Goal: Communication & Community: Answer question/provide support

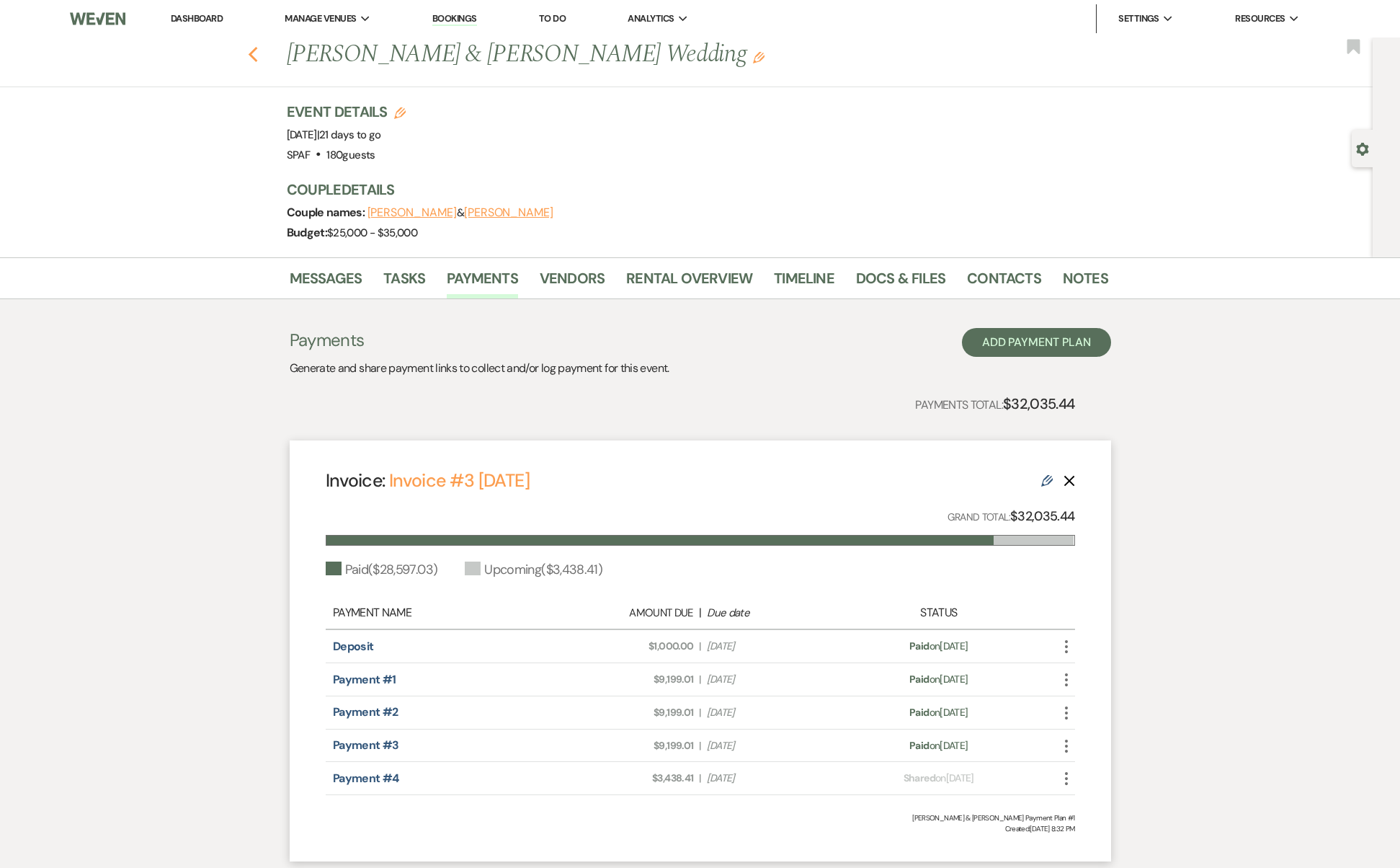
click at [258, 53] on icon "Previous" at bounding box center [254, 55] width 11 height 17
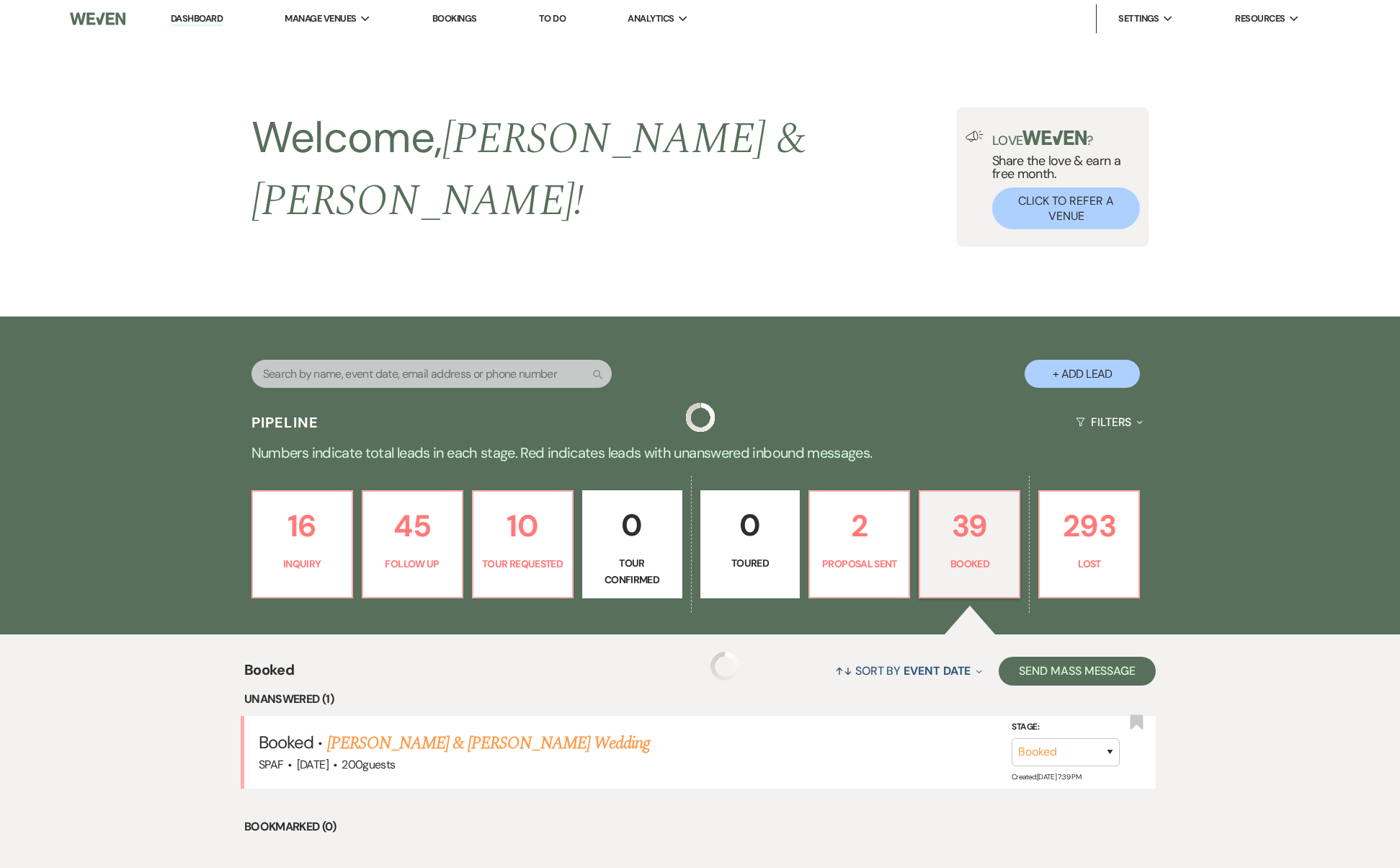
scroll to position [391, 0]
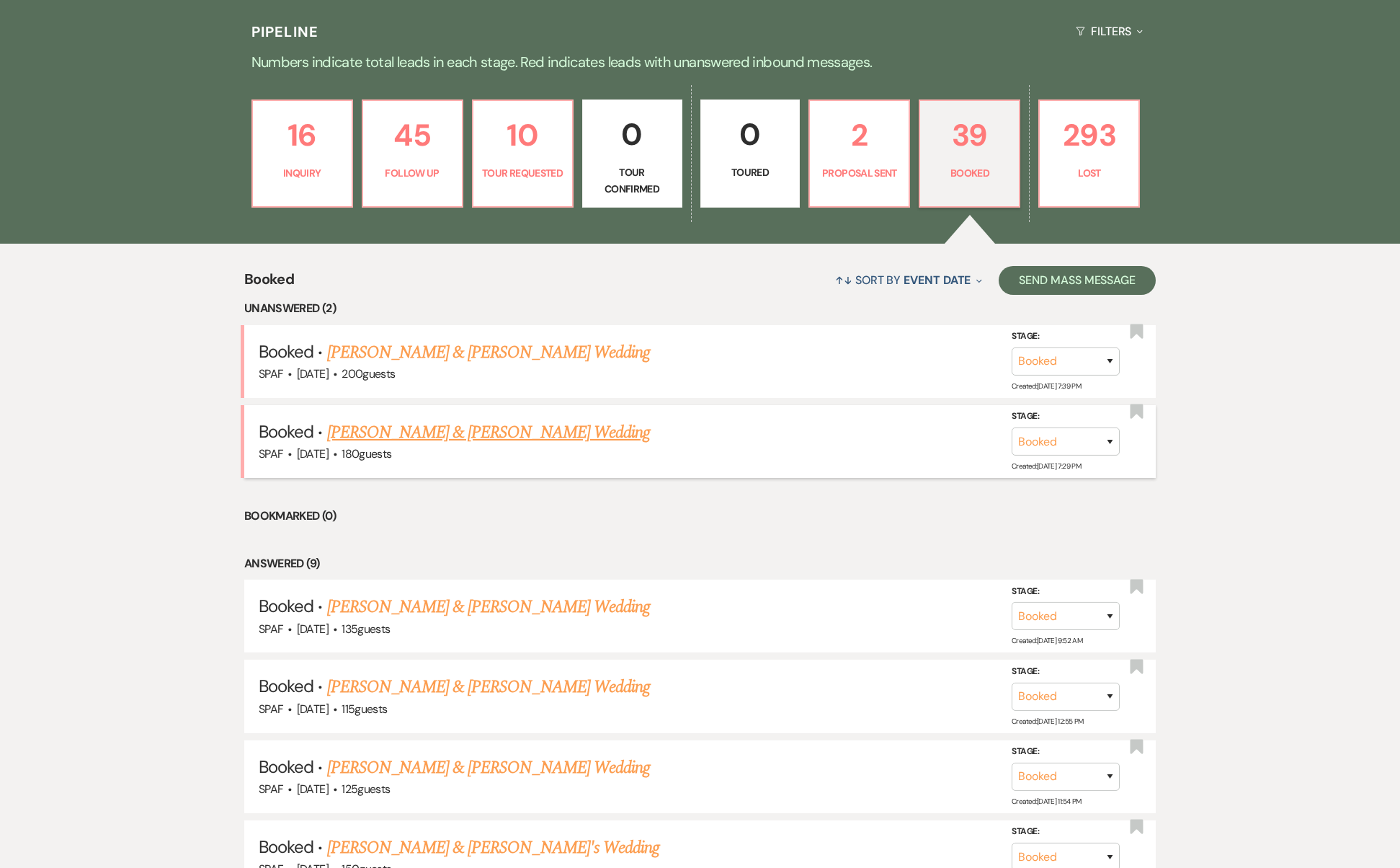
click at [479, 419] on link "[PERSON_NAME] & [PERSON_NAME] Wedding" at bounding box center [488, 432] width 322 height 26
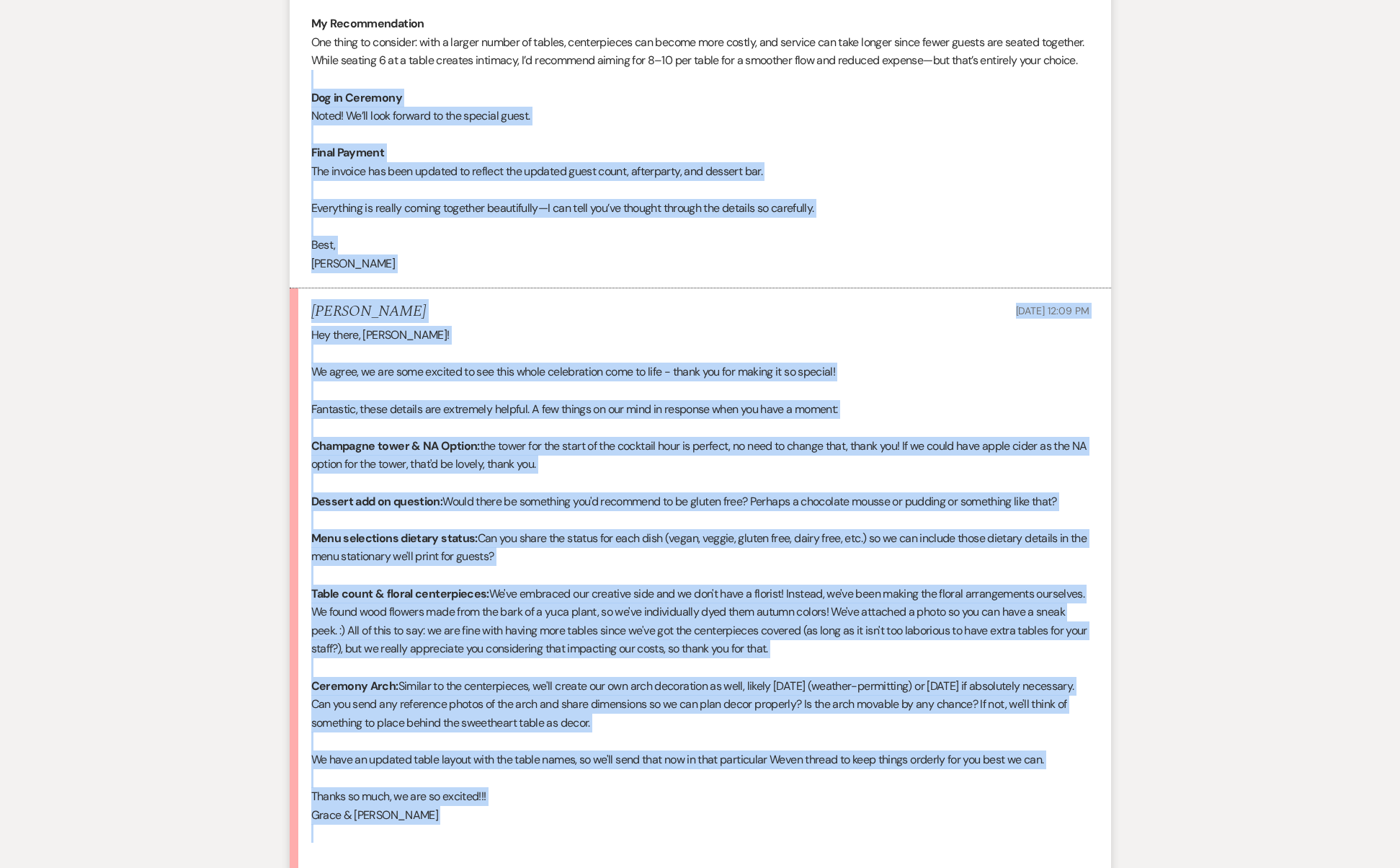
scroll to position [6535, 0]
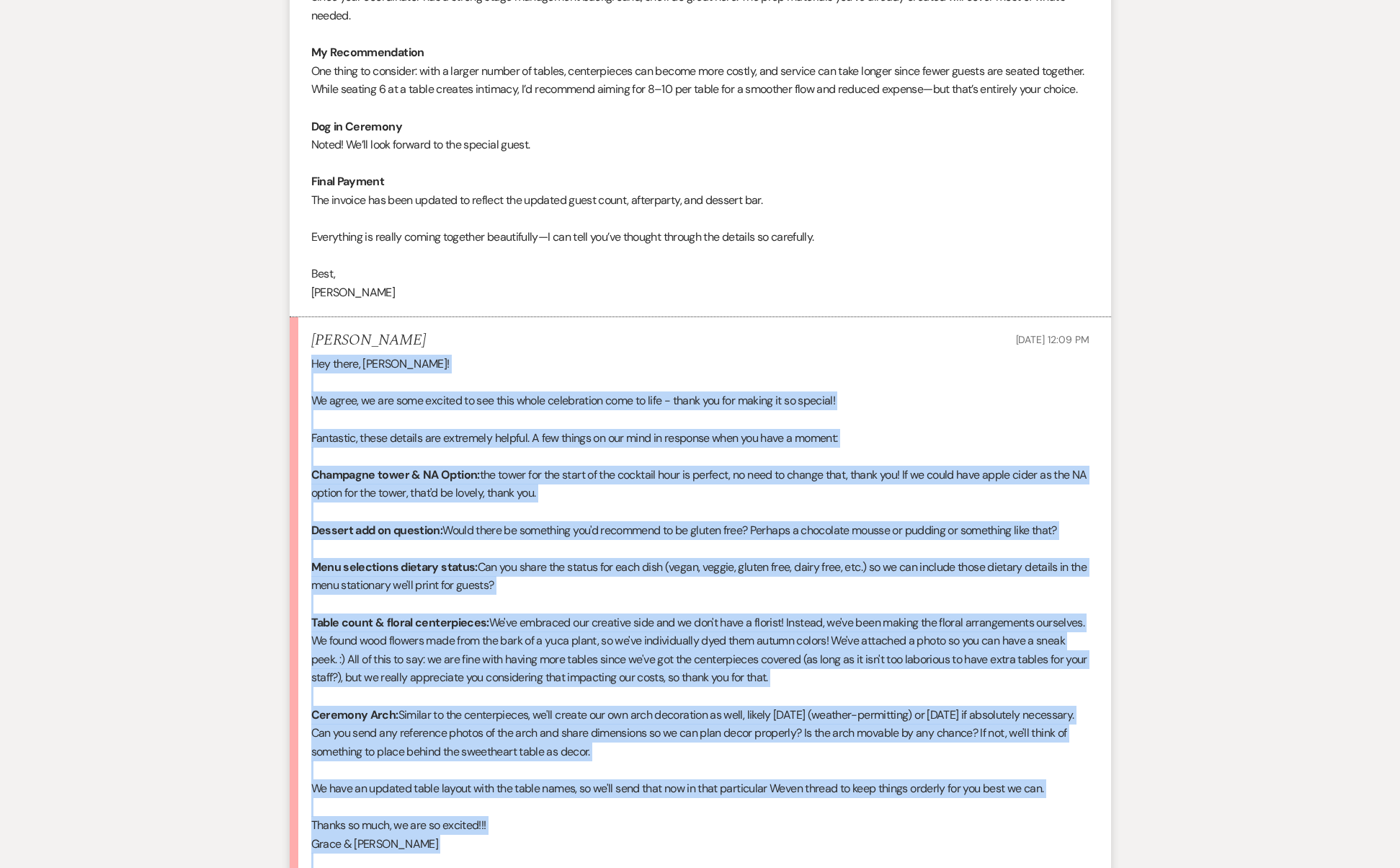
drag, startPoint x: 414, startPoint y: 575, endPoint x: 302, endPoint y: 252, distance: 341.9
click at [302, 317] on li "[PERSON_NAME] [DATE] 12:09 PM Hey there, [PERSON_NAME]! We agree, we are some e…" at bounding box center [700, 637] width 822 height 641
copy div "Hey there, [PERSON_NAME]! We agree, we are some excited to see this whole celeb…"
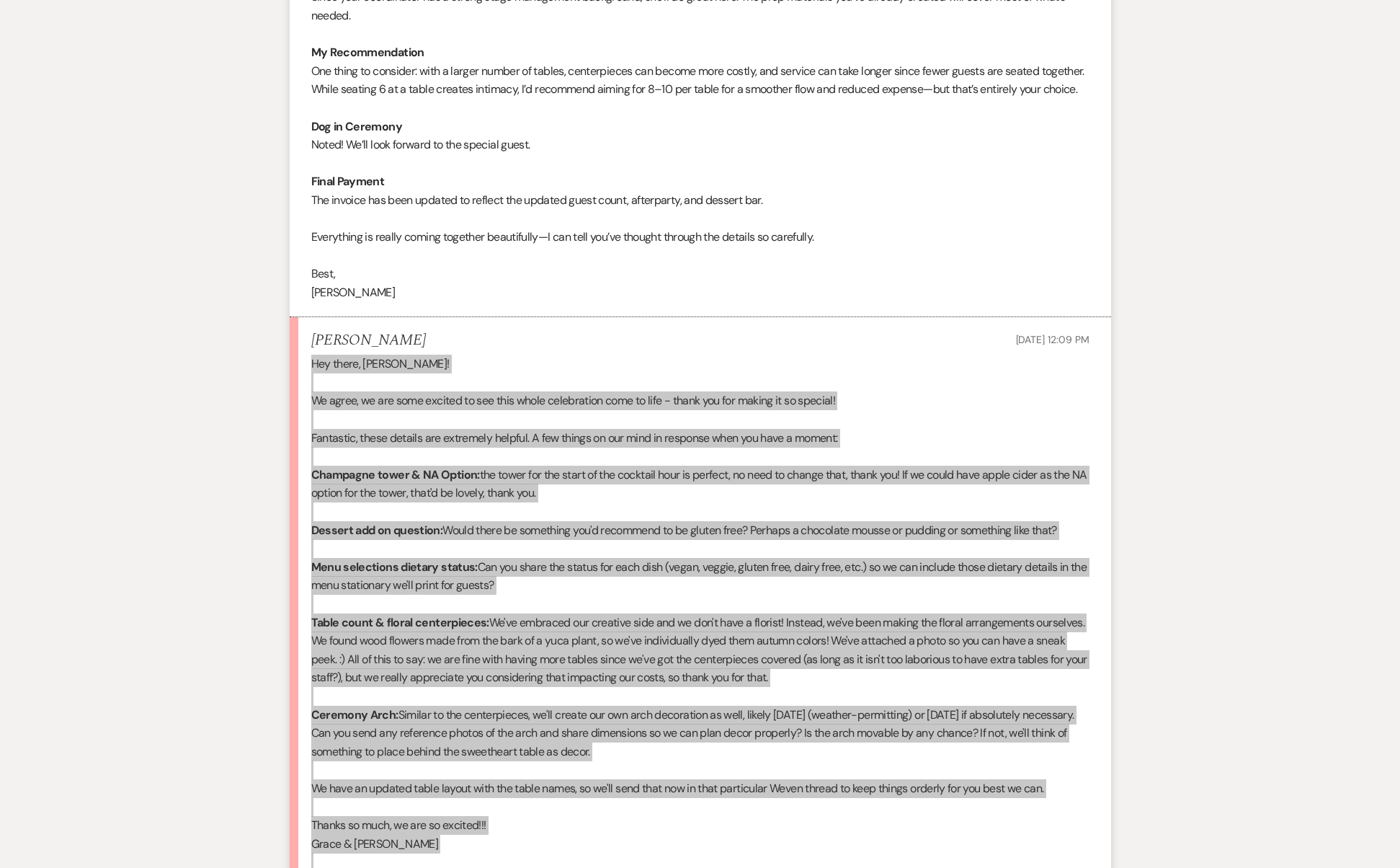
click at [782, 779] on p "We have an updated table layout with the table names, so we'll send that now in…" at bounding box center [700, 789] width 778 height 19
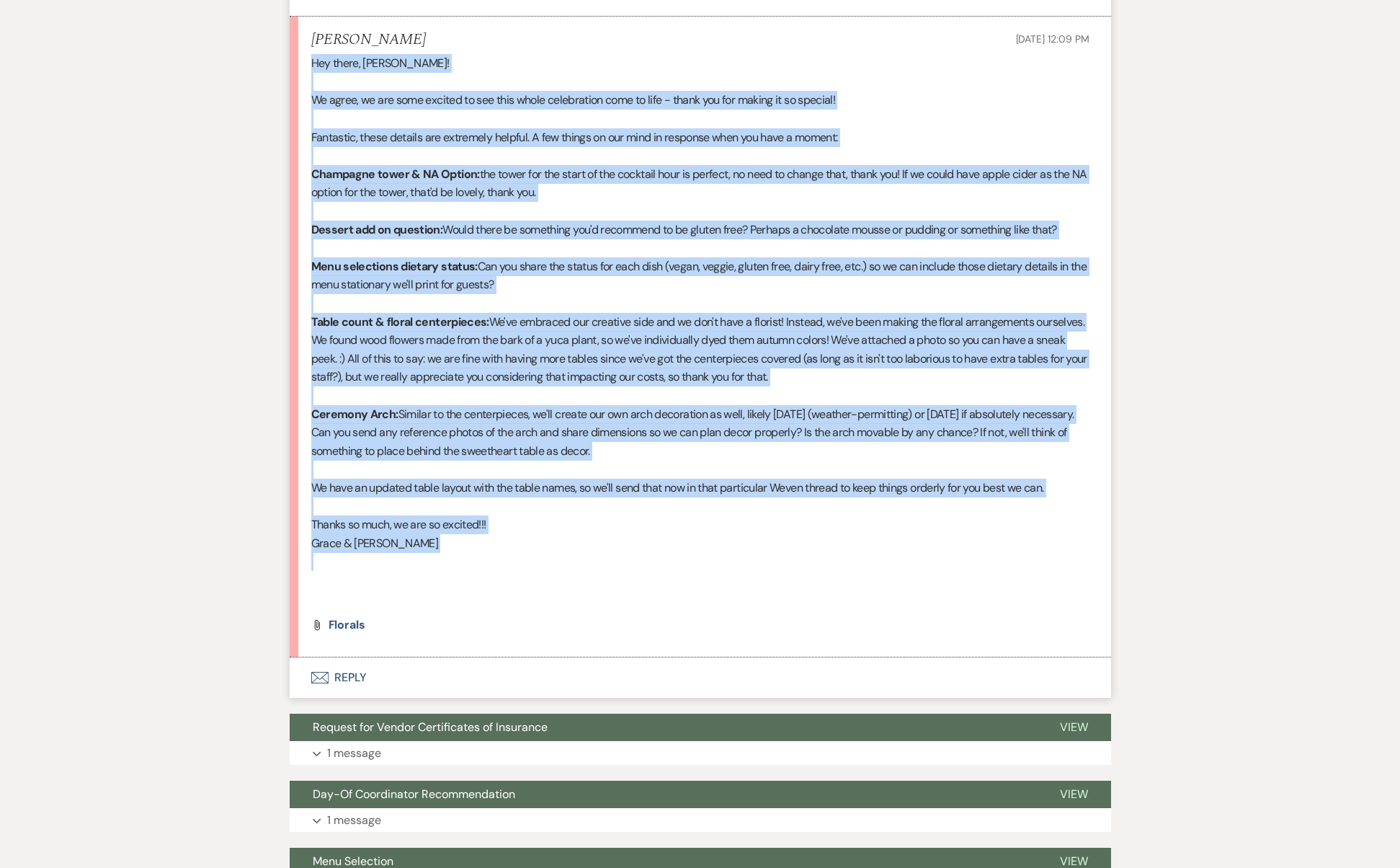
scroll to position [6991, 0]
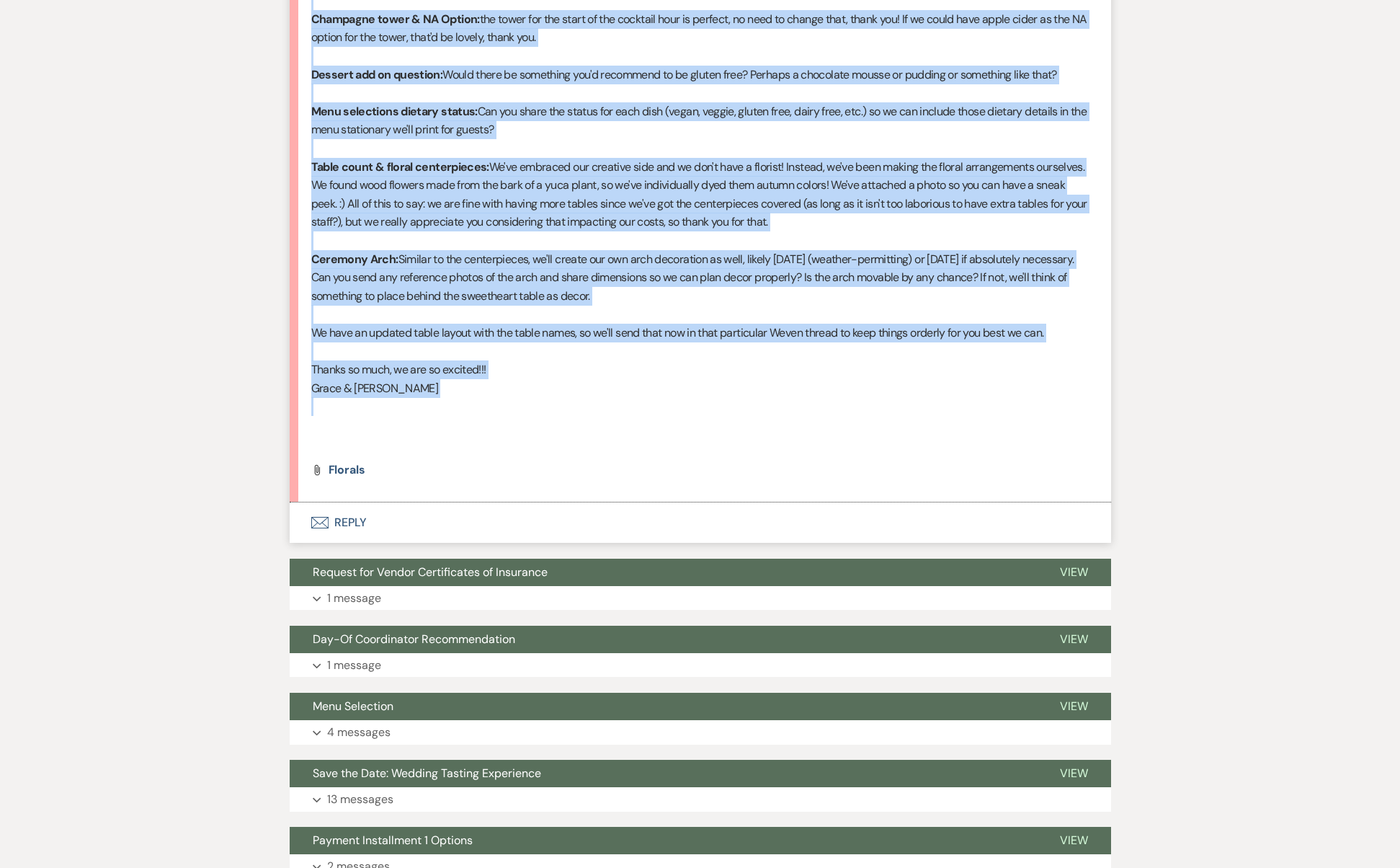
click at [343, 503] on button "Envelope Reply" at bounding box center [700, 522] width 822 height 40
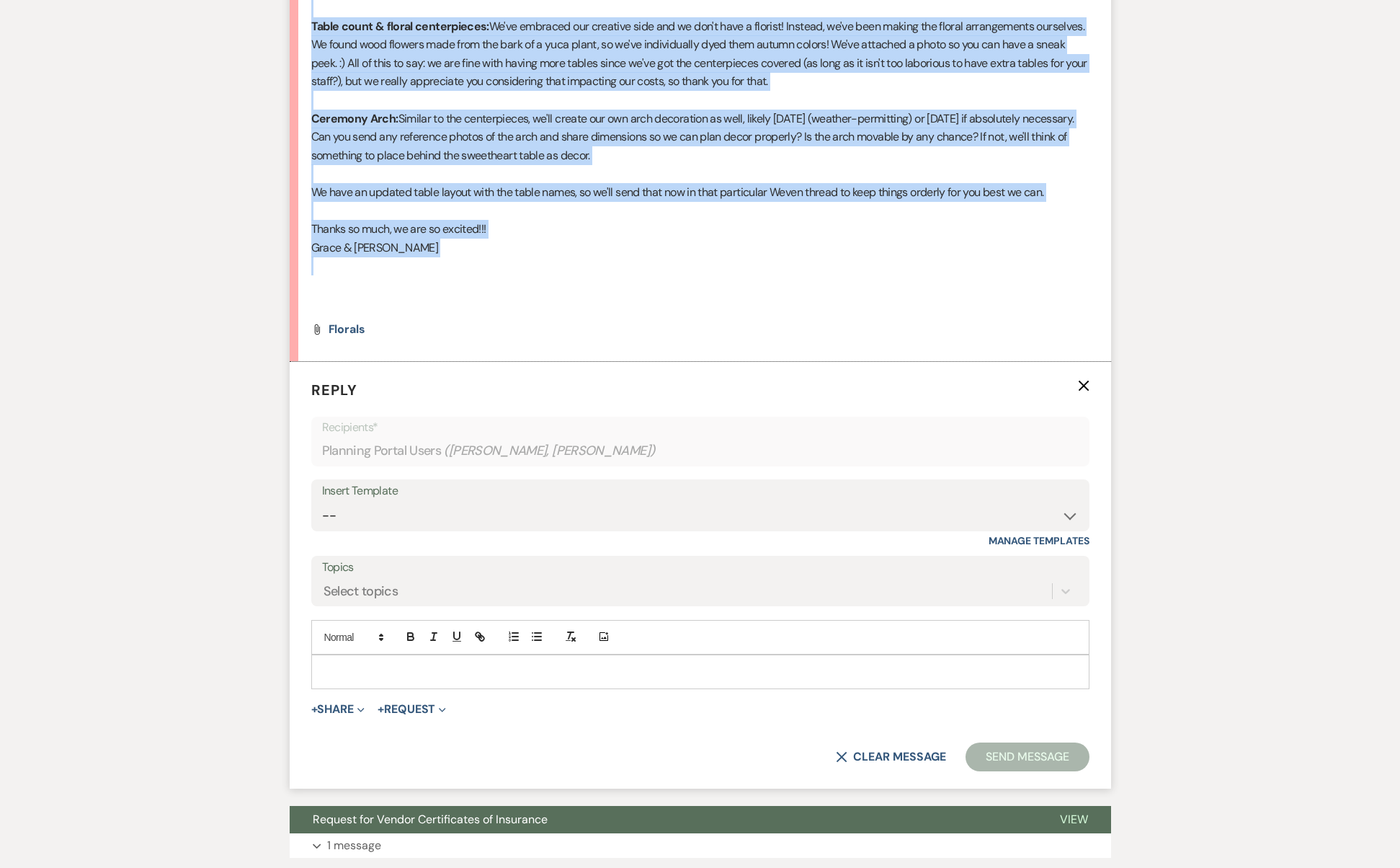
scroll to position [7149, 0]
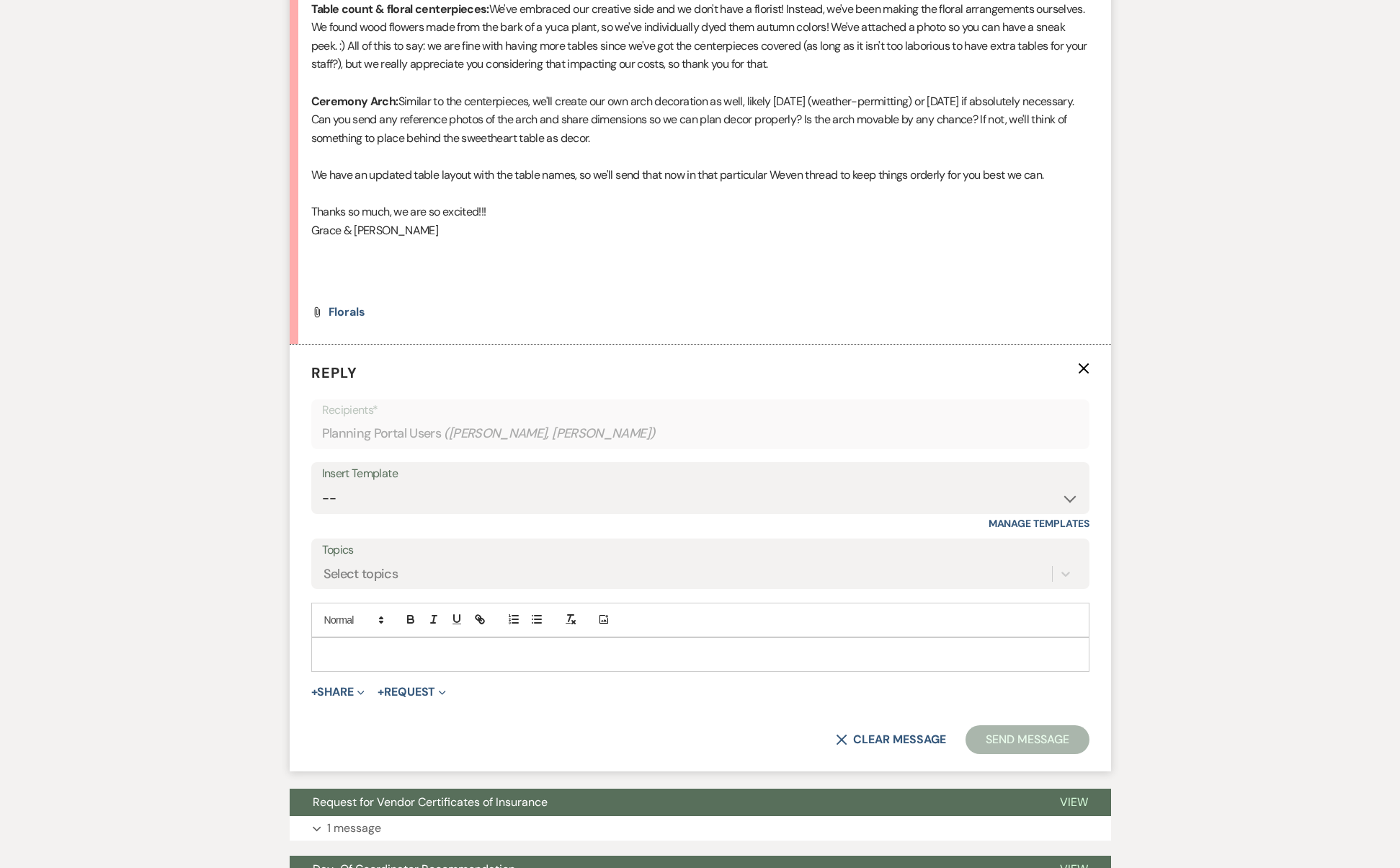
click at [410, 647] on p at bounding box center [700, 655] width 755 height 16
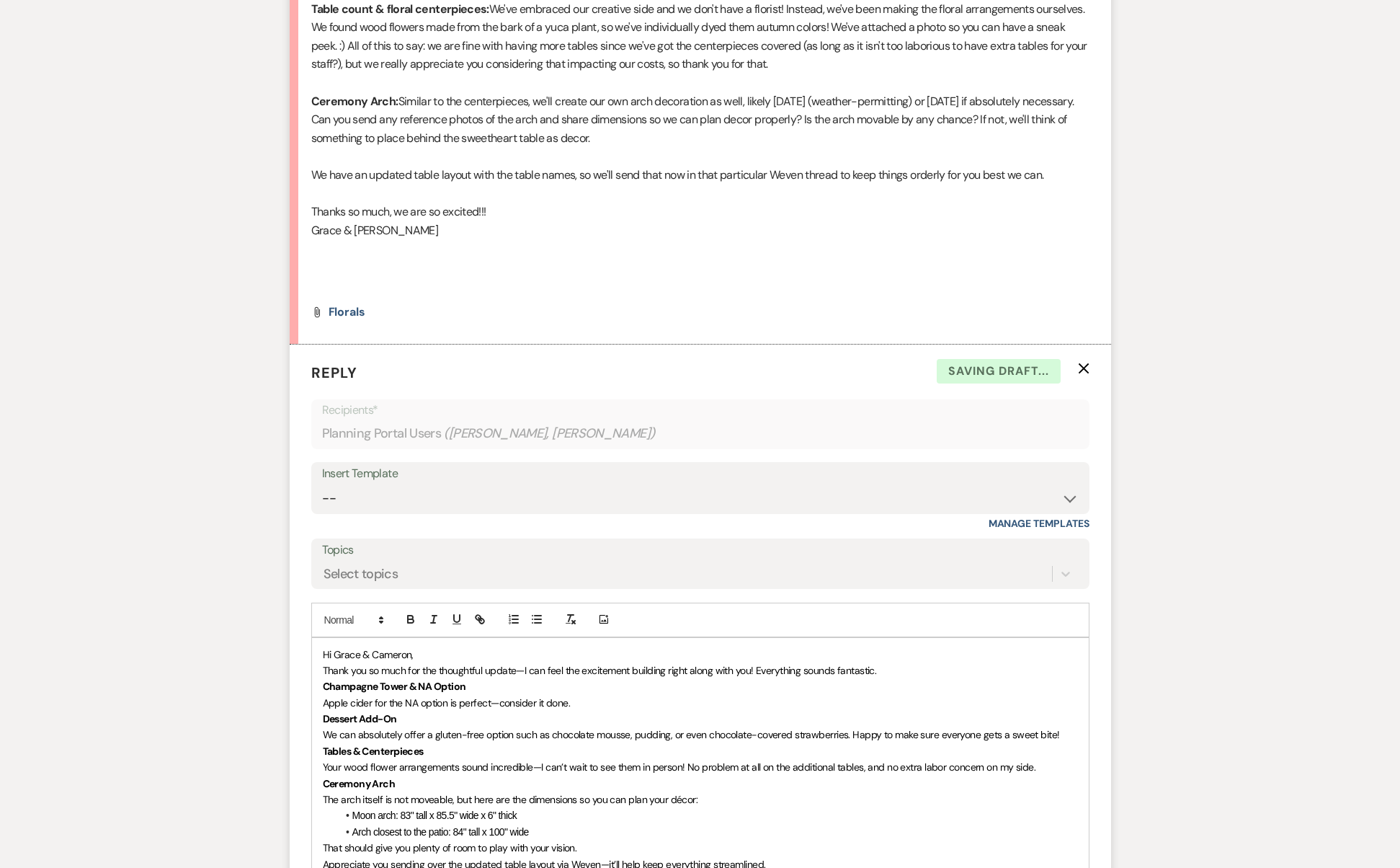
click at [435, 647] on p "Hi Grace & Cameron," at bounding box center [700, 655] width 755 height 16
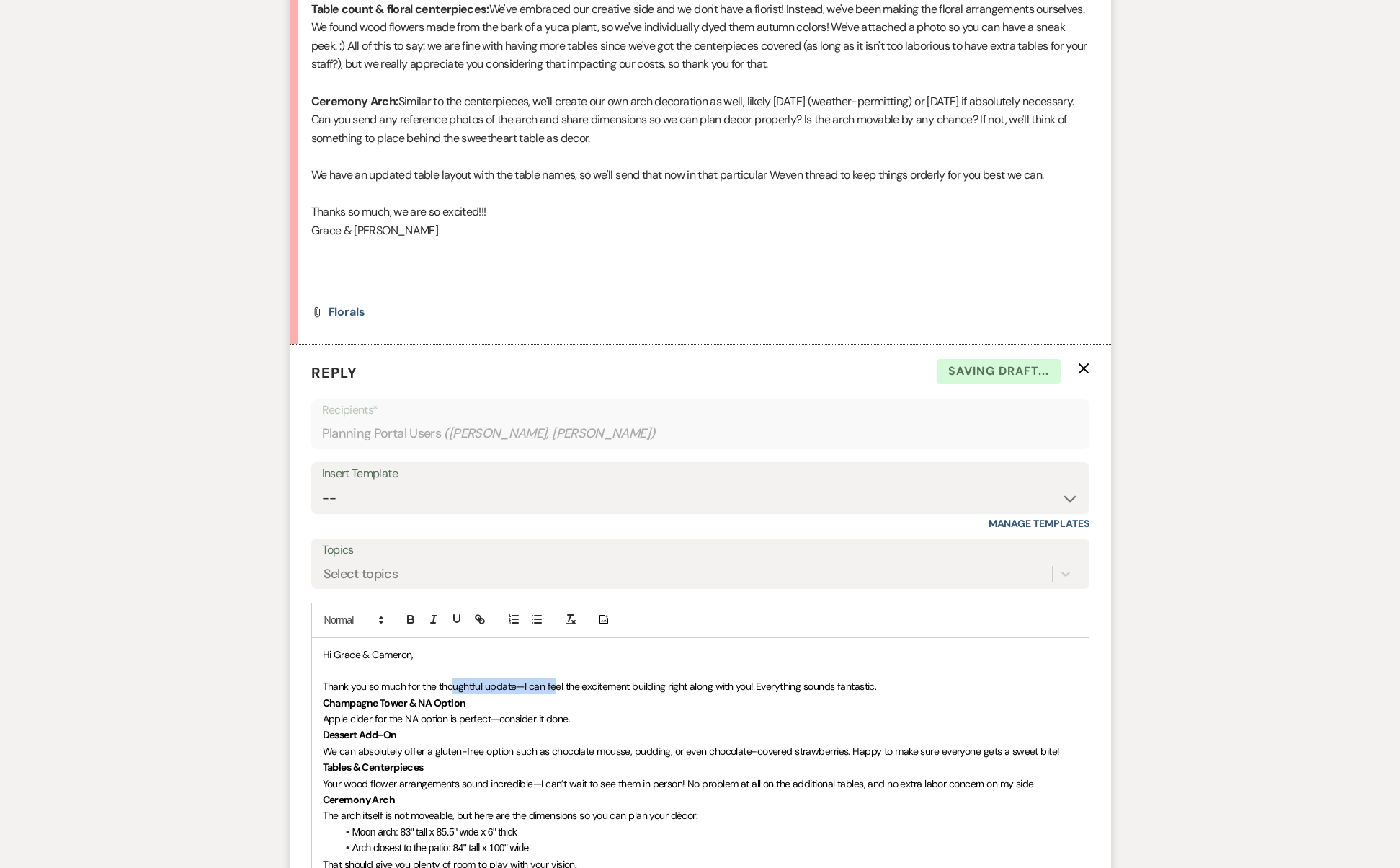
drag, startPoint x: 452, startPoint y: 563, endPoint x: 557, endPoint y: 560, distance: 105.0
click at [557, 680] on span "Thank you so much for the thoughtful update—I can feel the excitement building …" at bounding box center [599, 686] width 554 height 13
drag, startPoint x: 568, startPoint y: 560, endPoint x: 788, endPoint y: 557, distance: 220.0
click at [788, 680] on span "Thank you so much for the thoughtful update—I can feel the excitement building …" at bounding box center [599, 686] width 554 height 13
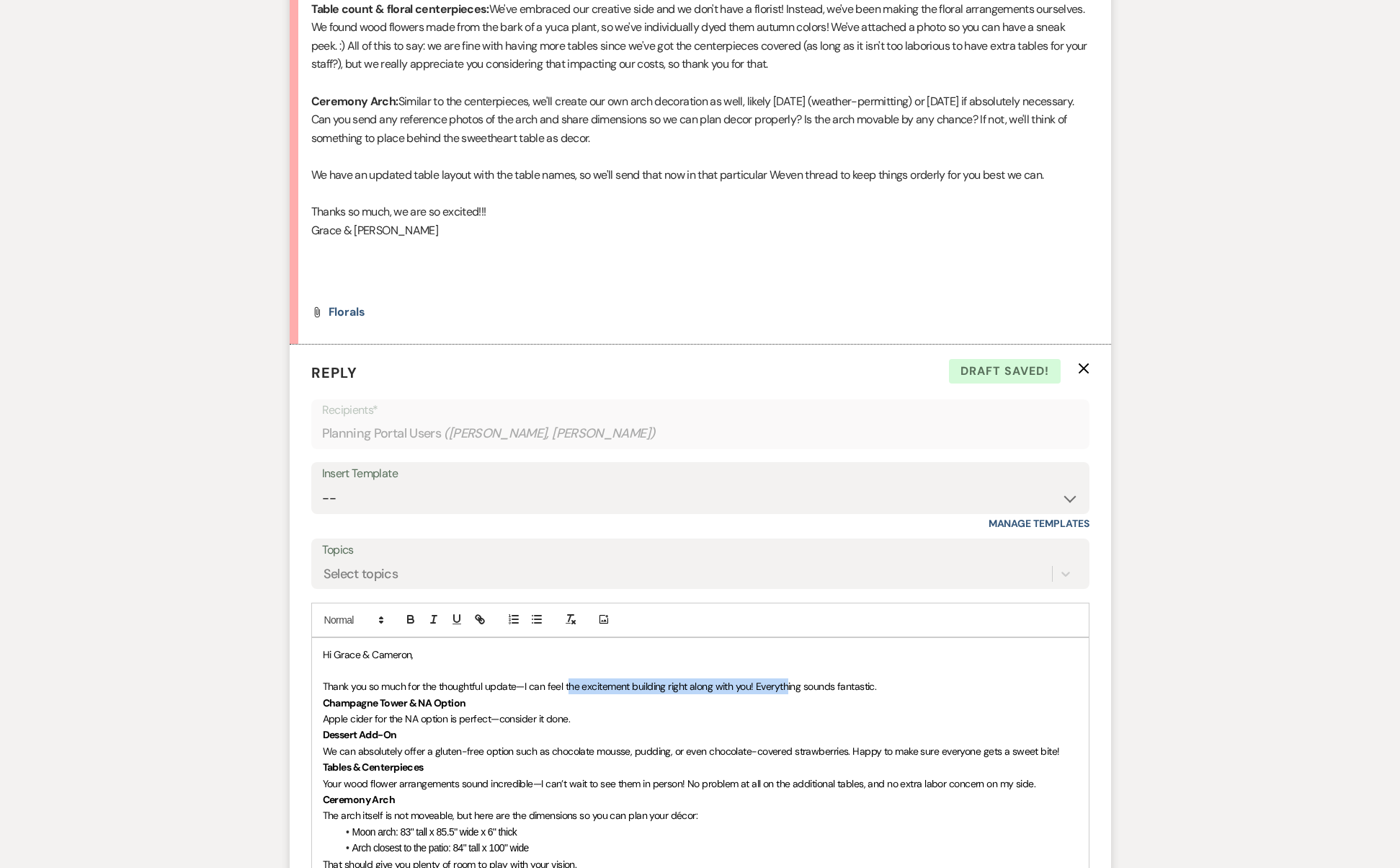
click at [788, 680] on span "Thank you so much for the thoughtful update—I can feel the excitement building …" at bounding box center [599, 686] width 554 height 13
click at [834, 680] on span "Thank you so much for the thoughtful update—I can feel the excitement building …" at bounding box center [599, 686] width 554 height 13
click at [892, 679] on p "Thank you so much for the thoughtful update—I can feel the excitement building …" at bounding box center [700, 686] width 755 height 16
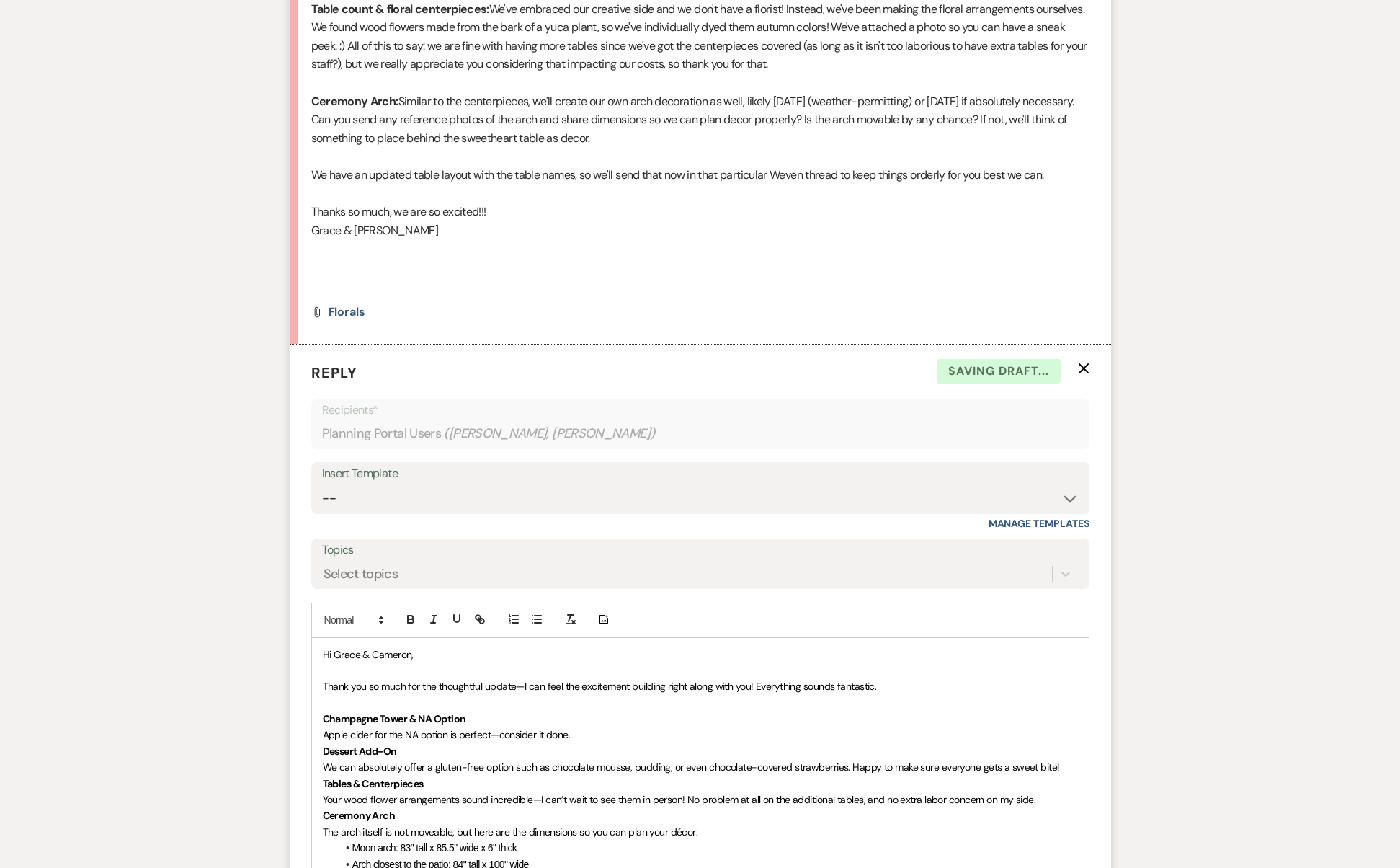
click at [580, 727] on p "Apple cider for the NA option is perfect—consider it done." at bounding box center [700, 735] width 755 height 16
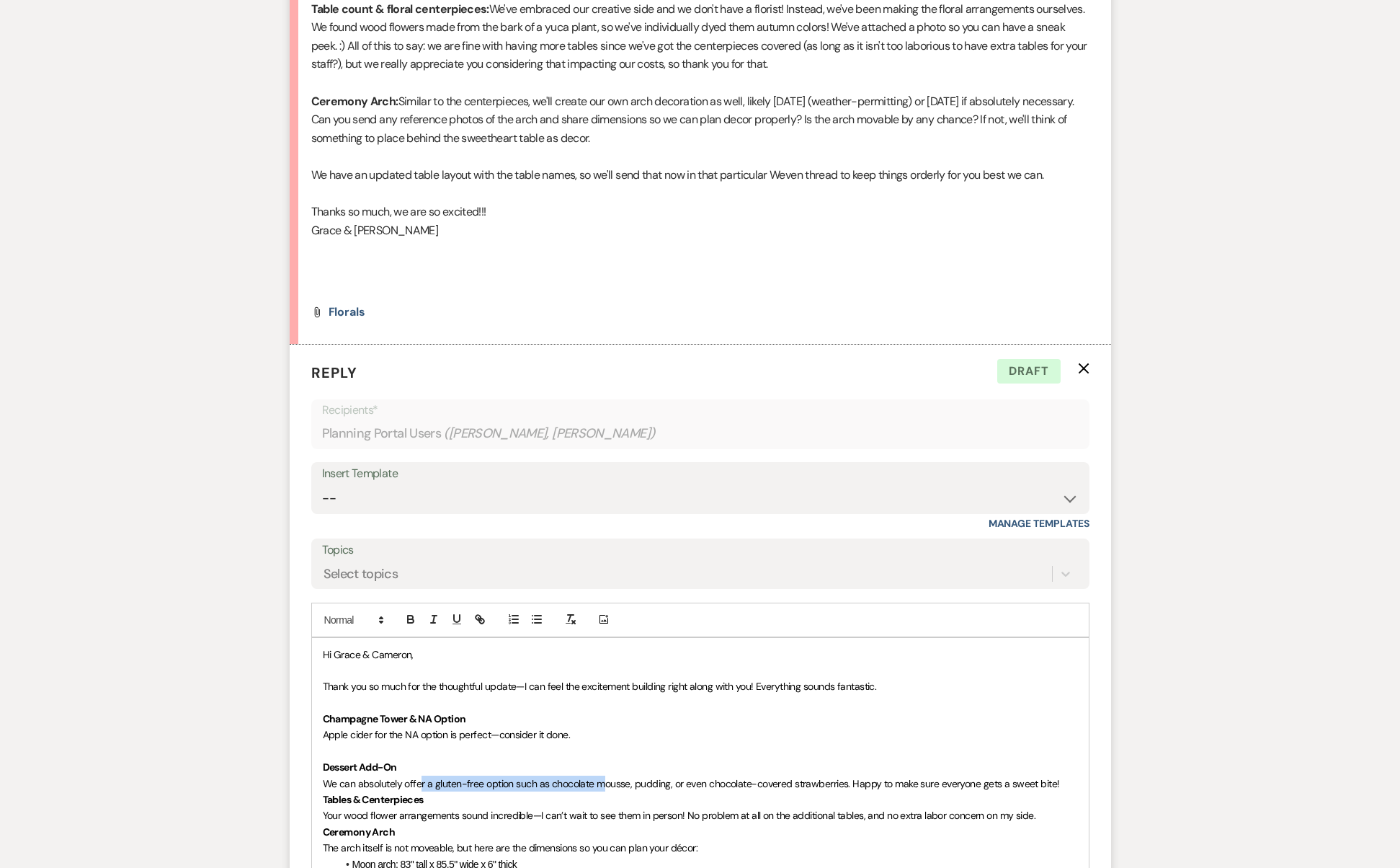
drag, startPoint x: 418, startPoint y: 648, endPoint x: 600, endPoint y: 656, distance: 182.2
click at [600, 775] on p "We can absolutely offer a gluten-free option such as chocolate mousse, pudding,…" at bounding box center [700, 783] width 755 height 16
click at [600, 777] on span "We can absolutely offer a gluten-free option such as chocolate mousse, pudding,…" at bounding box center [691, 783] width 737 height 13
drag, startPoint x: 640, startPoint y: 663, endPoint x: 696, endPoint y: 659, distance: 56.1
click at [696, 659] on div "Hi [PERSON_NAME] & [PERSON_NAME], Thank you so much for the thoughtful update—I…" at bounding box center [700, 816] width 776 height 356
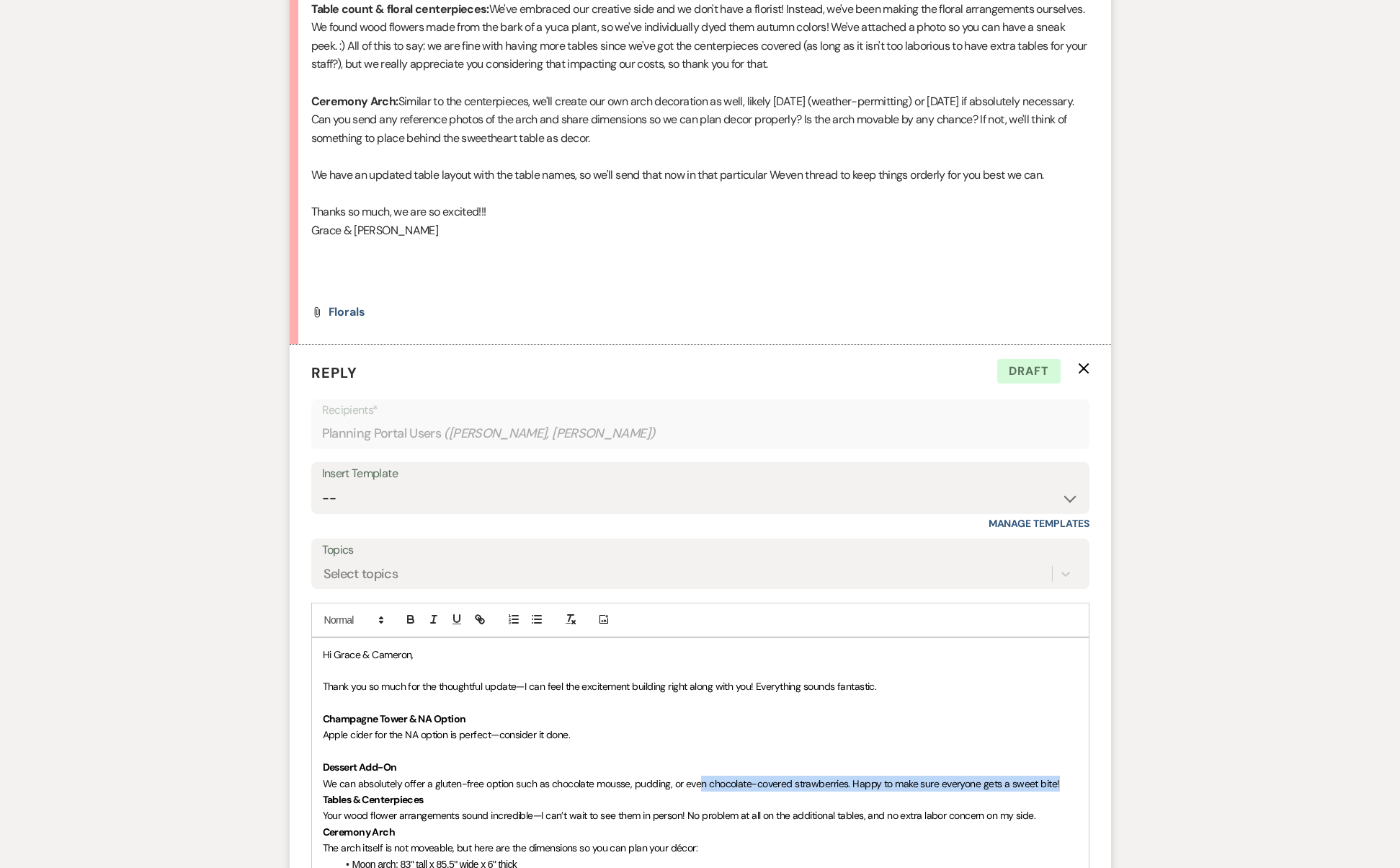
click at [696, 777] on span "We can absolutely offer a gluten-free option such as chocolate mousse, pudding,…" at bounding box center [691, 783] width 737 height 13
drag, startPoint x: 850, startPoint y: 655, endPoint x: 1048, endPoint y: 656, distance: 198.0
click at [1048, 777] on span "We can absolutely offer a gluten-free option such as chocolate mousse, pudding,…" at bounding box center [691, 783] width 737 height 13
drag, startPoint x: 947, startPoint y: 663, endPoint x: 866, endPoint y: 648, distance: 82.4
click at [866, 777] on span "We can absolutely offer a gluten-free option such as chocolate mousse, pudding,…" at bounding box center [668, 783] width 691 height 13
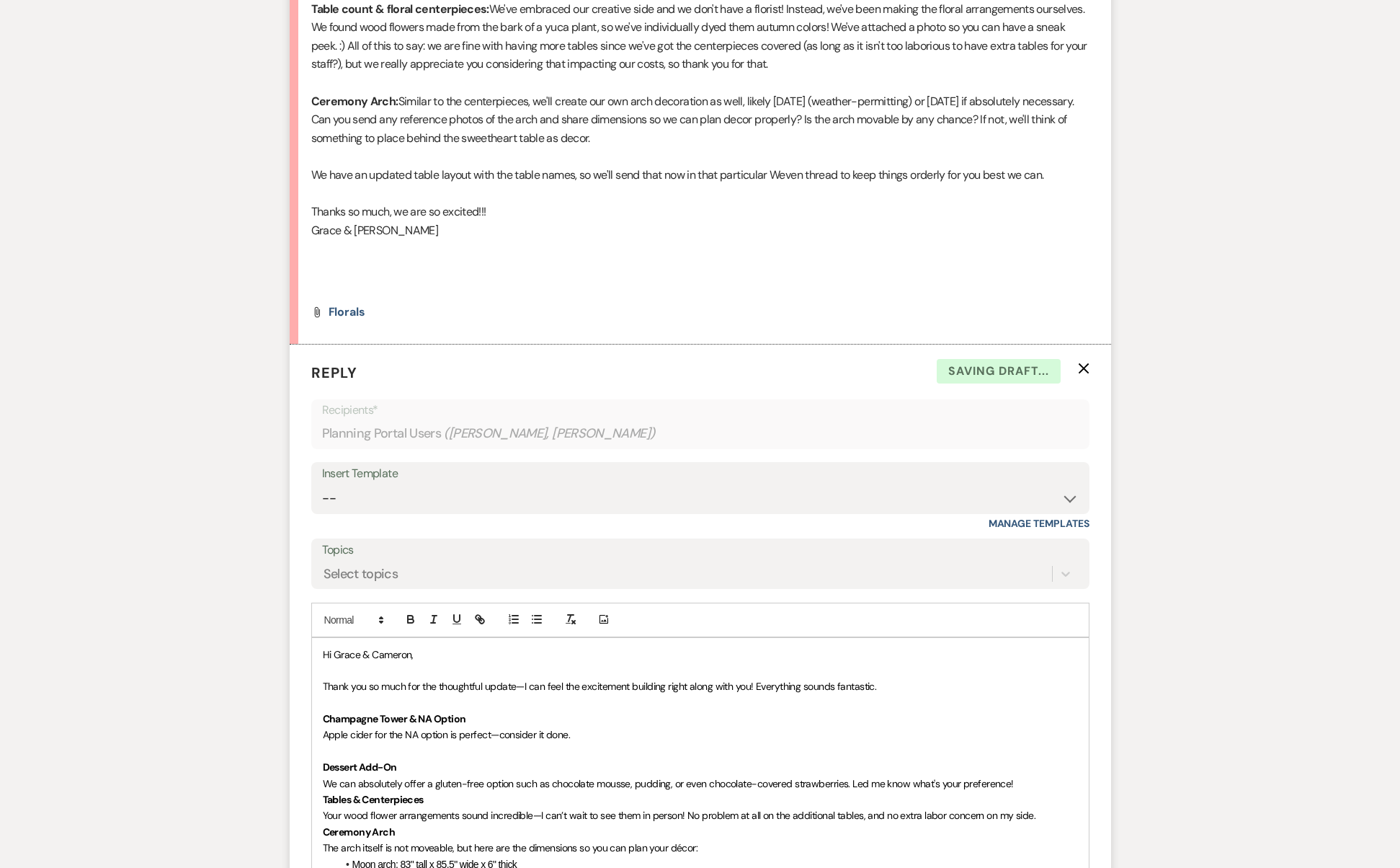
click at [1041, 775] on p "We can absolutely offer a gluten-free option such as chocolate mousse, pudding,…" at bounding box center [700, 783] width 755 height 16
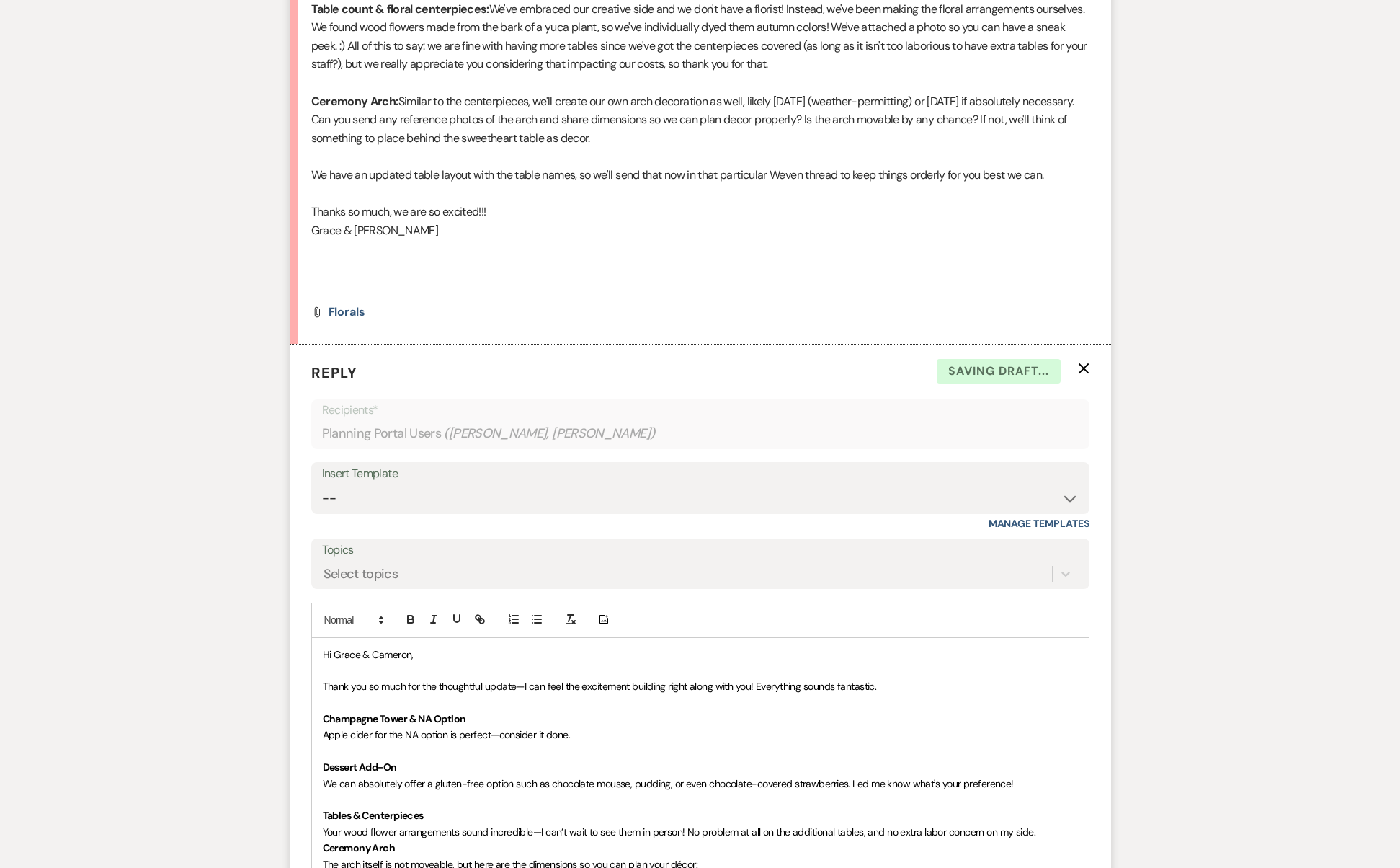
click at [480, 807] on p "Tables & Centerpieces" at bounding box center [700, 815] width 755 height 16
click at [1050, 824] on p "Your wood flower arrangements sound incredible—I can’t wait to see them in pers…" at bounding box center [700, 832] width 755 height 16
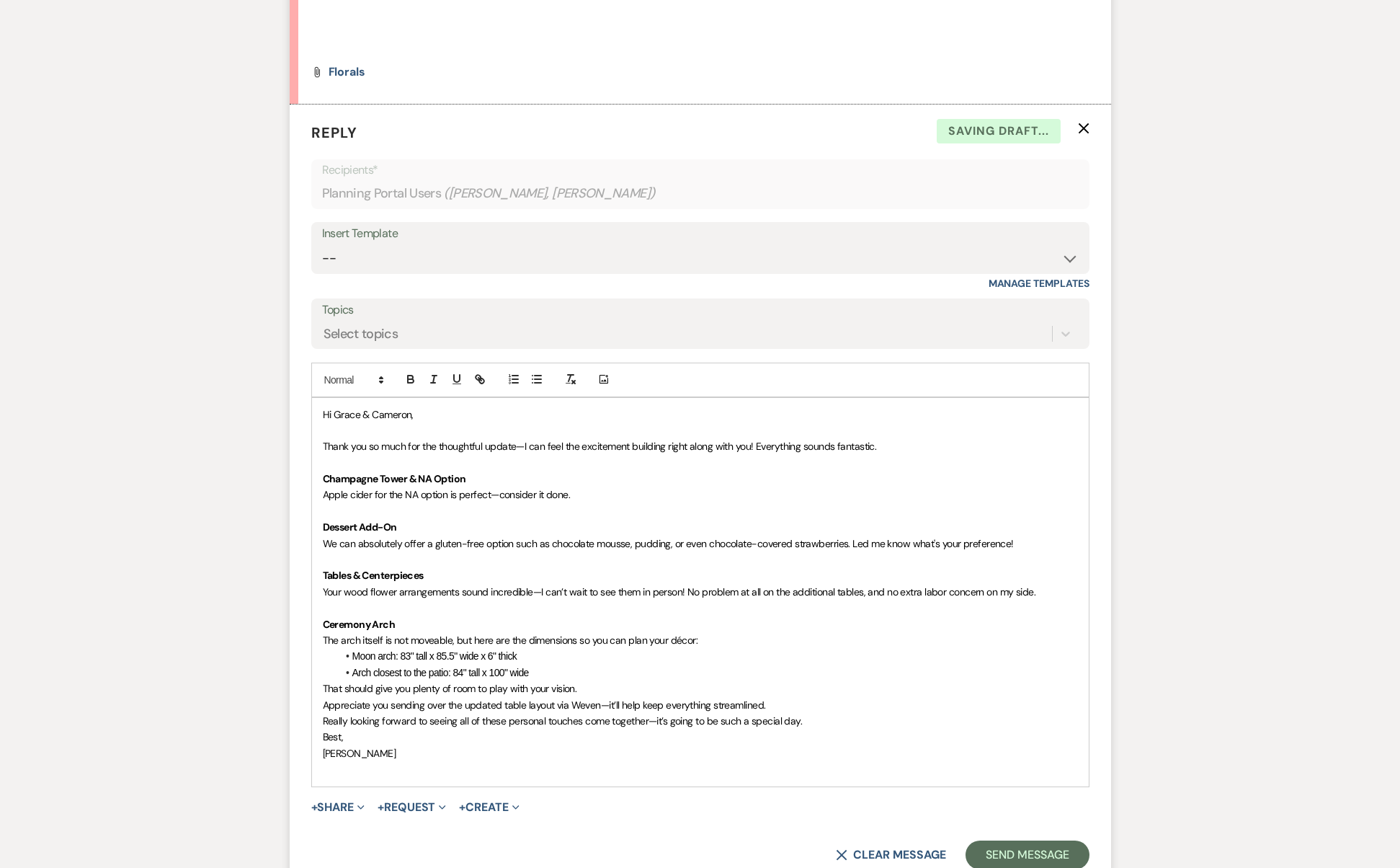
scroll to position [7465, 0]
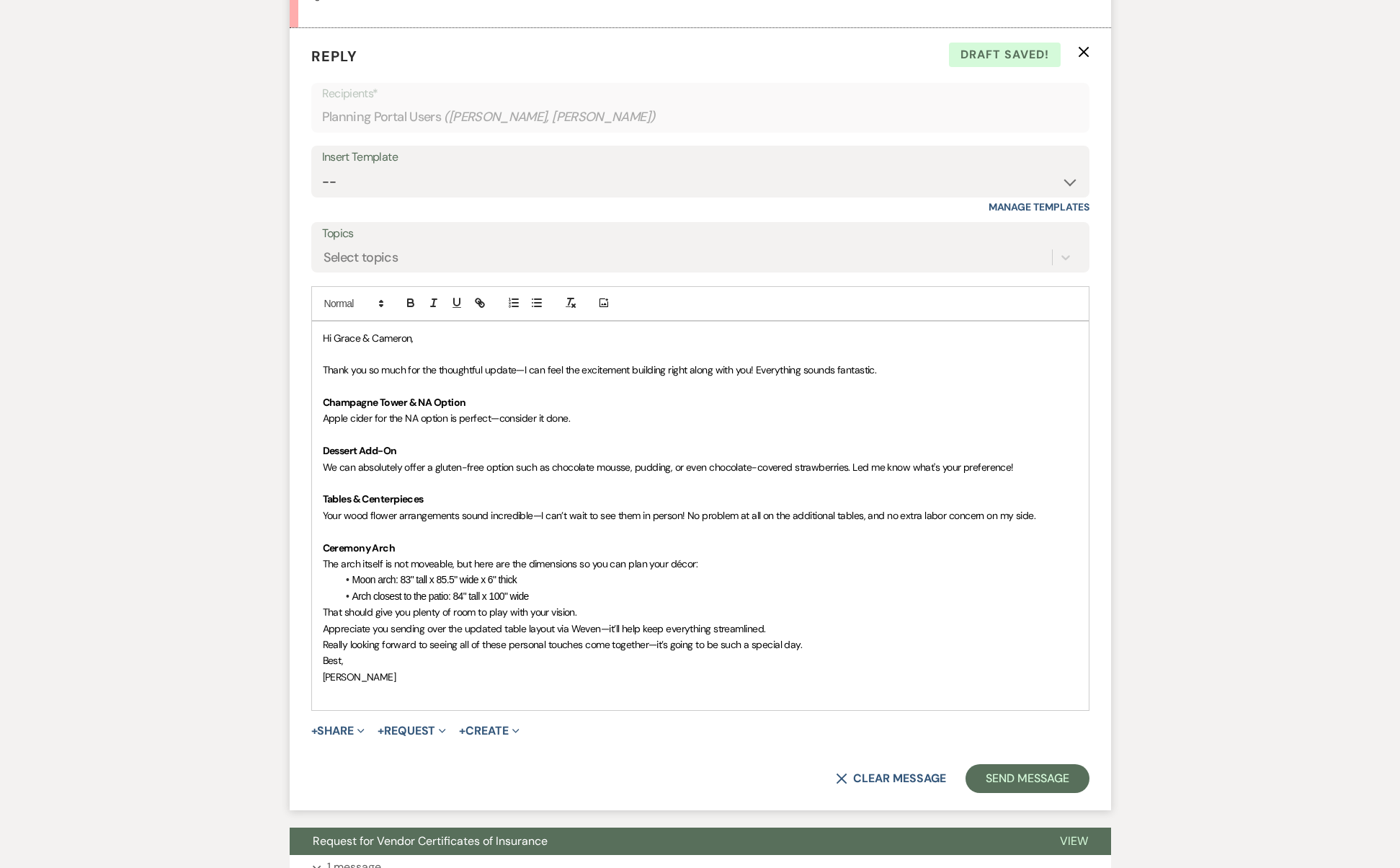
click at [519, 540] on p "Ceremony Arch" at bounding box center [700, 548] width 755 height 16
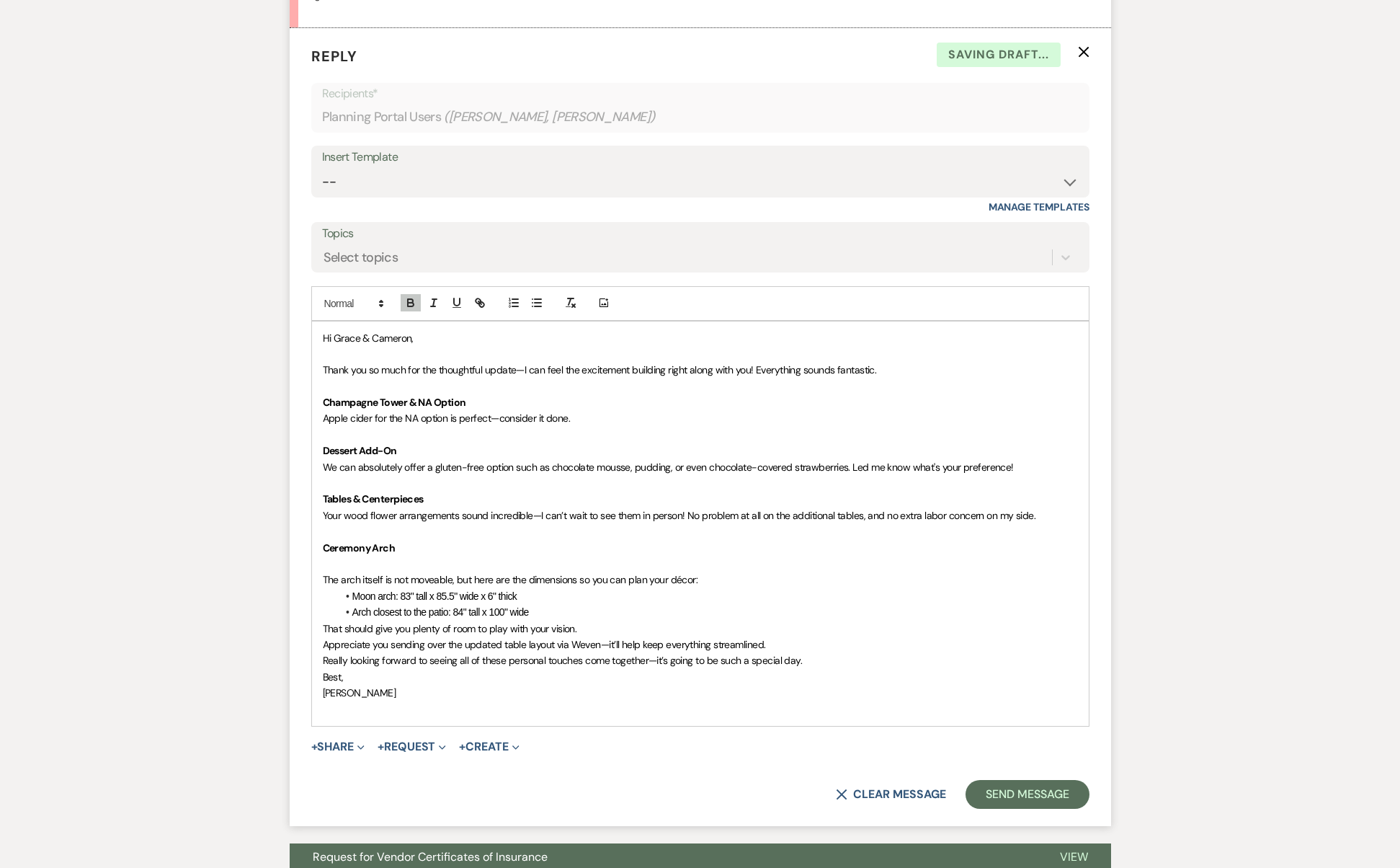
click at [559, 604] on li "Arch closest to the patio: 84" tall x 100" wide" at bounding box center [708, 612] width 741 height 16
click at [494, 540] on p "Ceremony Arch" at bounding box center [700, 548] width 755 height 16
click at [492, 556] on p at bounding box center [700, 564] width 755 height 16
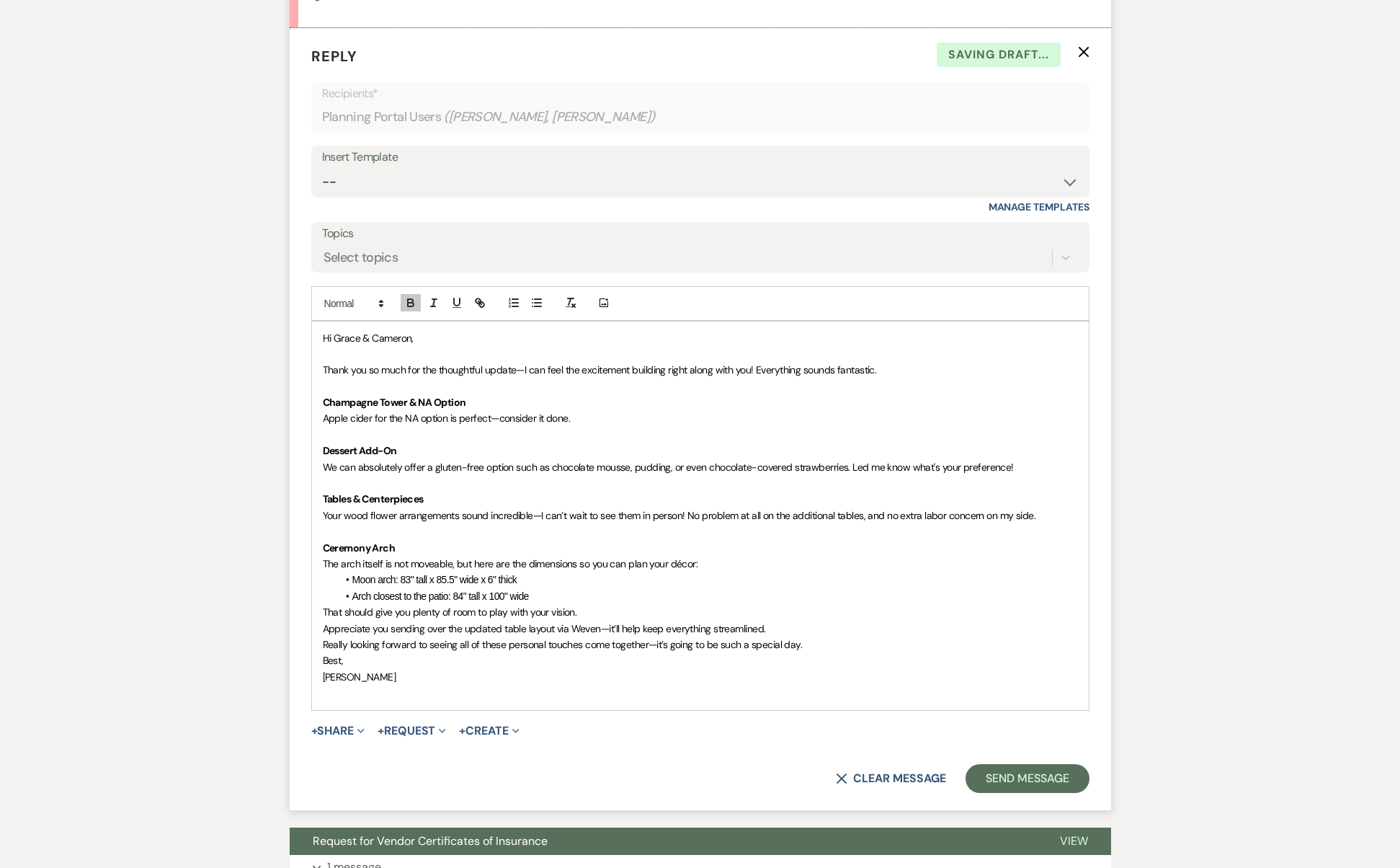
click at [609, 588] on li "Arch closest to the patio: 84" tall x 100" wide" at bounding box center [708, 596] width 741 height 16
click at [589, 604] on p "That should give you plenty of room to play with your vision." at bounding box center [700, 612] width 755 height 16
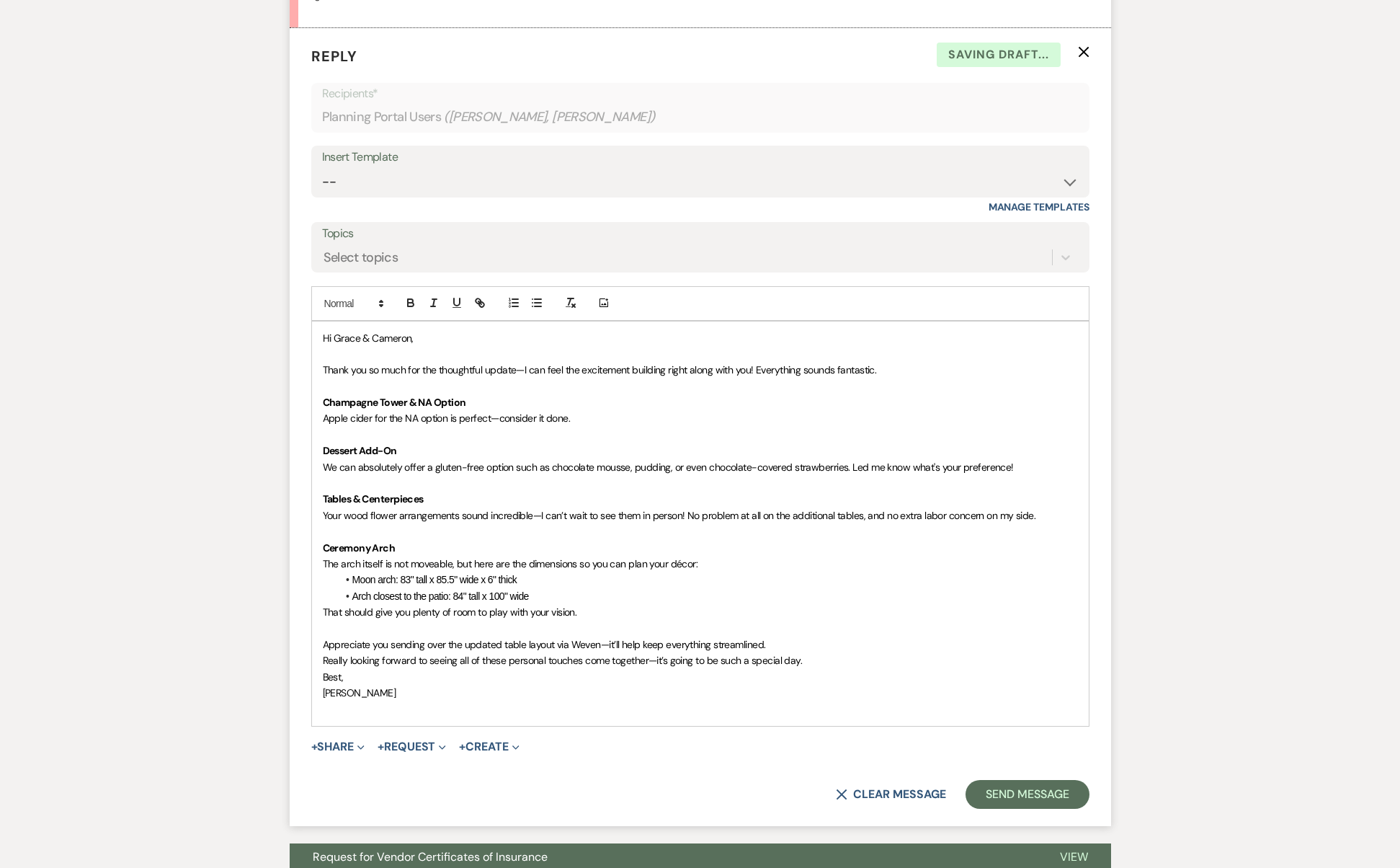
click at [792, 637] on p "Appreciate you sending over the updated table layout via Weven—it’ll help keep …" at bounding box center [700, 644] width 755 height 16
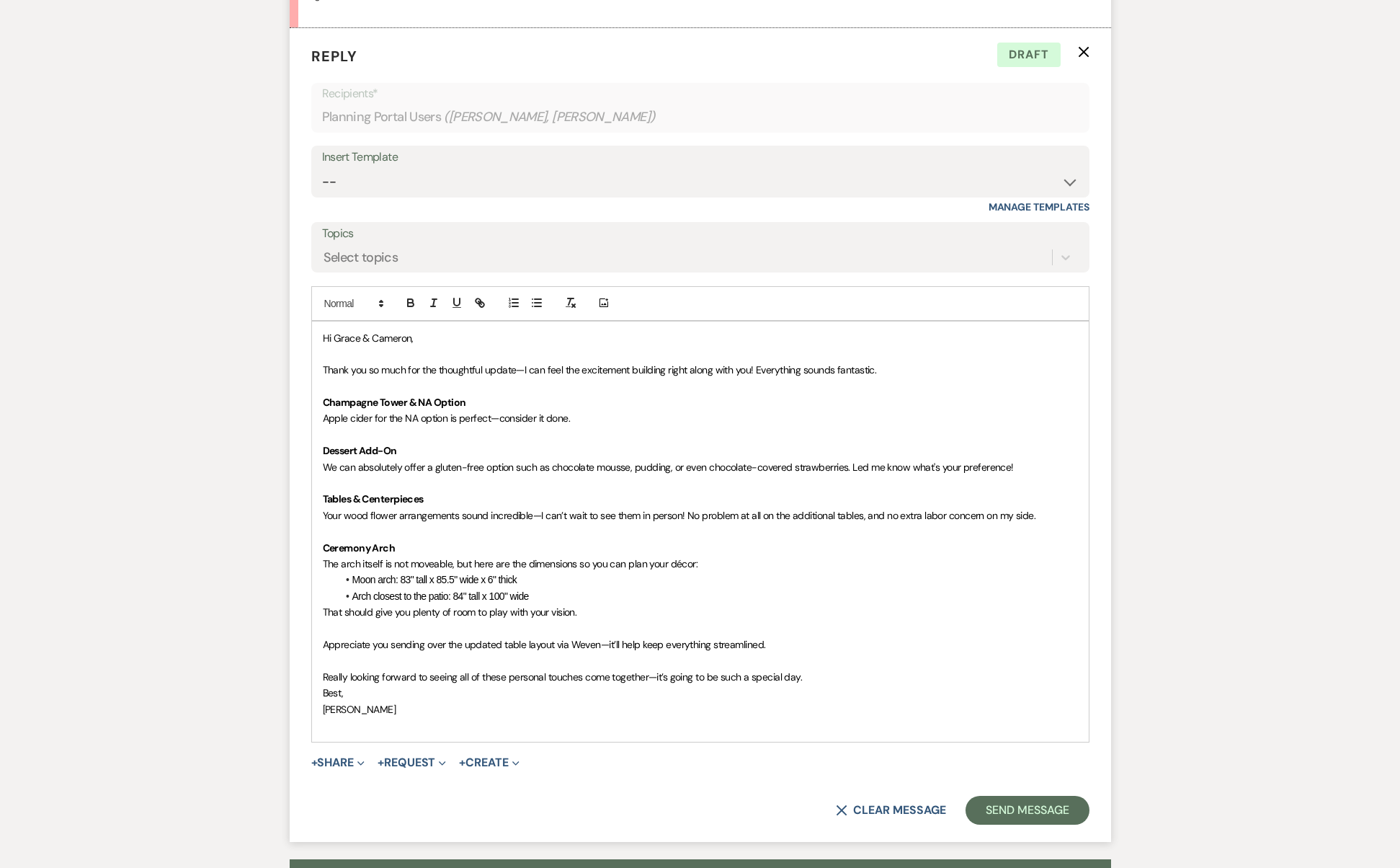
click at [836, 669] on p "Really looking forward to seeing all of these personal touches come together—it…" at bounding box center [700, 677] width 755 height 16
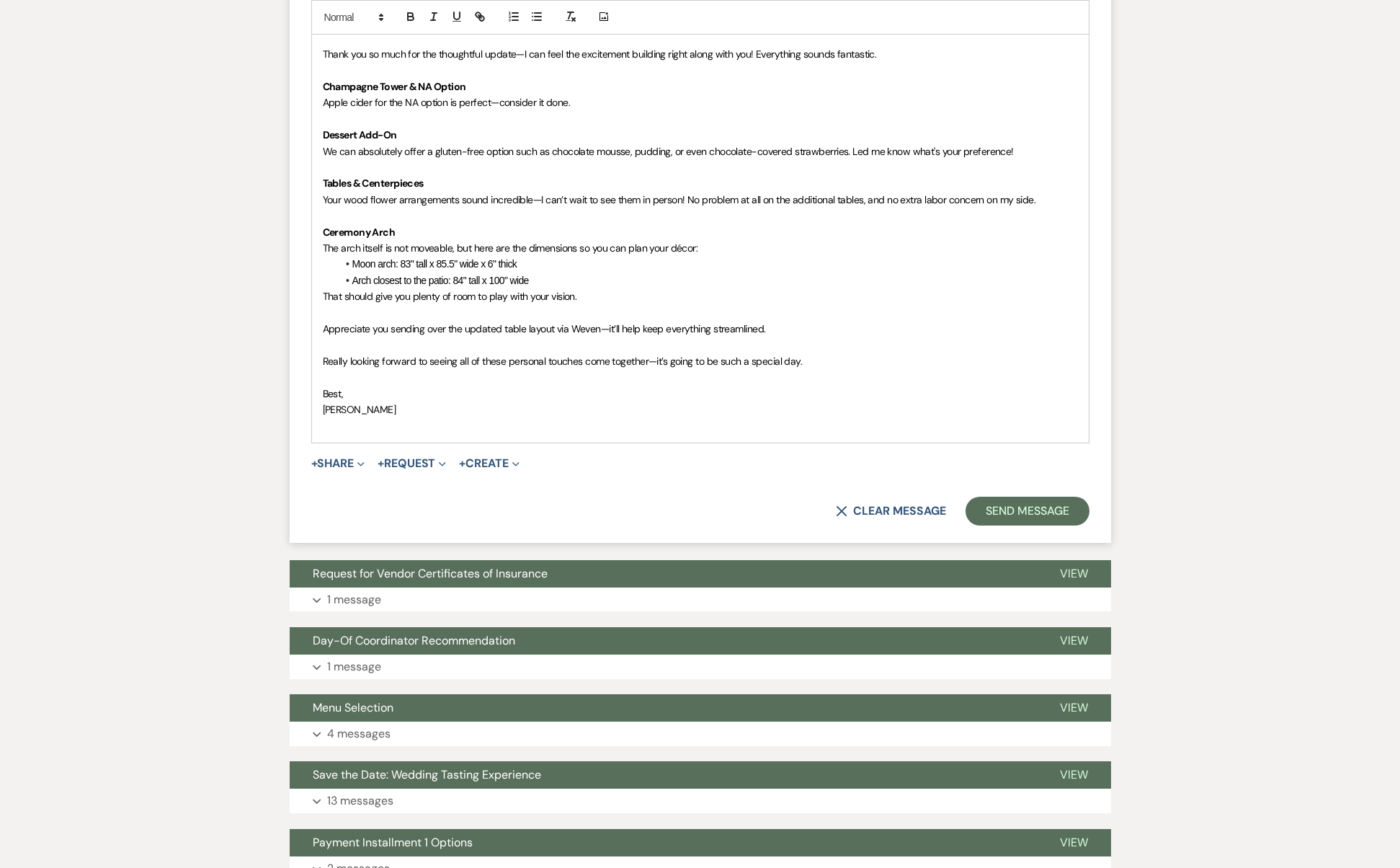
scroll to position [7948, 0]
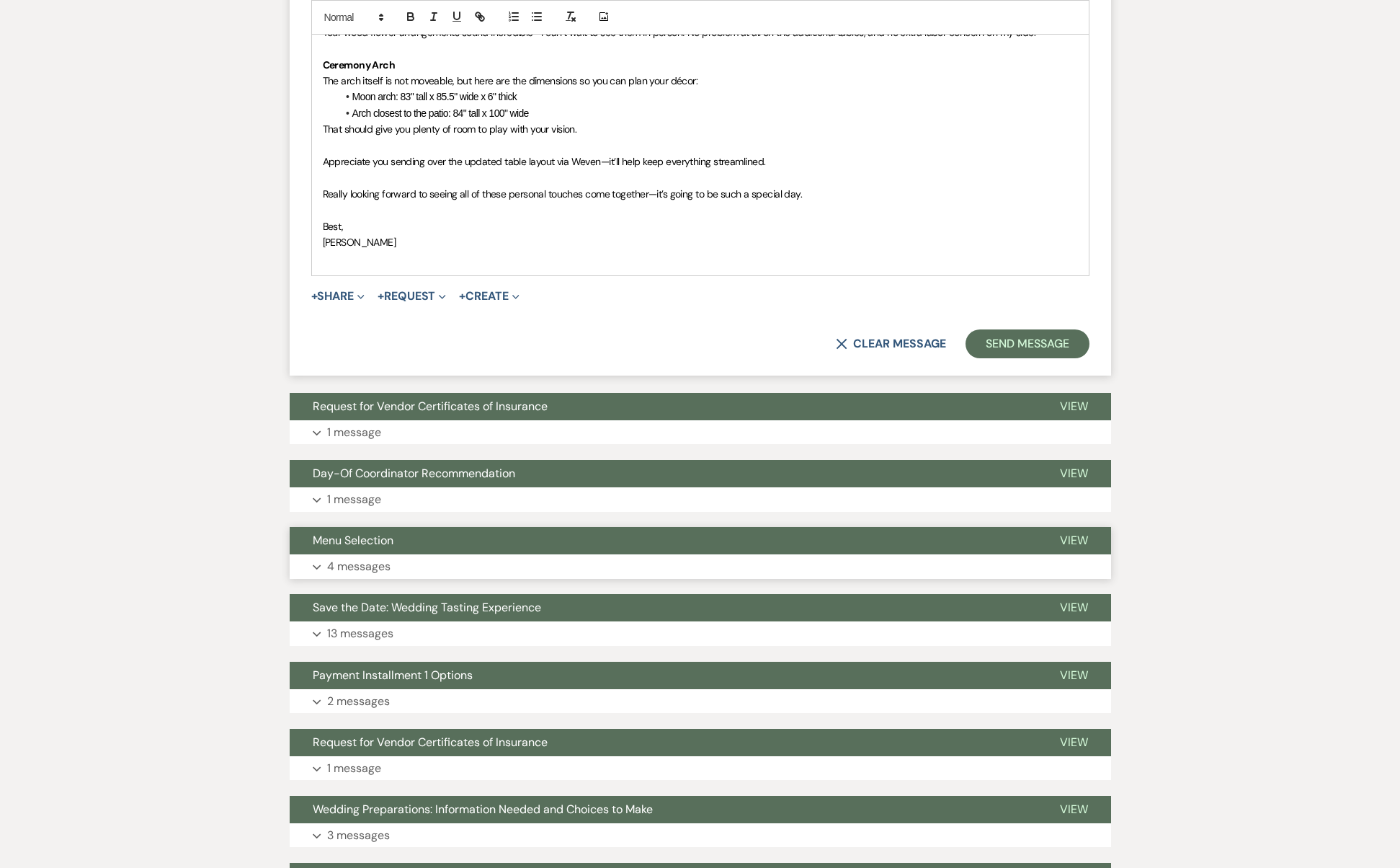
click at [425, 527] on button "Menu Selection" at bounding box center [663, 541] width 747 height 28
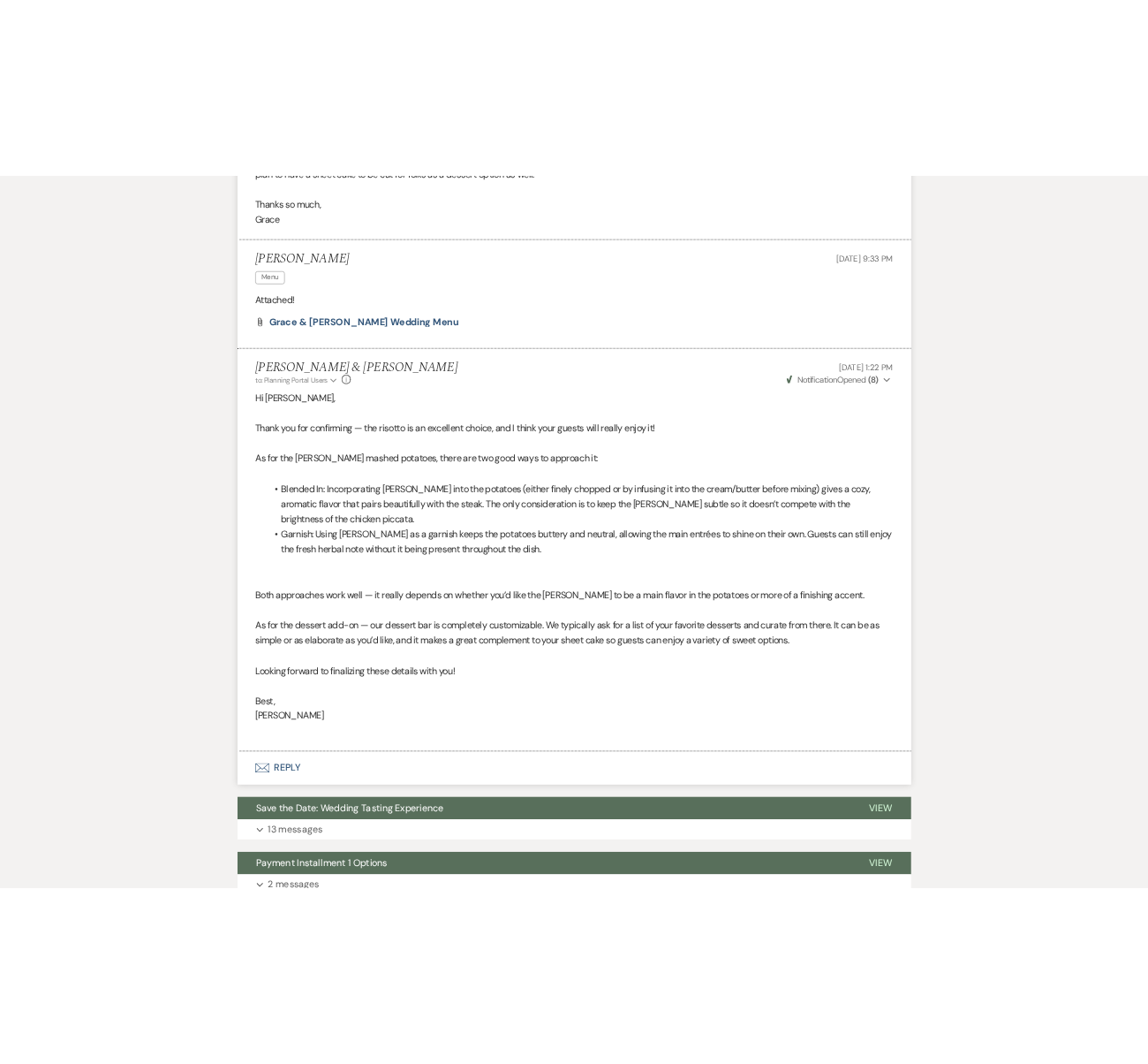
scroll to position [10891, 0]
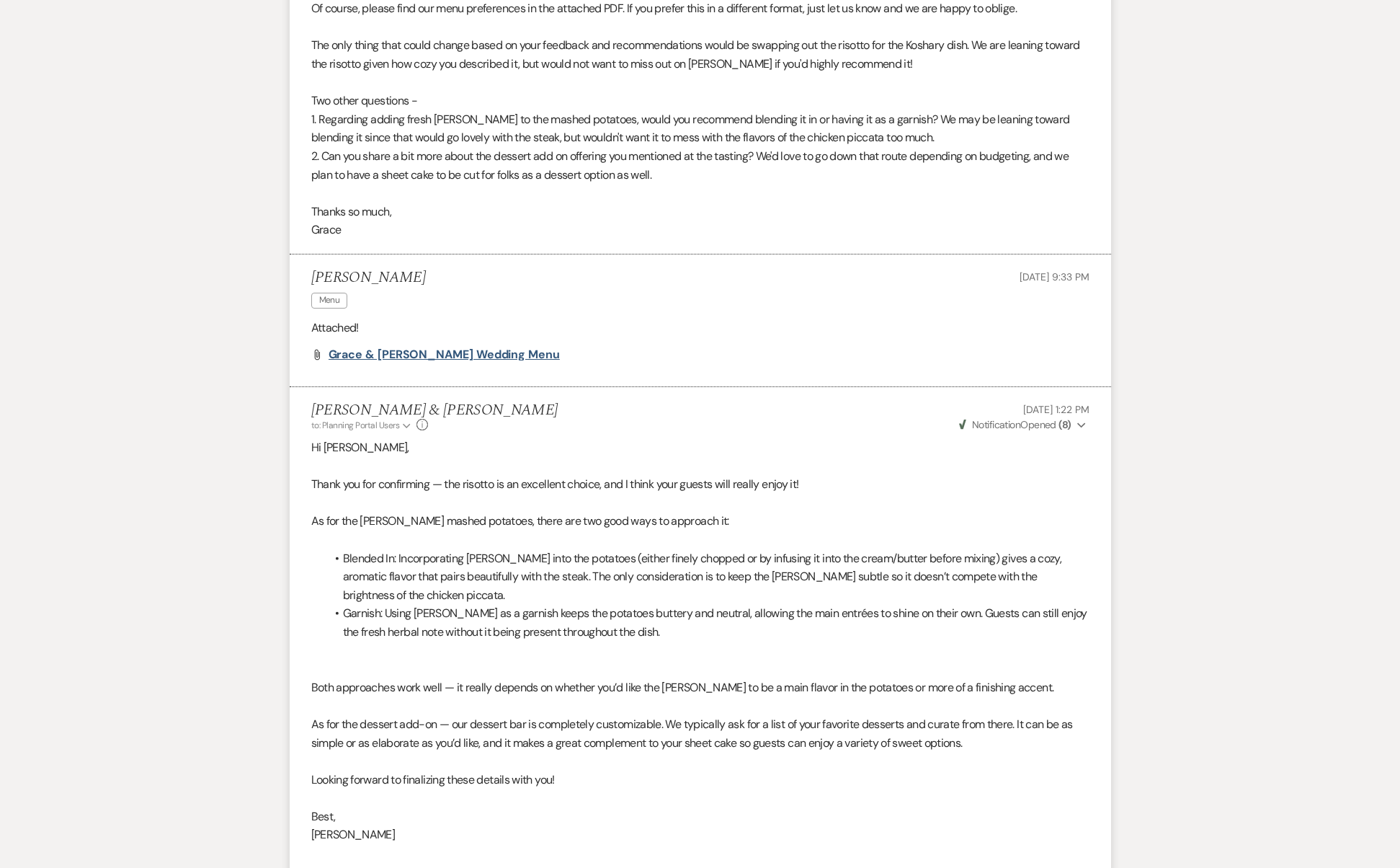
click at [434, 346] on span "Grace & [PERSON_NAME] Wedding Menu" at bounding box center [444, 354] width 231 height 15
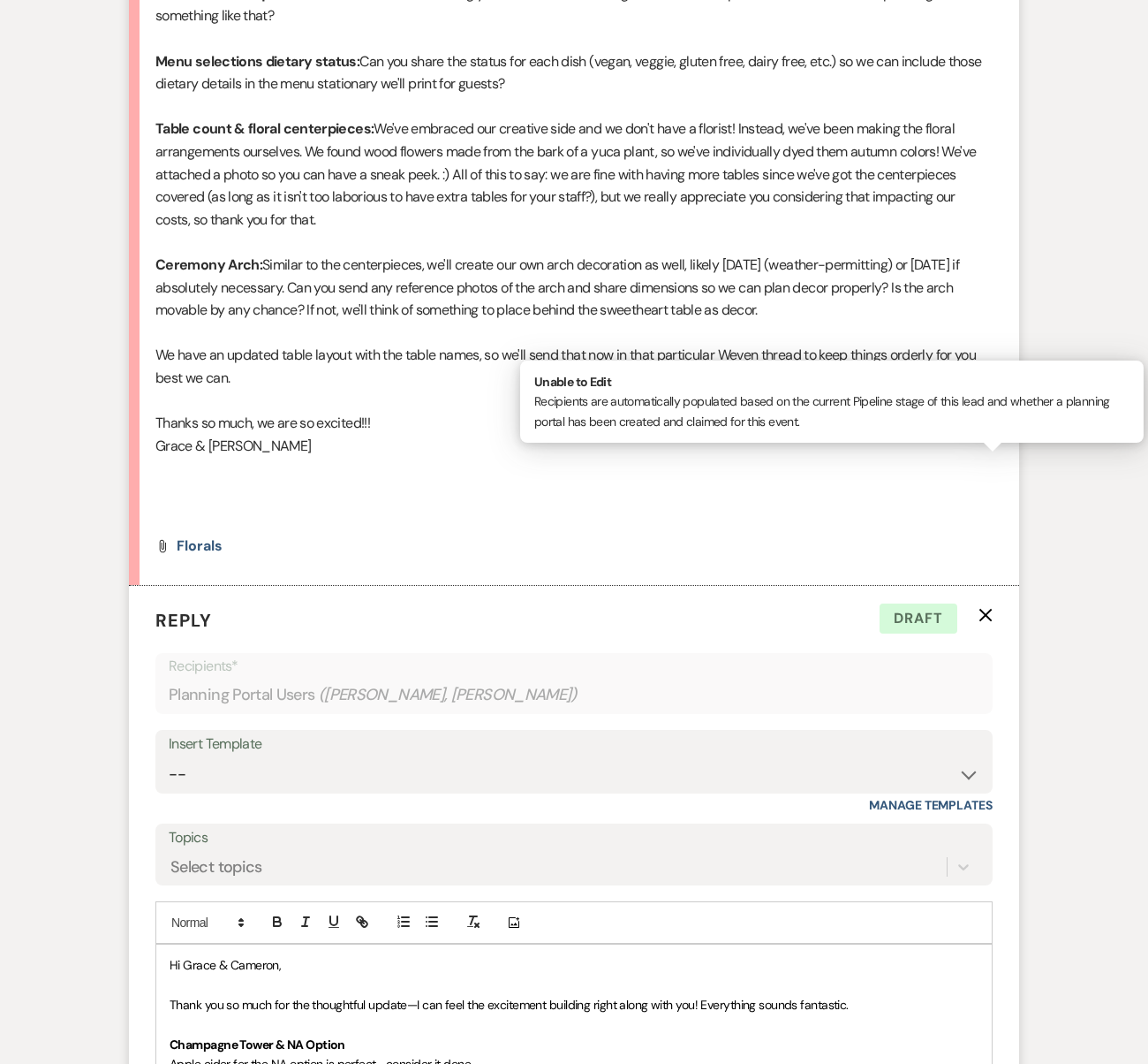
scroll to position [8392, 0]
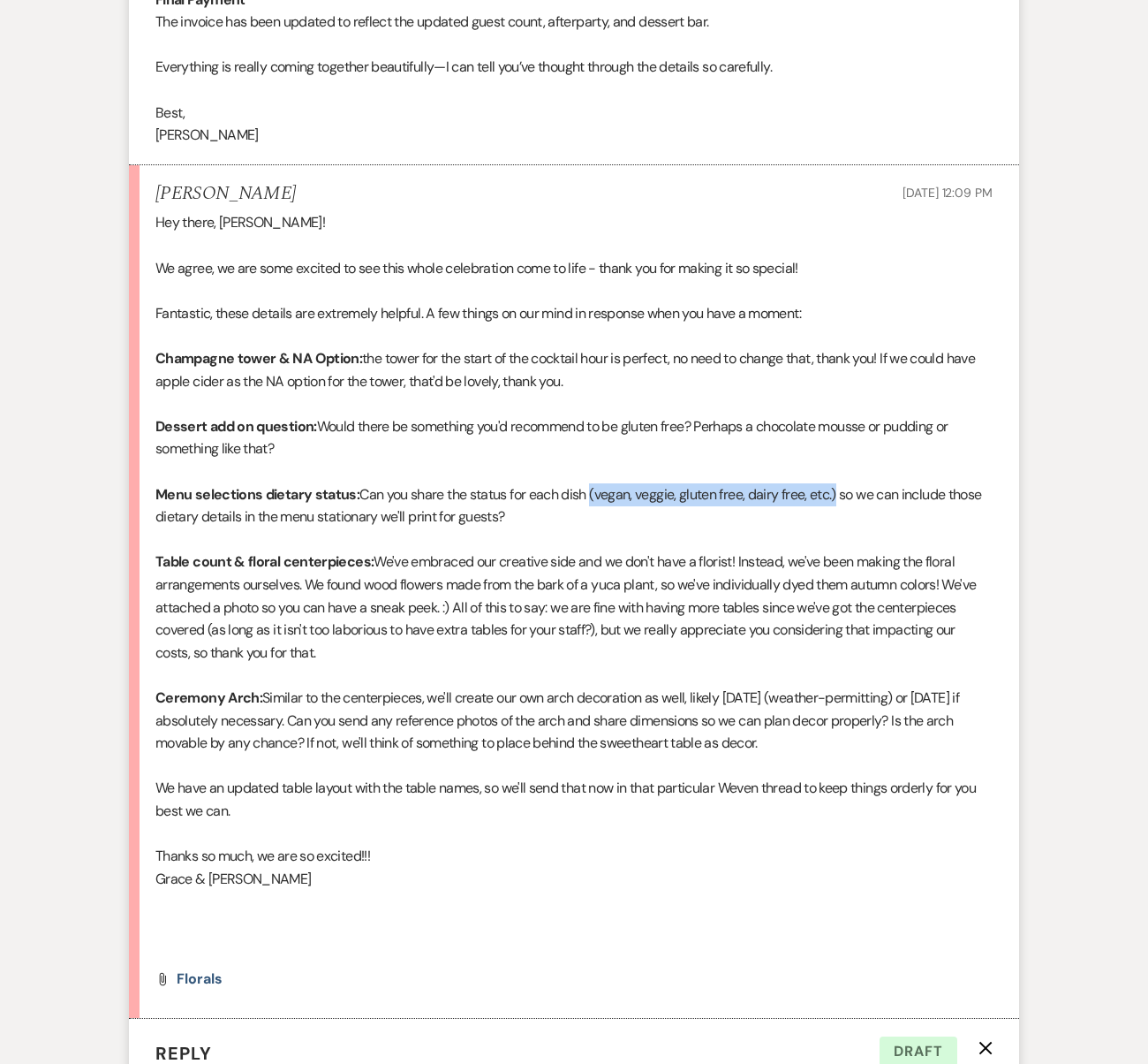
drag, startPoint x: 591, startPoint y: 297, endPoint x: 838, endPoint y: 309, distance: 247.3
click at [838, 483] on p "Menu selections dietary status: Can you share the status for each dish (vegan, …" at bounding box center [574, 505] width 837 height 45
copy p "(vegan, veggie, gluten free, dairy free, etc.)"
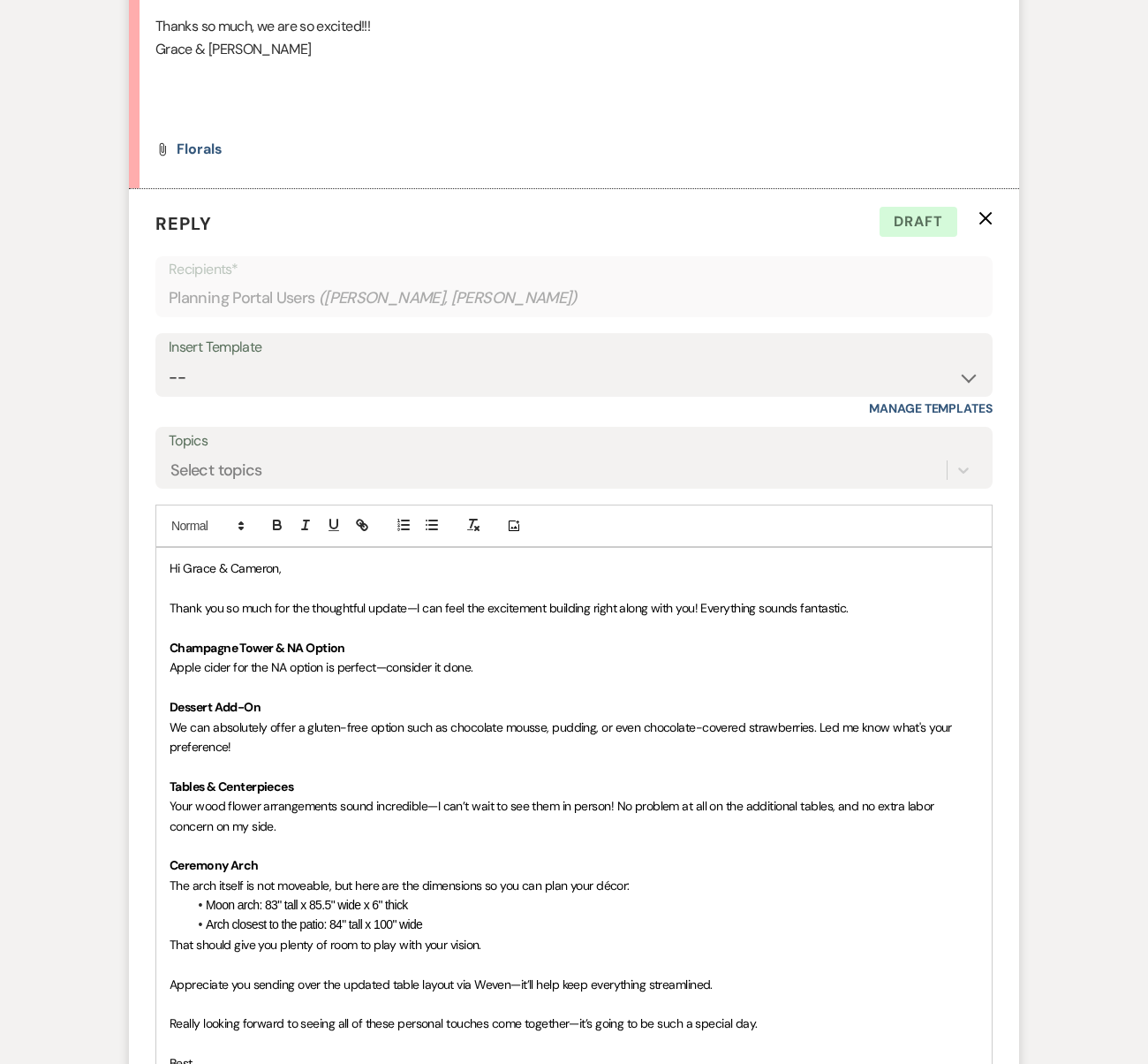
scroll to position [9226, 0]
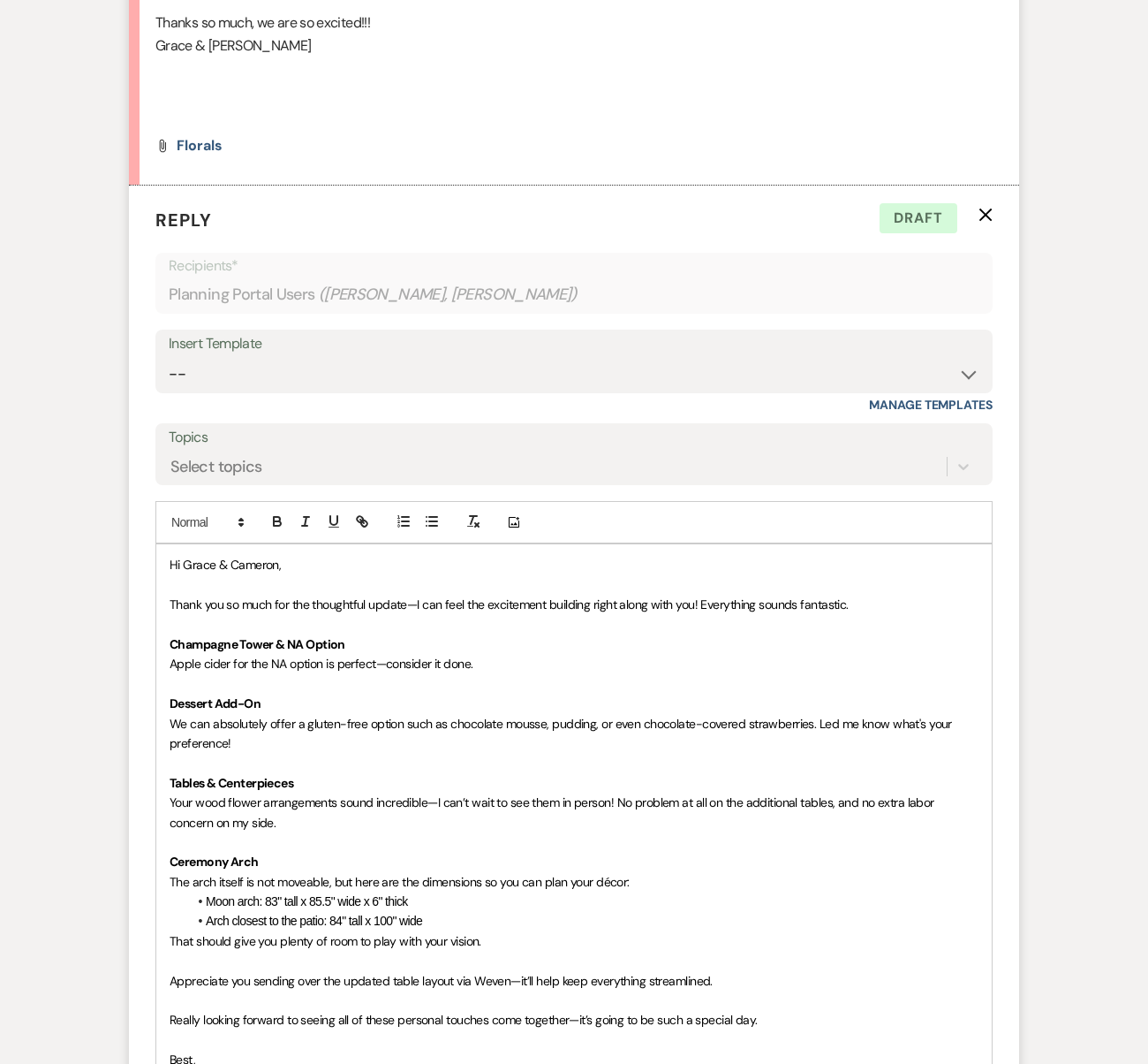
click at [254, 753] on p at bounding box center [574, 763] width 809 height 19
click at [242, 753] on p at bounding box center [574, 763] width 809 height 19
click at [242, 714] on p "We can absolutely offer a gluten-free option such as chocolate mousse, pudding,…" at bounding box center [574, 734] width 809 height 40
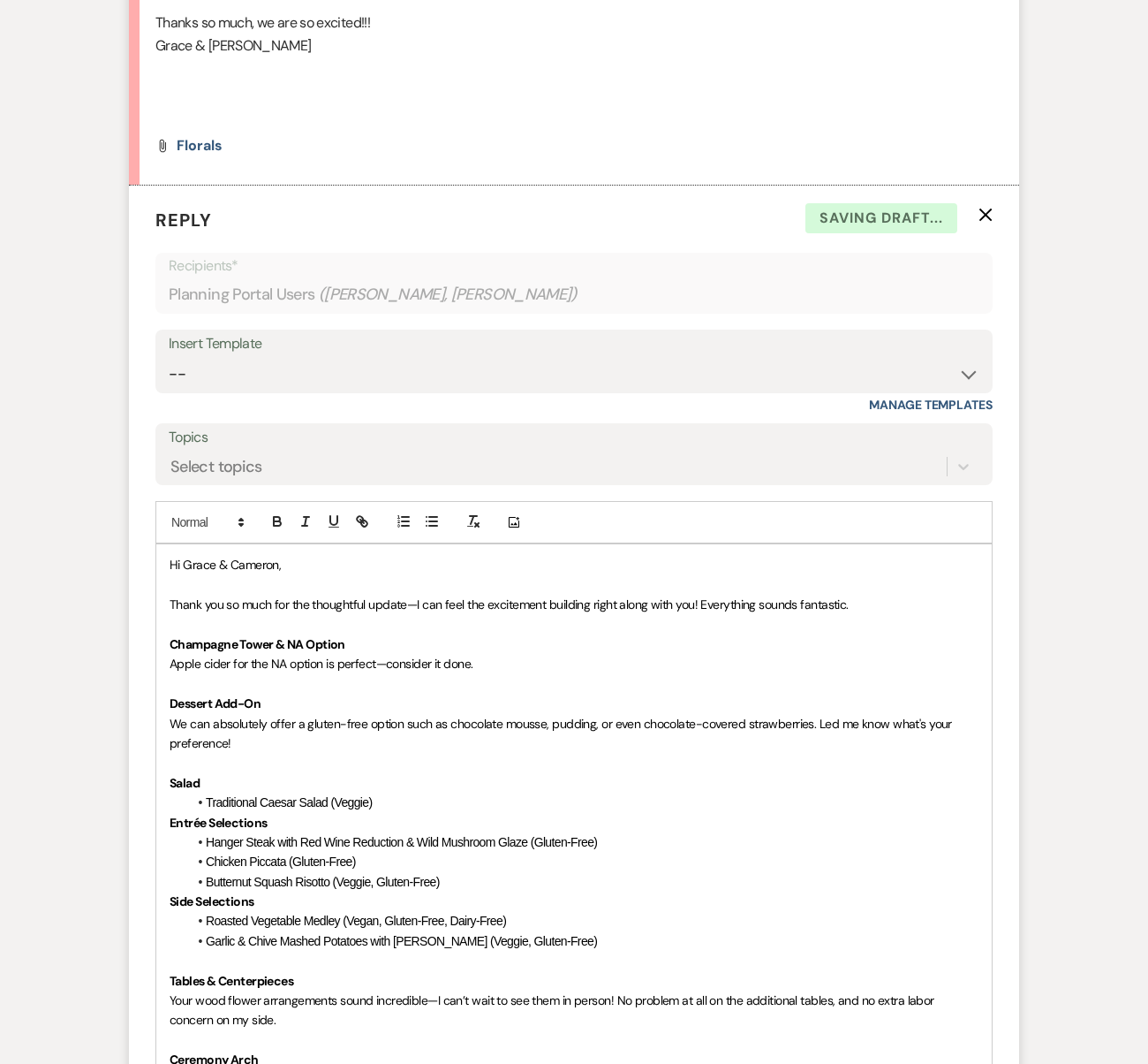
click at [174, 773] on p "Salad" at bounding box center [574, 783] width 809 height 19
click at [173, 753] on p at bounding box center [574, 763] width 809 height 19
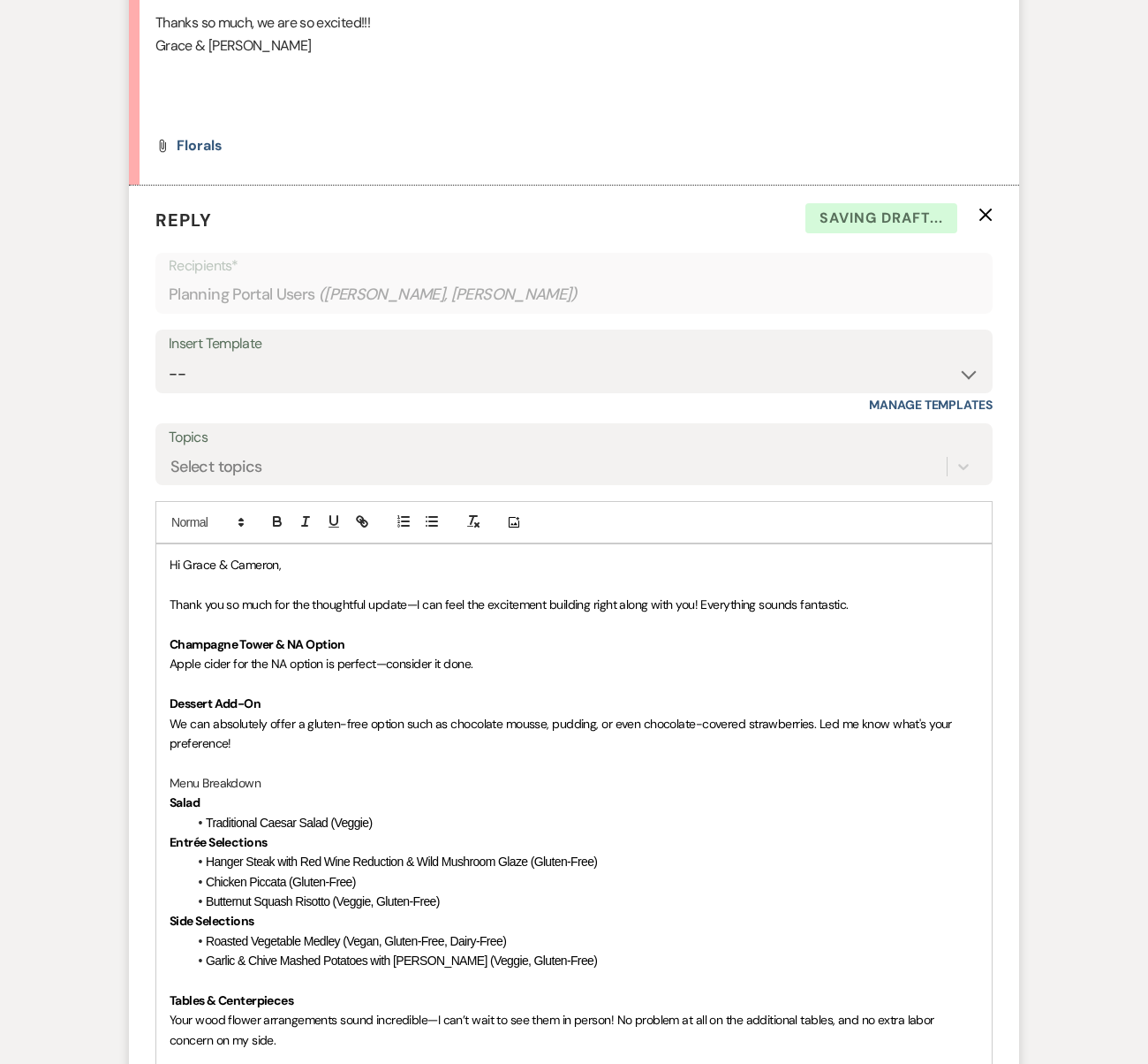
click at [243, 773] on p "Menu Breakdown" at bounding box center [574, 783] width 809 height 19
click at [284, 513] on icon "button" at bounding box center [277, 521] width 16 height 16
click at [245, 753] on p at bounding box center [574, 763] width 809 height 19
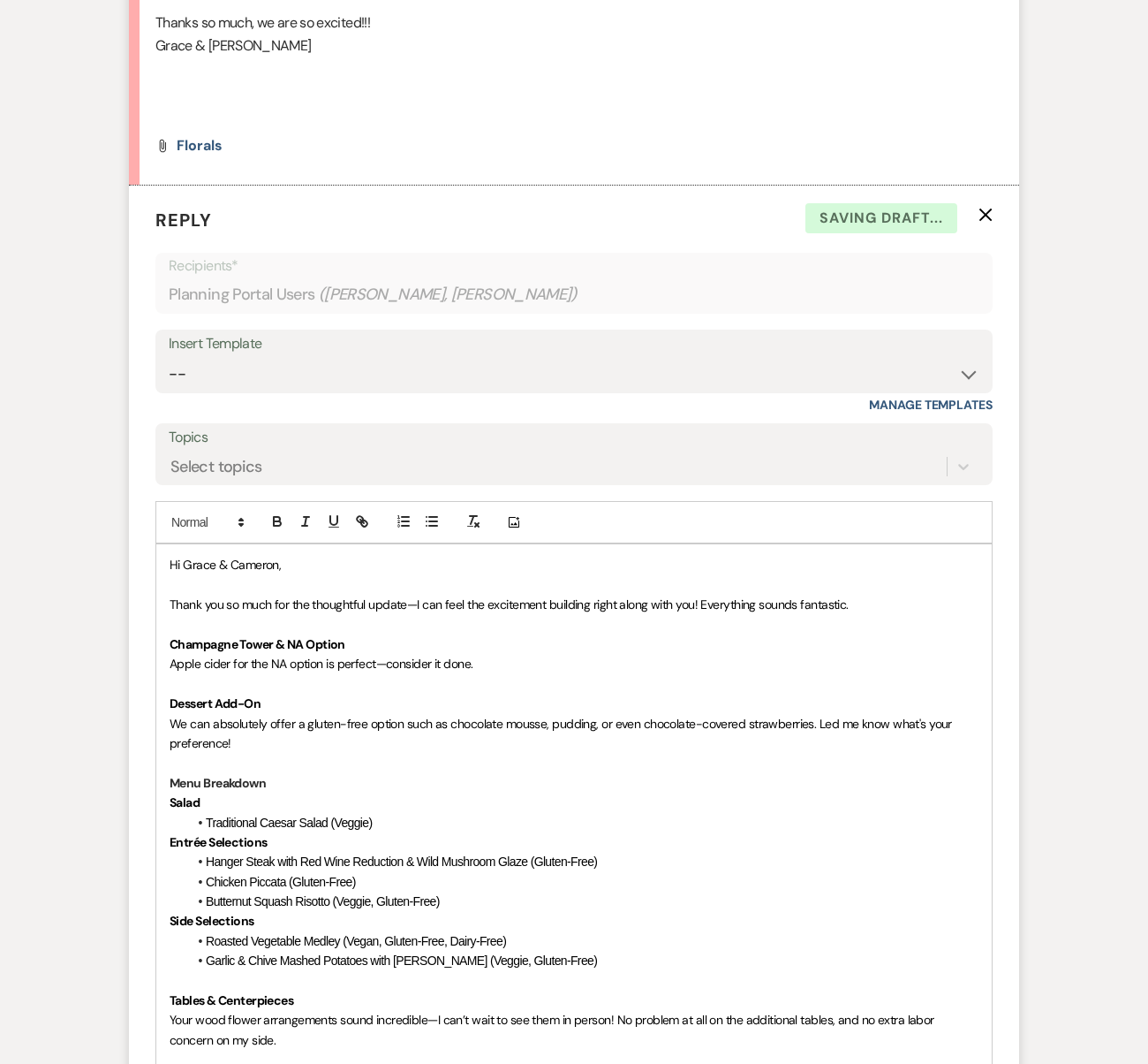
click at [247, 774] on strong "Menu Breakdown" at bounding box center [218, 782] width 96 height 16
click at [586, 854] on span "Hanger Steak with Red Wine Reduction & Wild Mushroom Glaze (Gluten-Free)" at bounding box center [401, 861] width 391 height 15
click at [355, 875] on span "Chicken Piccata (Gluten-Free)" at bounding box center [281, 881] width 151 height 15
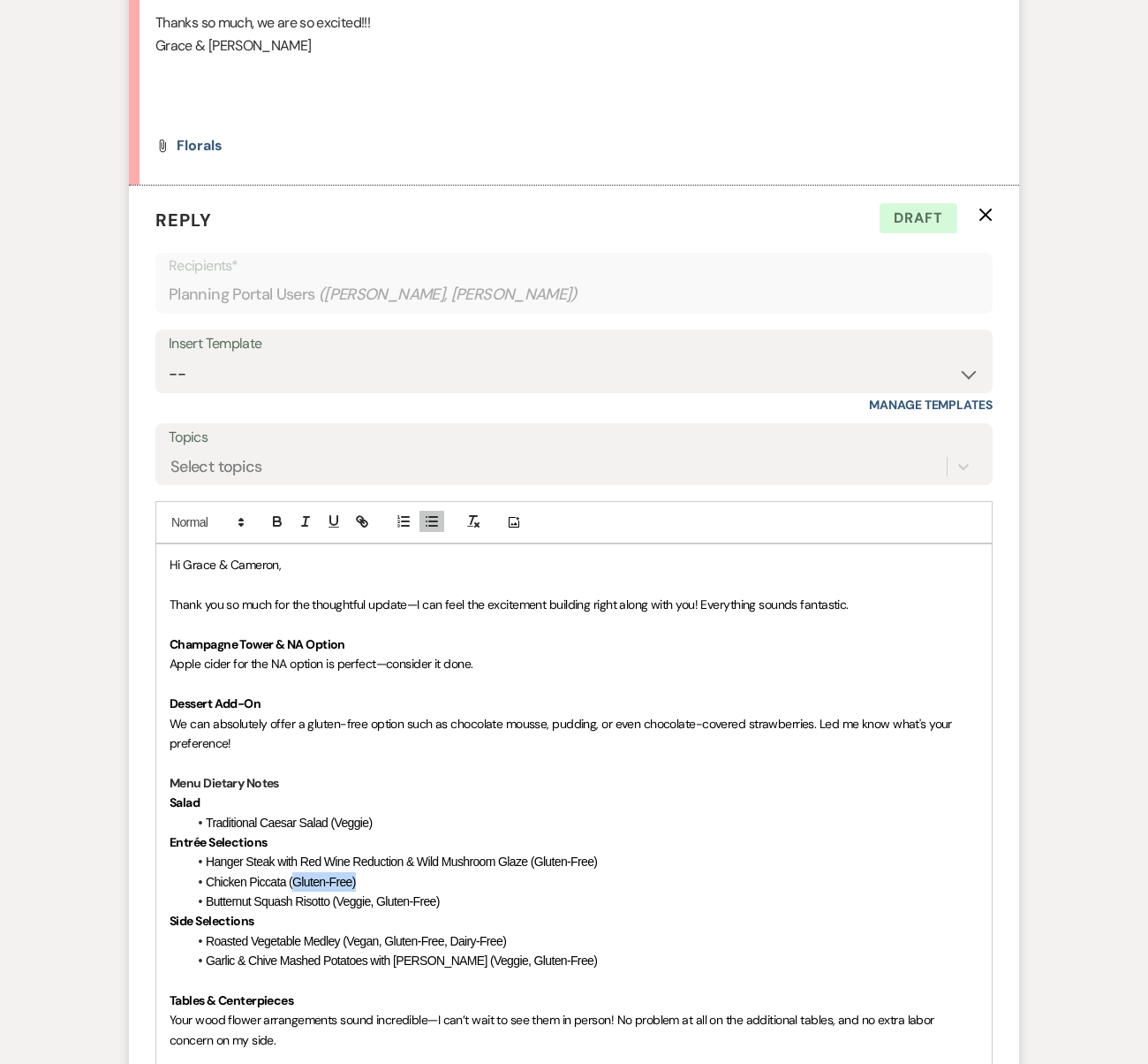
drag, startPoint x: 358, startPoint y: 668, endPoint x: 293, endPoint y: 673, distance: 65.2
click at [293, 873] on li "Chicken Piccata (Gluten-Free)" at bounding box center [583, 882] width 792 height 19
click at [388, 894] on span "Butternut Squash Risotto (Veggie, Gluten-Free)" at bounding box center [322, 901] width 234 height 15
click at [431, 894] on span "Butternut Squash Risotto (Veggie, Gluten-Free)" at bounding box center [322, 901] width 234 height 15
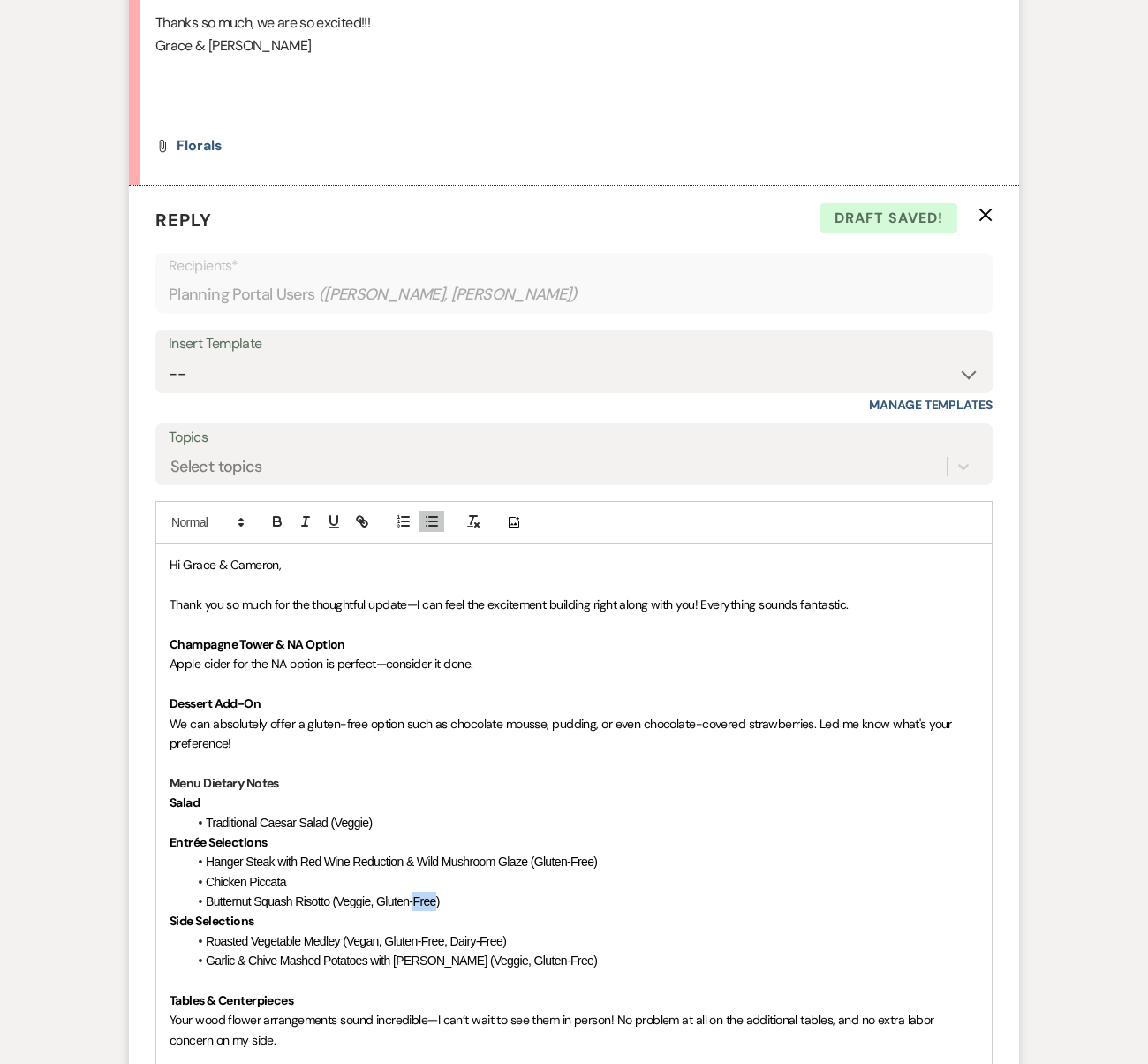
click at [431, 894] on span "Butternut Squash Risotto (Veggie, Gluten-Free)" at bounding box center [322, 901] width 234 height 15
click at [430, 894] on span "Butternut Squash Risotto (Veggie, Gluten-Free)" at bounding box center [322, 901] width 234 height 15
click at [400, 894] on span "Butternut Squash Risotto (Veggie, Gluten-Free)" at bounding box center [322, 901] width 234 height 15
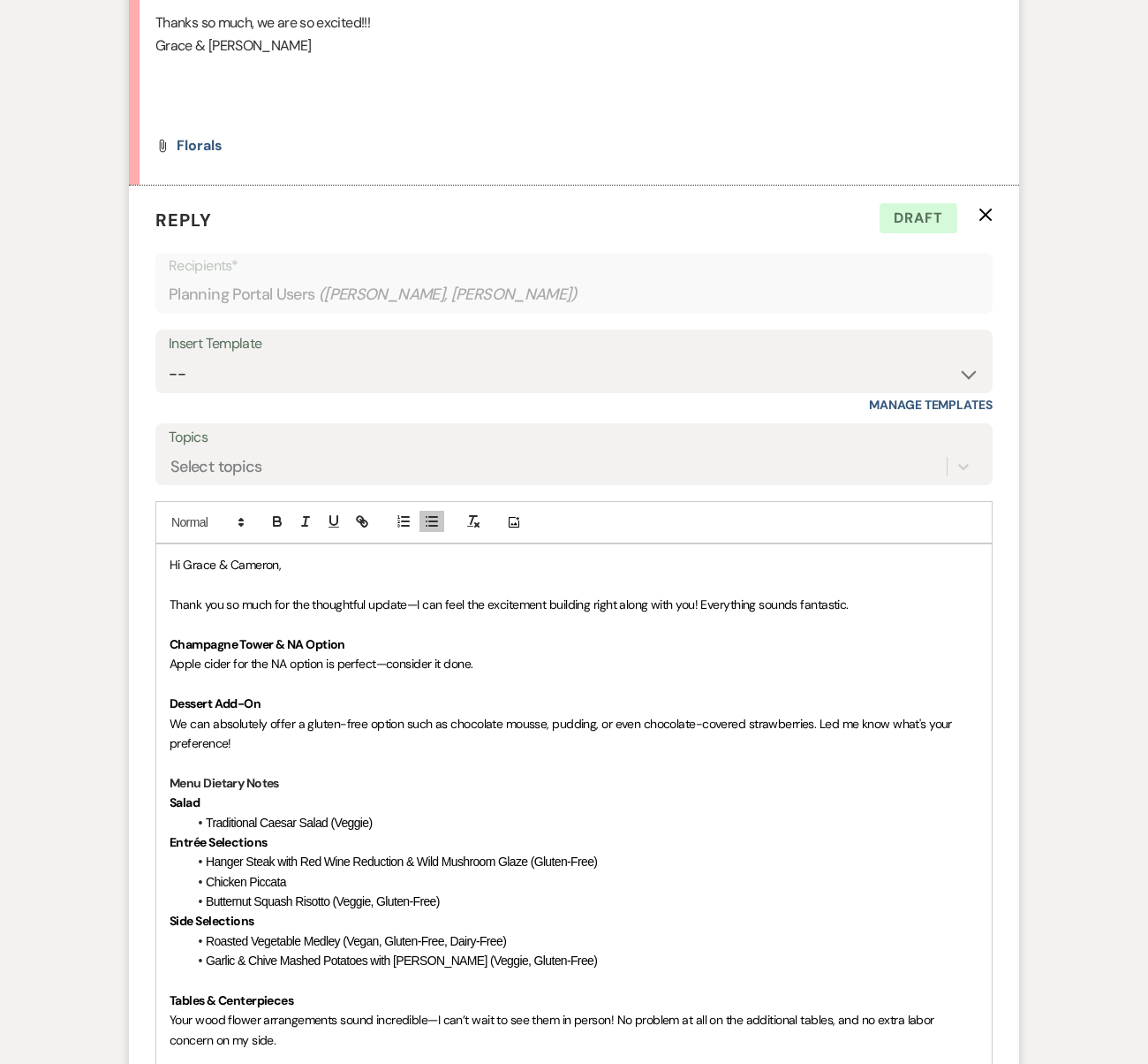
click at [383, 934] on span "Roasted Vegetable Medley (Vegan, Gluten-Free, Dairy-Free)" at bounding box center [355, 941] width 300 height 15
click at [377, 934] on span "Roasted Vegetable Medley (Vegan, Gluten-Free, Dairy-Free)" at bounding box center [355, 941] width 300 height 15
click at [376, 934] on span "Roasted Vegetable Medley (Vegan, Gluten-Free, Dairy-Free)" at bounding box center [355, 941] width 300 height 15
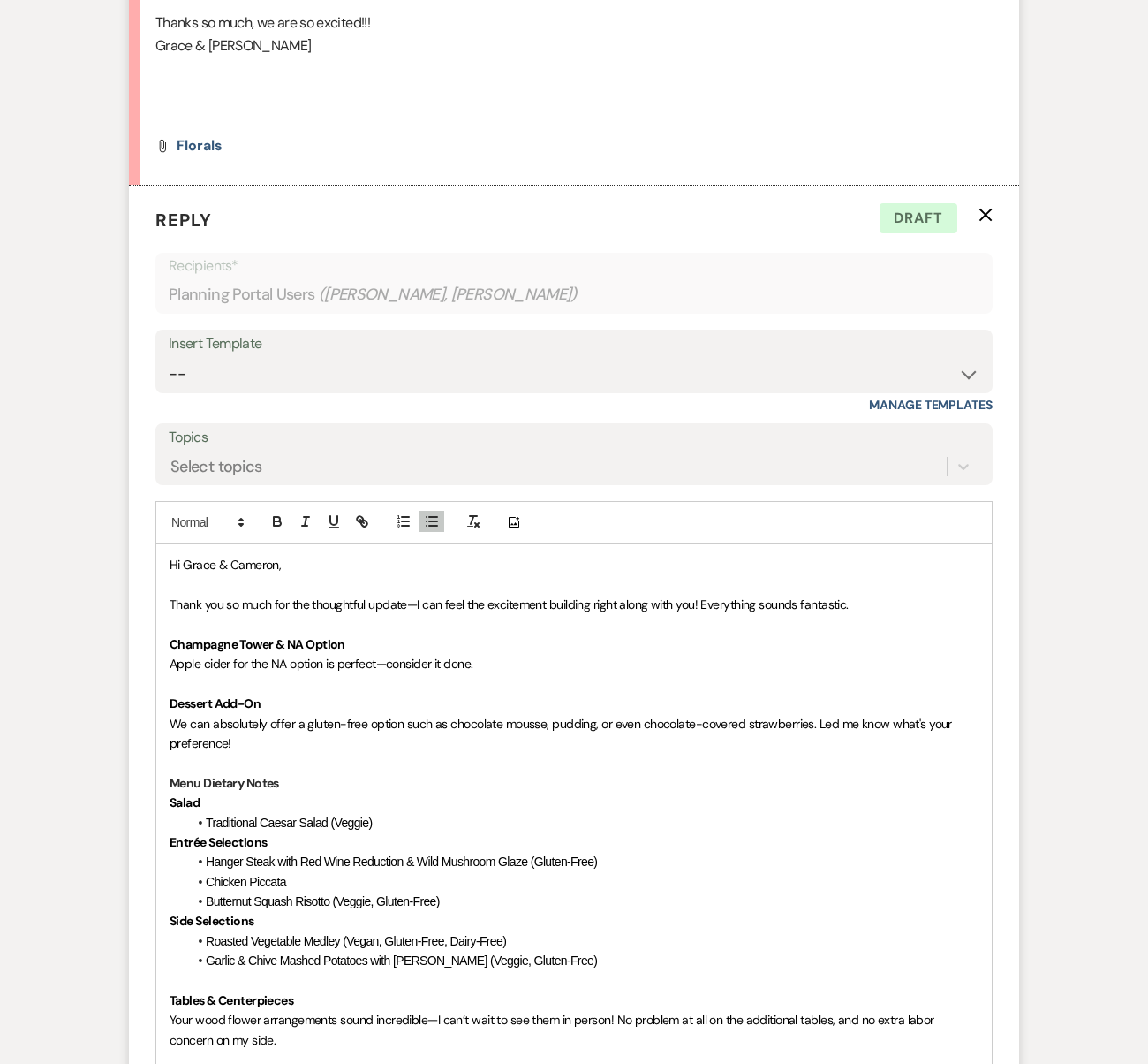
click at [385, 934] on span "Roasted Vegetable Medley (Vegan, Gluten-Free, Dairy-Free)" at bounding box center [355, 941] width 300 height 15
click at [388, 934] on span "Roasted Vegetable Medley (Vegan, Gluten-Free, Dairy-Free)" at bounding box center [355, 941] width 300 height 15
click at [433, 934] on span "Roasted Vegetable Medley (Gluten-Free, Dairy-Free)" at bounding box center [337, 941] width 262 height 15
click at [351, 934] on span "Roasted Vegetable Medley (Gluten-Free, Dairy-Free)" at bounding box center [337, 941] width 262 height 15
click at [466, 934] on span "Roasted Vegetable Medley (Veggie, Gluten-Free, Dairy-Free)" at bounding box center [357, 941] width 303 height 15
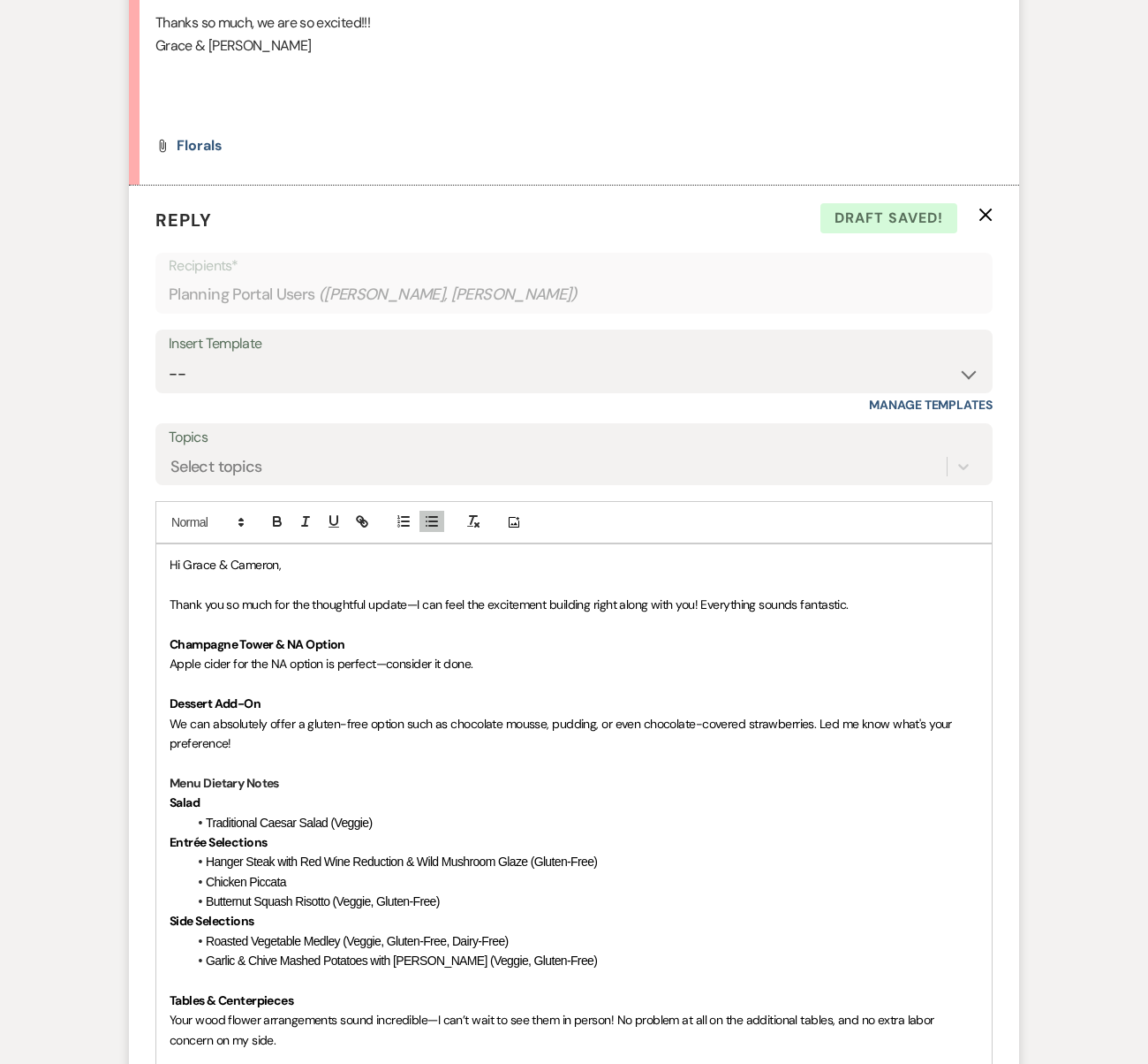
click at [463, 934] on span "Roasted Vegetable Medley (Veggie, Gluten-Free, Dairy-Free)" at bounding box center [357, 941] width 303 height 15
click at [480, 934] on span "Roasted Vegetable Medley (Veggie, Gluten-Free, Dairy-Free)" at bounding box center [357, 941] width 303 height 15
click at [475, 950] on li "Garlic & Chive Mashed Potatoes with [PERSON_NAME] (Veggie, Gluten-Free)" at bounding box center [583, 960] width 792 height 19
click at [314, 815] on span "Traditional Caesar Salad (Veggie)" at bounding box center [288, 822] width 166 height 15
click at [337, 815] on span "Traditional Caesar Salad (Veggie)" at bounding box center [288, 822] width 166 height 15
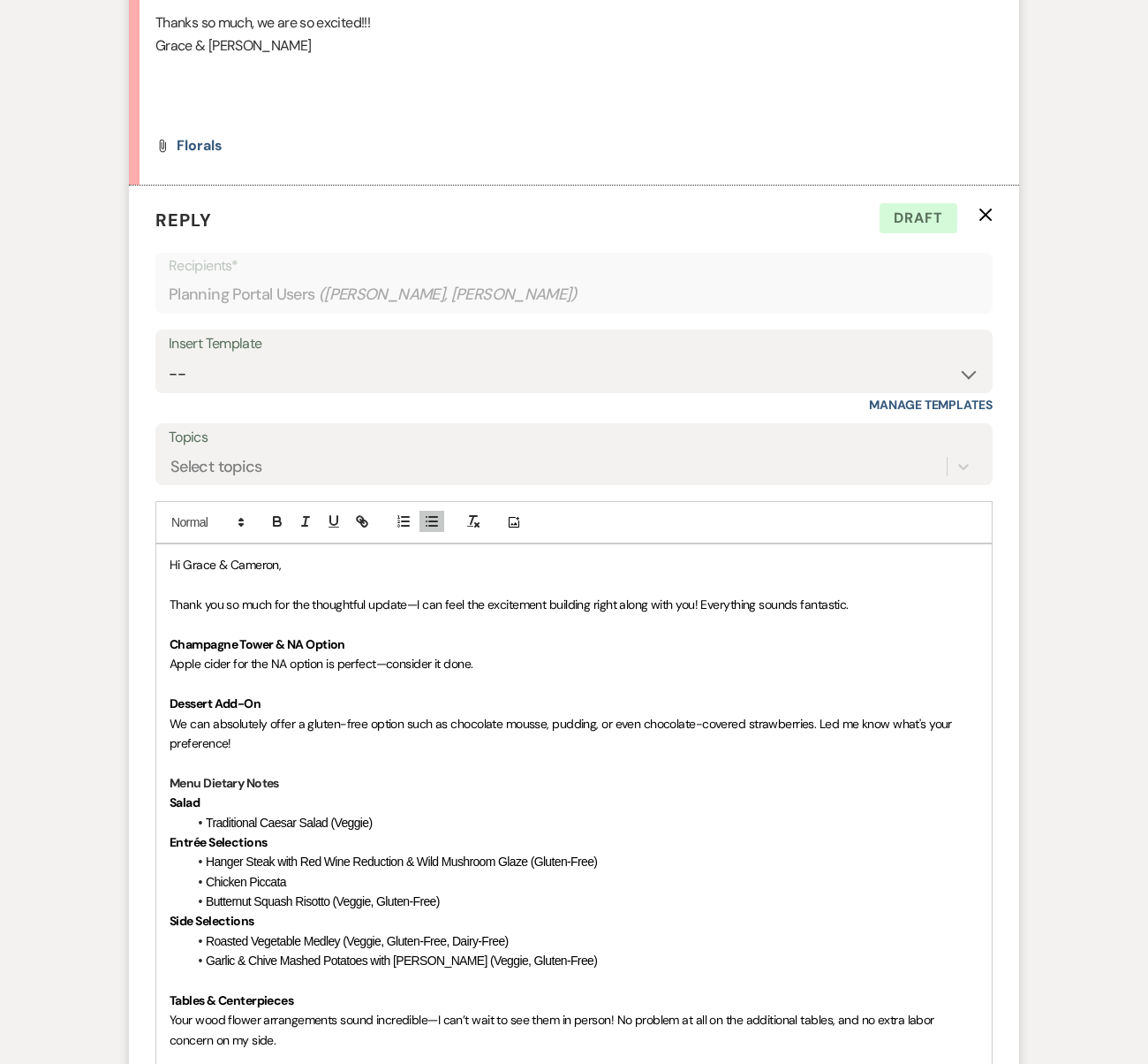
click at [579, 854] on span "Hanger Steak with Red Wine Reduction & Wild Mushroom Glaze (Gluten-Free)" at bounding box center [401, 861] width 391 height 15
click at [497, 892] on li "Butternut Squash Risotto (Veggie, Gluten-Free)" at bounding box center [583, 902] width 792 height 19
click at [627, 873] on li "Chicken Piccata" at bounding box center [583, 882] width 792 height 19
click at [547, 852] on li "Hanger Steak with Red Wine Reduction & Wild Mushroom Glaze" at bounding box center [583, 862] width 792 height 19
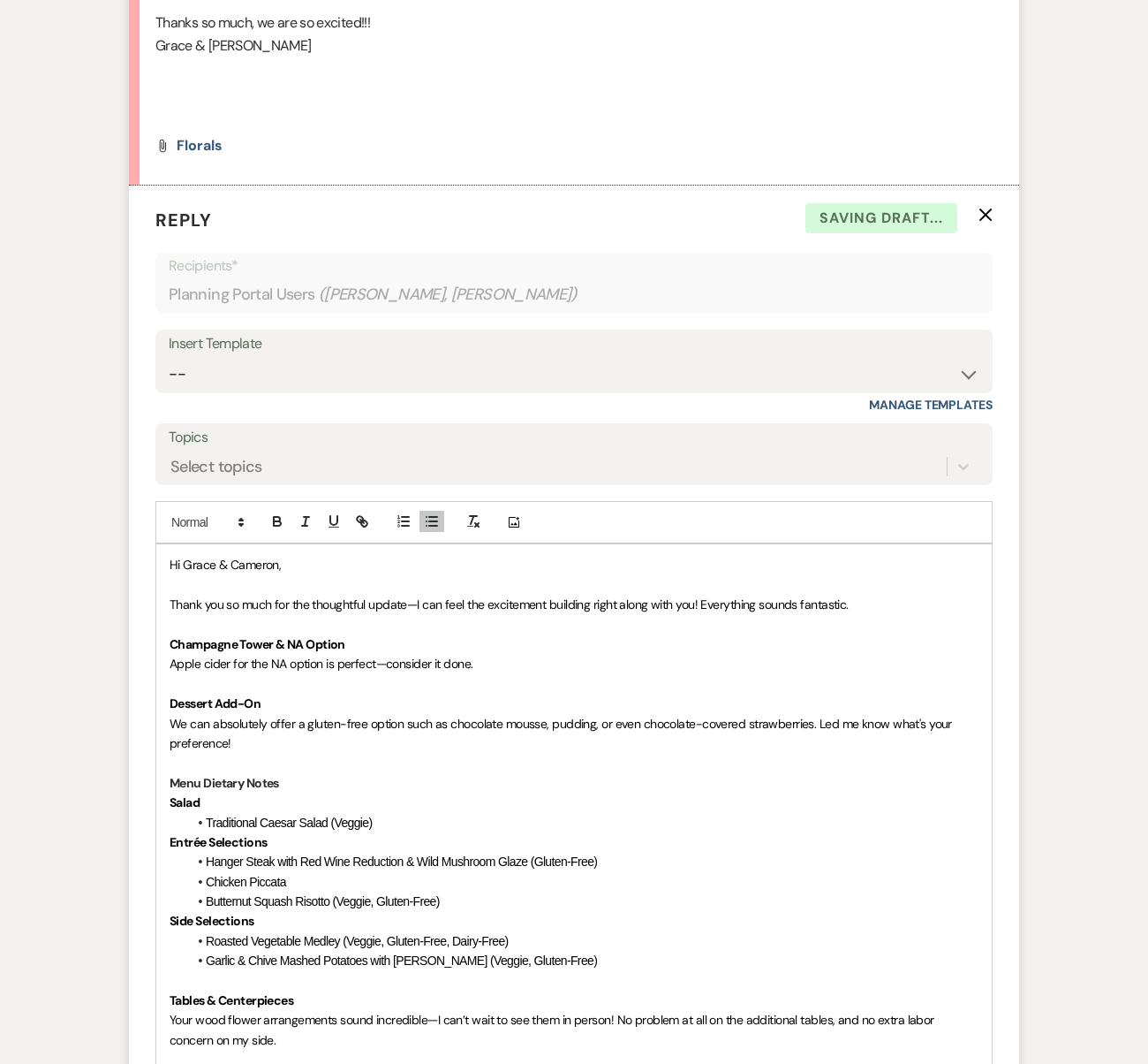
click at [417, 873] on li "Chicken Piccata" at bounding box center [583, 882] width 792 height 19
drag, startPoint x: 613, startPoint y: 652, endPoint x: 531, endPoint y: 652, distance: 82.0
click at [531, 852] on li "Hanger Steak with Red Wine Reduction & Wild Mushroom Glaze (Gluten-Free)" at bounding box center [583, 862] width 792 height 19
click at [356, 873] on li "Chicken Piccata" at bounding box center [583, 882] width 792 height 19
click at [362, 892] on li "Butternut Squash Risotto (Veggie, Gluten-Free)" at bounding box center [583, 902] width 792 height 19
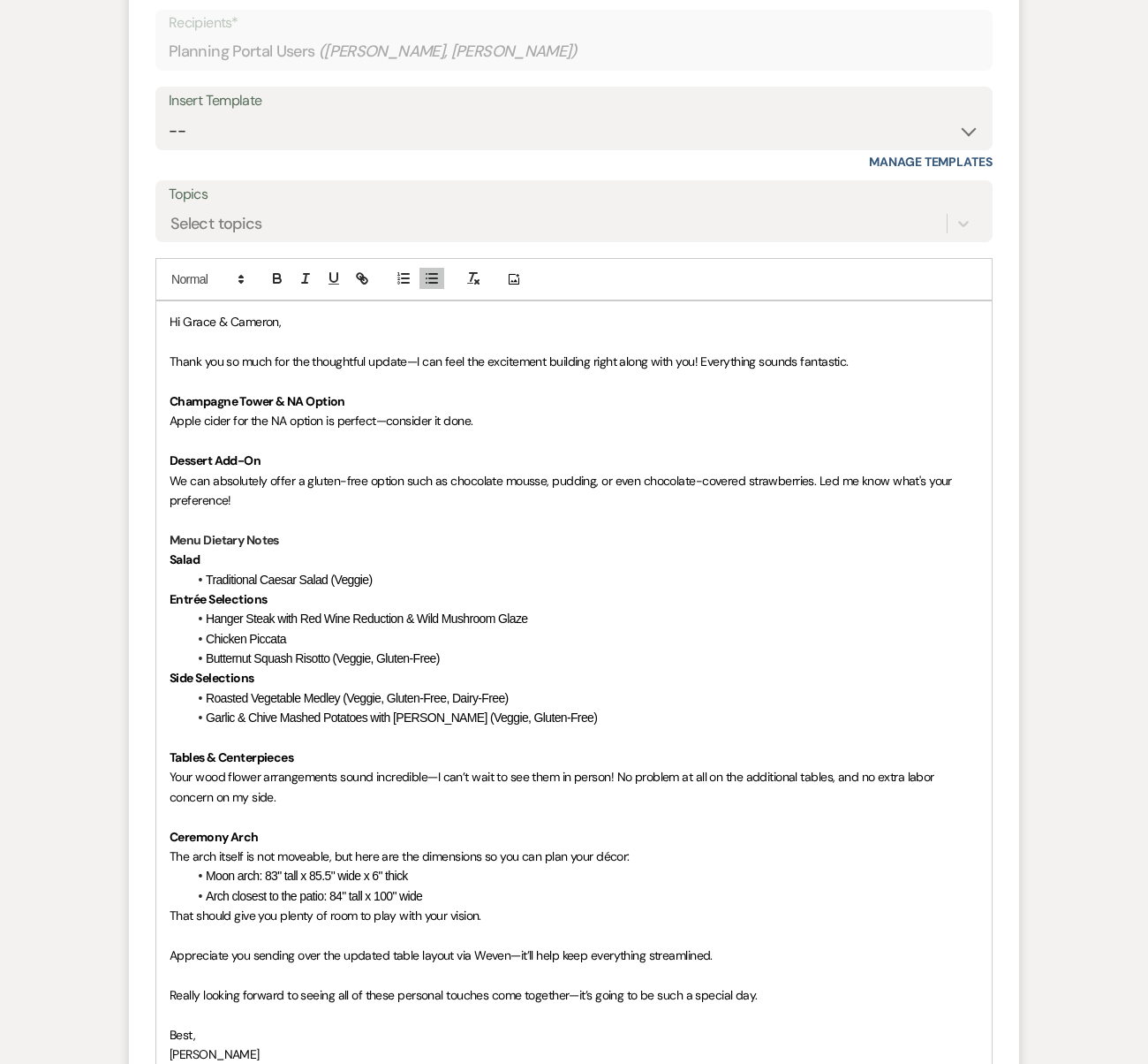
scroll to position [9486, 0]
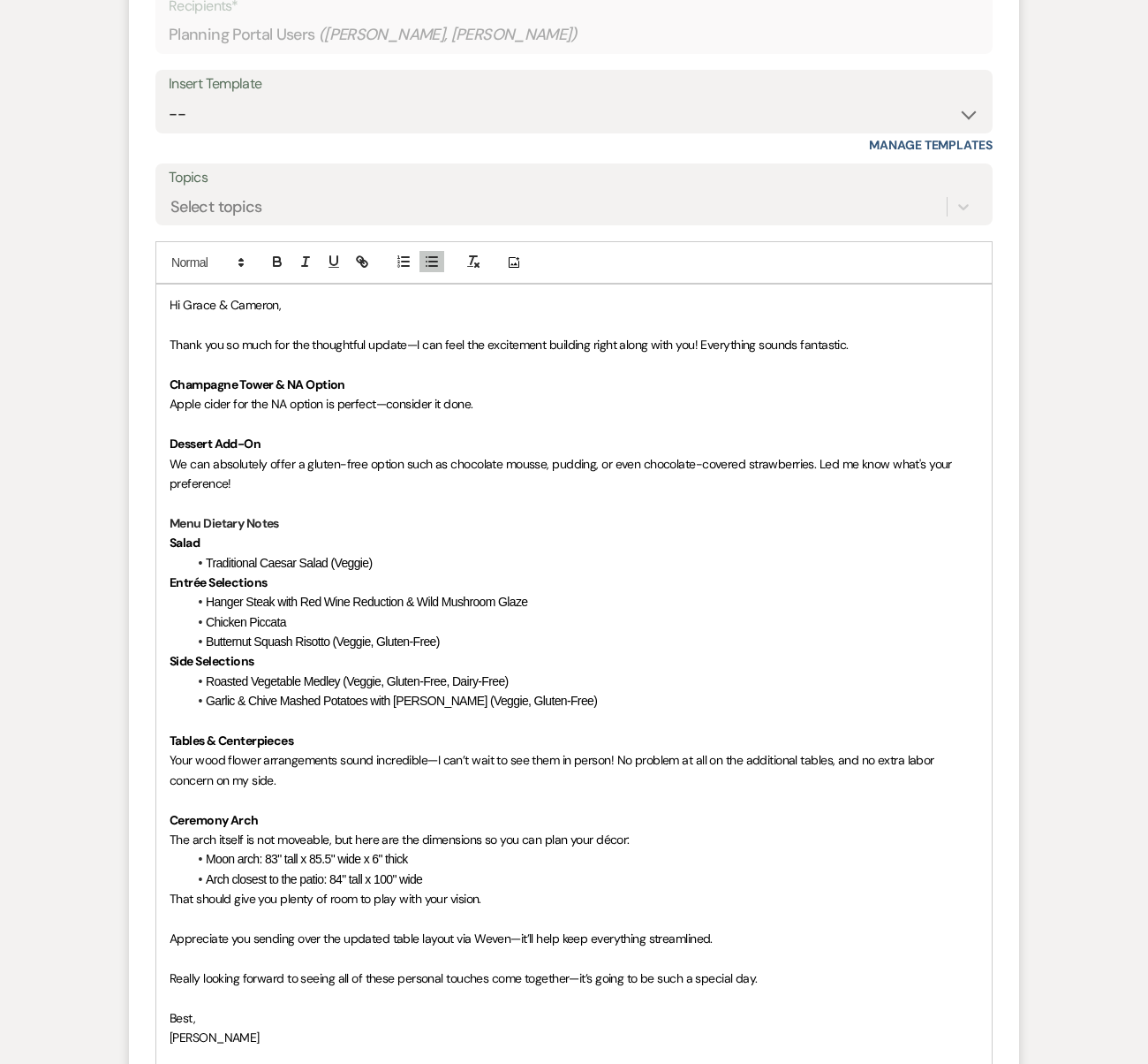
click at [461, 870] on li "Arch closest to the patio: 84" tall x 100" wide" at bounding box center [583, 879] width 792 height 19
click at [355, 1047] on p at bounding box center [574, 1057] width 809 height 19
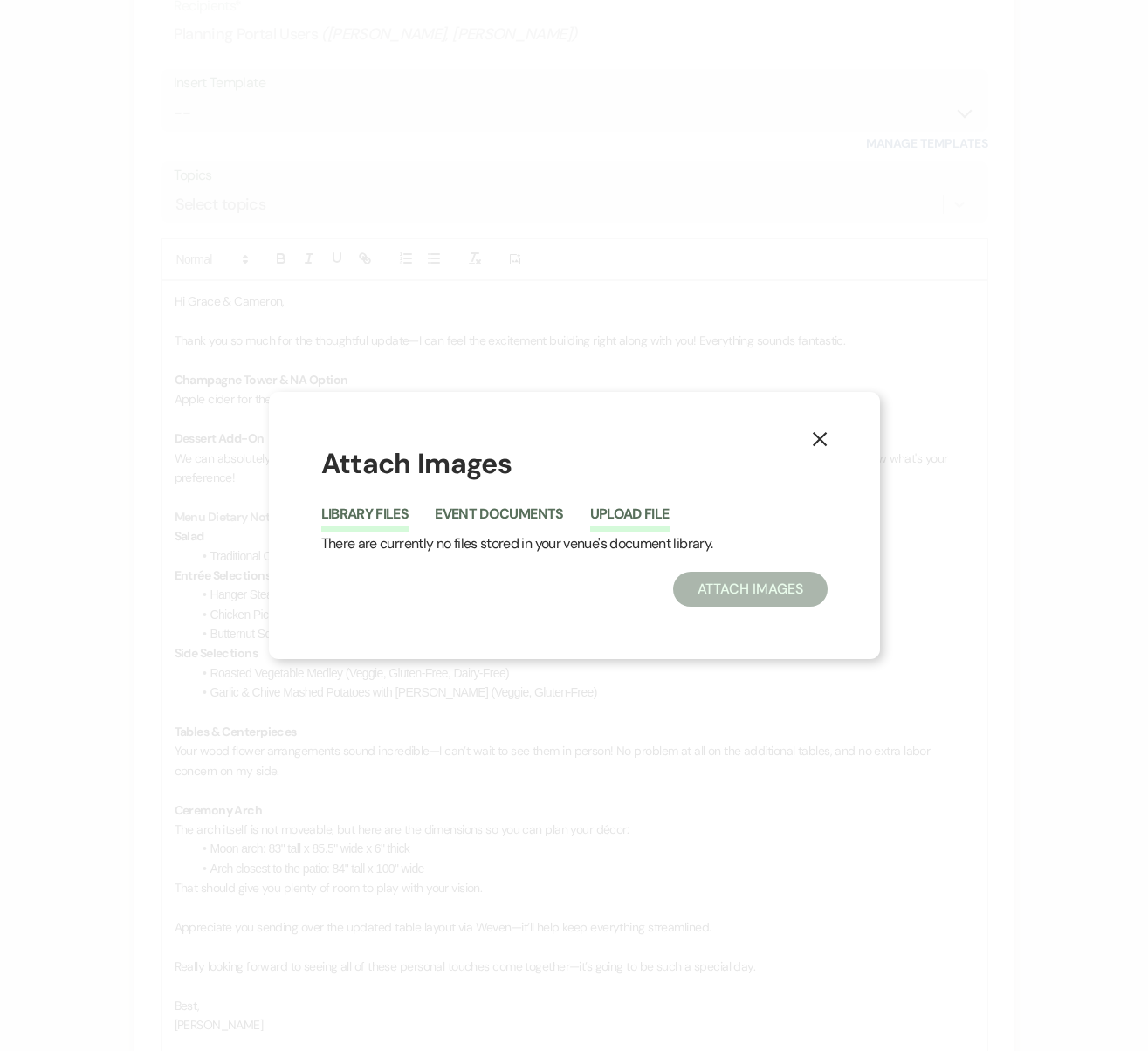
click at [633, 518] on button "Upload File" at bounding box center [630, 518] width 80 height 24
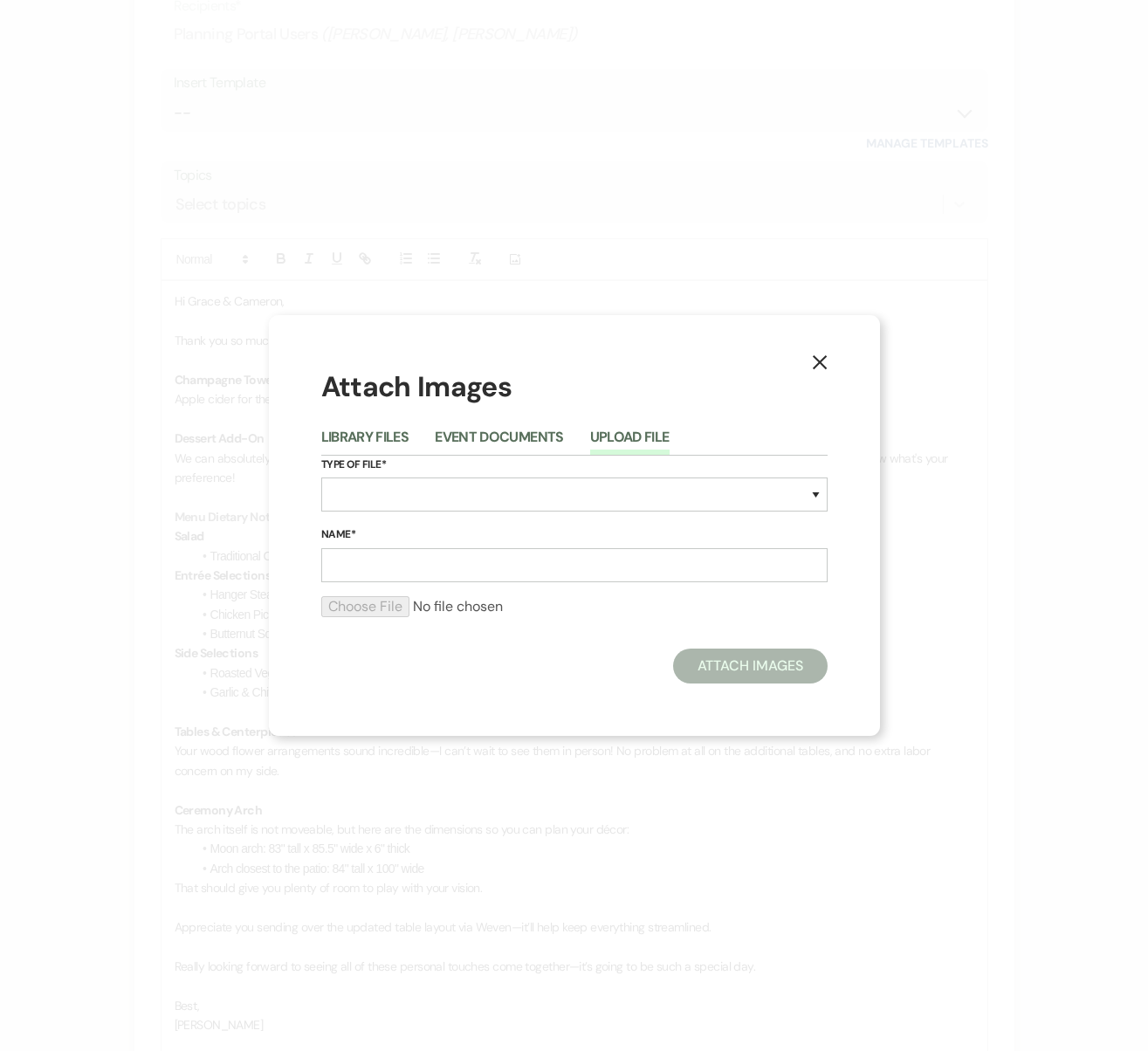
click at [814, 364] on icon "X" at bounding box center [820, 362] width 15 height 15
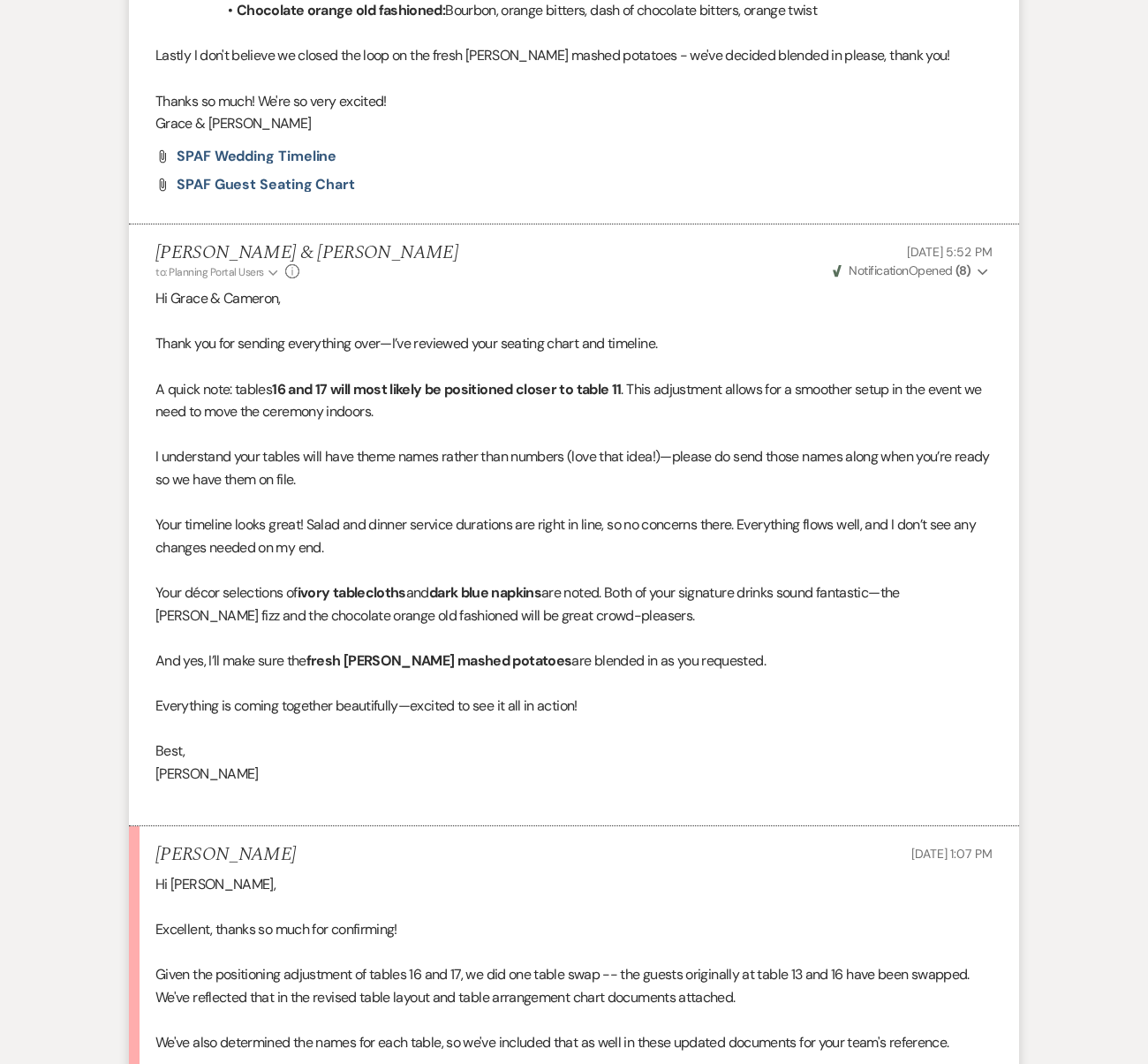
scroll to position [0, 0]
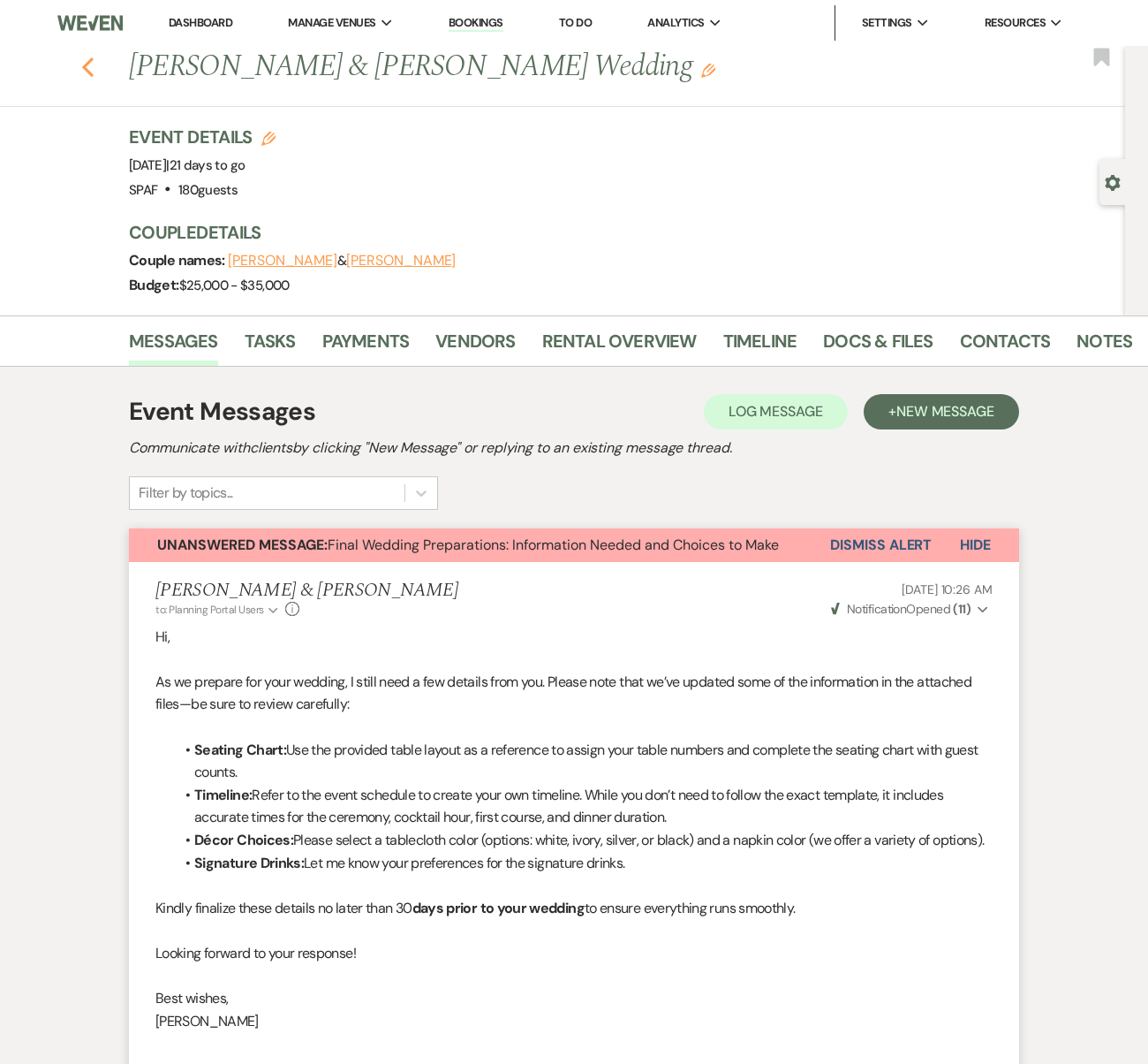
click at [94, 67] on icon "Previous" at bounding box center [88, 67] width 14 height 21
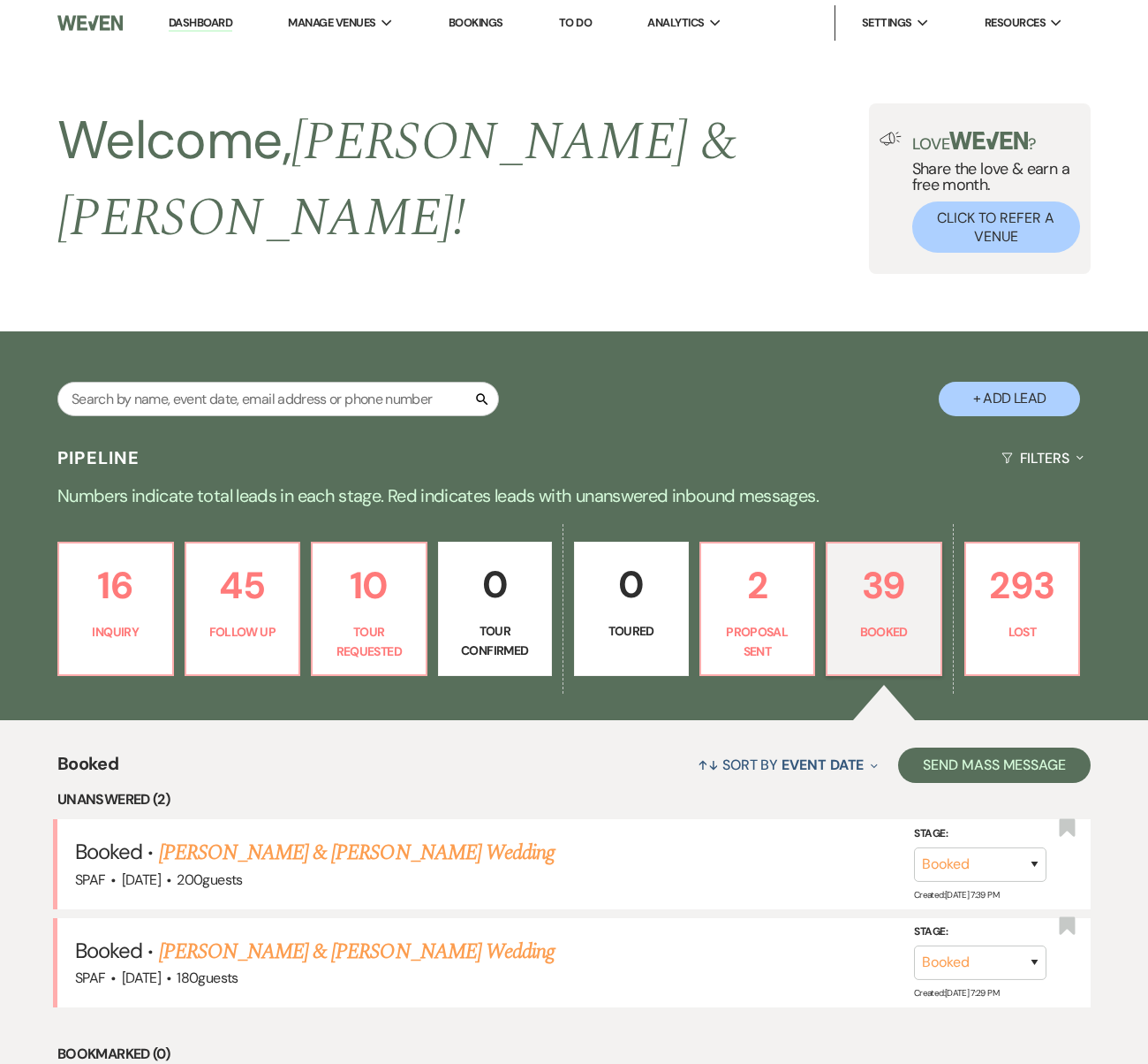
scroll to position [479, 0]
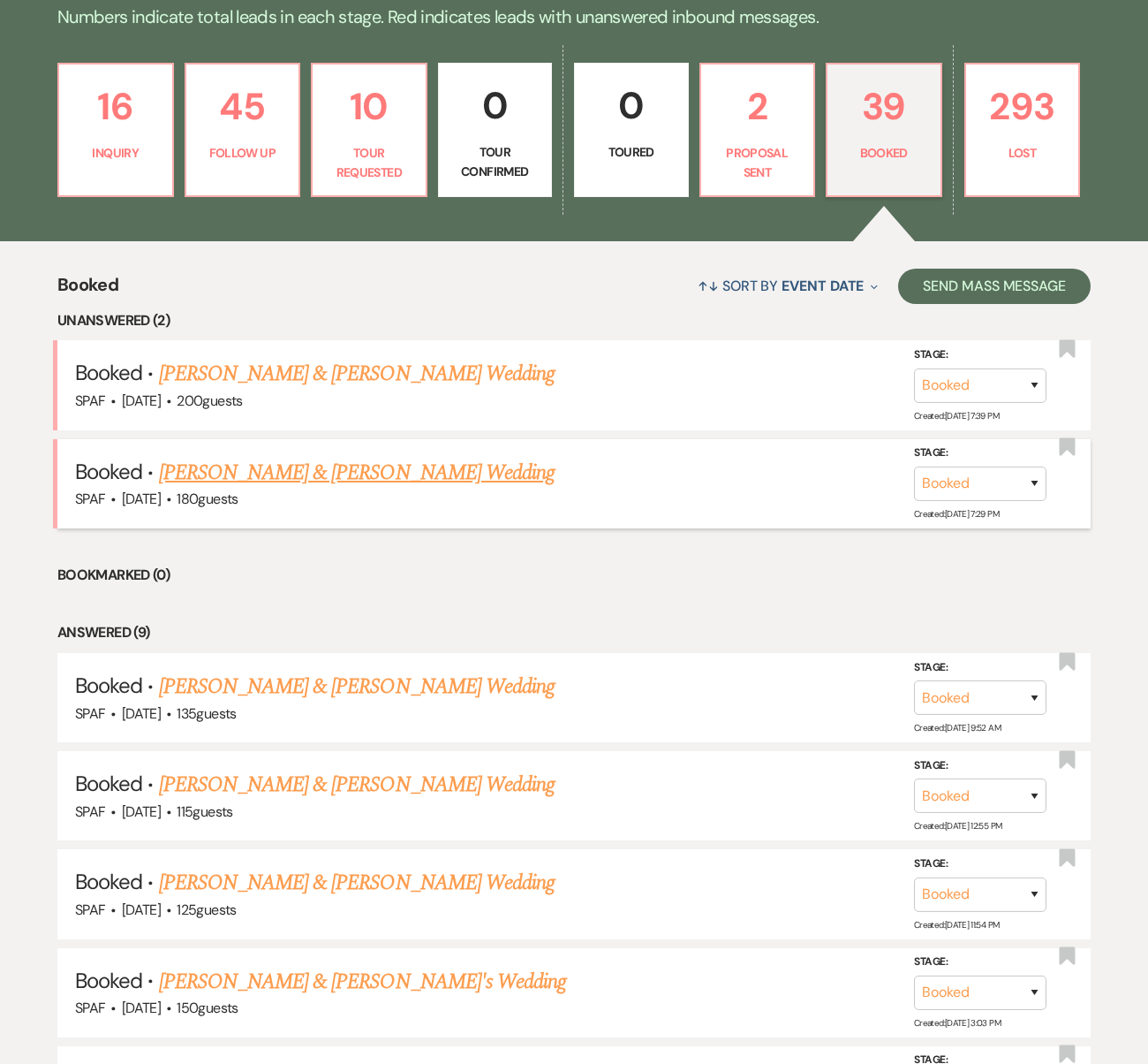
click at [287, 457] on link "[PERSON_NAME] & [PERSON_NAME] Wedding" at bounding box center [356, 472] width 395 height 32
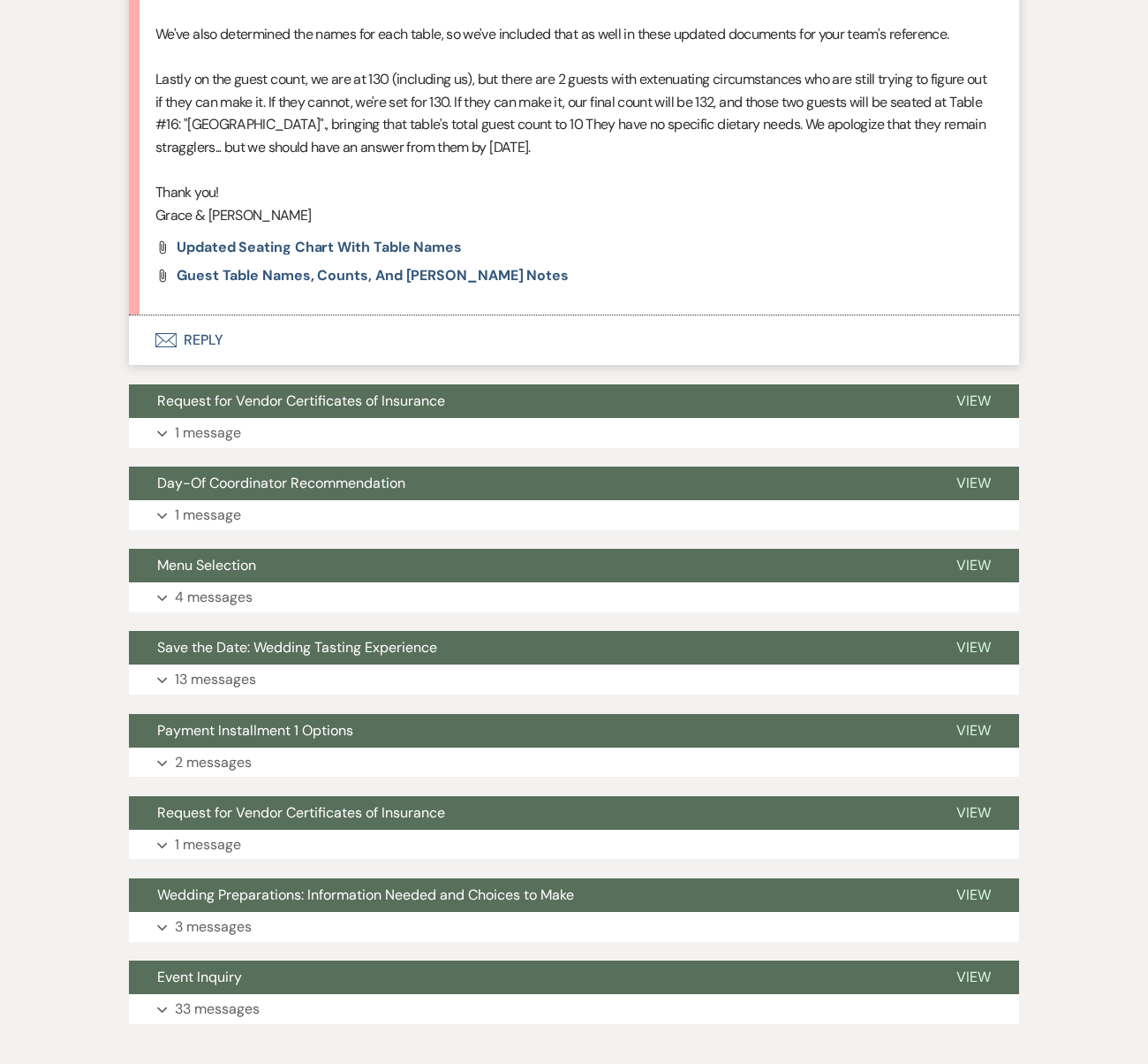
scroll to position [2342, 0]
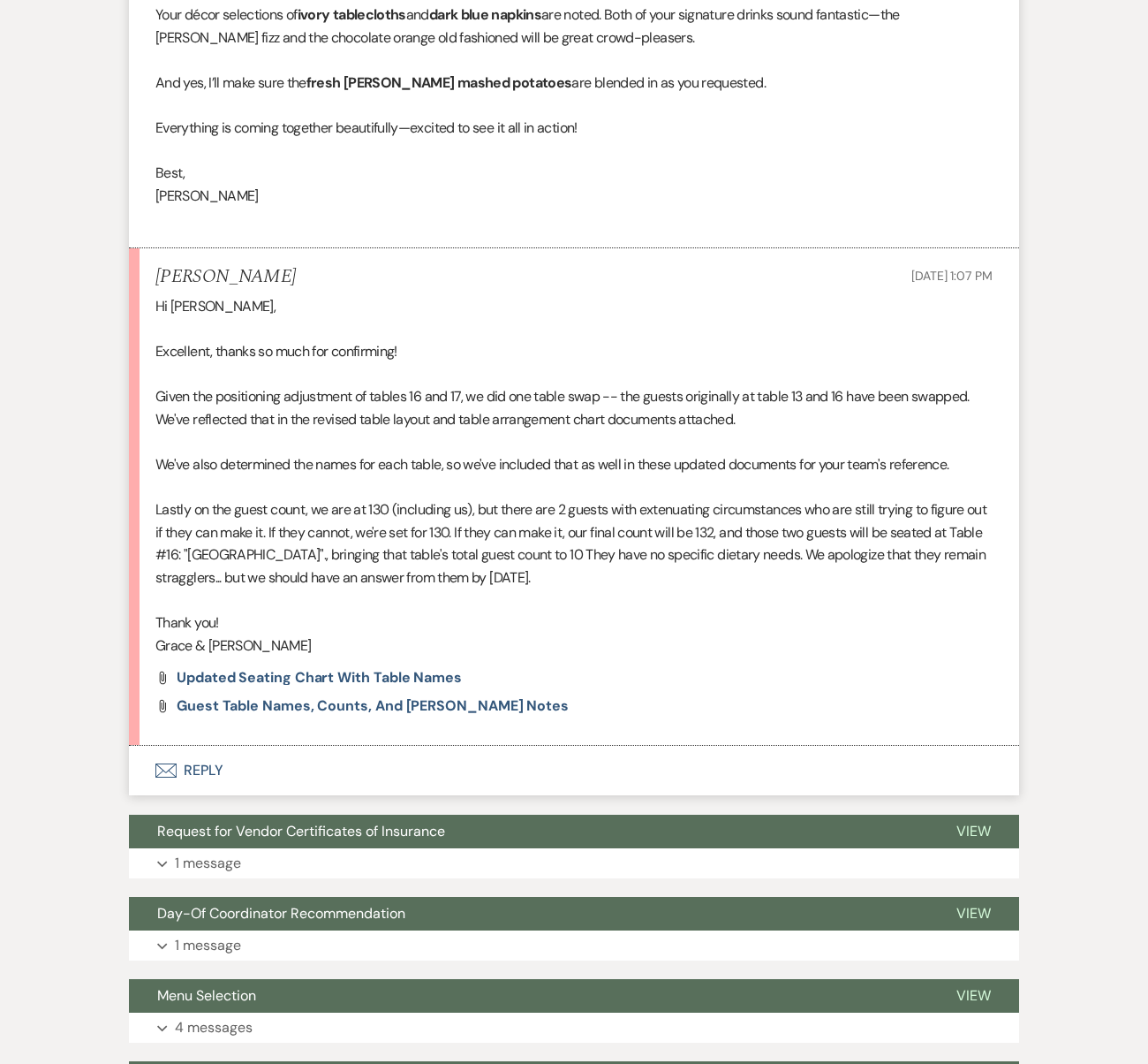
click at [331, 385] on p "Given the positioning adjustment of tables 16 and 17, we did one table swap -- …" at bounding box center [574, 407] width 837 height 45
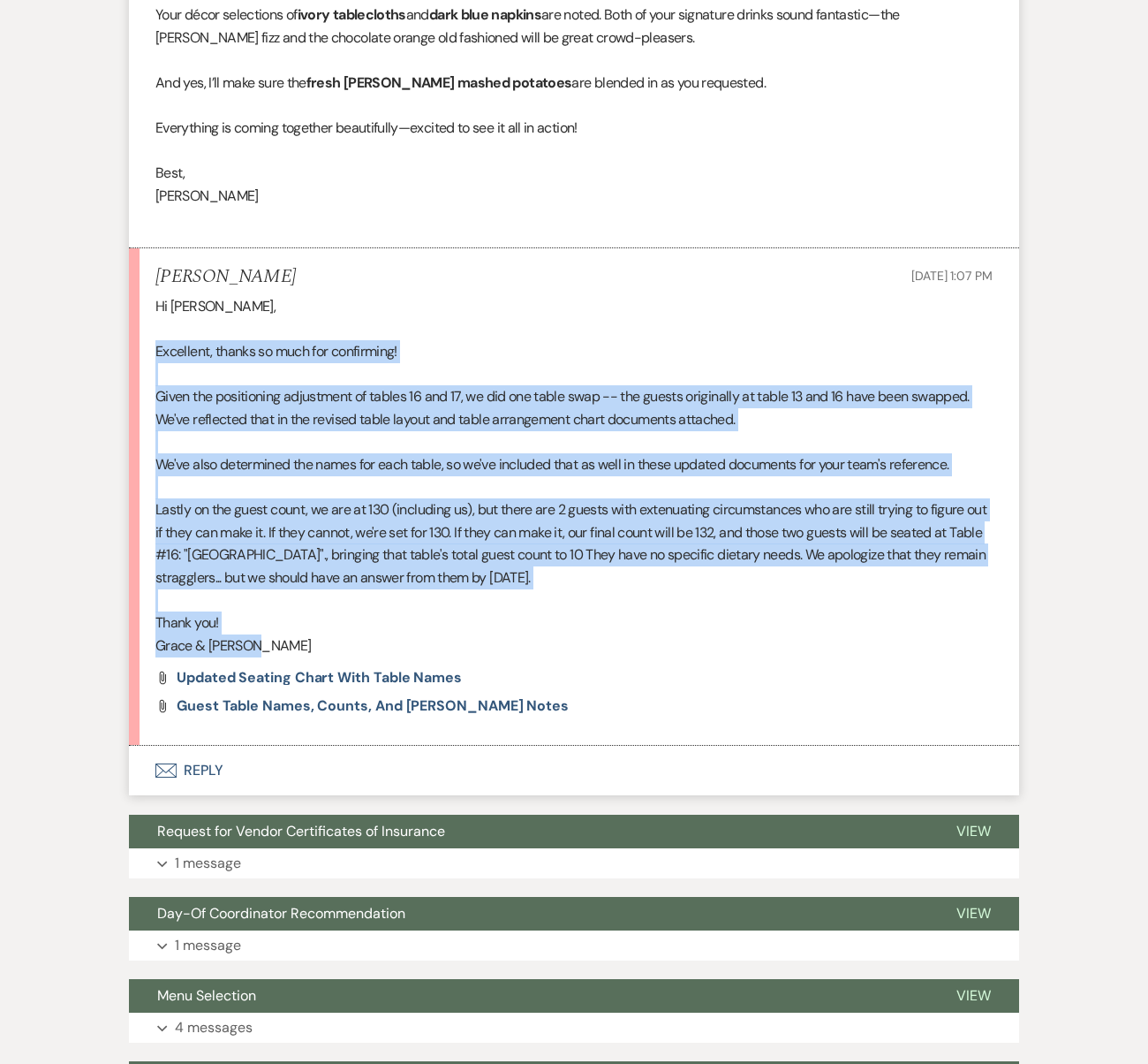
drag, startPoint x: 265, startPoint y: 599, endPoint x: 154, endPoint y: 311, distance: 308.7
click at [154, 311] on li "[PERSON_NAME] [DATE] 1:07 PM Hi [PERSON_NAME], Excellent, thanks so much for co…" at bounding box center [574, 498] width 891 height 498
copy div "Excellent, thanks so much for confirming! Given the positioning adjustment of t…"
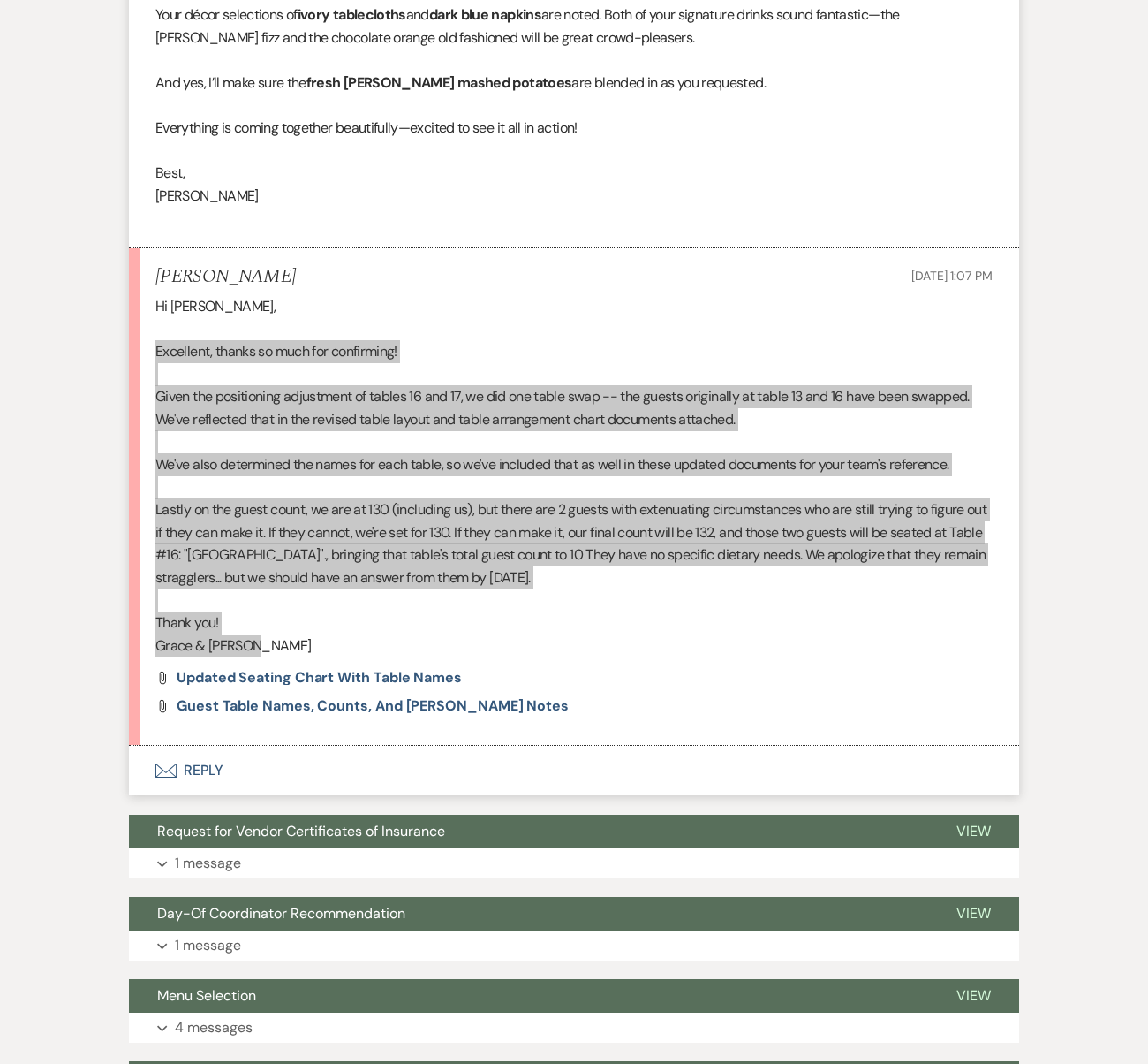
click at [321, 476] on p at bounding box center [574, 488] width 837 height 23
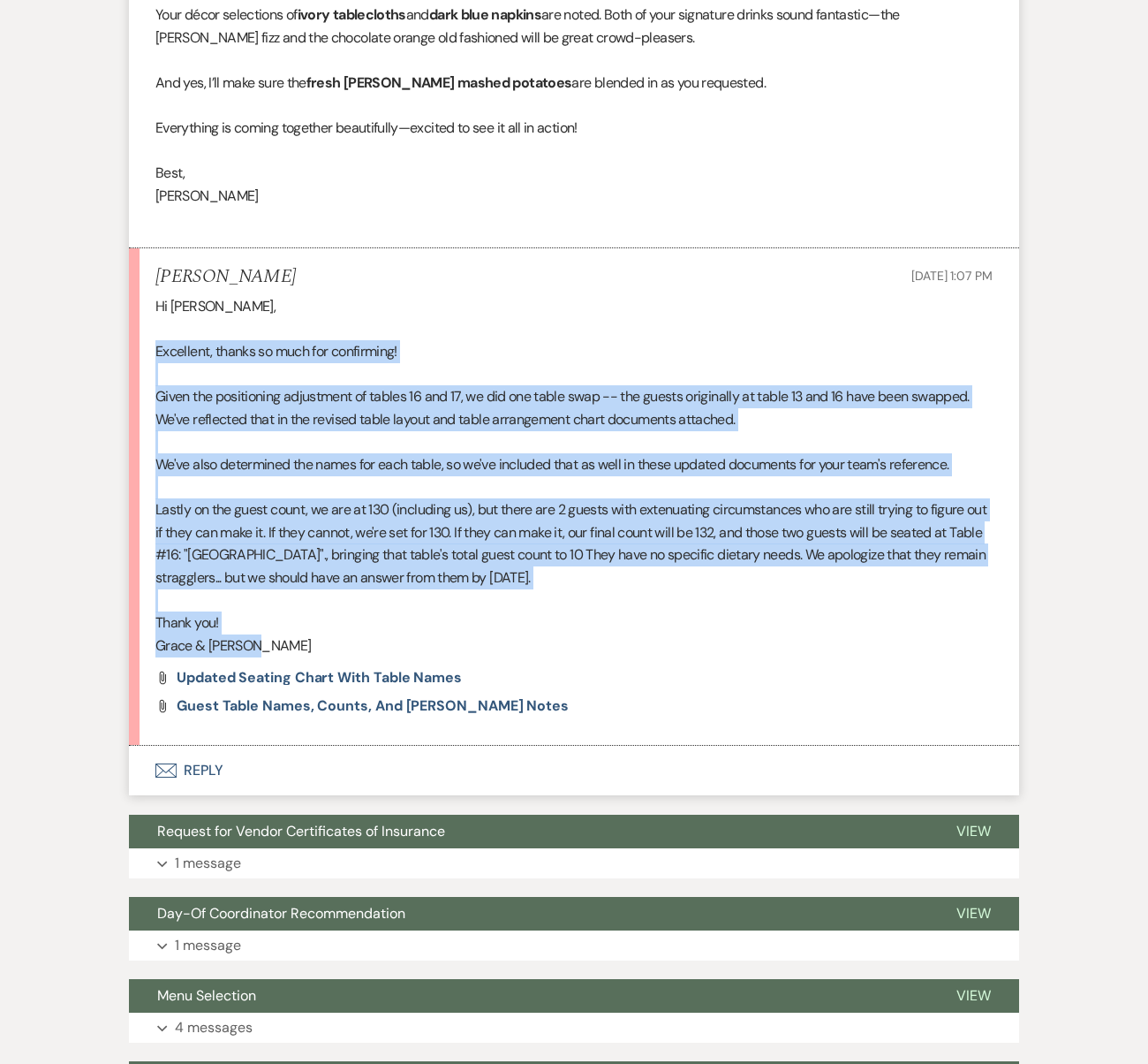
click at [524, 385] on p "Given the positioning adjustment of tables 16 and 17, we did one table swap -- …" at bounding box center [574, 407] width 837 height 45
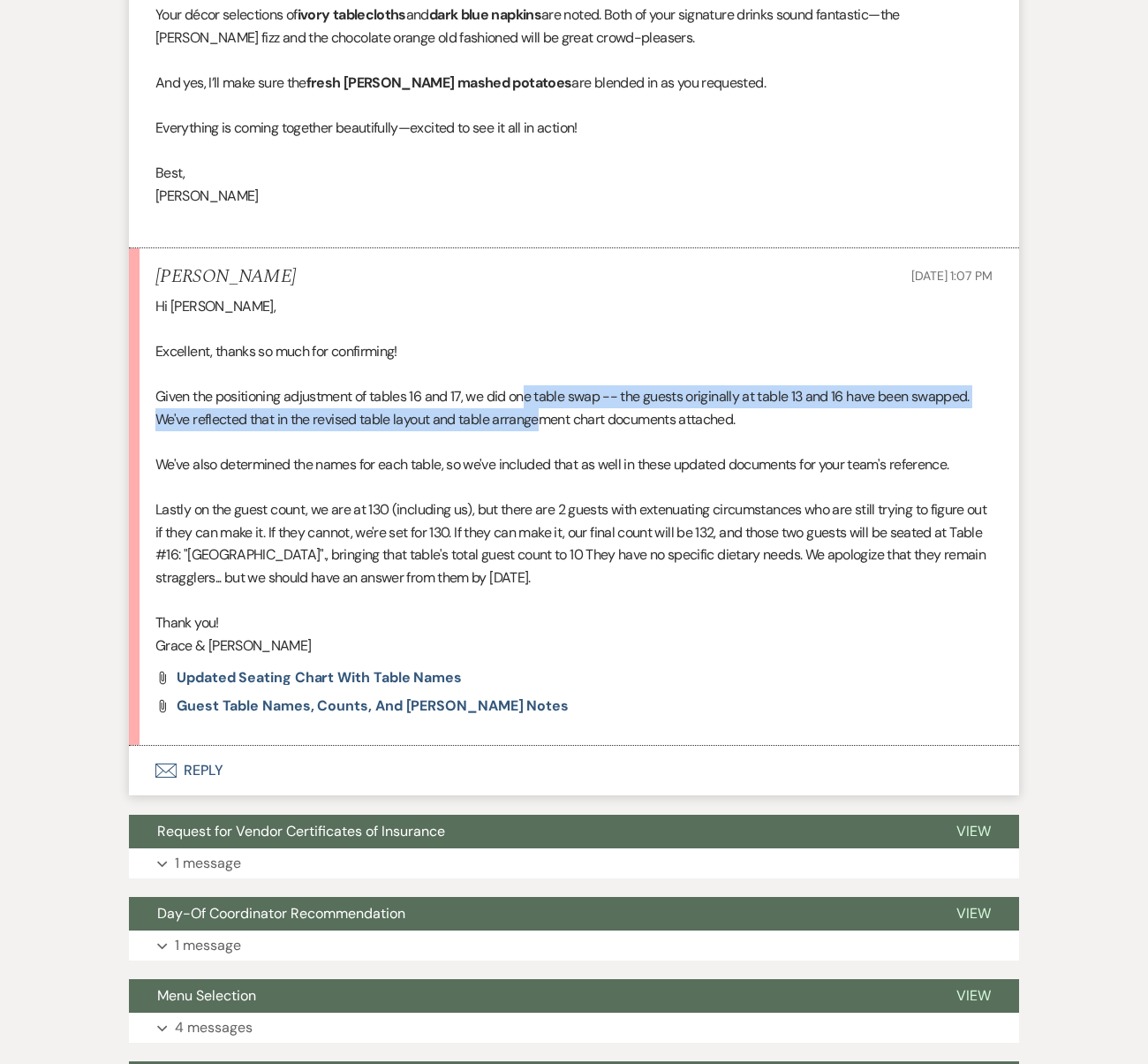
drag, startPoint x: 526, startPoint y: 359, endPoint x: 541, endPoint y: 385, distance: 30.0
click at [541, 385] on p "Given the positioning adjustment of tables 16 and 17, we did one table swap -- …" at bounding box center [574, 407] width 837 height 45
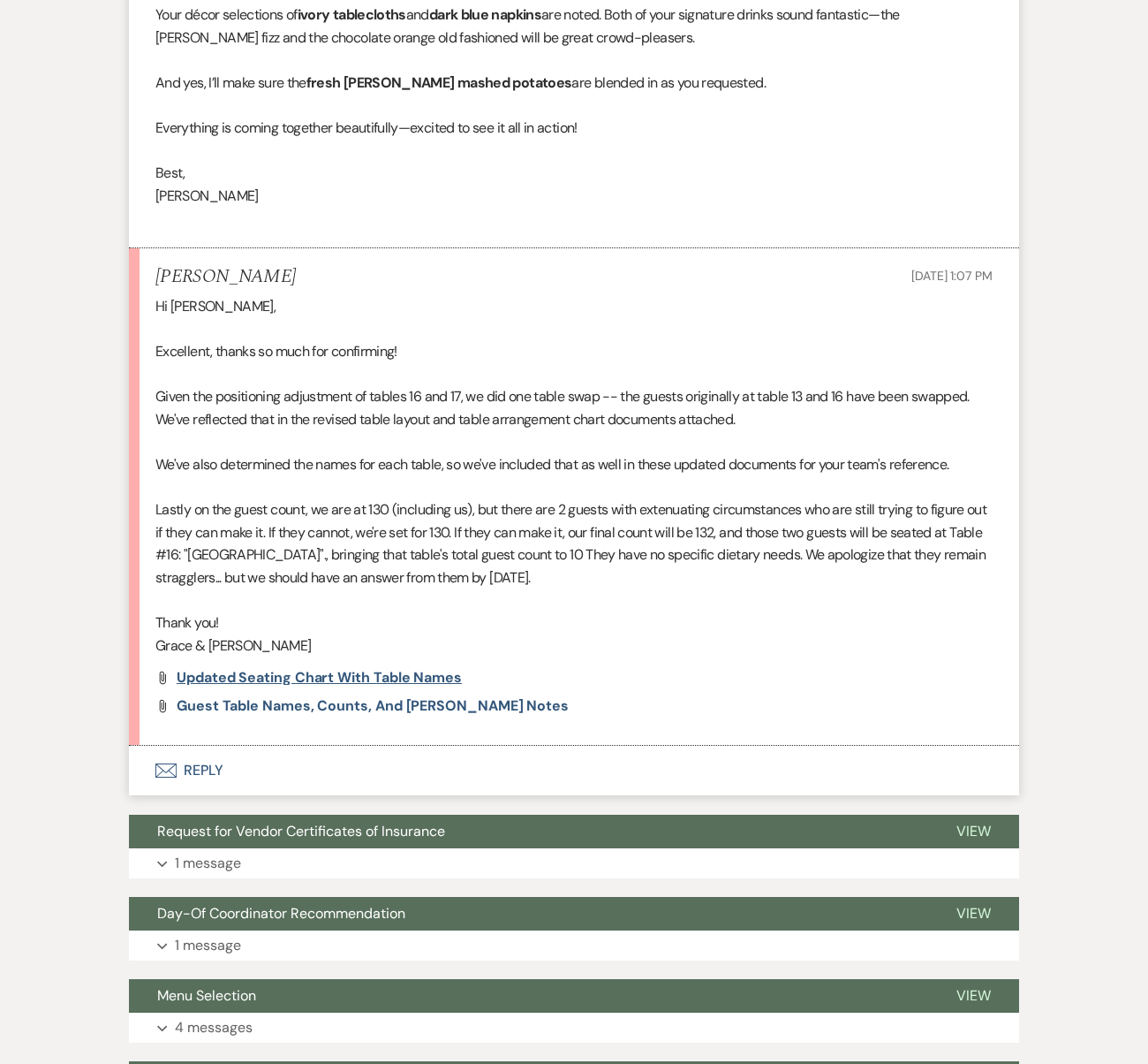
click at [257, 668] on span "Updated Seating Chart with Table Names" at bounding box center [320, 676] width 286 height 18
click at [381, 697] on span "Guest Table Names, Counts, and [PERSON_NAME] Notes" at bounding box center [373, 705] width 392 height 18
click at [561, 498] on p "Lastly on the guest count, we are at 130 (including us), but there are 2 guests…" at bounding box center [574, 543] width 837 height 90
click at [213, 745] on button "Envelope Reply" at bounding box center [574, 770] width 891 height 50
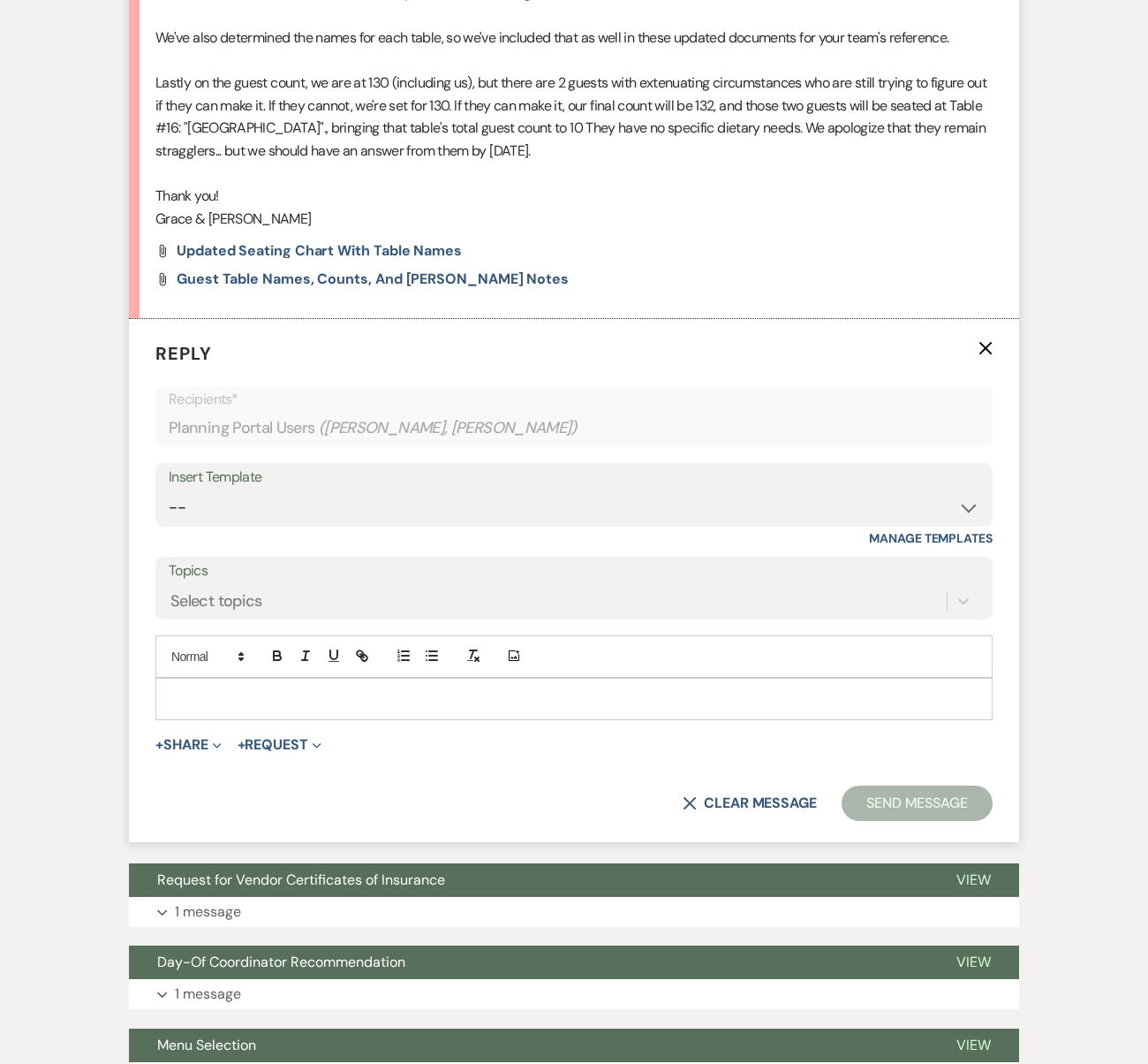
scroll to position [2769, 0]
drag, startPoint x: 237, startPoint y: 621, endPoint x: 240, endPoint y: 631, distance: 10.4
click at [239, 635] on div "Add Photo" at bounding box center [574, 656] width 837 height 43
click at [240, 688] on p at bounding box center [574, 698] width 809 height 19
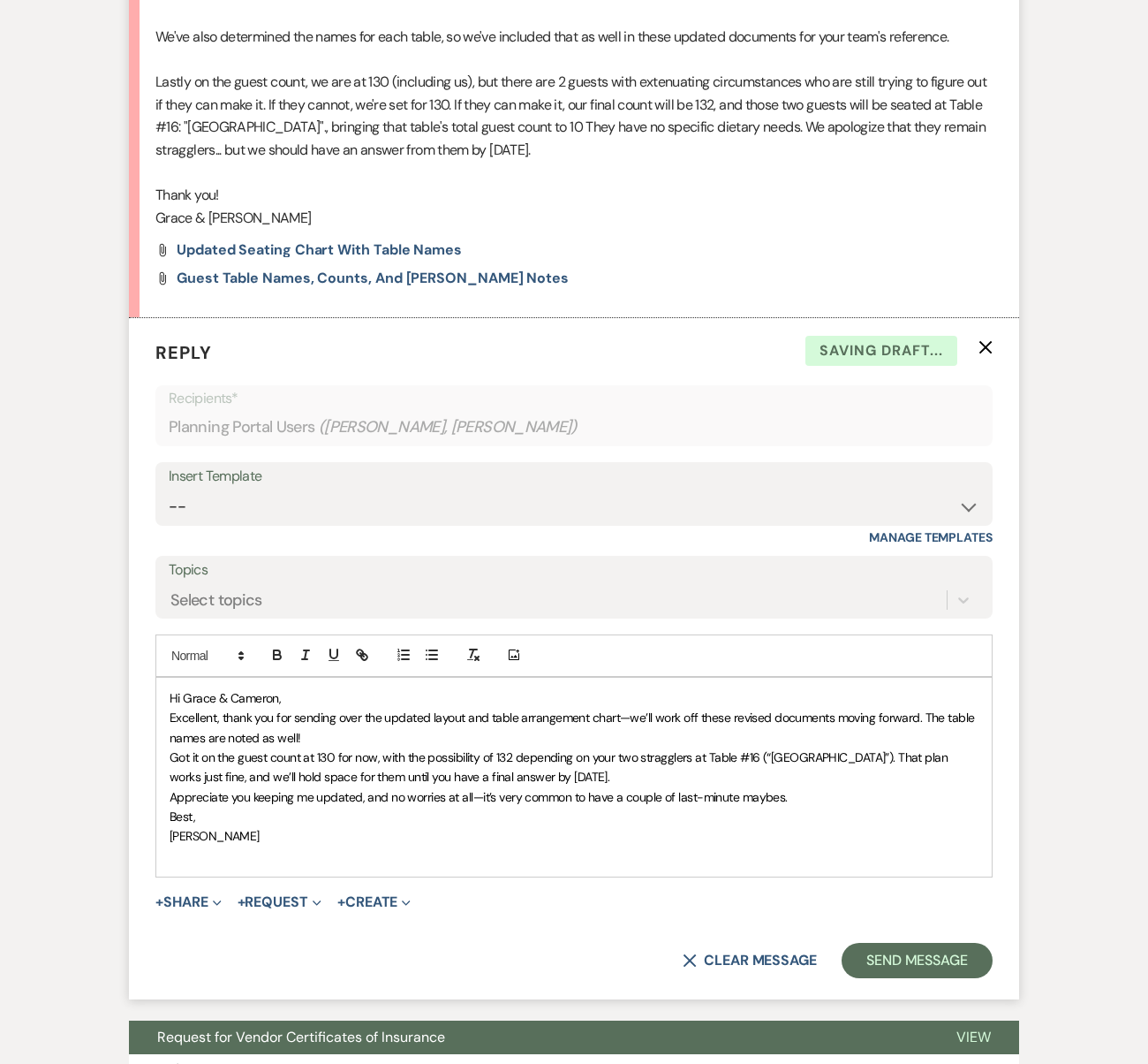
click at [304, 688] on p "Hi Grace & Cameron," at bounding box center [574, 698] width 809 height 19
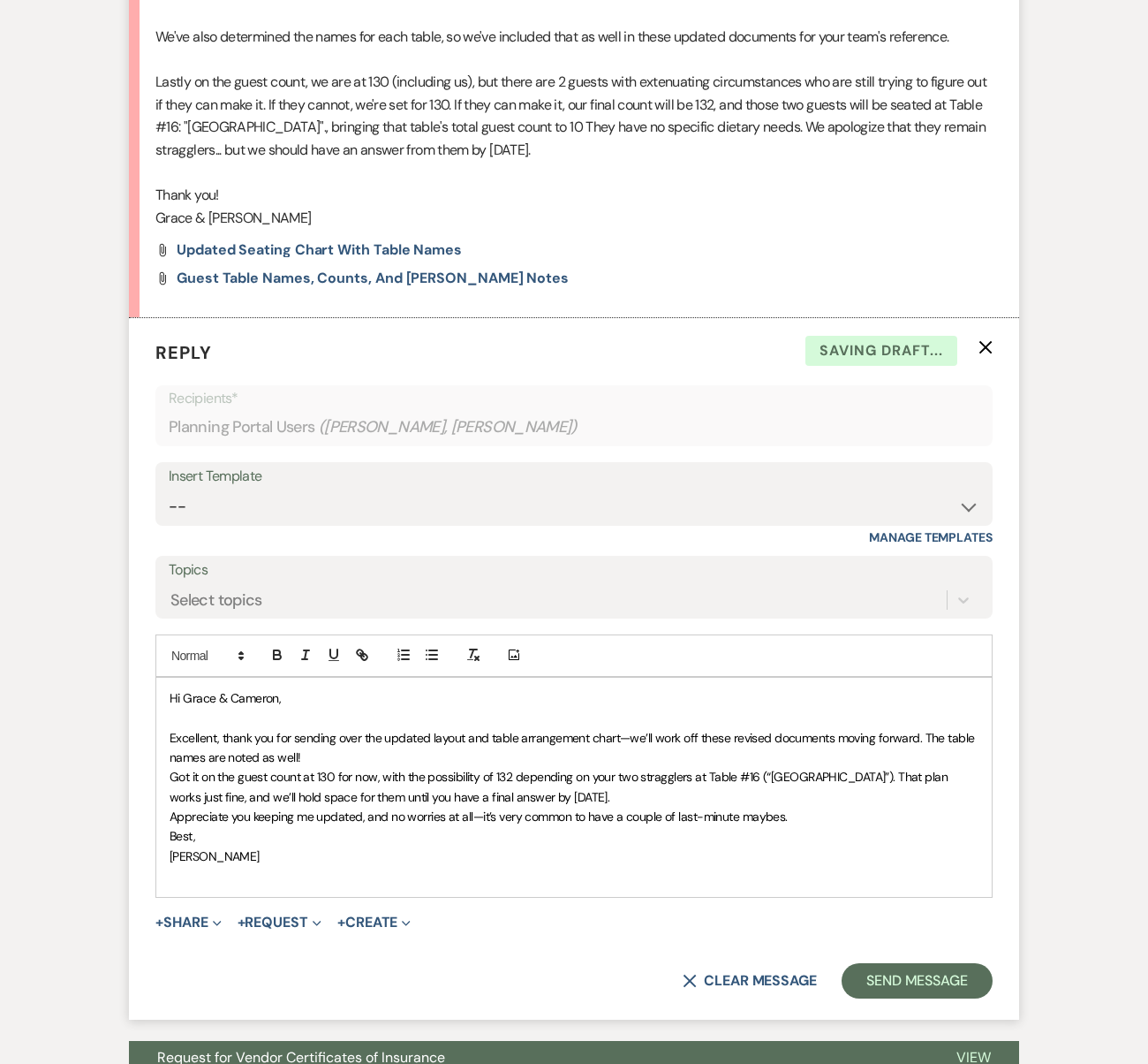
click at [342, 728] on p "Excellent, thank you for sending over the updated layout and table arrangement …" at bounding box center [574, 747] width 809 height 40
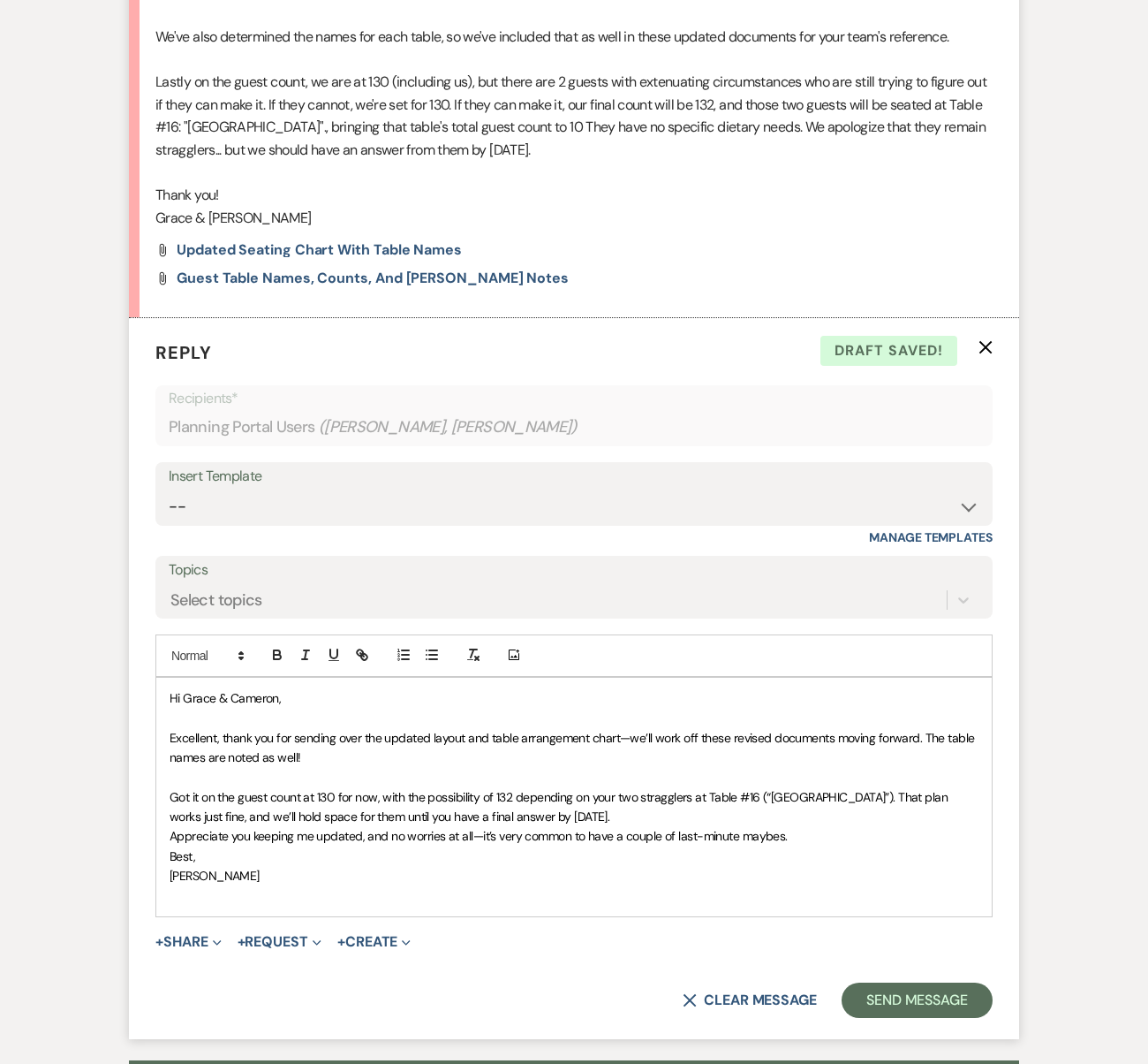
click at [659, 787] on p "Got it on the guest count at 130 for now, with the possibility of 132 depending…" at bounding box center [574, 807] width 809 height 40
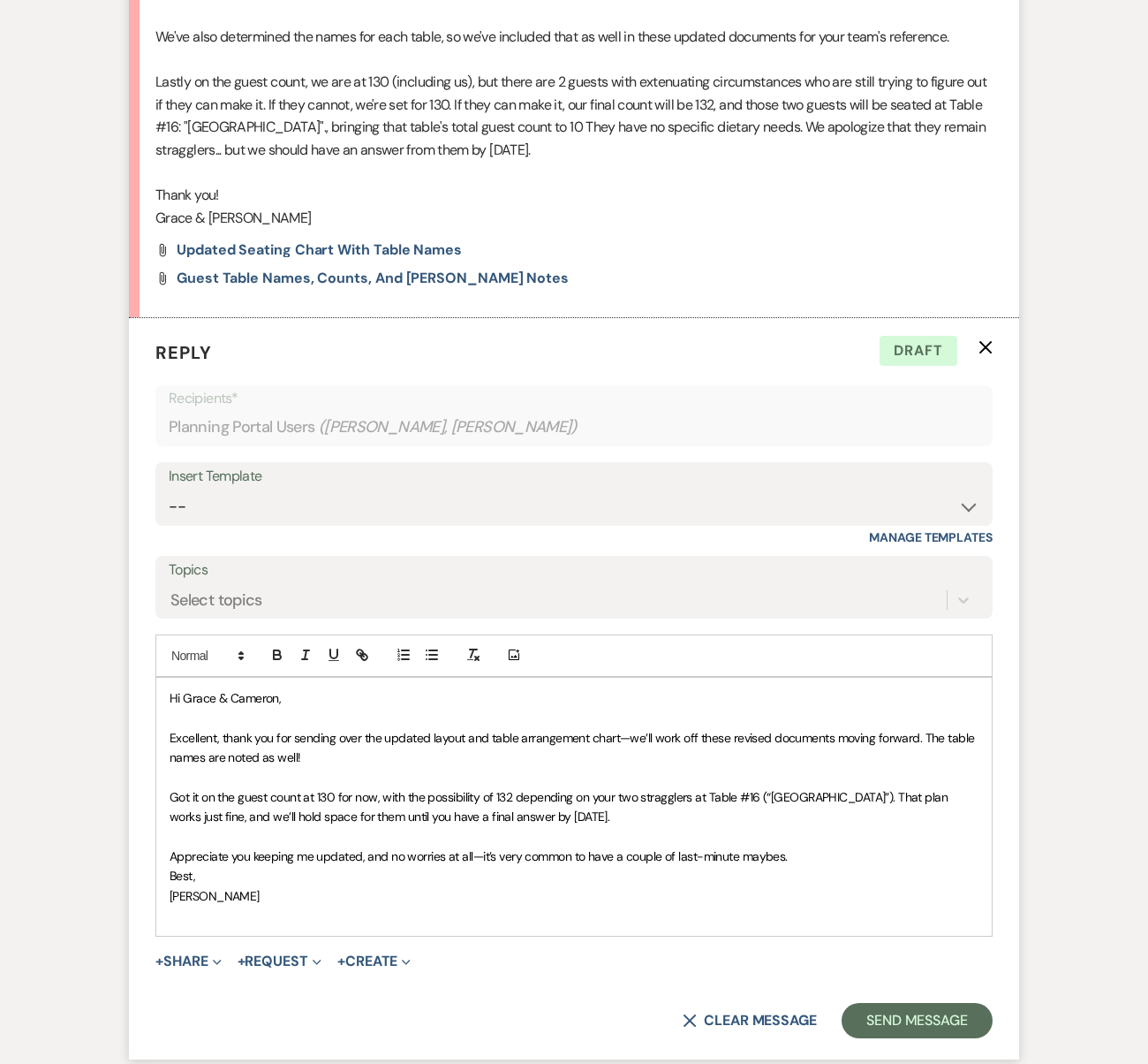
click at [817, 866] on p "Best," at bounding box center [574, 875] width 809 height 19
click at [813, 846] on p "Appreciate you keeping me updated, and no worries at all—it’s very common to ha…" at bounding box center [574, 856] width 809 height 19
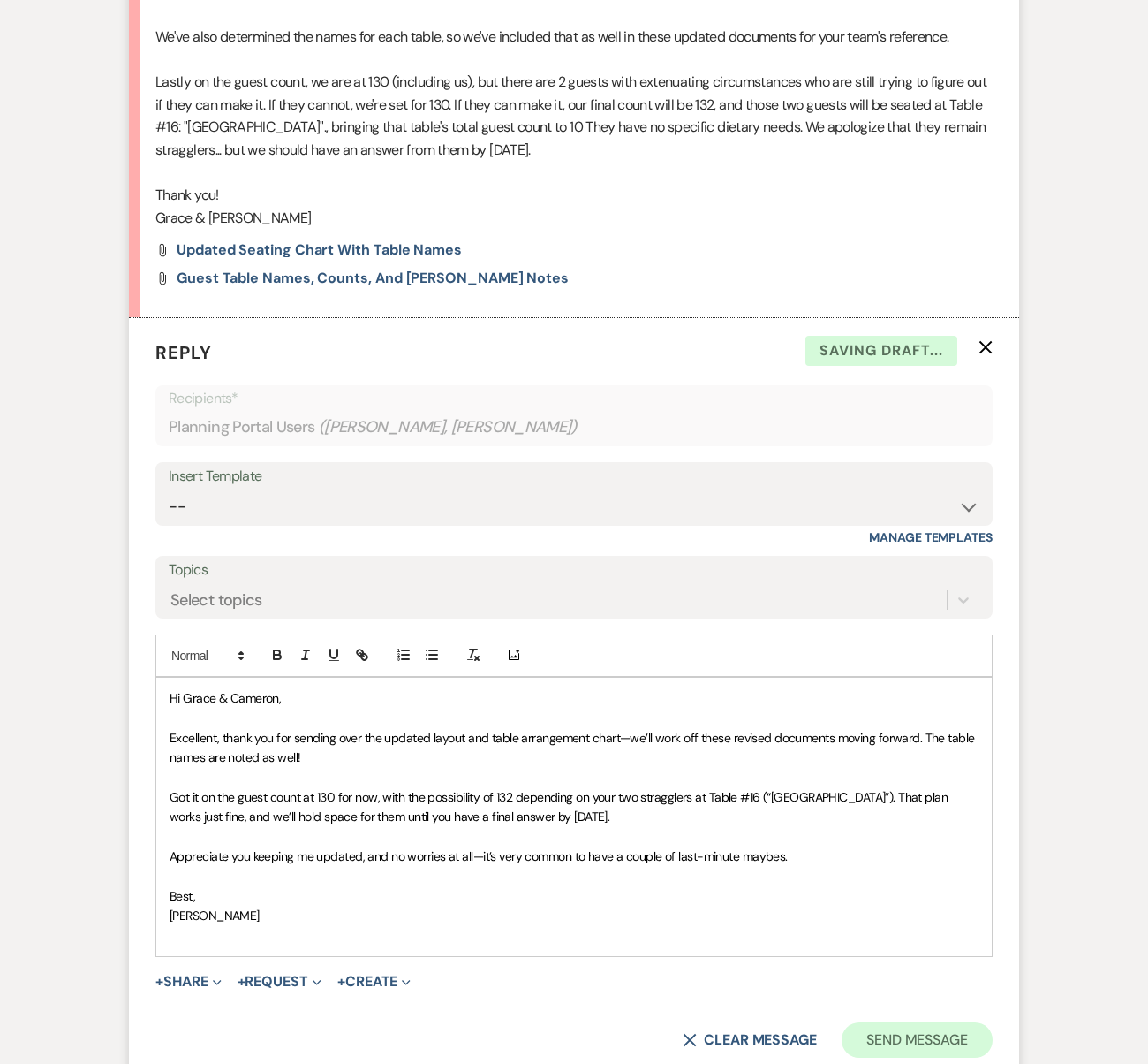
click at [881, 1022] on button "Send Message" at bounding box center [917, 1040] width 151 height 35
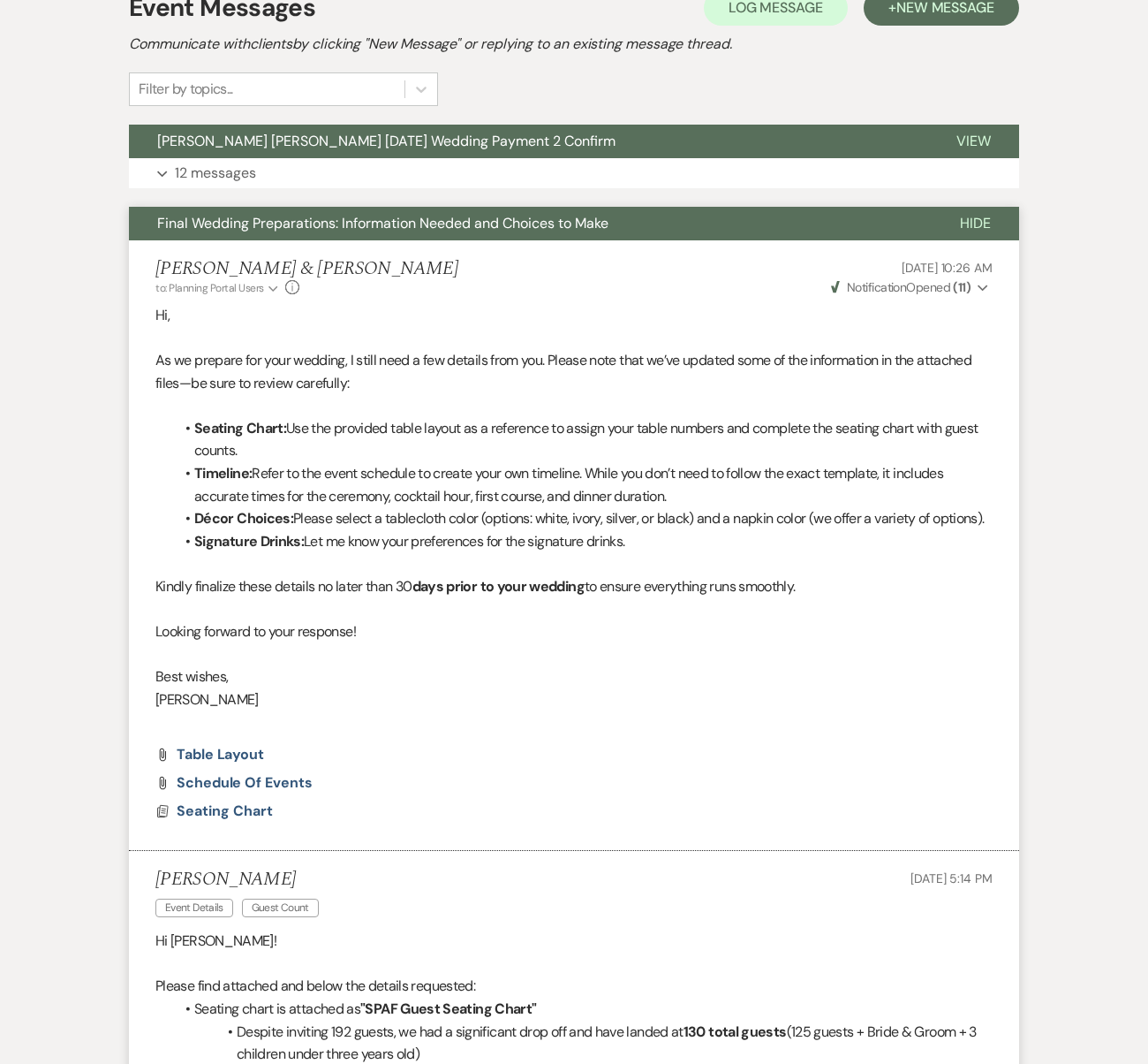
scroll to position [0, 0]
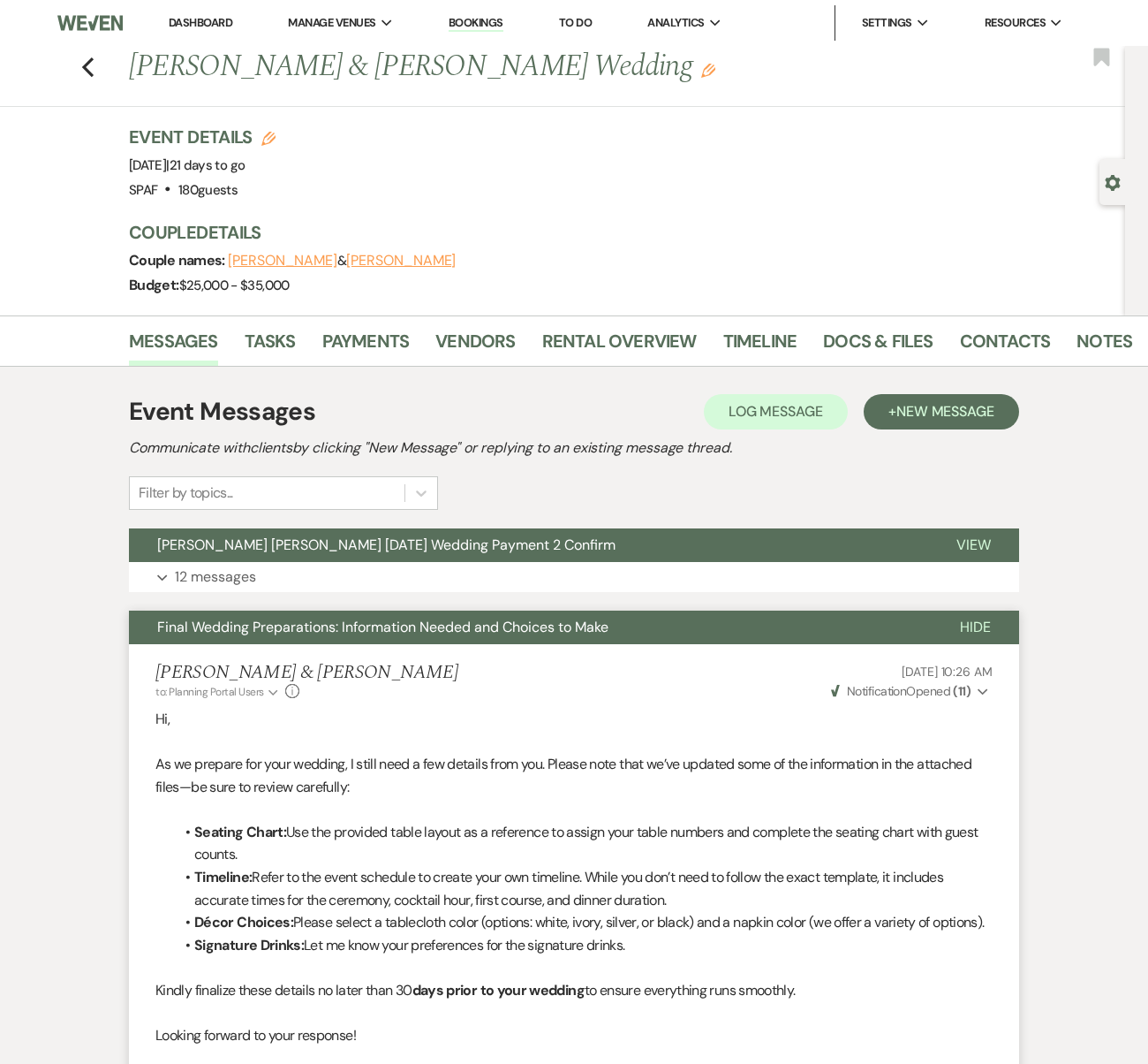
click at [87, 78] on div "Previous [PERSON_NAME] & [PERSON_NAME] Wedding Edit Bookmark" at bounding box center [558, 76] width 1134 height 61
click at [89, 65] on icon "Previous" at bounding box center [88, 67] width 14 height 21
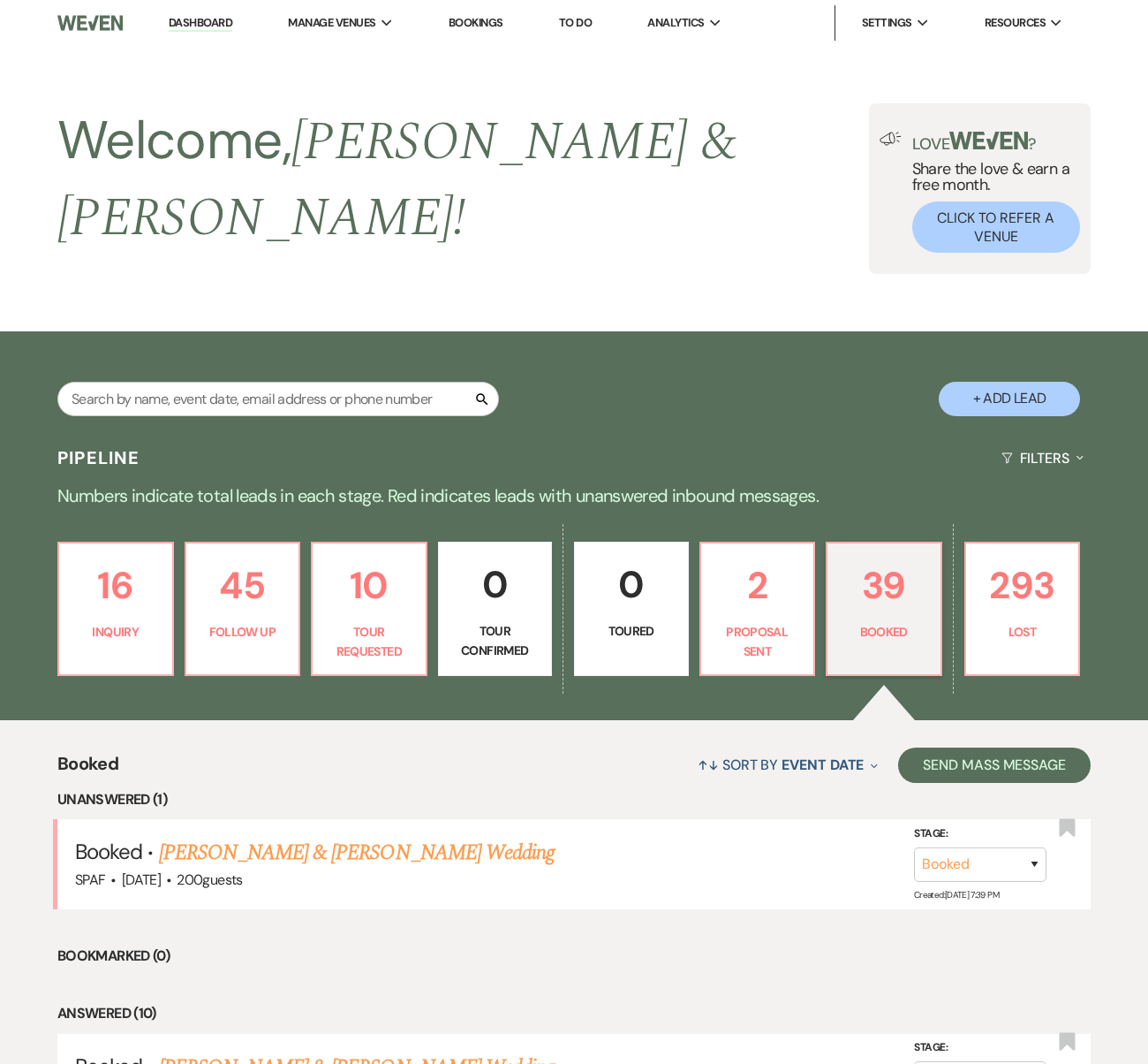
scroll to position [479, 0]
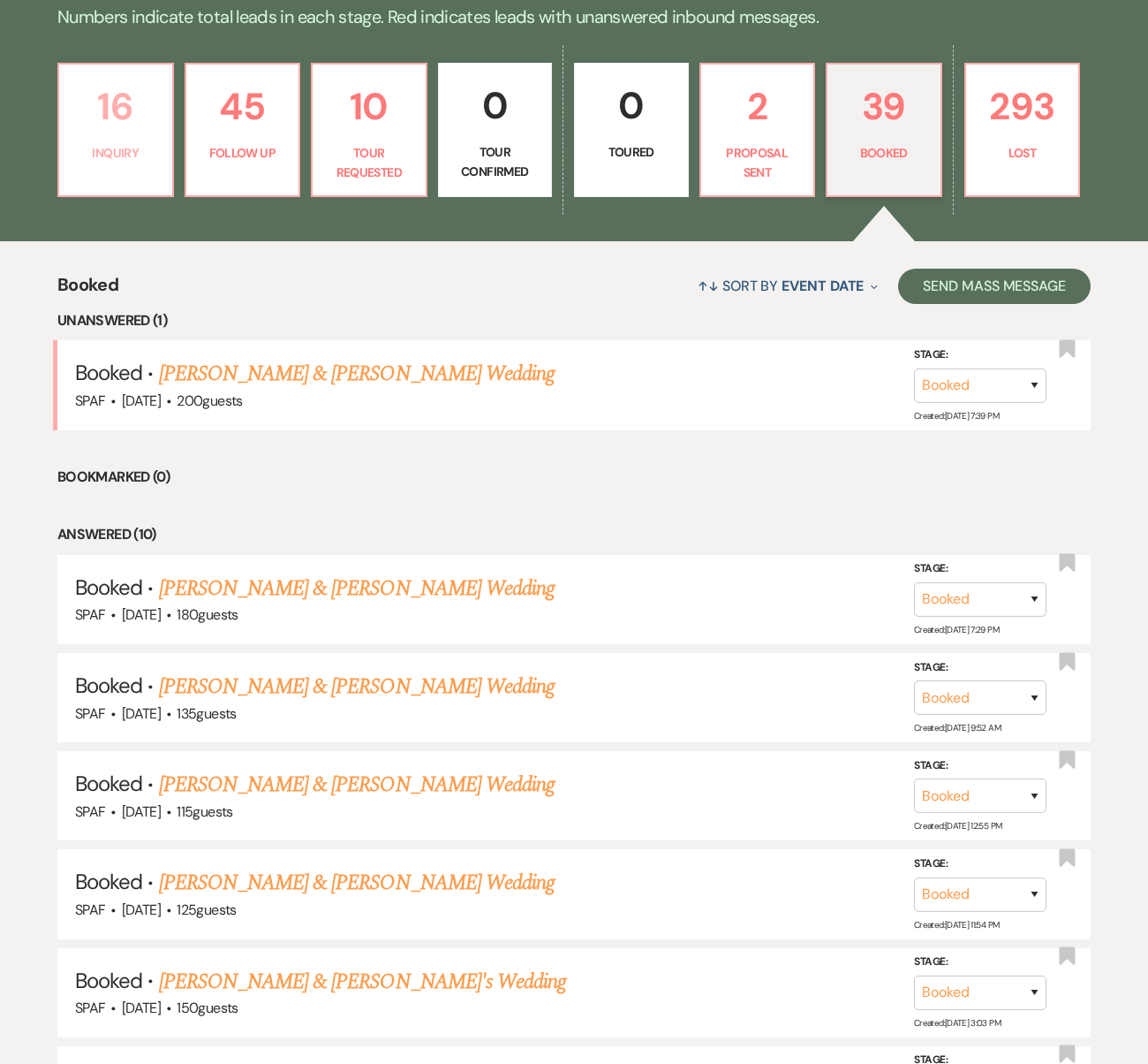
click at [145, 88] on p "16" at bounding box center [116, 106] width 92 height 59
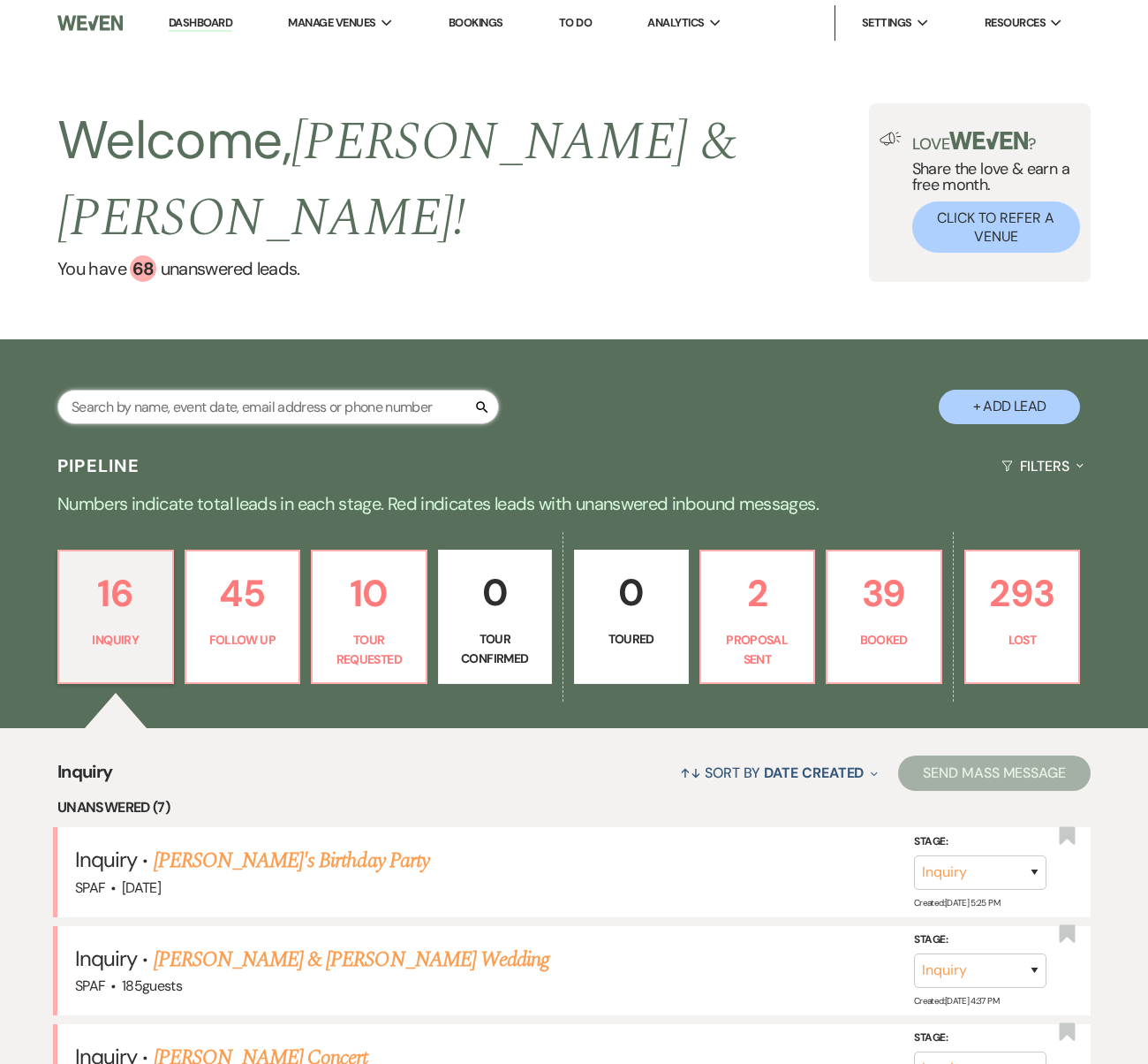
click at [356, 390] on input "text" at bounding box center [278, 406] width 442 height 34
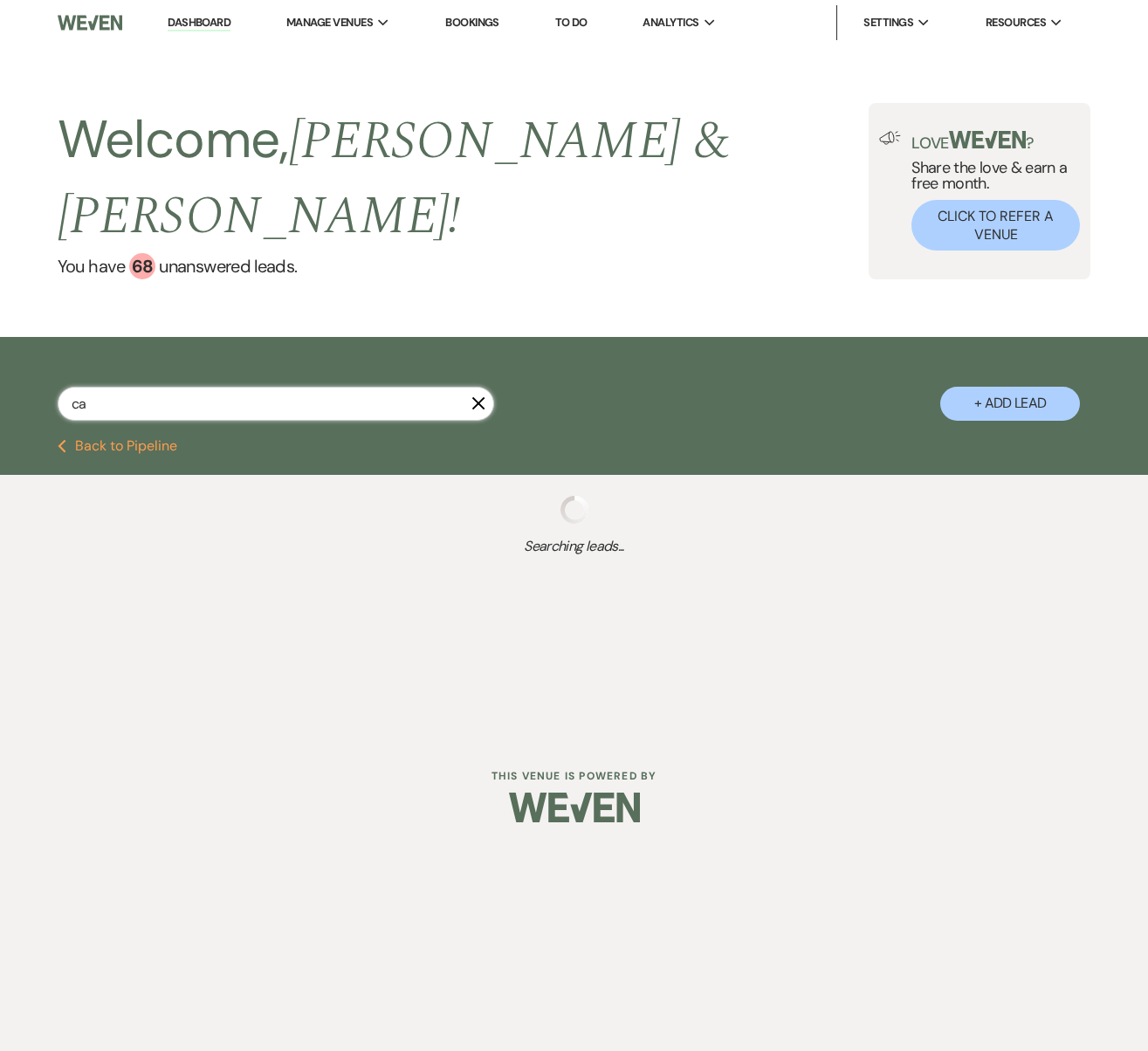
type input "cam"
select select "8"
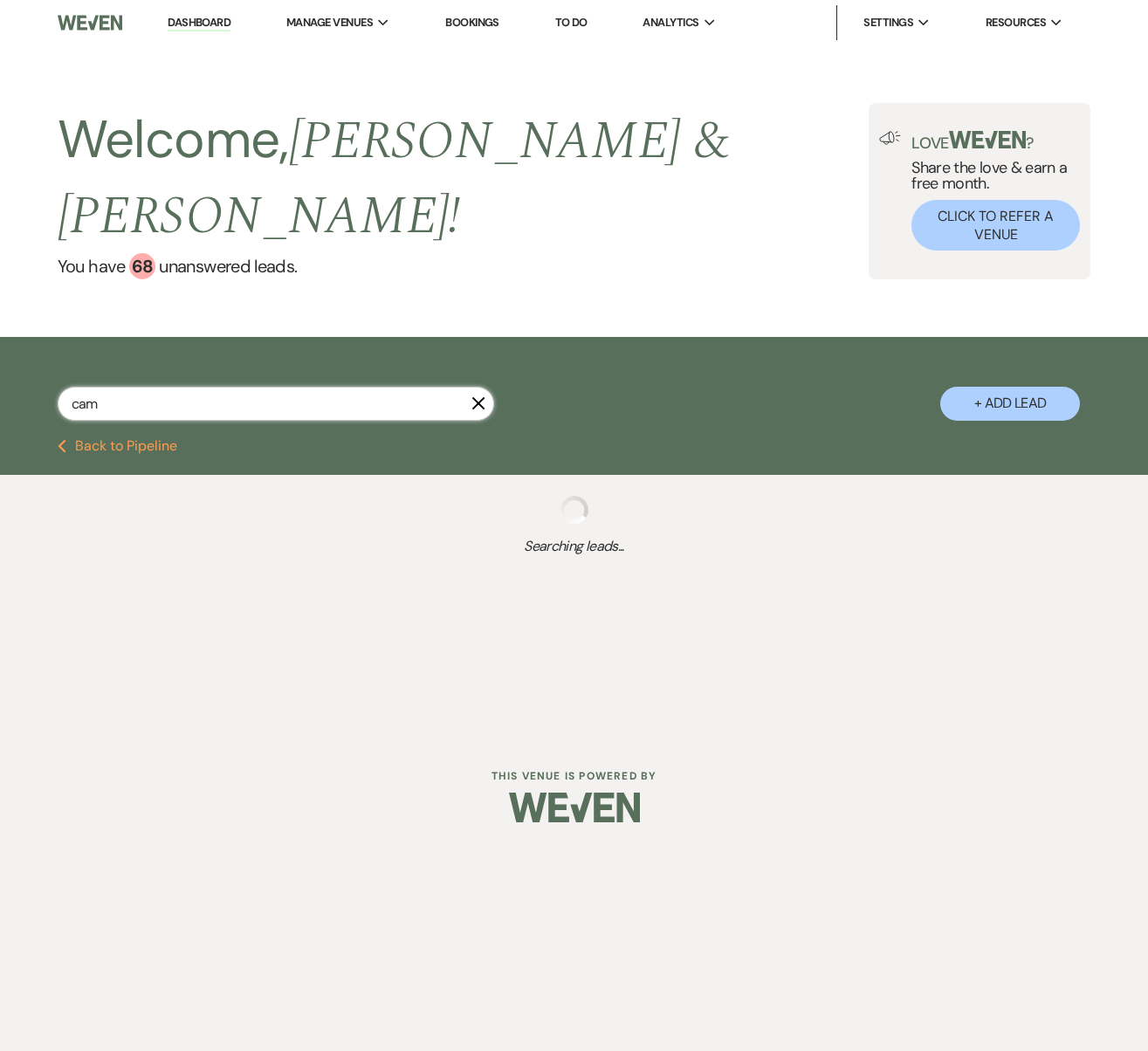
select select "8"
select select "1"
select select "8"
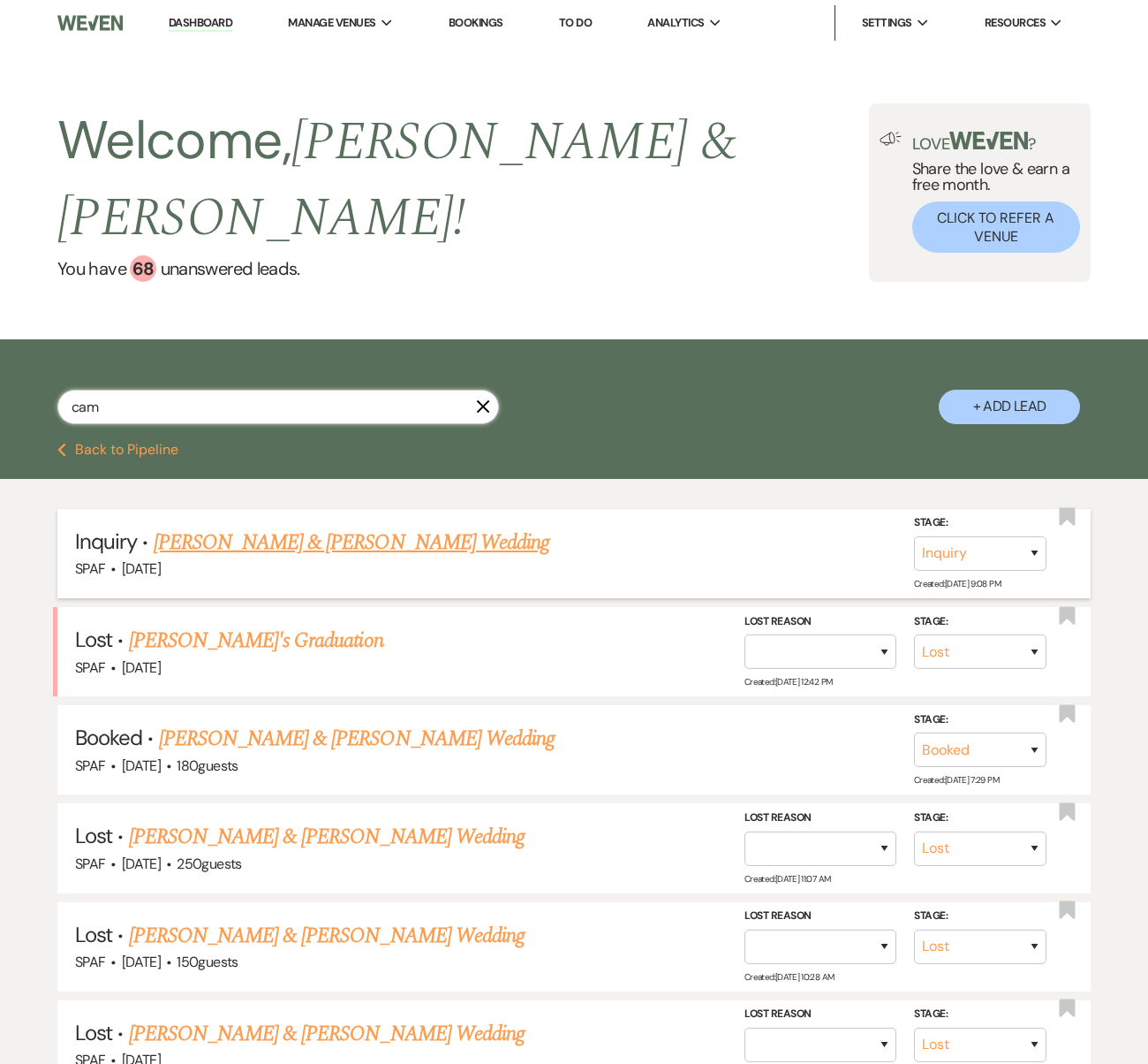
type input "cam"
click at [304, 527] on link "[PERSON_NAME] & [PERSON_NAME] Wedding" at bounding box center [351, 542] width 395 height 32
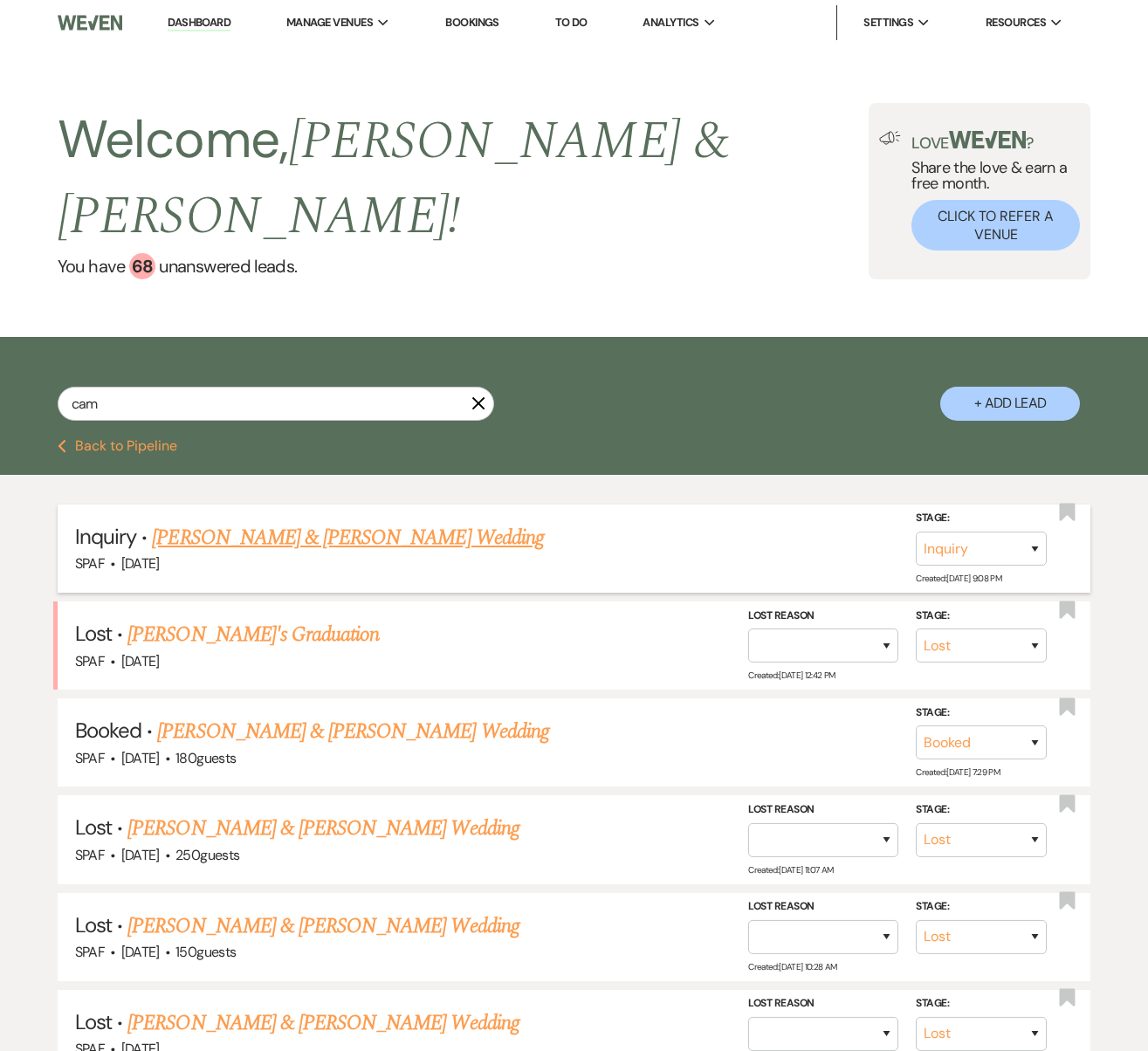
select select "5"
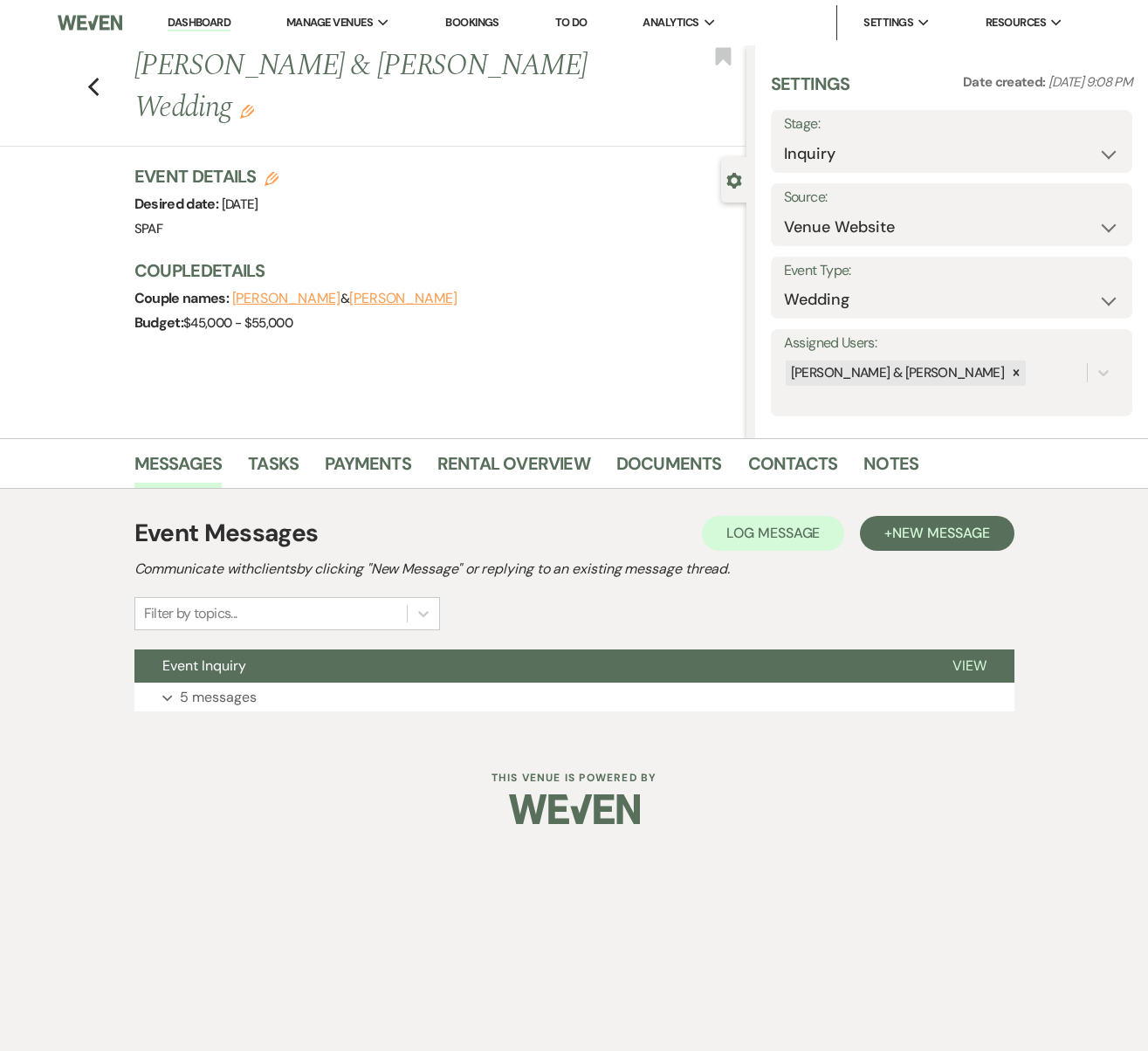
click at [5, 88] on div "Previous [PERSON_NAME] & [PERSON_NAME] Wedding Edit Bookmark" at bounding box center [369, 95] width 755 height 101
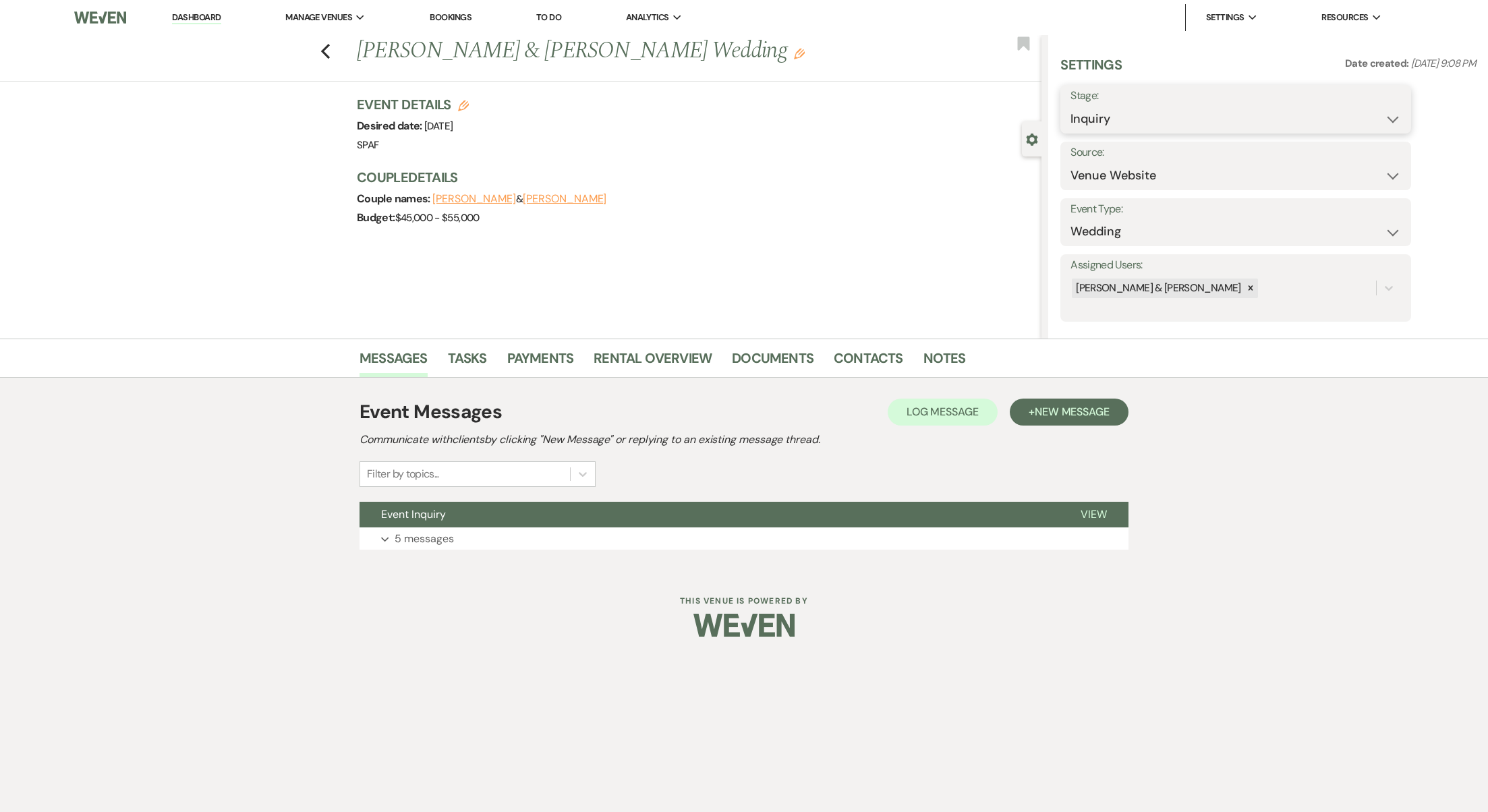
select select "7"
click at [1310, 107] on button "Save" at bounding box center [1374, 109] width 76 height 27
select select "1"
select select "738"
select select "false"
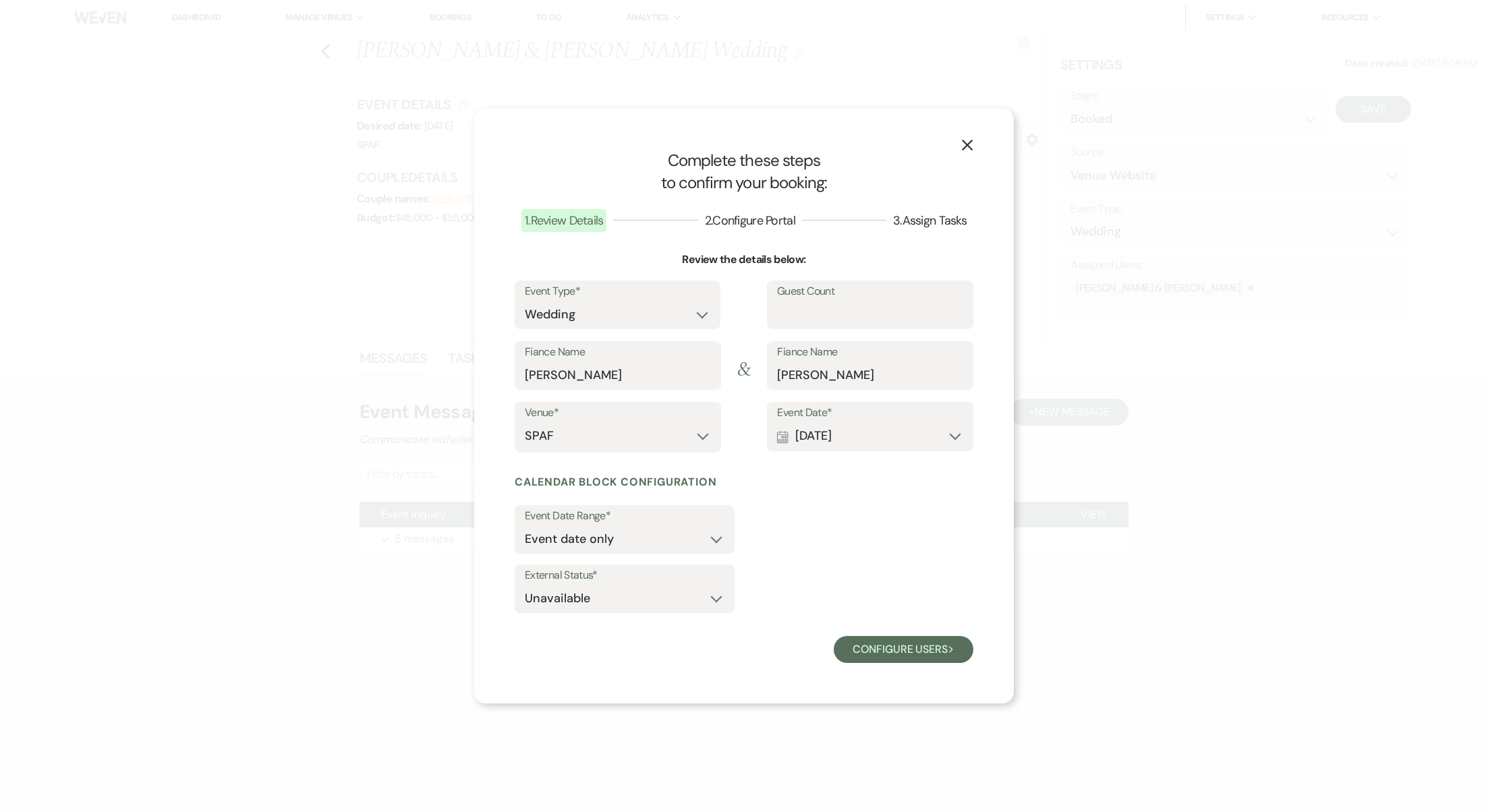
click at [875, 423] on button "Calendar [DATE] Expand" at bounding box center [870, 436] width 186 height 27
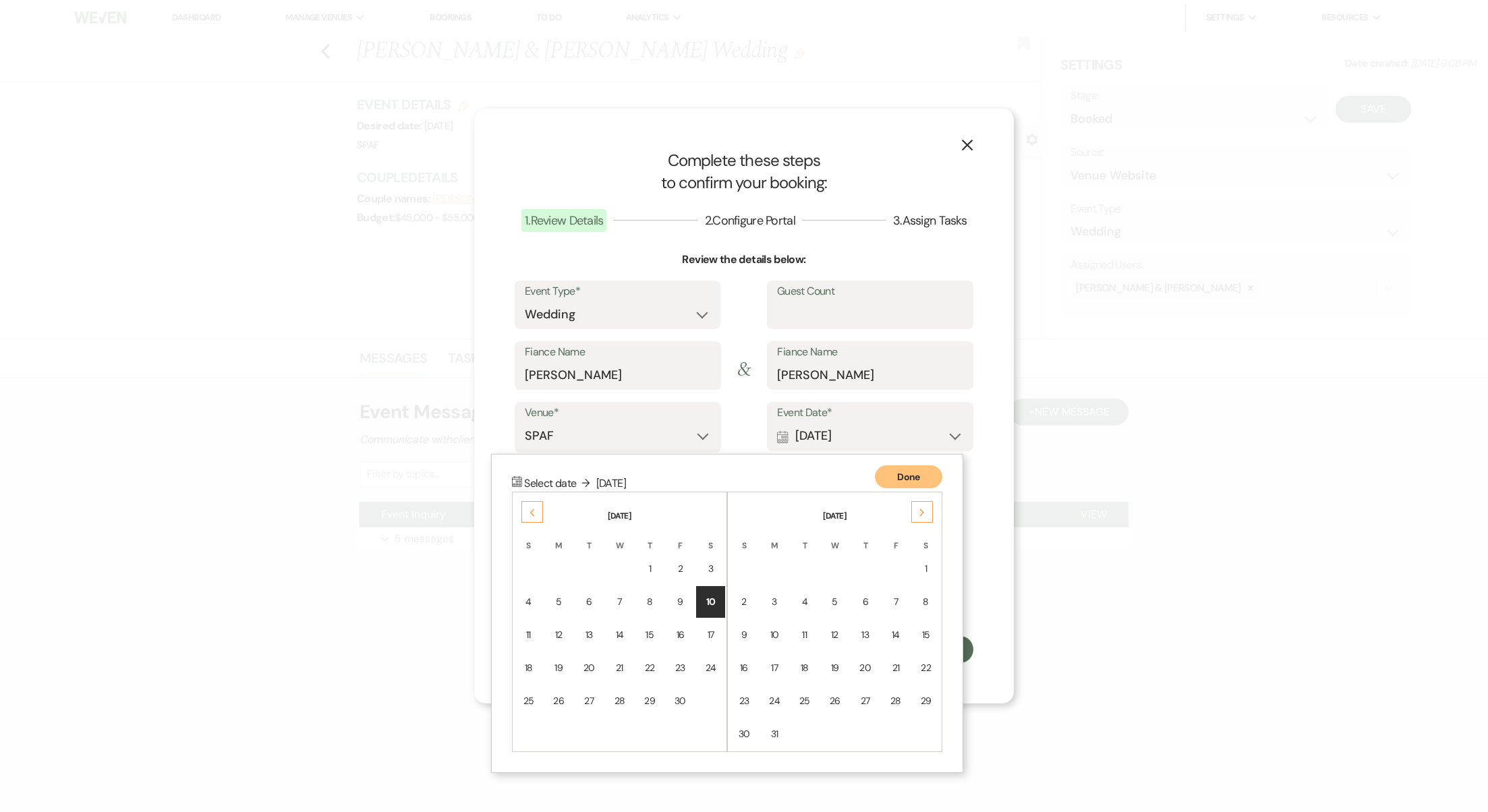
click at [919, 510] on icon "Next" at bounding box center [922, 512] width 7 height 8
click at [524, 515] on div "Previous" at bounding box center [532, 512] width 22 height 22
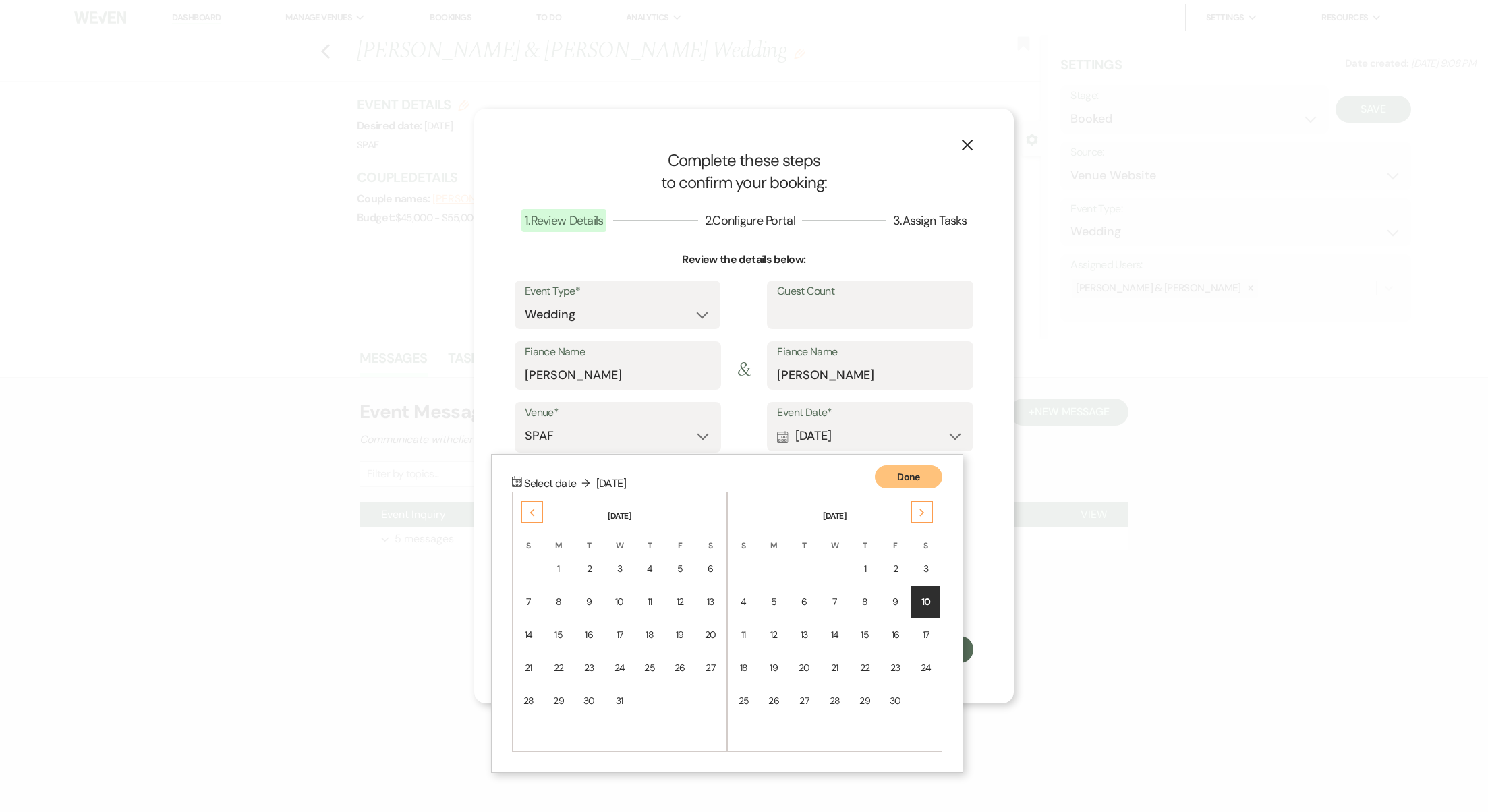
click at [524, 515] on div "Previous" at bounding box center [532, 512] width 22 height 22
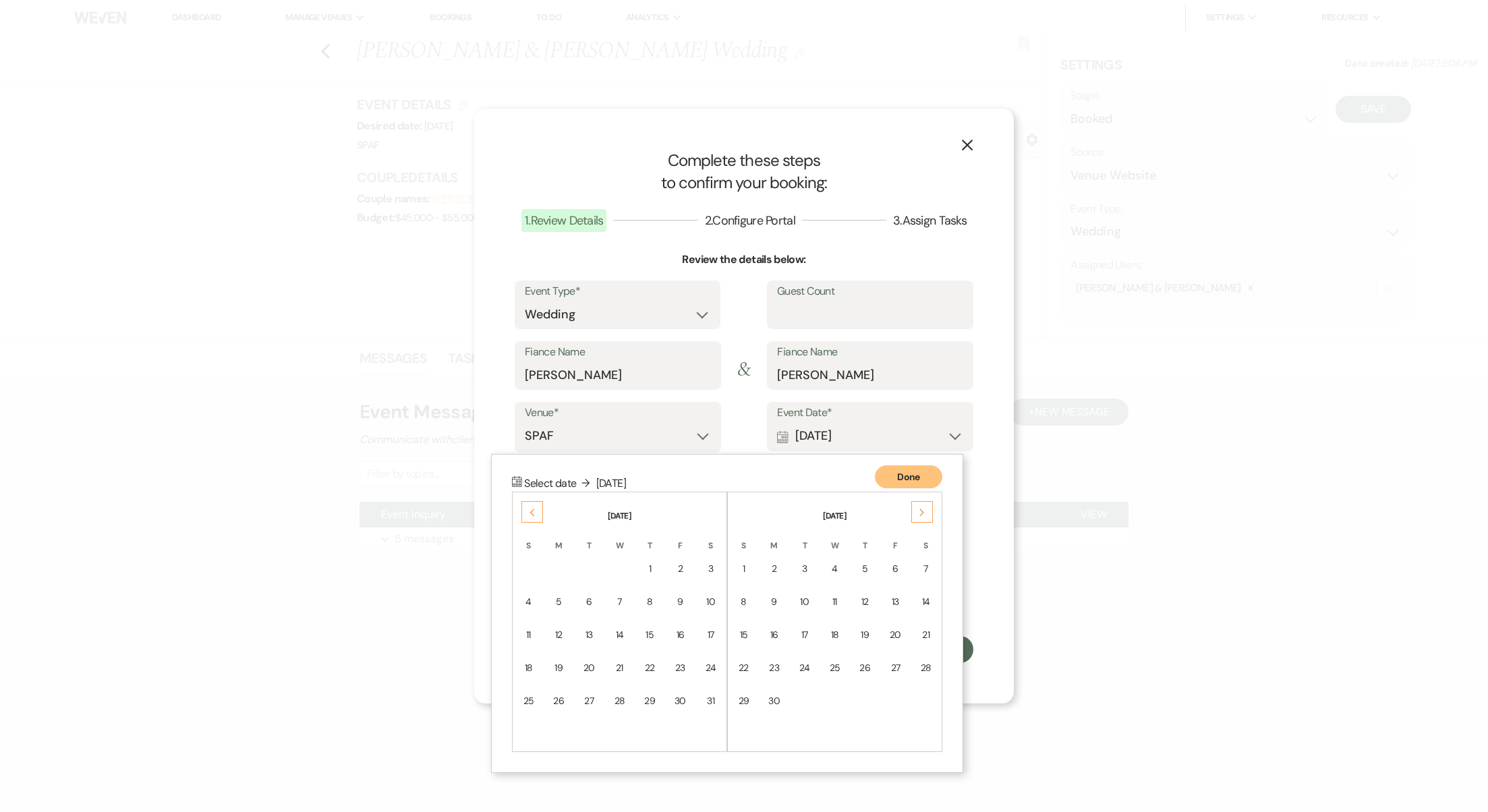
click at [921, 520] on div "Next" at bounding box center [922, 512] width 22 height 22
click at [524, 509] on div "Previous" at bounding box center [532, 512] width 22 height 22
click at [716, 609] on td "10" at bounding box center [710, 601] width 29 height 32
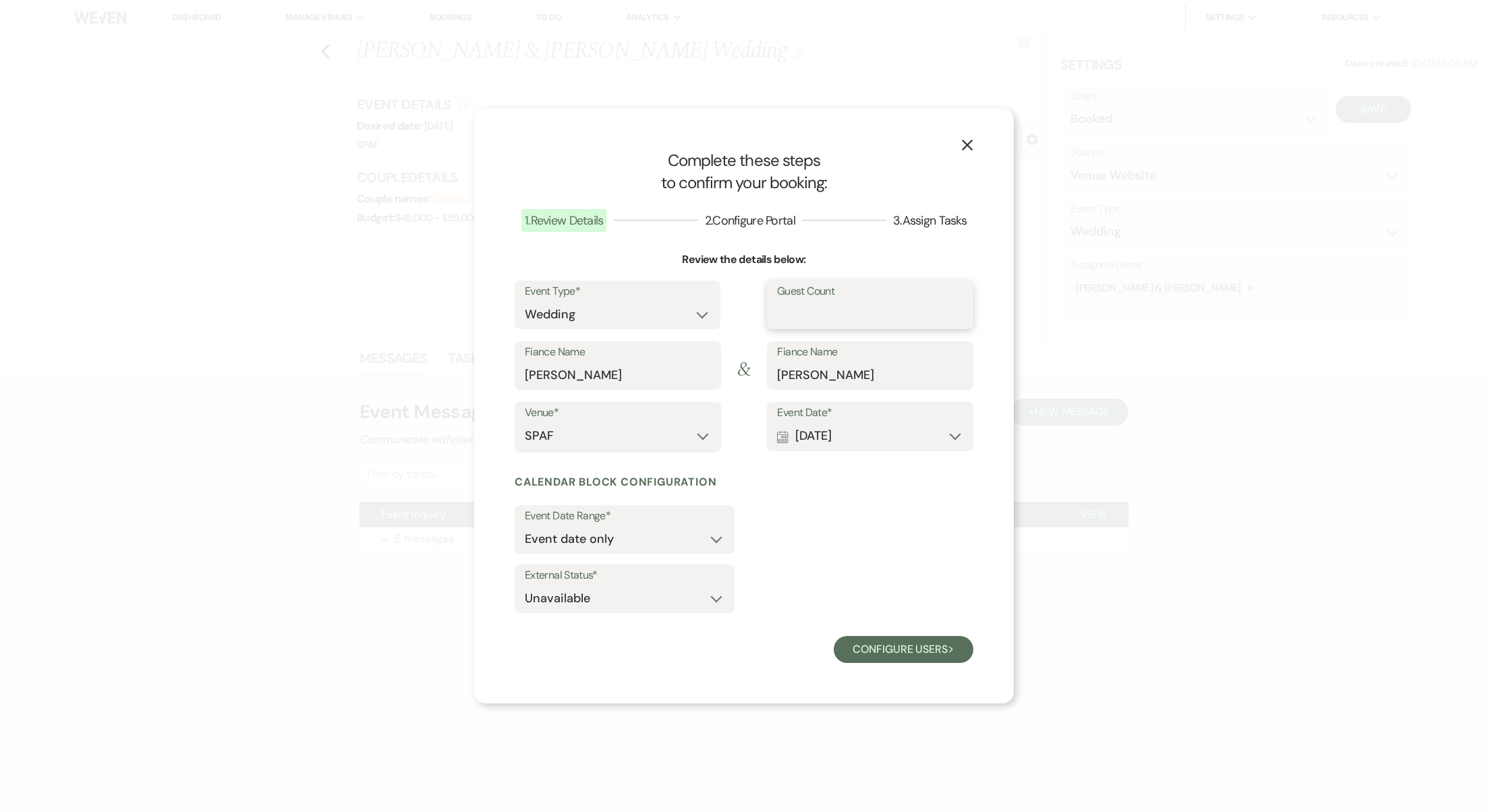
click at [806, 301] on input "Guest Count" at bounding box center [870, 314] width 186 height 26
click at [904, 649] on button "Configure users Next" at bounding box center [903, 650] width 139 height 27
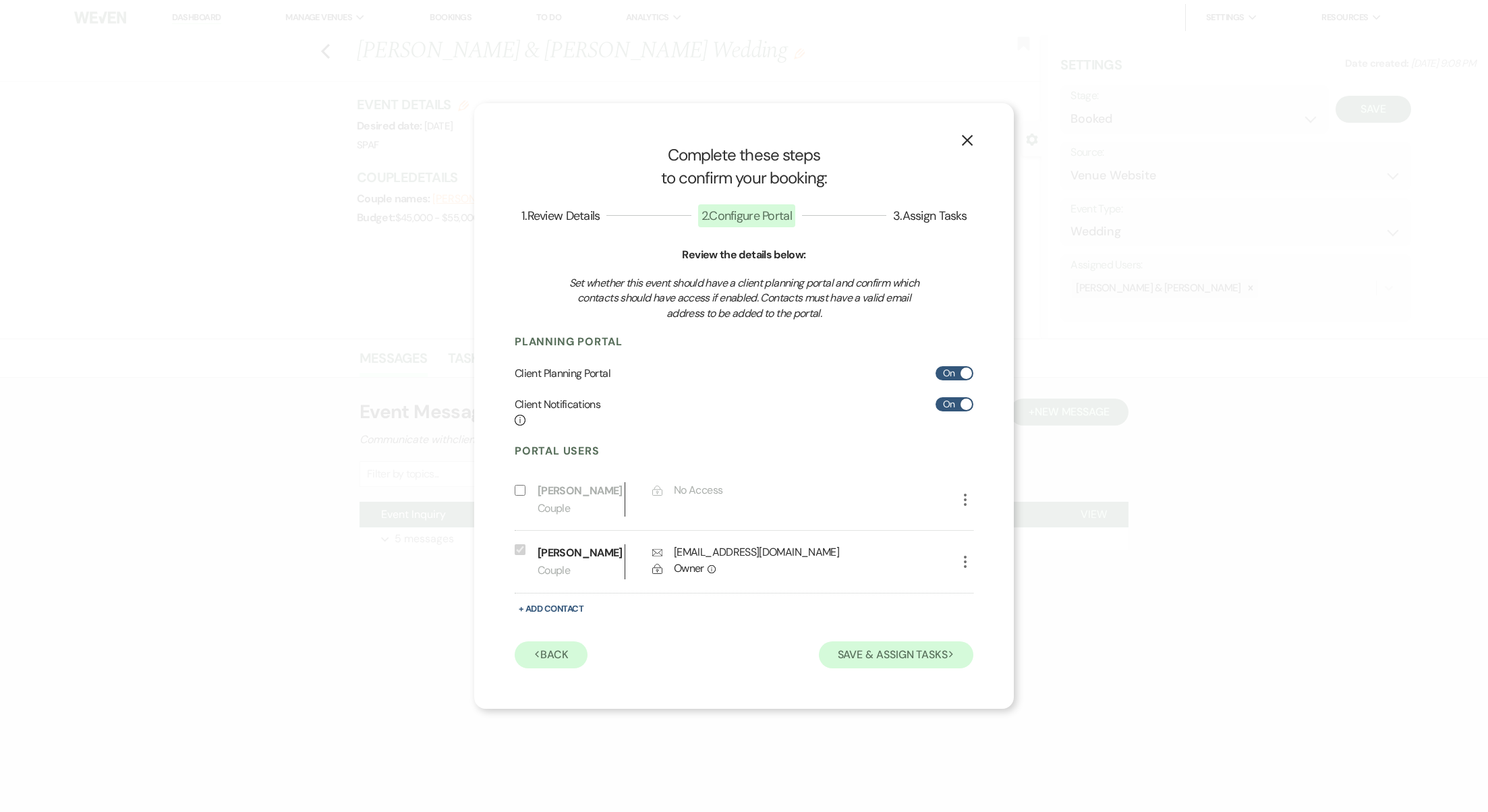
click at [893, 658] on button "Save & Assign Tasks Next" at bounding box center [896, 655] width 154 height 27
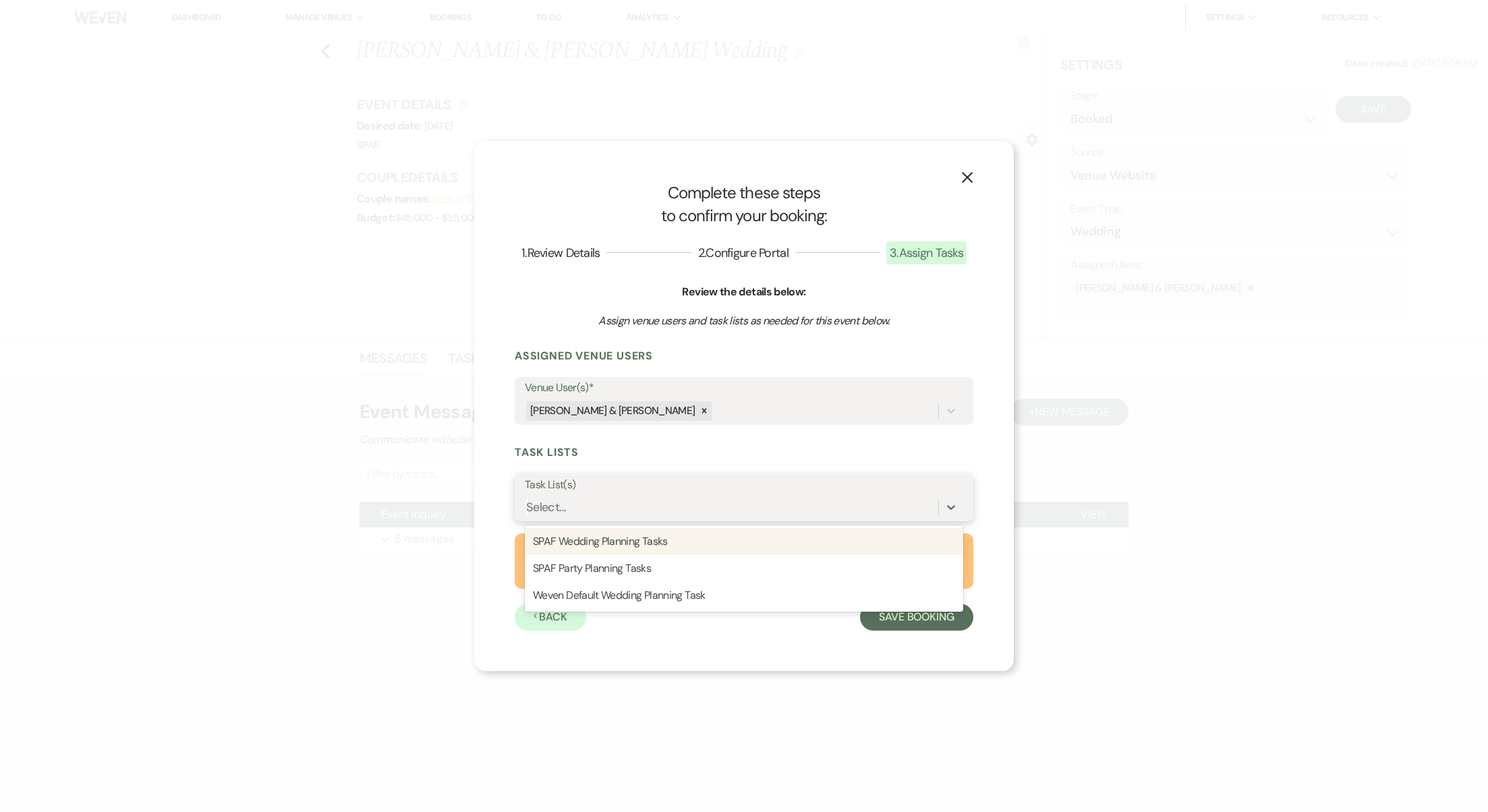
click at [857, 504] on div "Select..." at bounding box center [731, 507] width 413 height 24
click at [795, 547] on div "SPAF Wedding Planning Tasks" at bounding box center [743, 541] width 438 height 27
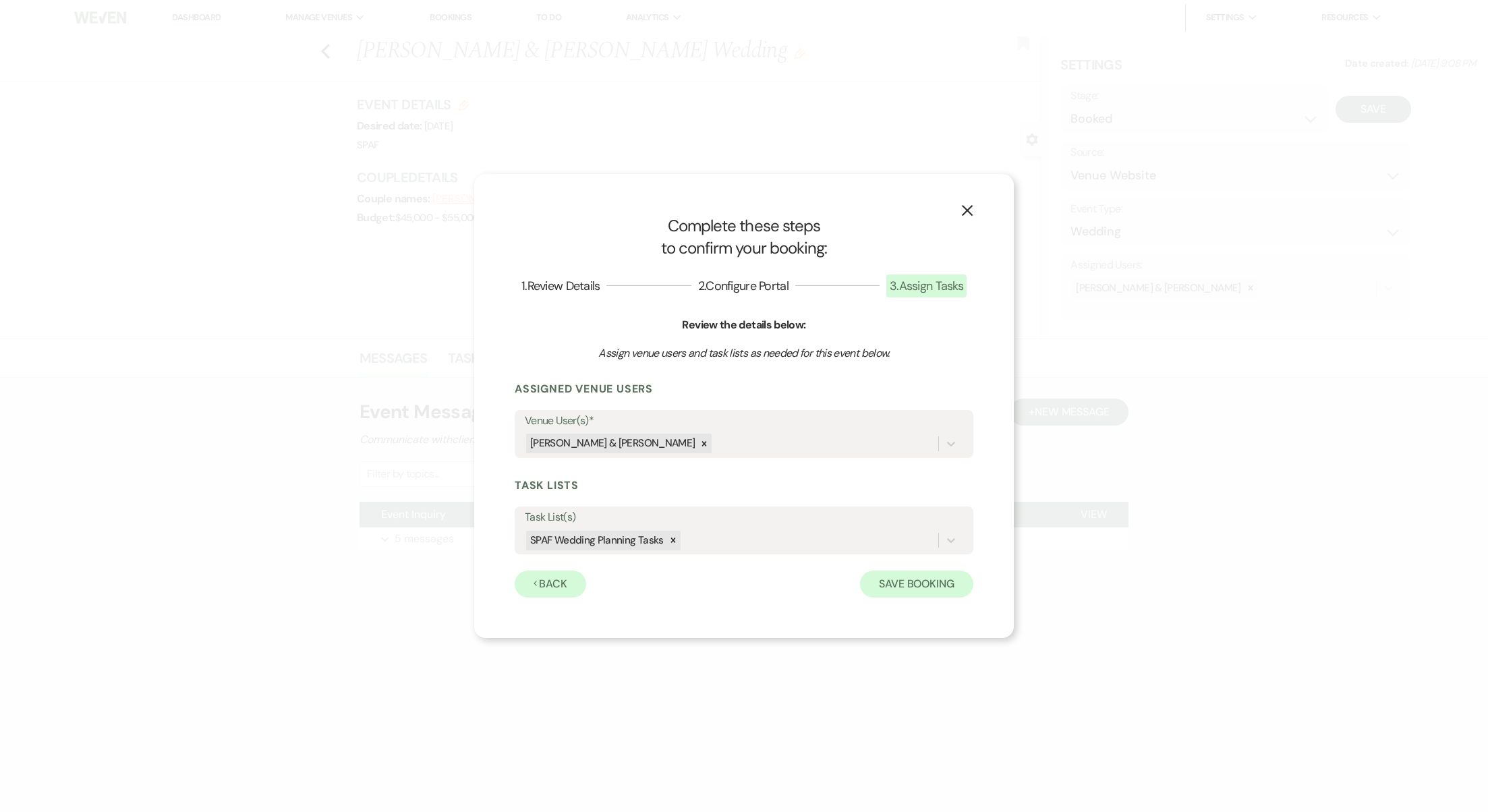
click at [931, 581] on button "Save Booking" at bounding box center [916, 584] width 113 height 27
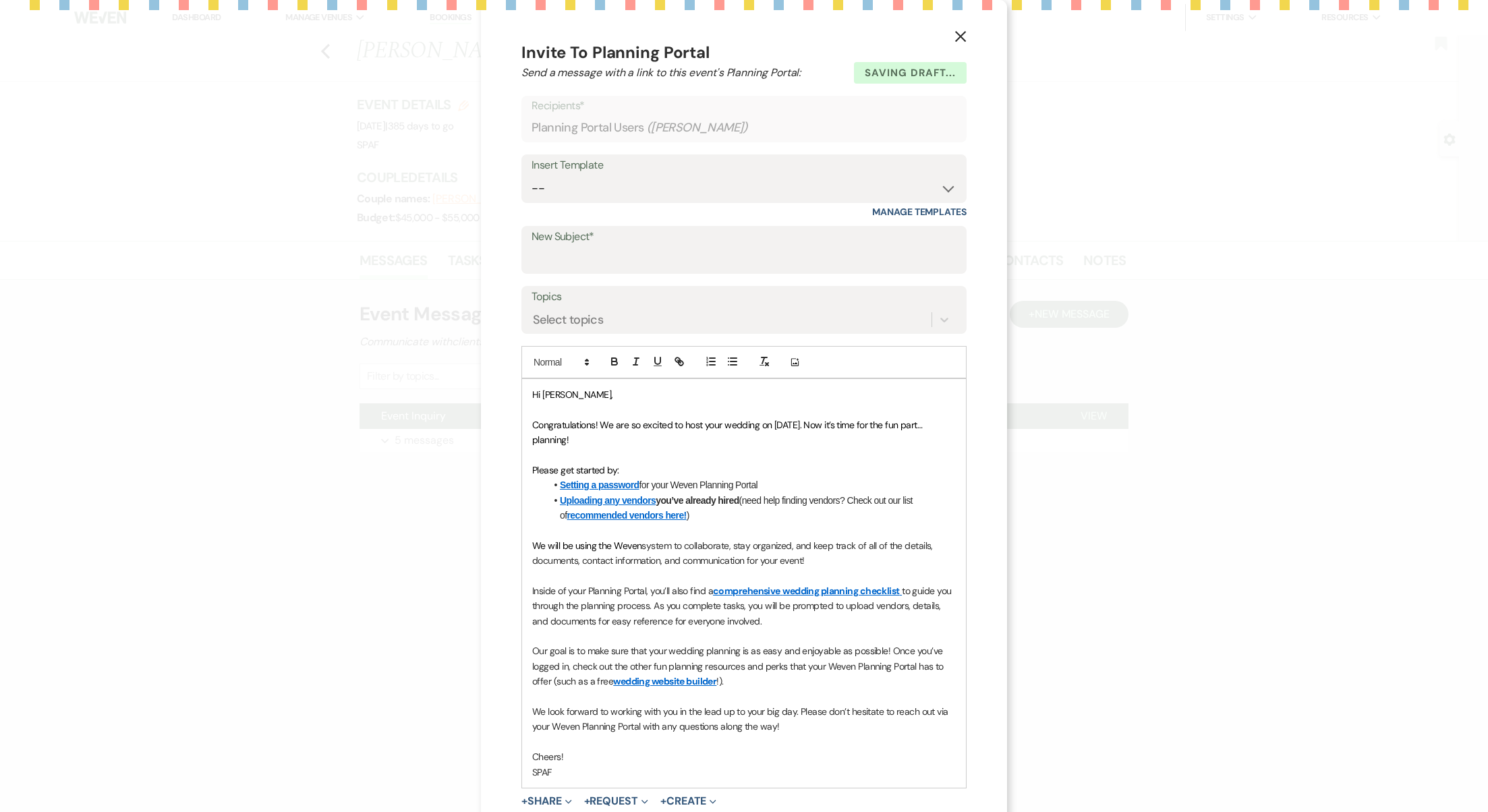
scroll to position [65, 0]
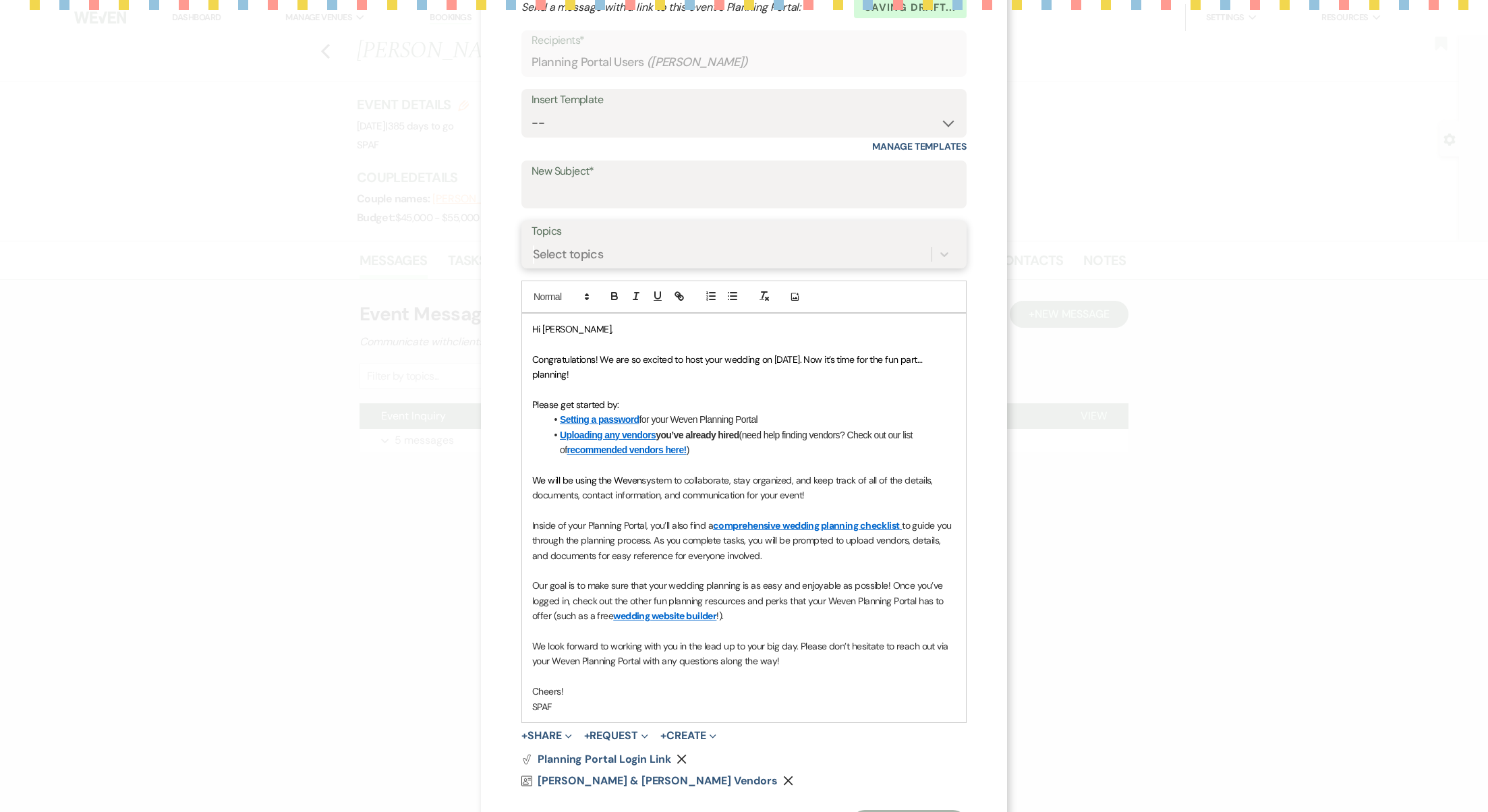
click at [688, 242] on div "Select topics" at bounding box center [731, 254] width 400 height 24
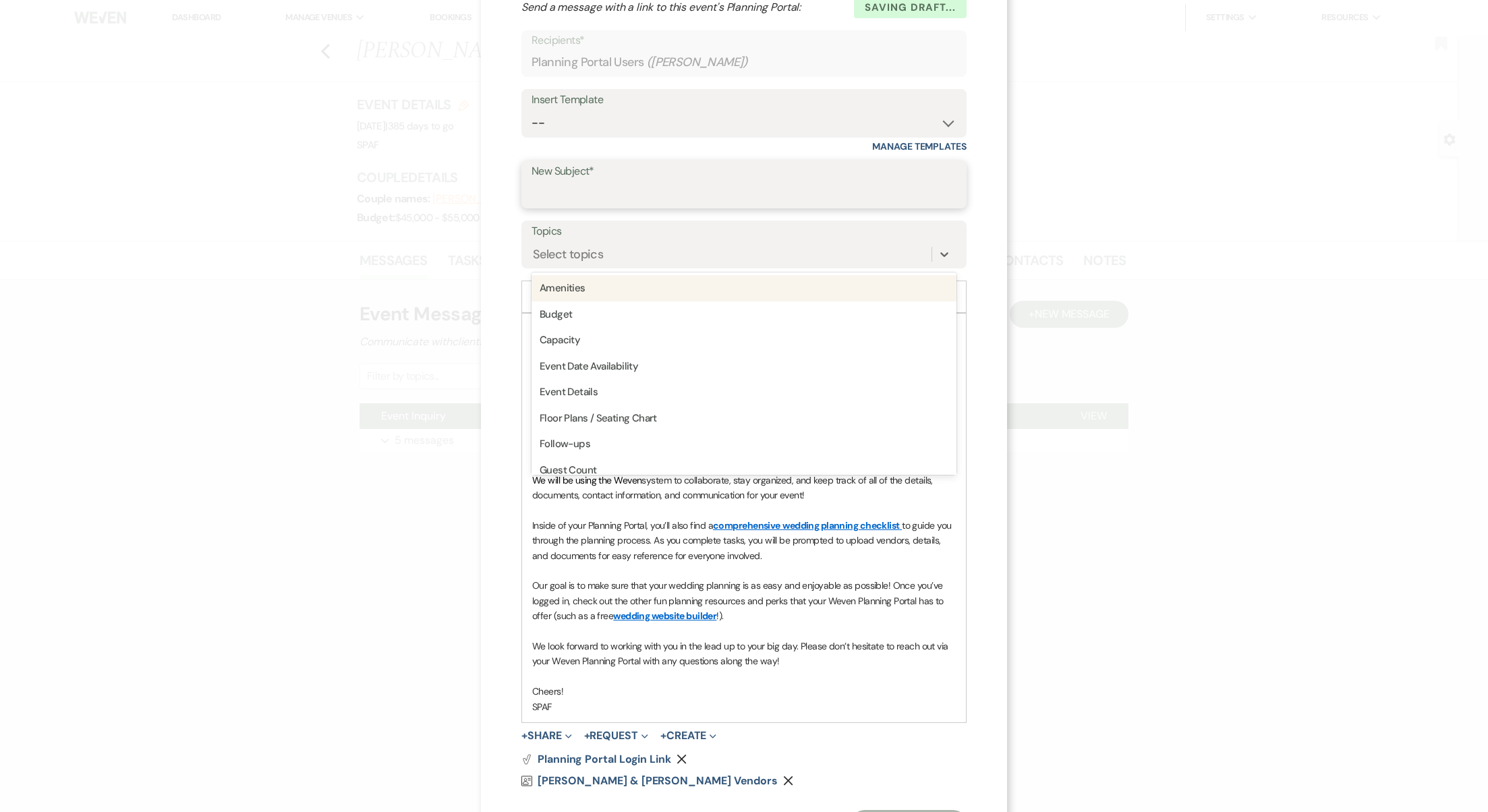
click at [682, 197] on input "New Subject*" at bounding box center [744, 194] width 425 height 26
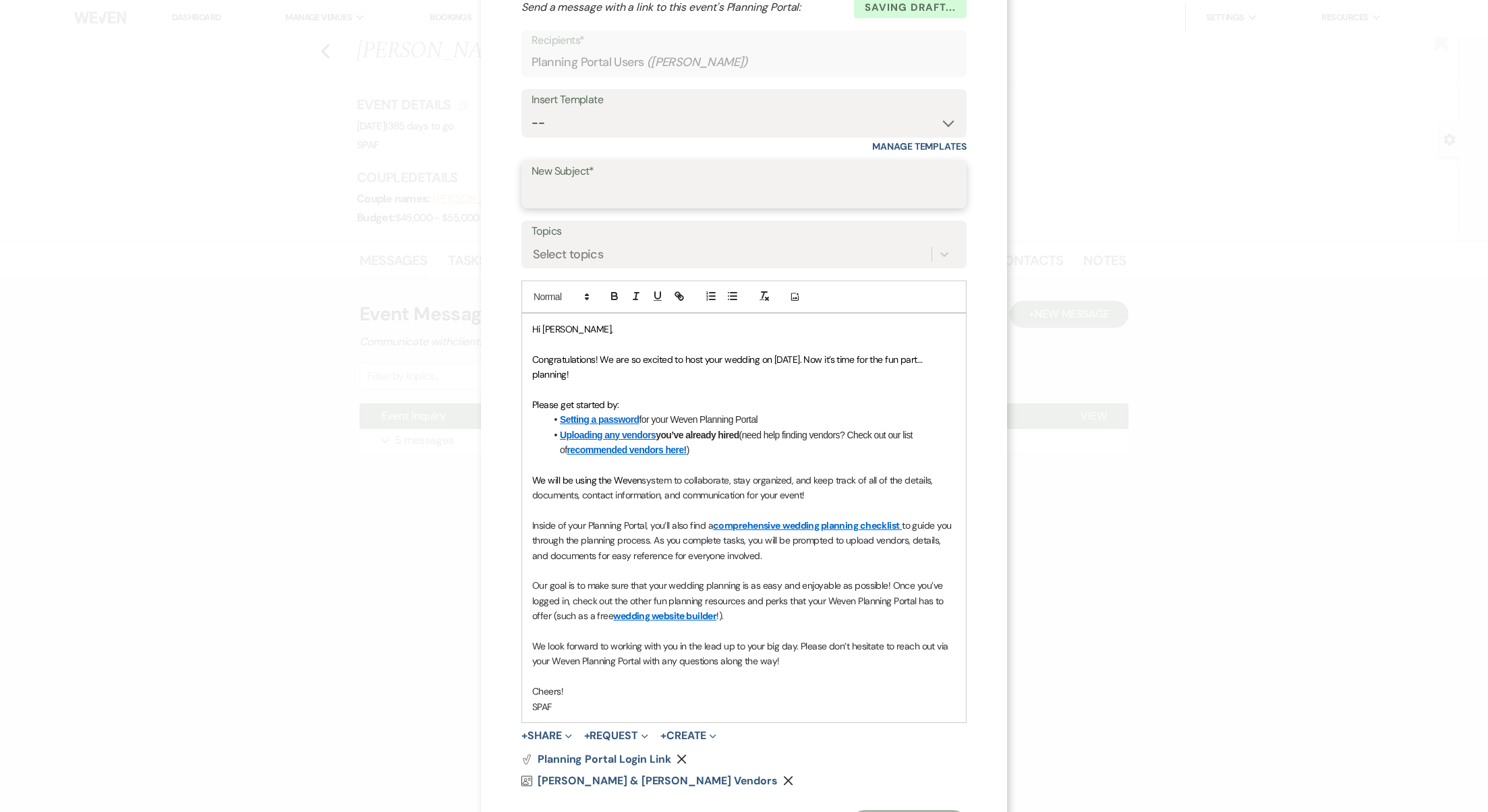
click at [682, 197] on input "New Subject*" at bounding box center [744, 194] width 425 height 26
select select "3049"
type input "Let the Wedding Planning Adventure Begin!"
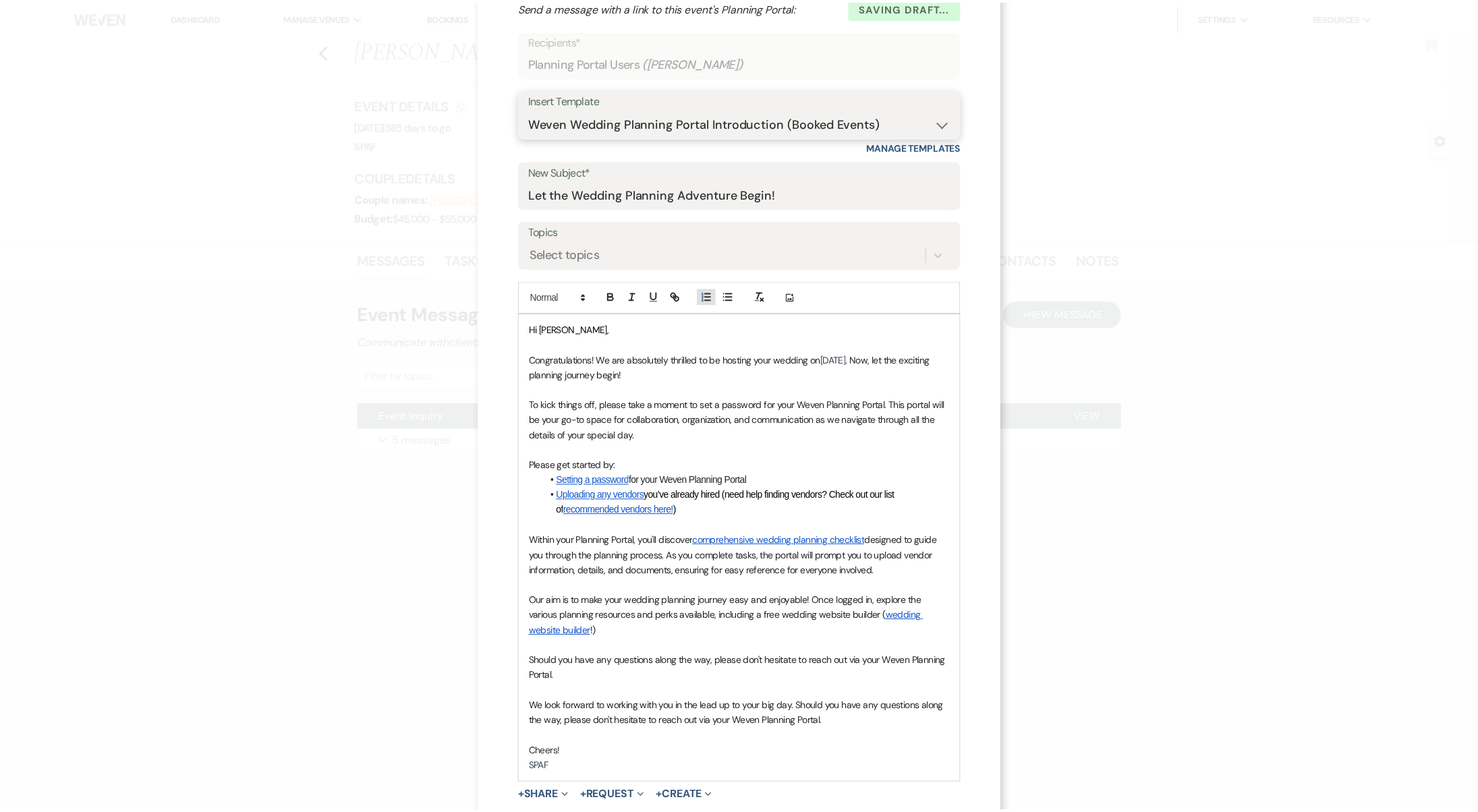
scroll to position [180, 0]
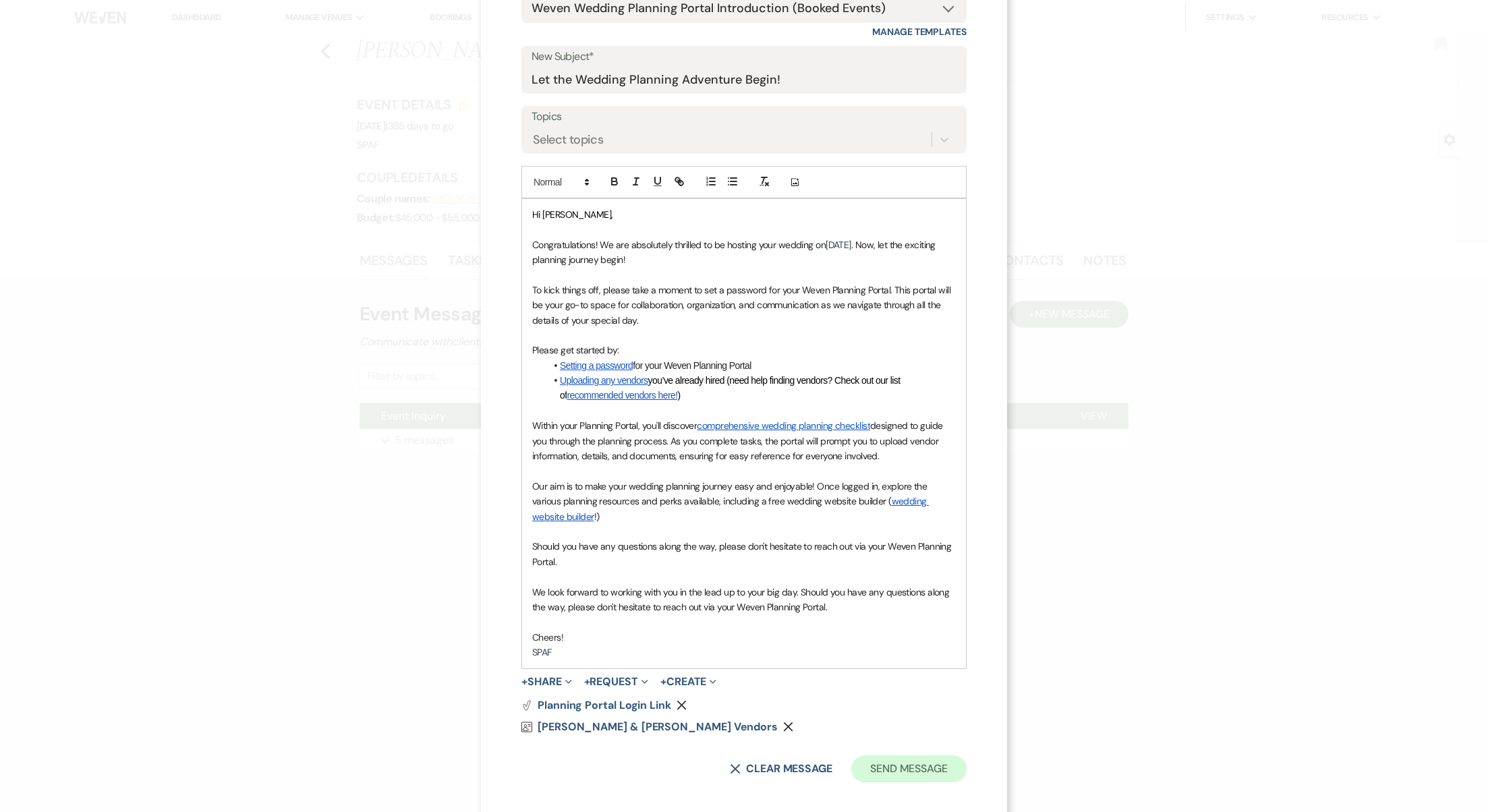
click at [906, 755] on button "Send Message" at bounding box center [909, 768] width 115 height 27
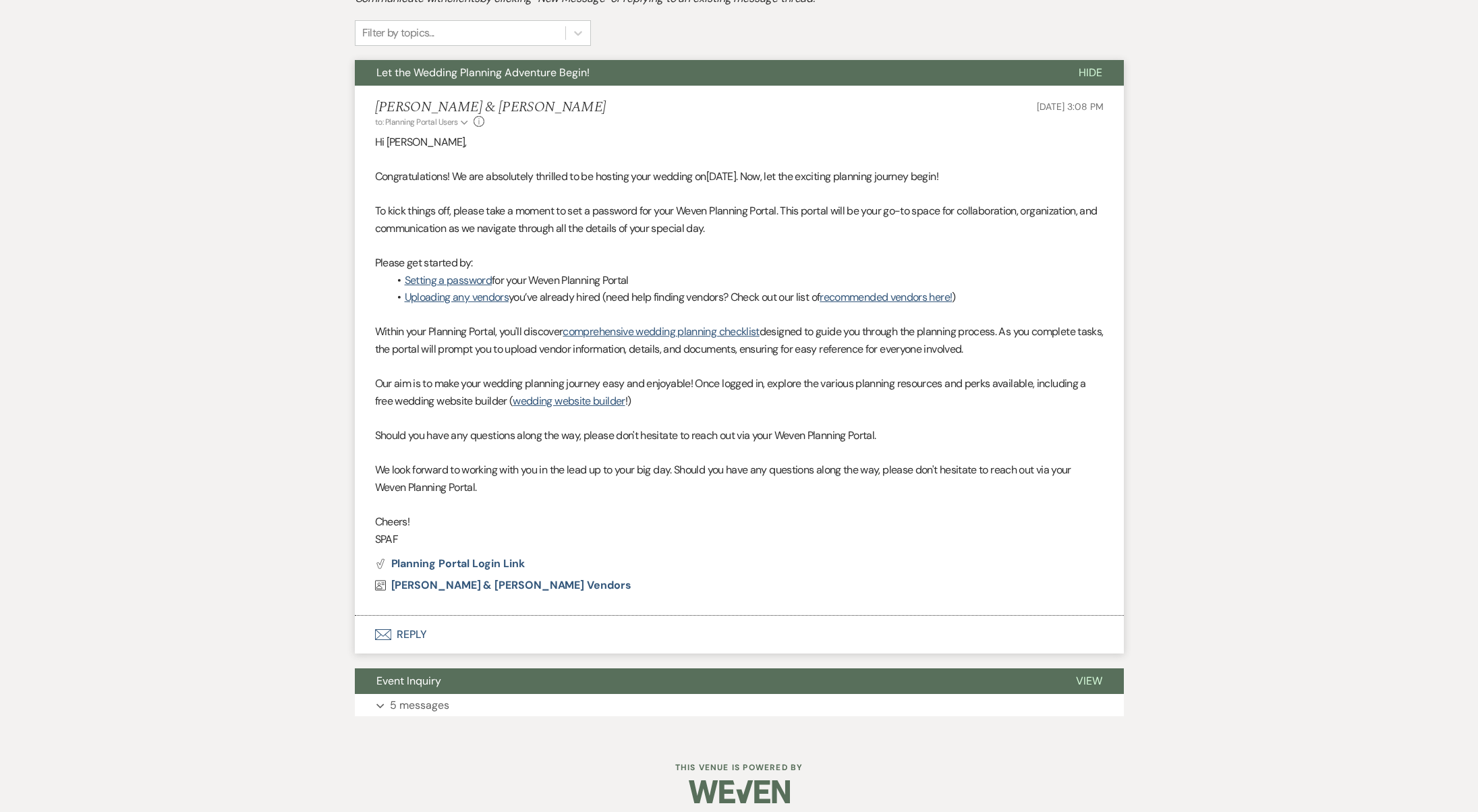
scroll to position [4, 0]
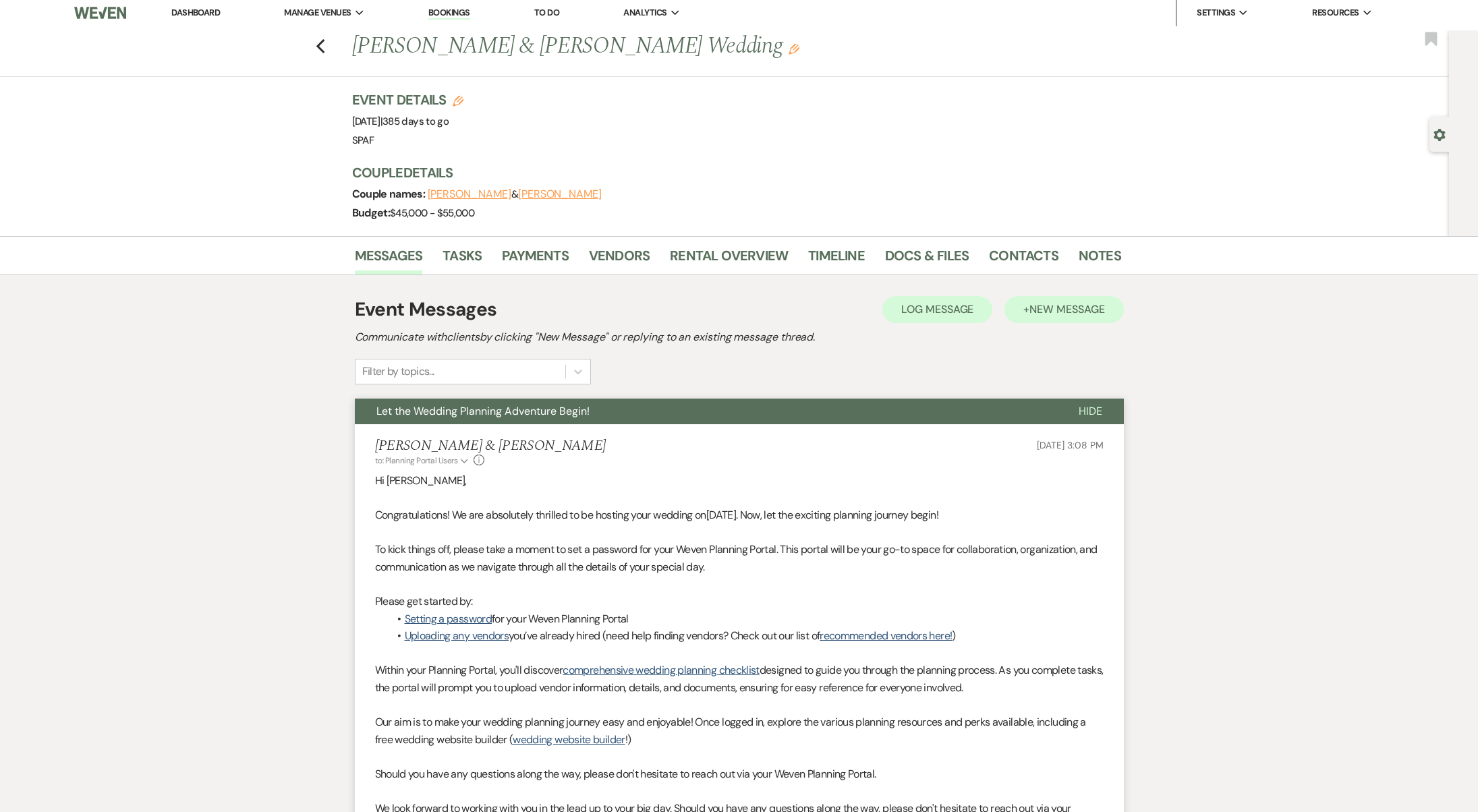
click at [1093, 307] on span "New Message" at bounding box center [1067, 308] width 75 height 14
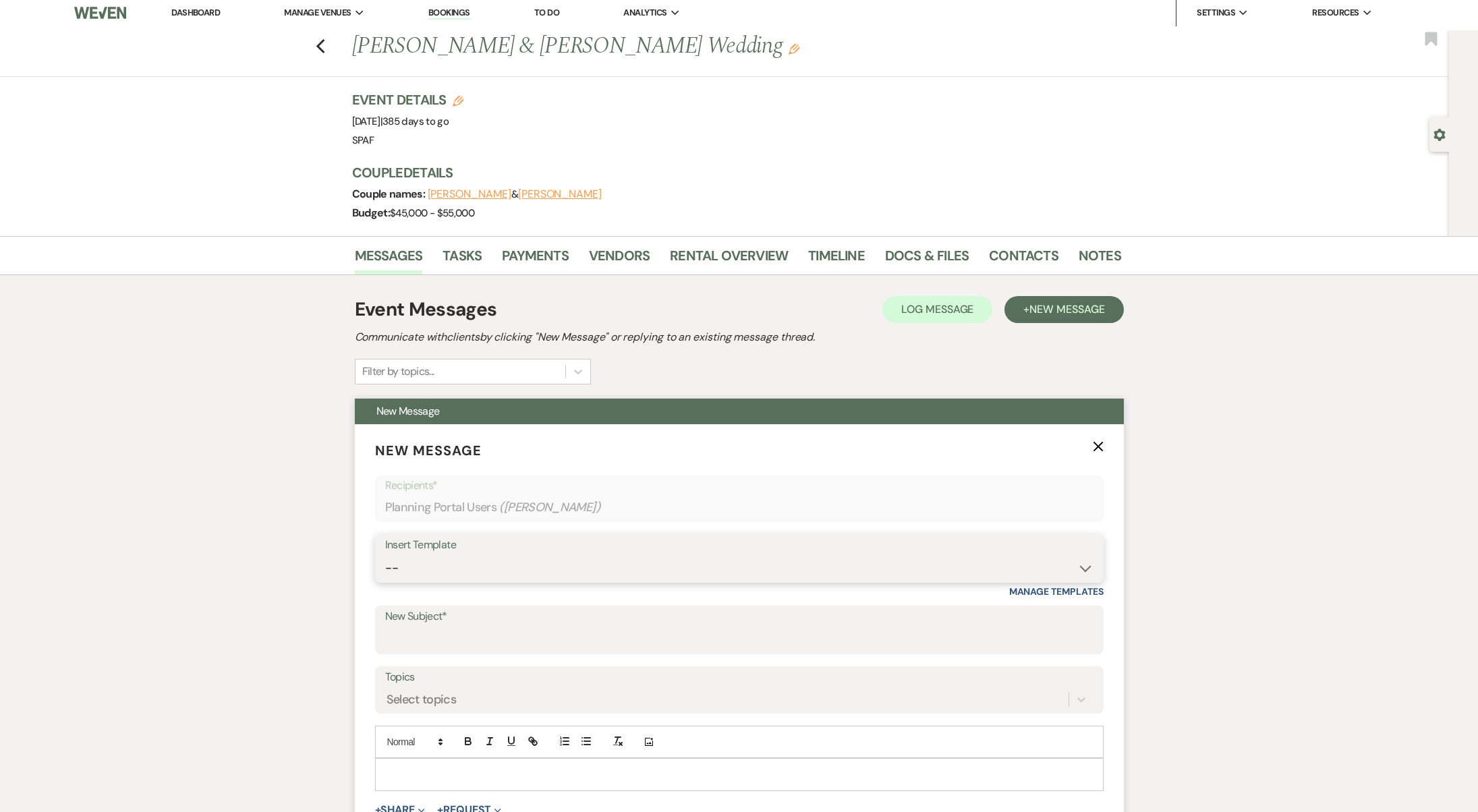
select select "2744"
type input "Your Trusted Wedding Partners: A Curated Vendor List"
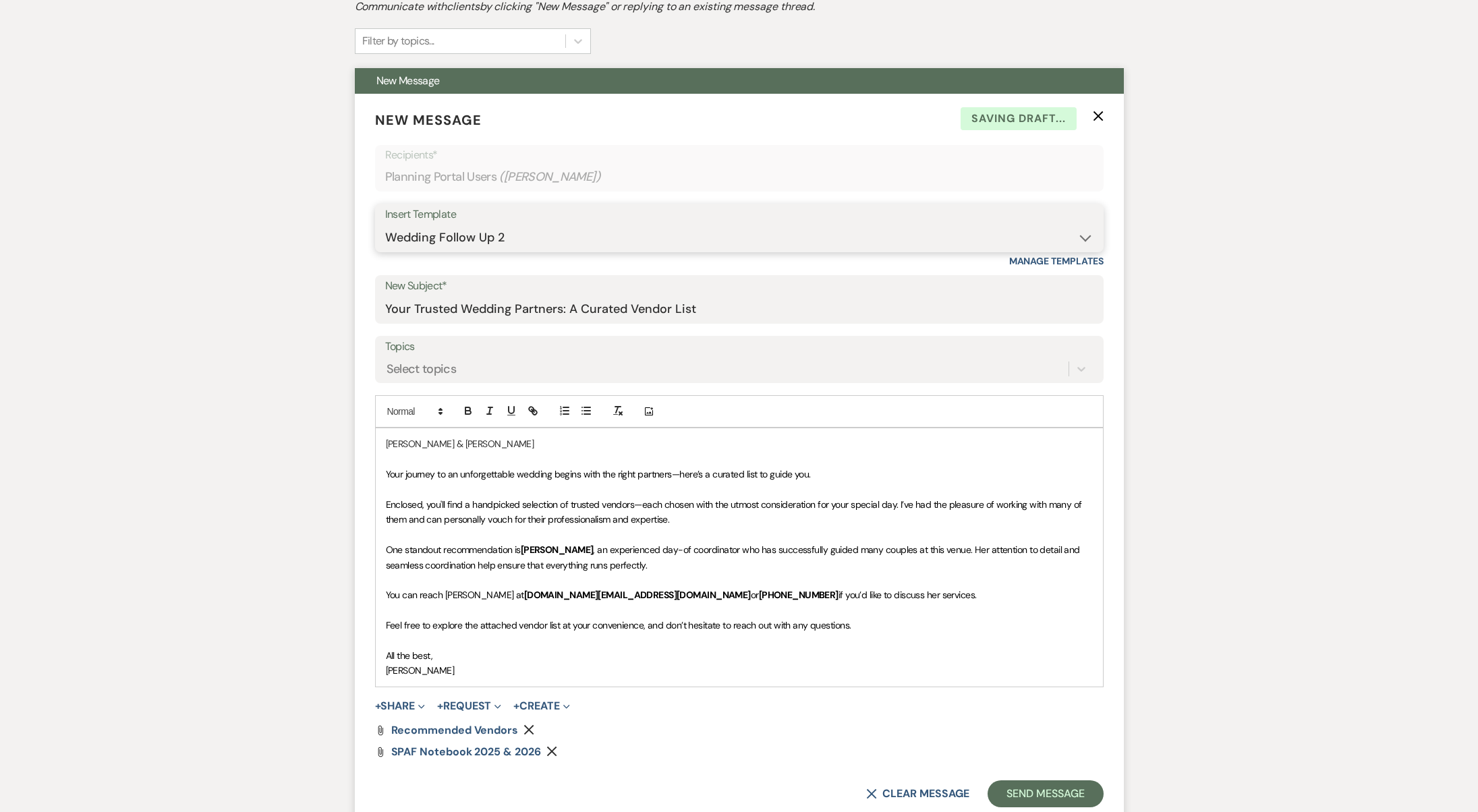
scroll to position [547, 0]
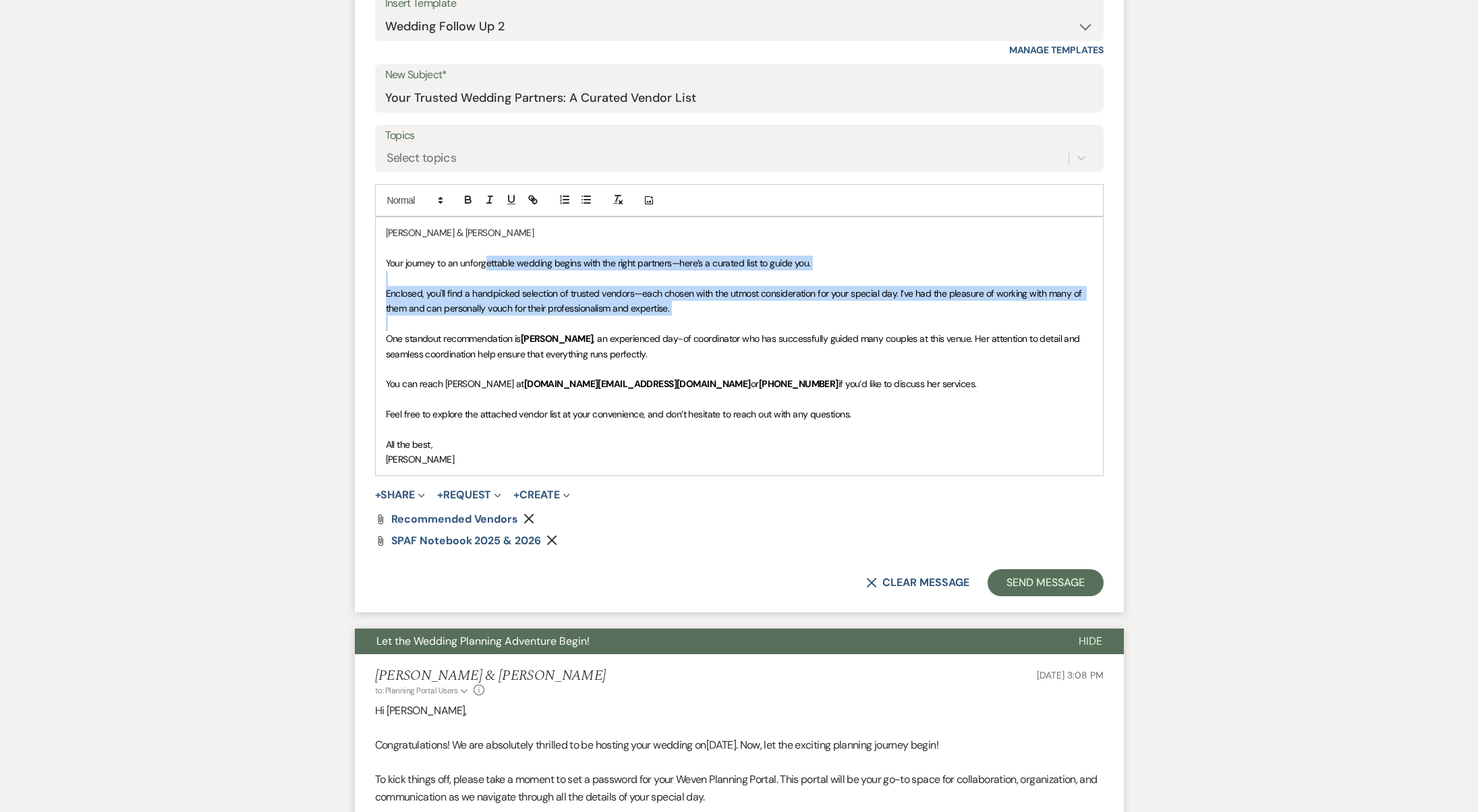
drag, startPoint x: 487, startPoint y: 264, endPoint x: 692, endPoint y: 315, distance: 211.2
click at [692, 315] on div "[PERSON_NAME] & [PERSON_NAME] Your journey to an unforgettable wedding begins w…" at bounding box center [740, 346] width 727 height 257
click at [692, 316] on p at bounding box center [739, 323] width 707 height 15
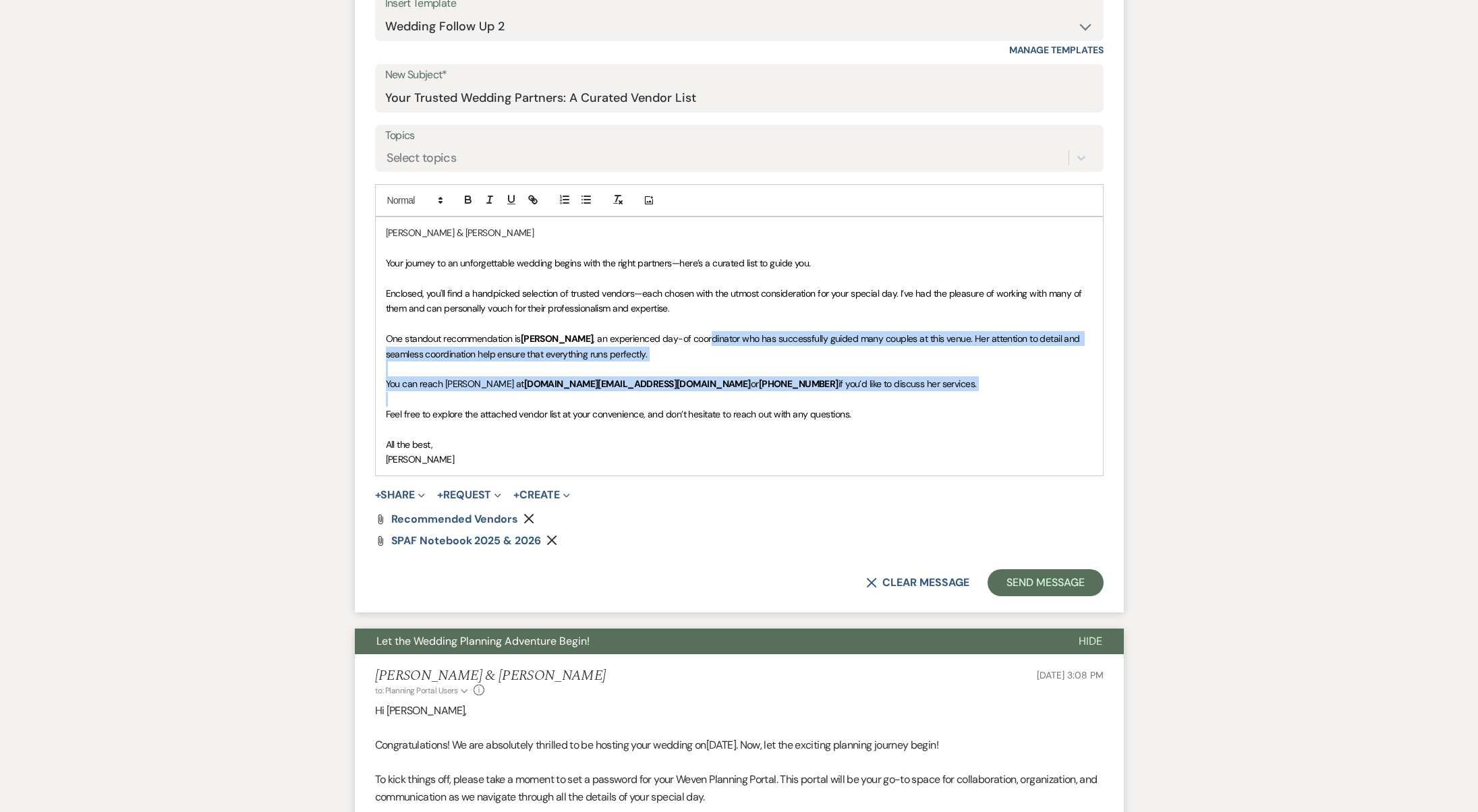
drag, startPoint x: 673, startPoint y: 332, endPoint x: 717, endPoint y: 385, distance: 68.9
click at [717, 385] on div "[PERSON_NAME] & [PERSON_NAME] Your journey to an unforgettable wedding begins w…" at bounding box center [740, 346] width 727 height 257
click at [717, 392] on p at bounding box center [739, 399] width 707 height 15
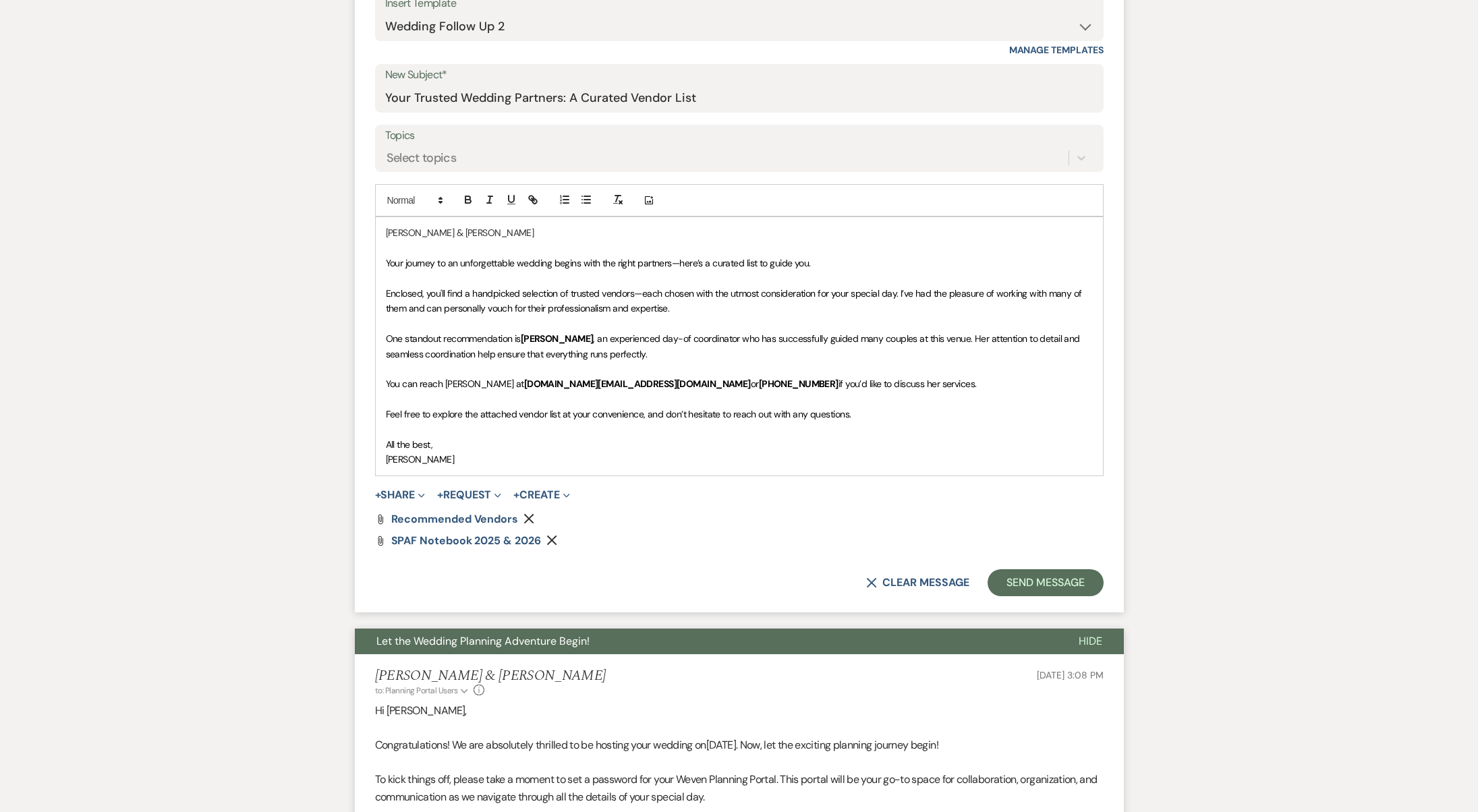
click at [732, 428] on p at bounding box center [739, 429] width 707 height 15
click at [732, 437] on p "All the best," at bounding box center [739, 444] width 707 height 15
click at [1053, 582] on button "Send Message" at bounding box center [1045, 582] width 115 height 27
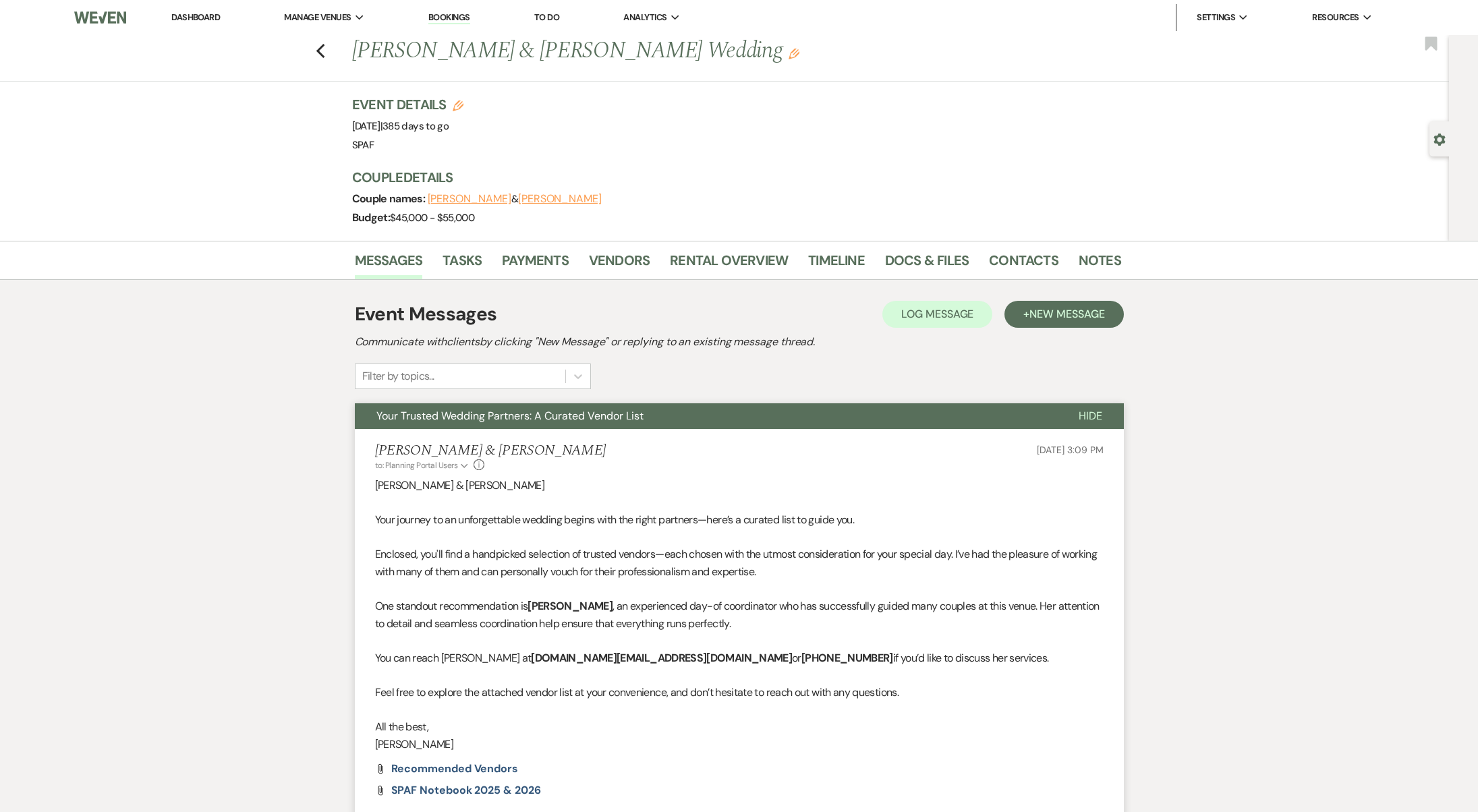
scroll to position [807, 0]
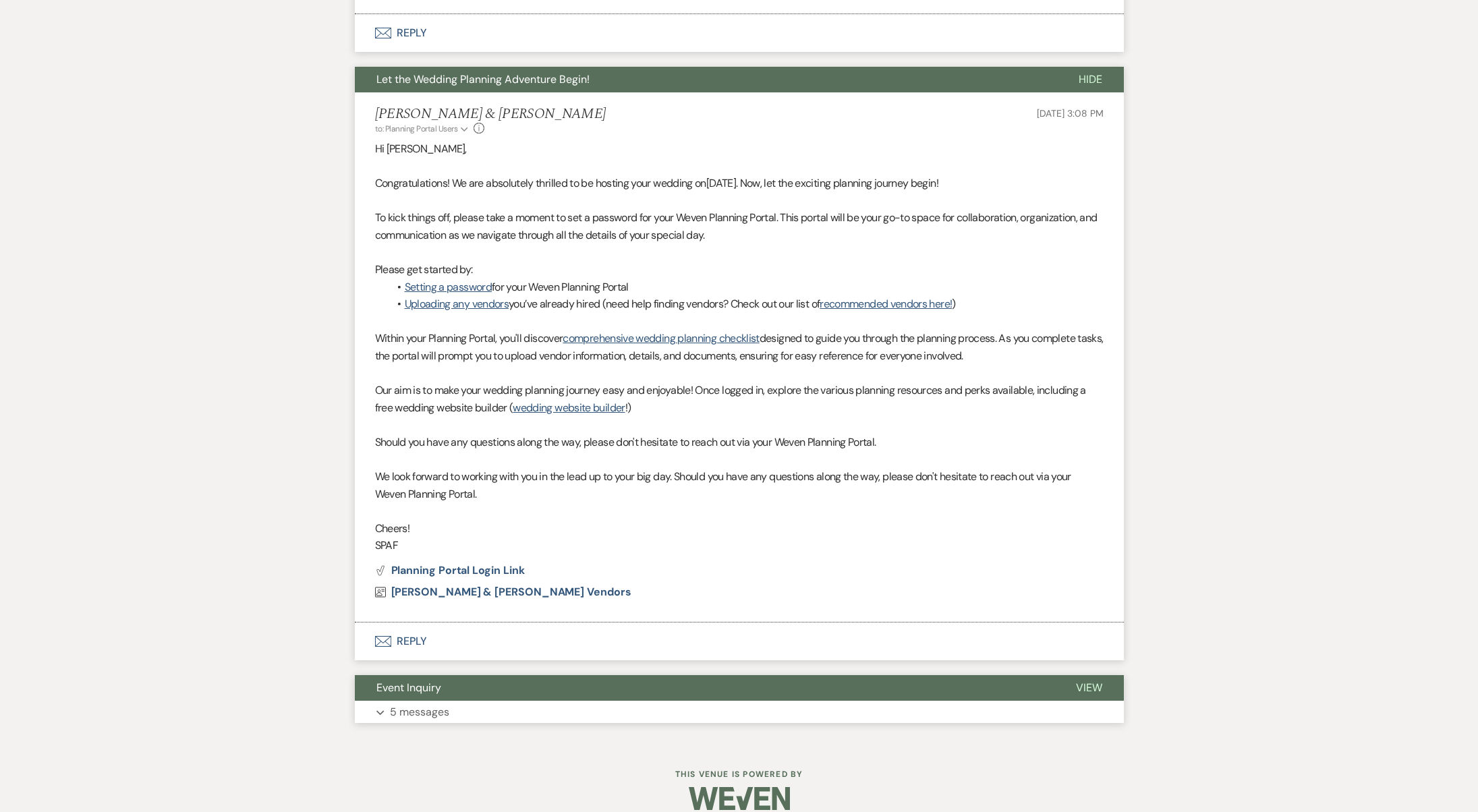
click at [527, 701] on button "Expand 5 messages" at bounding box center [739, 712] width 769 height 23
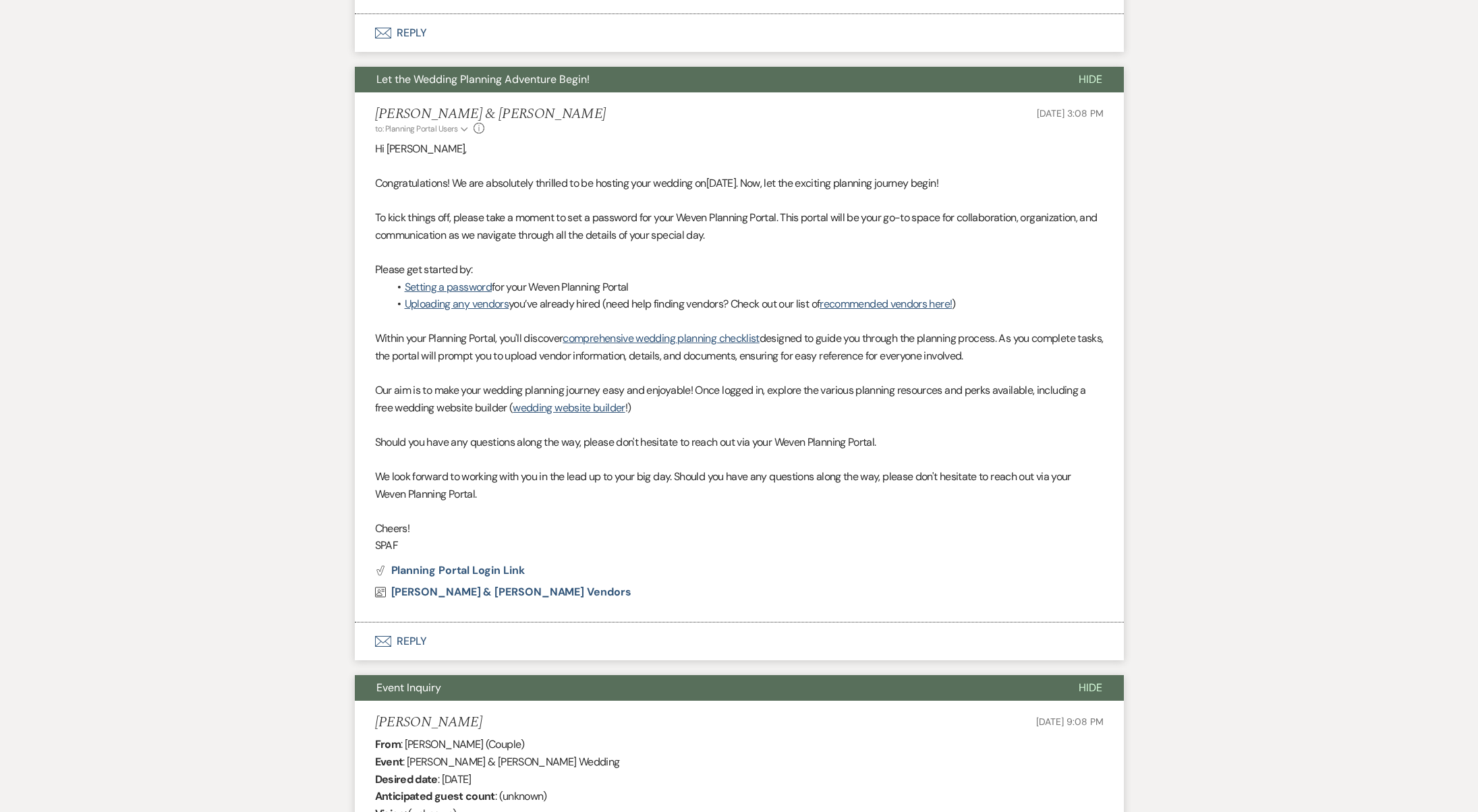
scroll to position [0, 0]
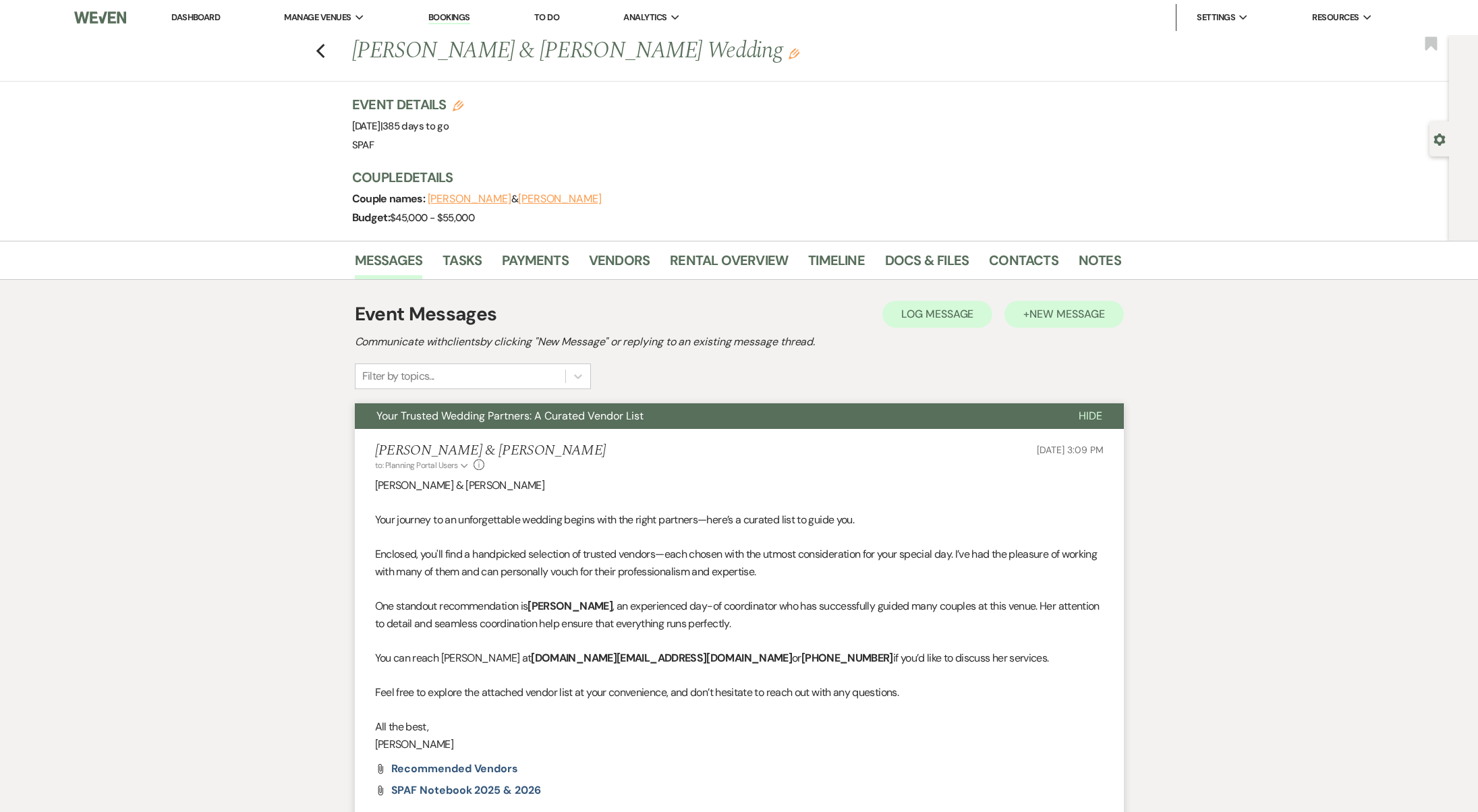
click at [1060, 311] on span "New Message" at bounding box center [1067, 314] width 75 height 14
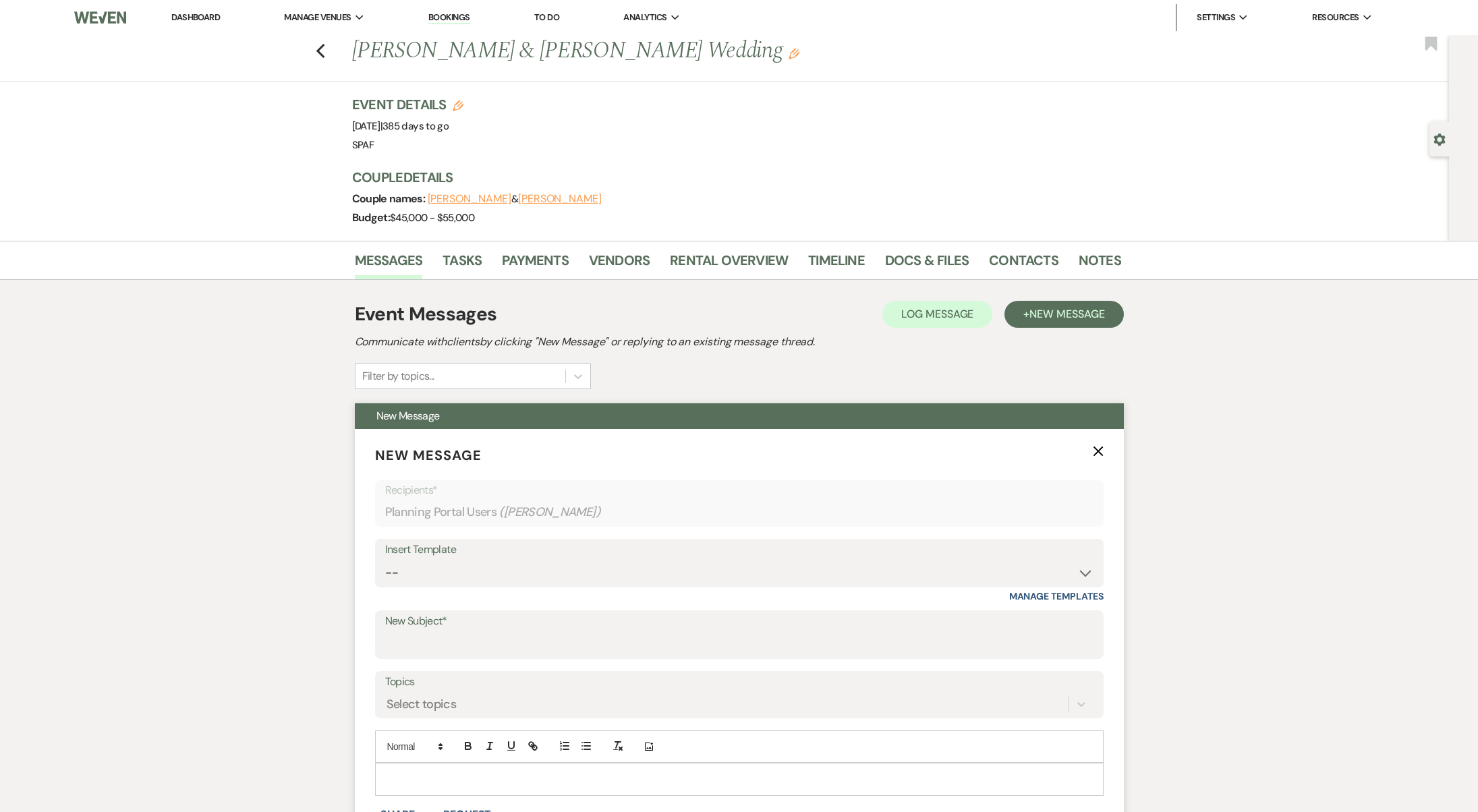
scroll to position [381, 0]
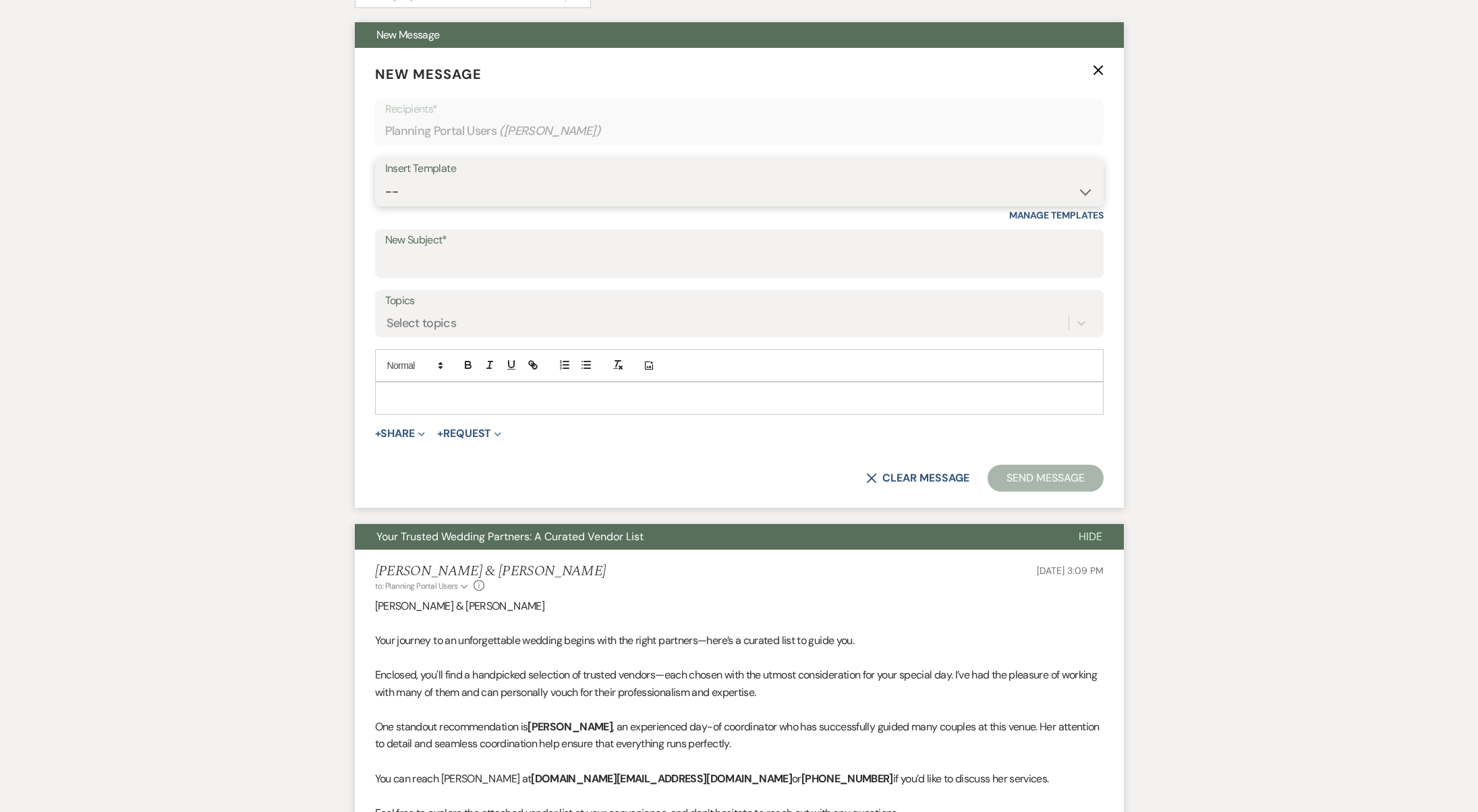
select select "4247"
type input "Secure Your Date: Rental Agreement and Next Steps"
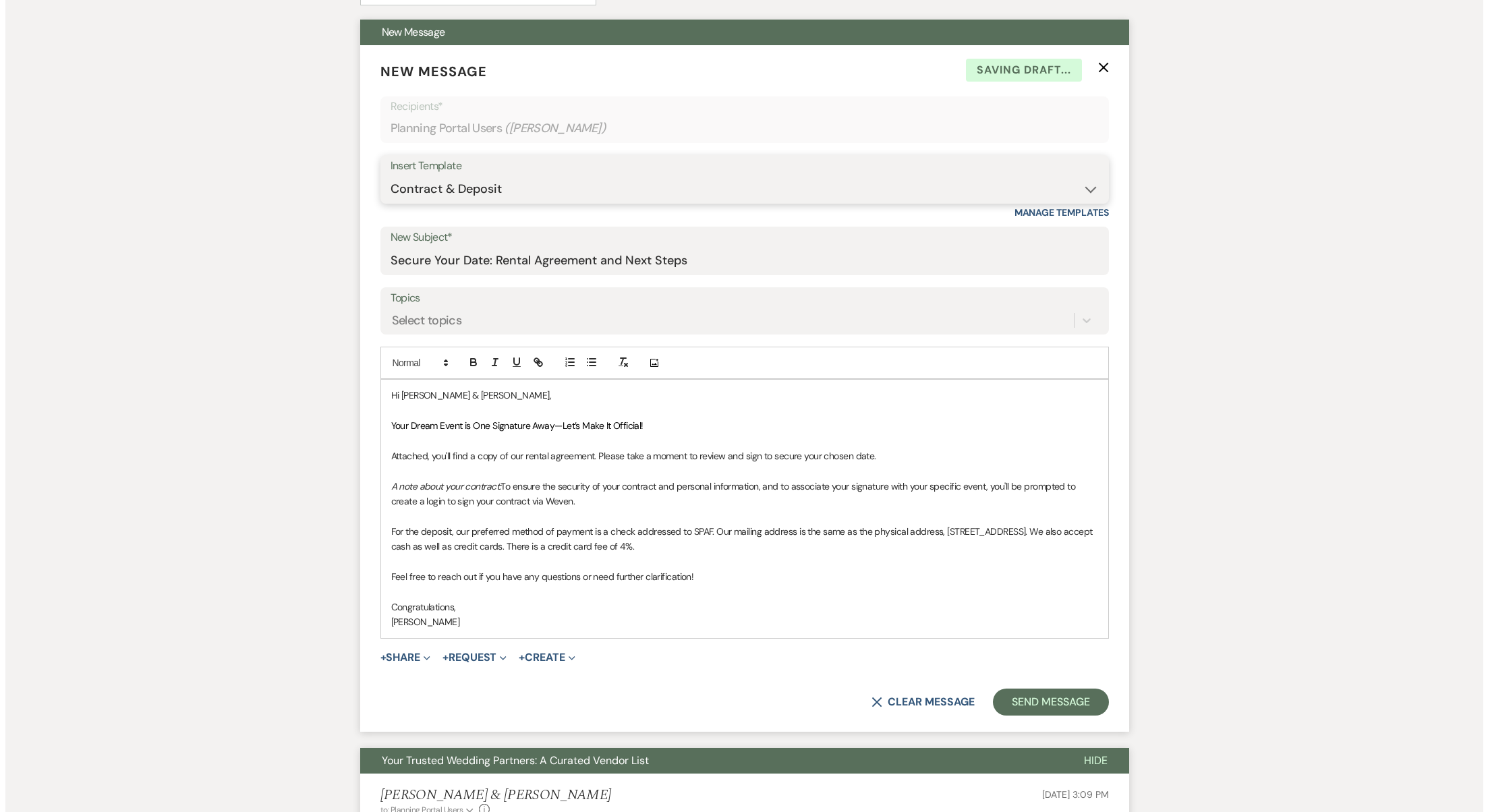
scroll to position [386, 0]
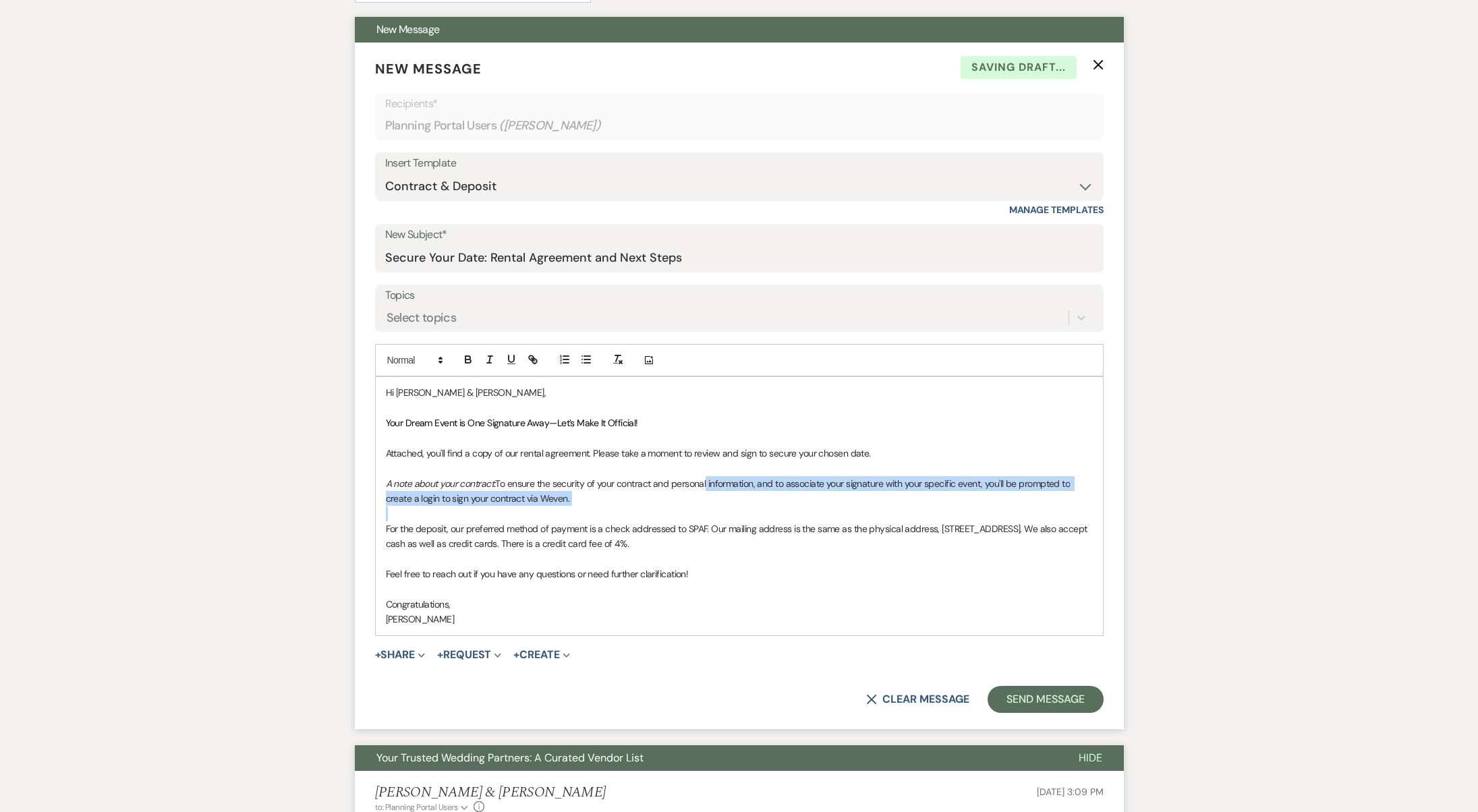
drag, startPoint x: 706, startPoint y: 477, endPoint x: 717, endPoint y: 506, distance: 31.0
click at [717, 506] on div "Hi [PERSON_NAME] & [PERSON_NAME], Your Dream Event is One Signature Away—Let’s …" at bounding box center [740, 505] width 727 height 257
click at [717, 506] on p at bounding box center [739, 514] width 707 height 15
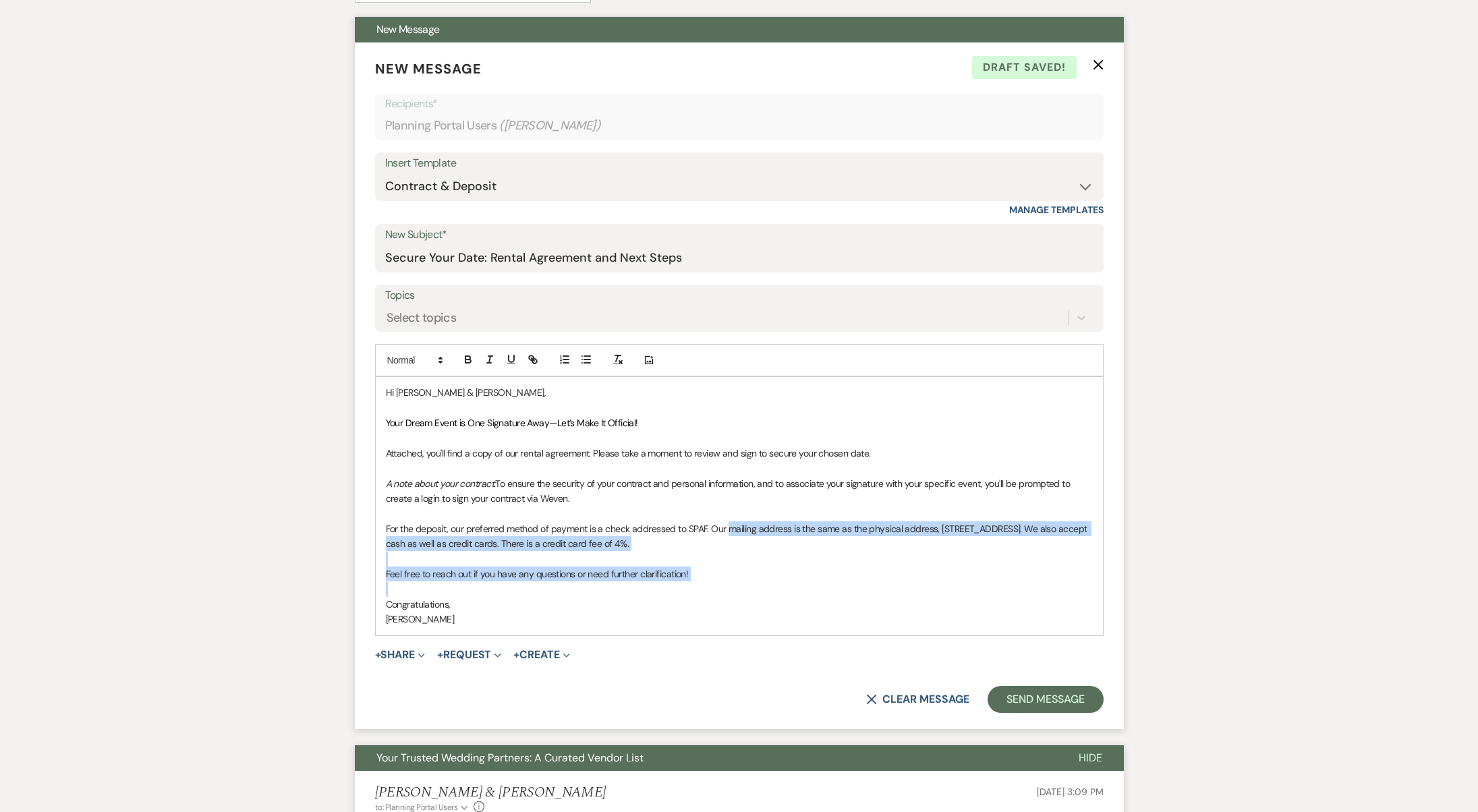
drag, startPoint x: 727, startPoint y: 525, endPoint x: 919, endPoint y: 578, distance: 199.2
click at [919, 578] on div "Hi [PERSON_NAME] & [PERSON_NAME], Your Dream Event is One Signature Away—Let’s …" at bounding box center [740, 505] width 727 height 257
click at [919, 582] on p at bounding box center [739, 590] width 707 height 15
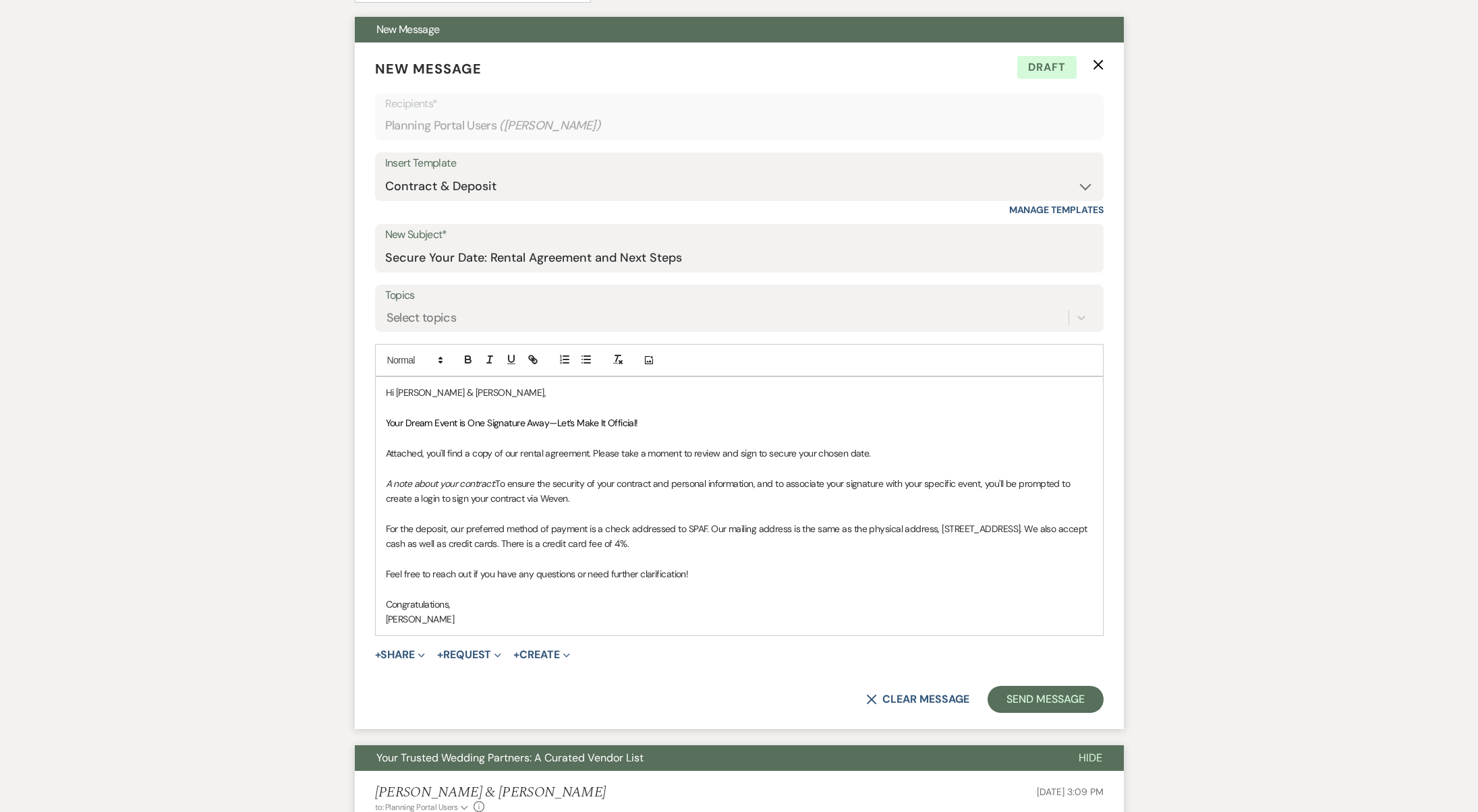
click at [597, 521] on p "For the deposit, our preferred method of payment is a check addressed to SPAF. …" at bounding box center [739, 536] width 707 height 30
drag, startPoint x: 783, startPoint y: 517, endPoint x: 786, endPoint y: 534, distance: 17.3
click at [786, 534] on p "For the deposit, our preferred method of payment is cash or check addressed to …" at bounding box center [739, 536] width 707 height 30
drag, startPoint x: 659, startPoint y: 570, endPoint x: 677, endPoint y: 606, distance: 40.2
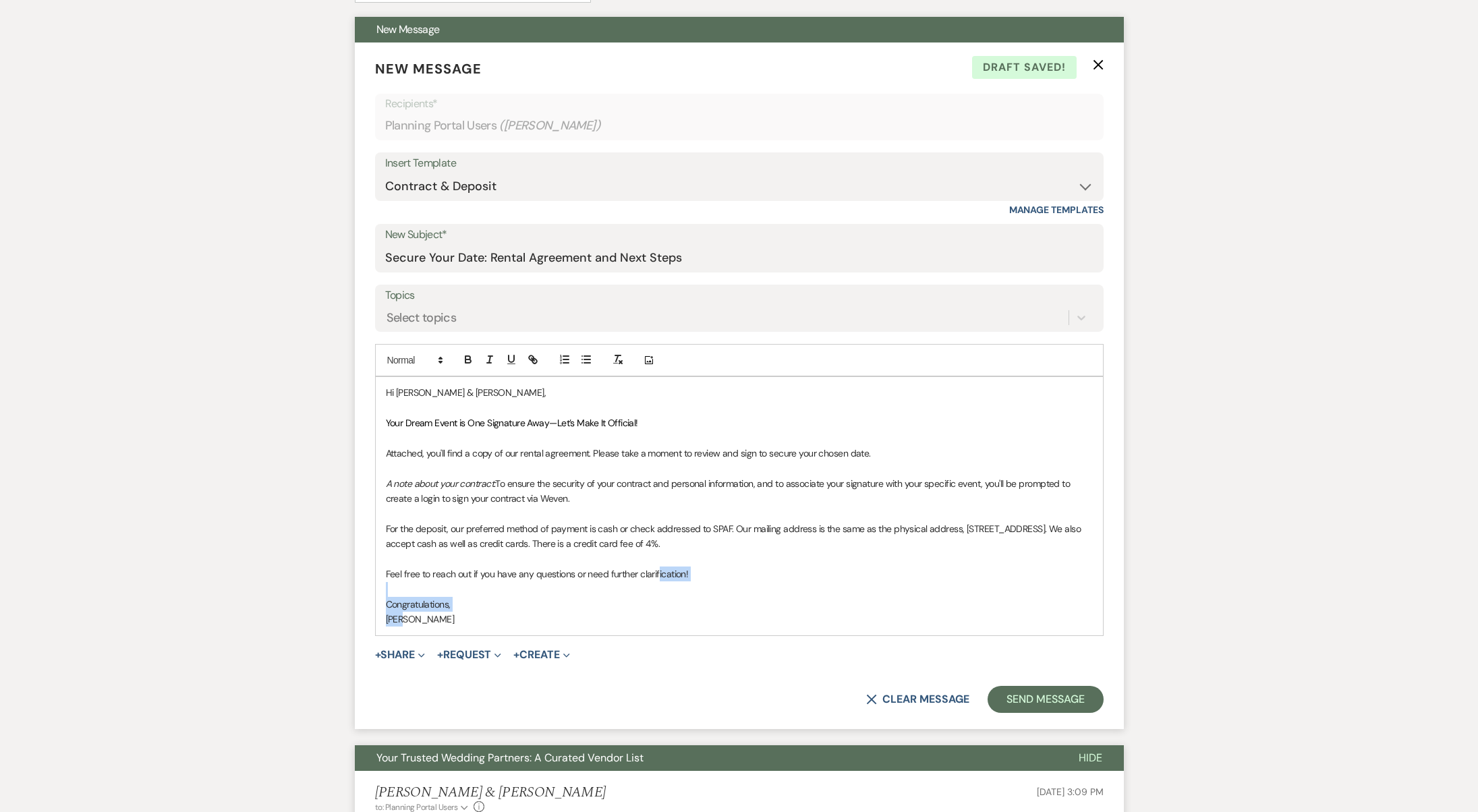
click at [677, 606] on div "Hi [PERSON_NAME] & [PERSON_NAME], Your Dream Event is One Signature Away—Let’s …" at bounding box center [740, 505] width 727 height 257
click at [677, 612] on p "[PERSON_NAME]" at bounding box center [739, 619] width 707 height 15
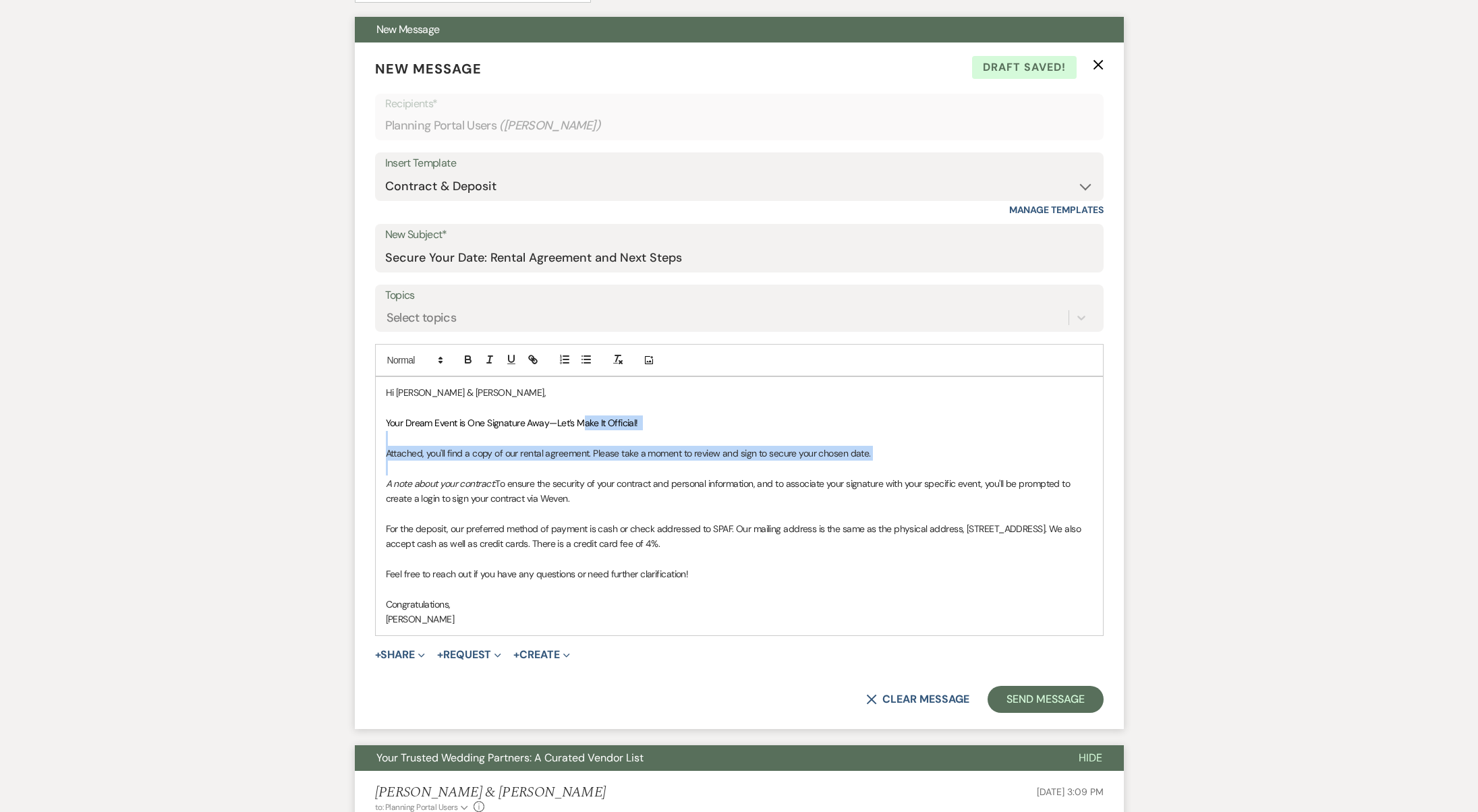
drag, startPoint x: 584, startPoint y: 456, endPoint x: 581, endPoint y: 421, distance: 35.1
click at [581, 421] on div "Hi [PERSON_NAME] & [PERSON_NAME], Your Dream Event is One Signature Away—Let’s …" at bounding box center [740, 505] width 727 height 257
click at [581, 421] on span "Your Dream Event is One Signature Away—Let’s Make It Official!" at bounding box center [512, 423] width 252 height 12
click at [398, 651] on button "+ Share Expand" at bounding box center [401, 655] width 50 height 11
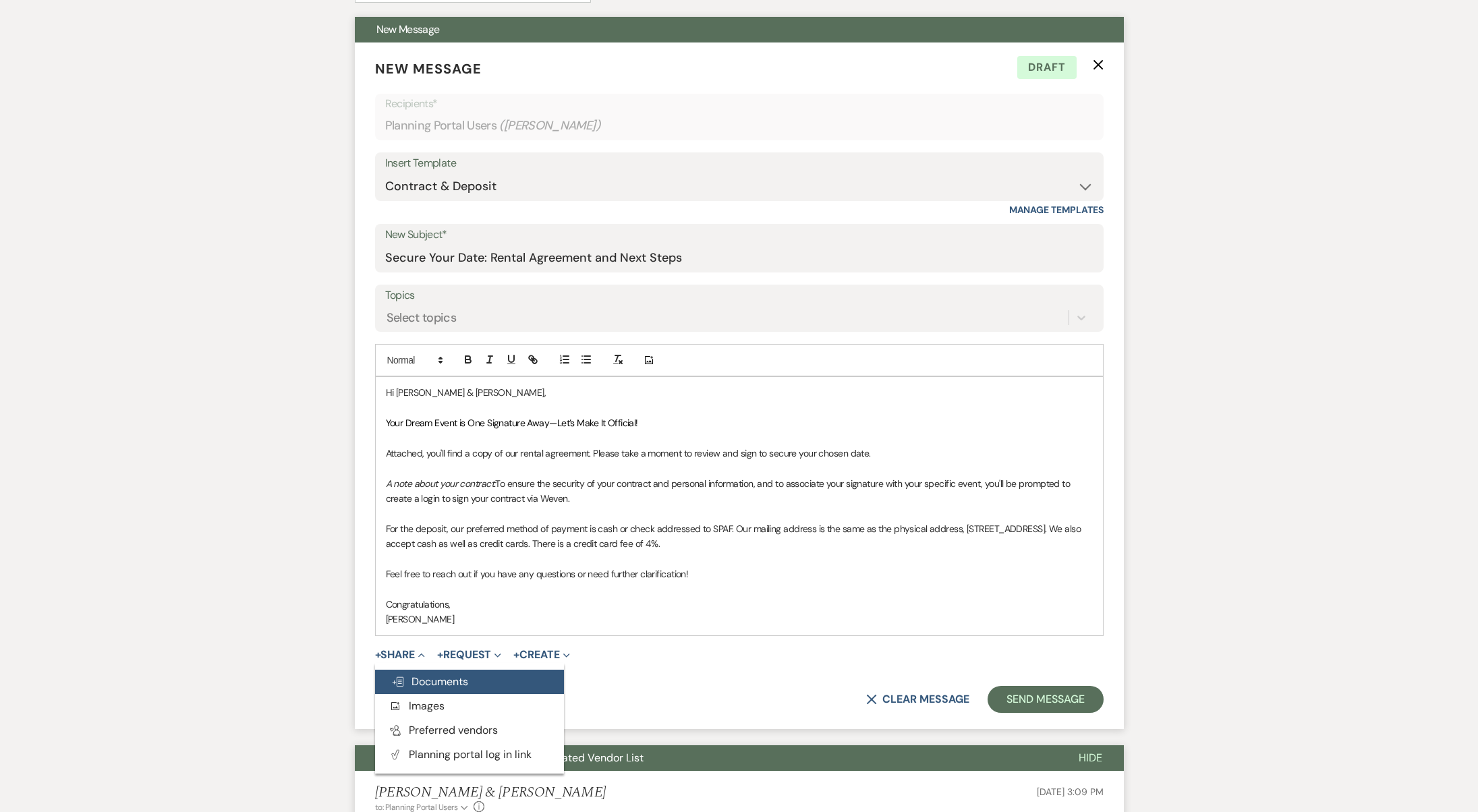
click at [447, 674] on span "Doc Upload Documents" at bounding box center [430, 681] width 77 height 14
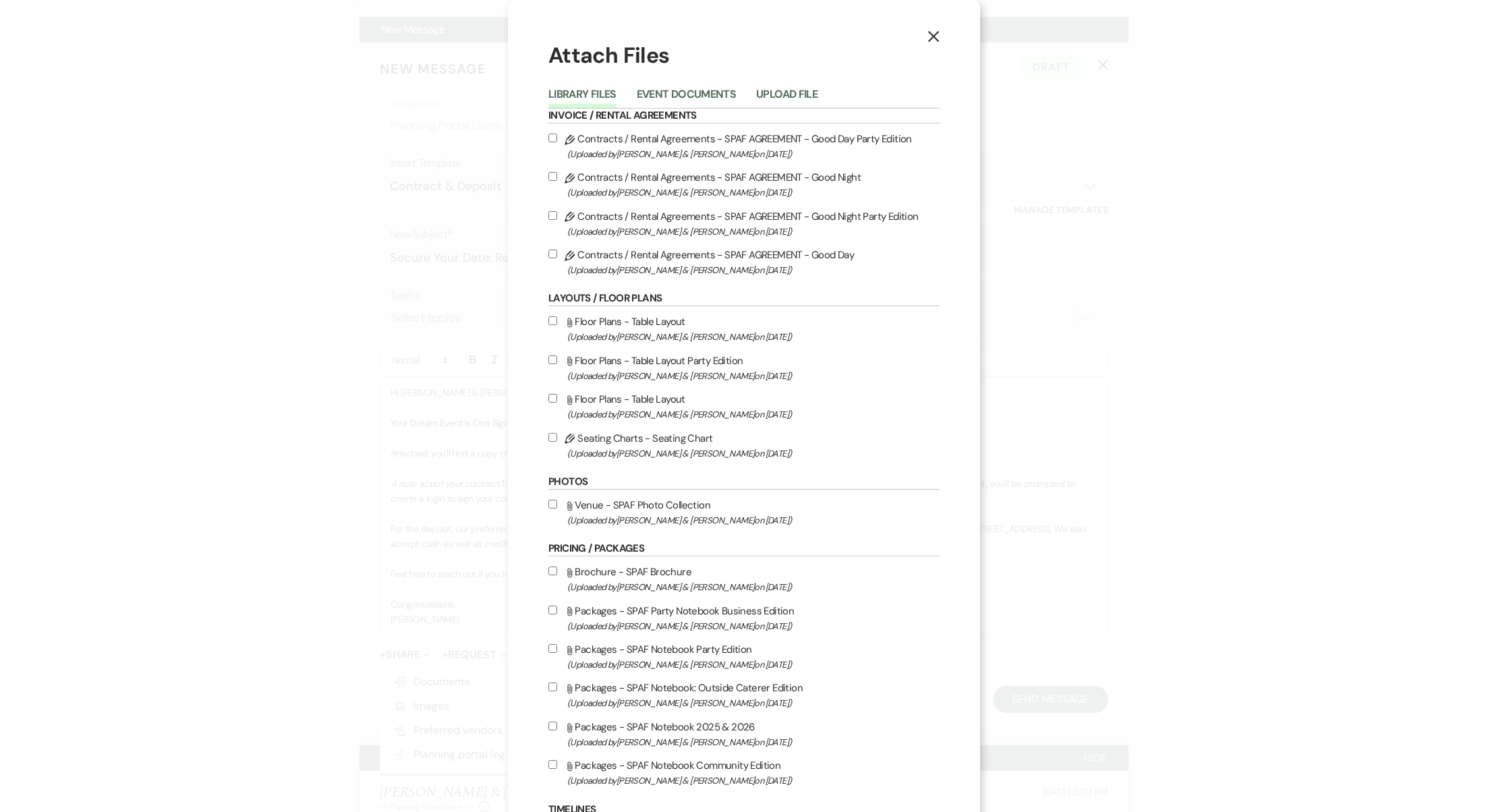
click at [564, 182] on use at bounding box center [570, 179] width 10 height 10
click at [557, 181] on input "Pencil Contracts / Rental Agreements - SPAF AGREEMENT - Good Night (Uploaded by…" at bounding box center [553, 176] width 9 height 9
checkbox input "true"
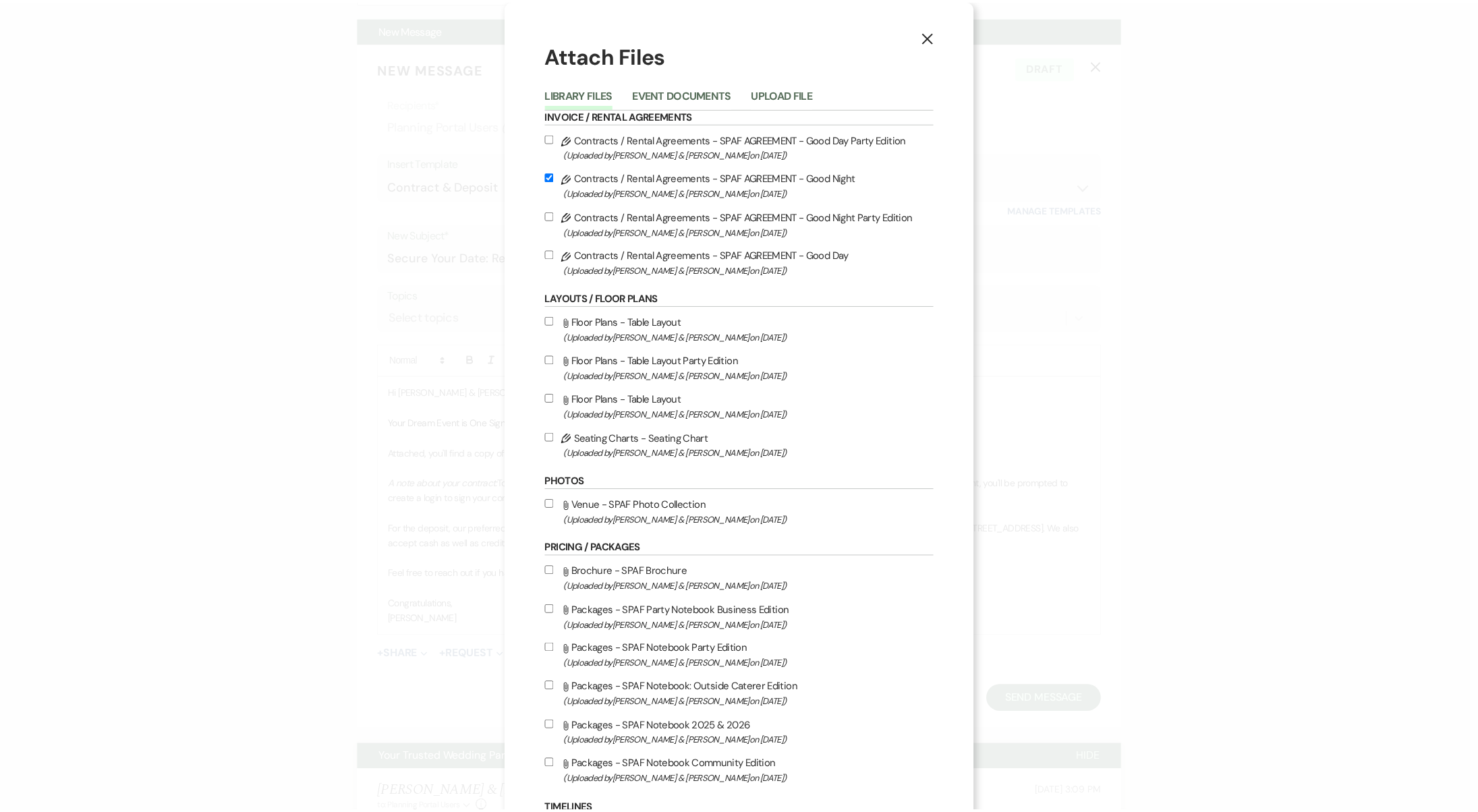
scroll to position [716, 0]
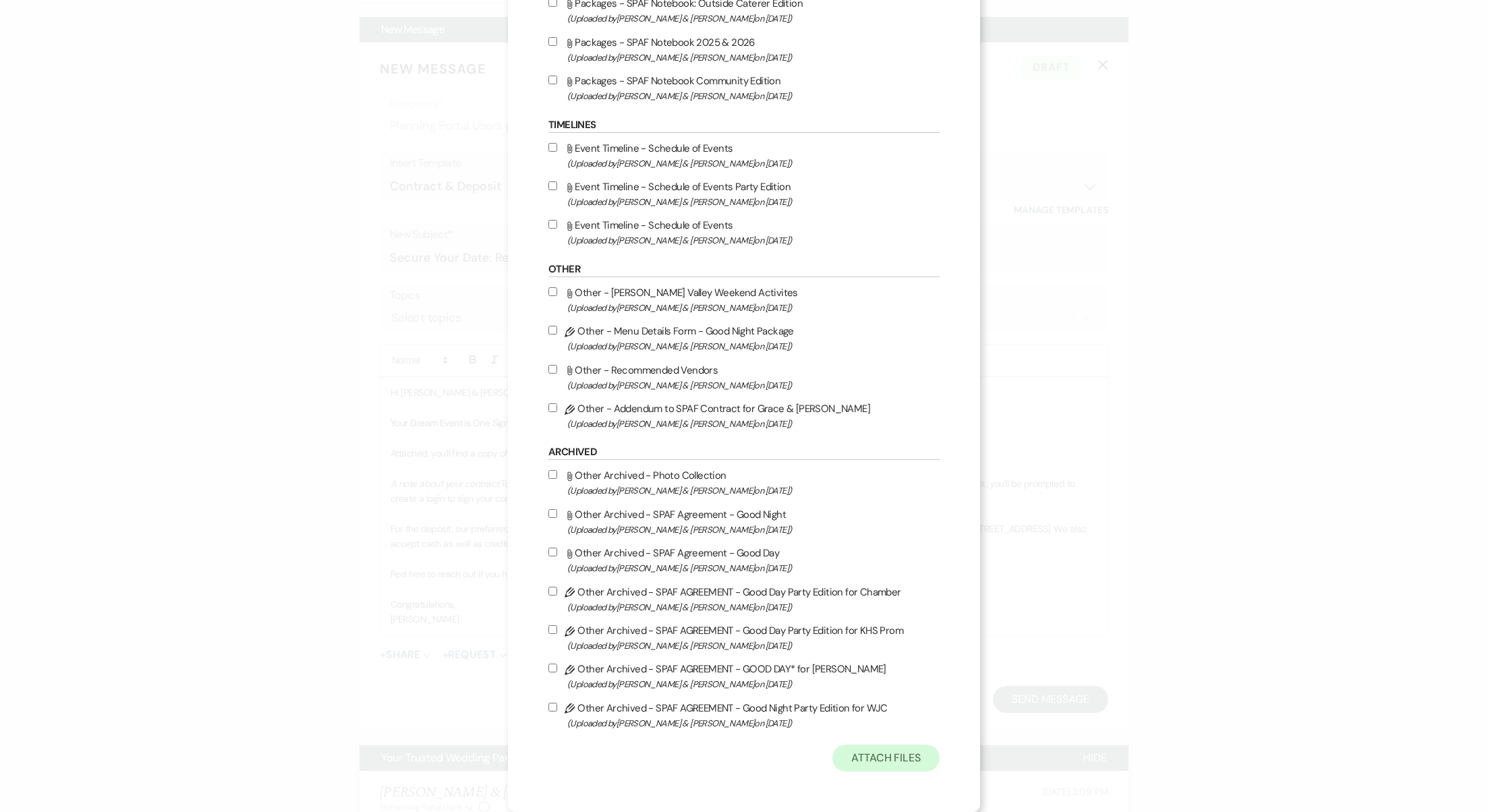
click at [875, 766] on button "Attach Files" at bounding box center [886, 758] width 108 height 27
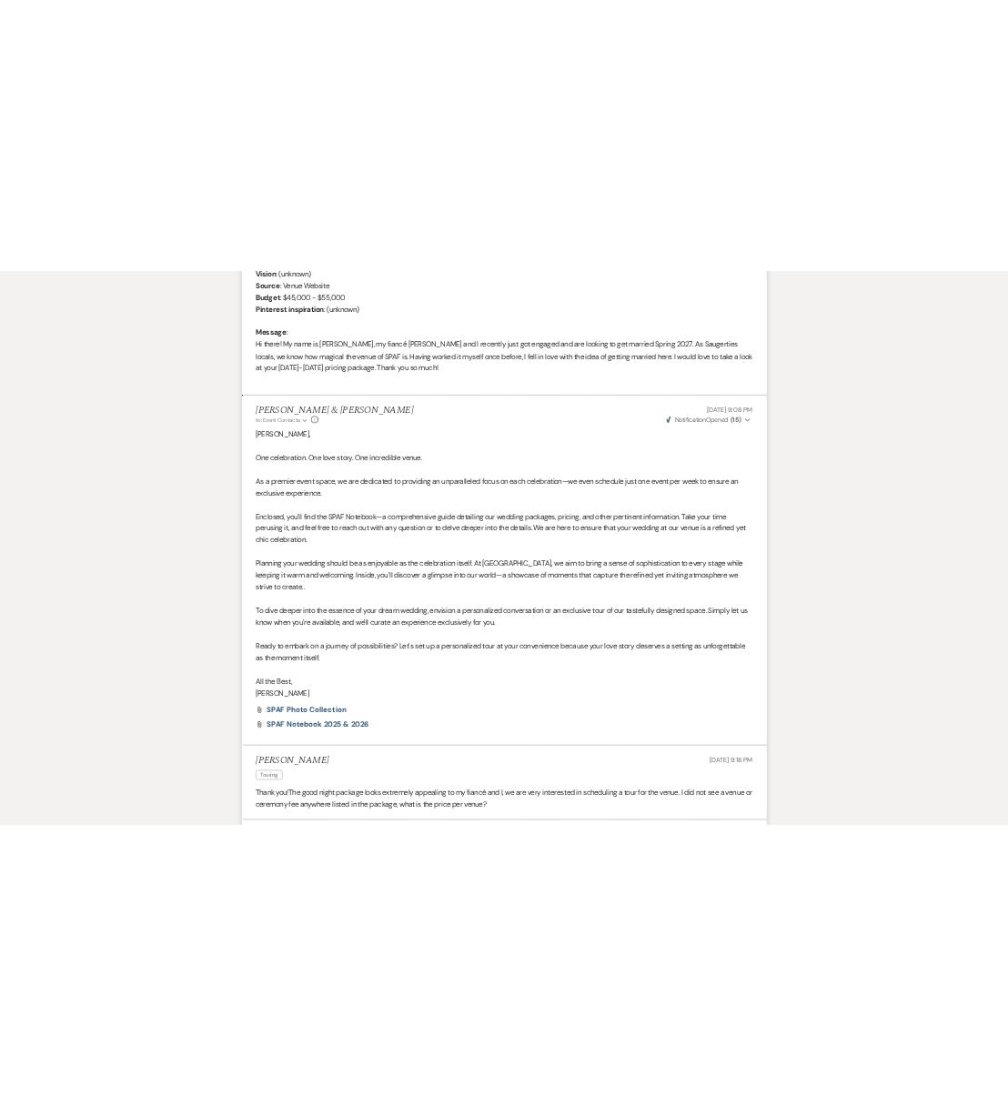
scroll to position [3412, 0]
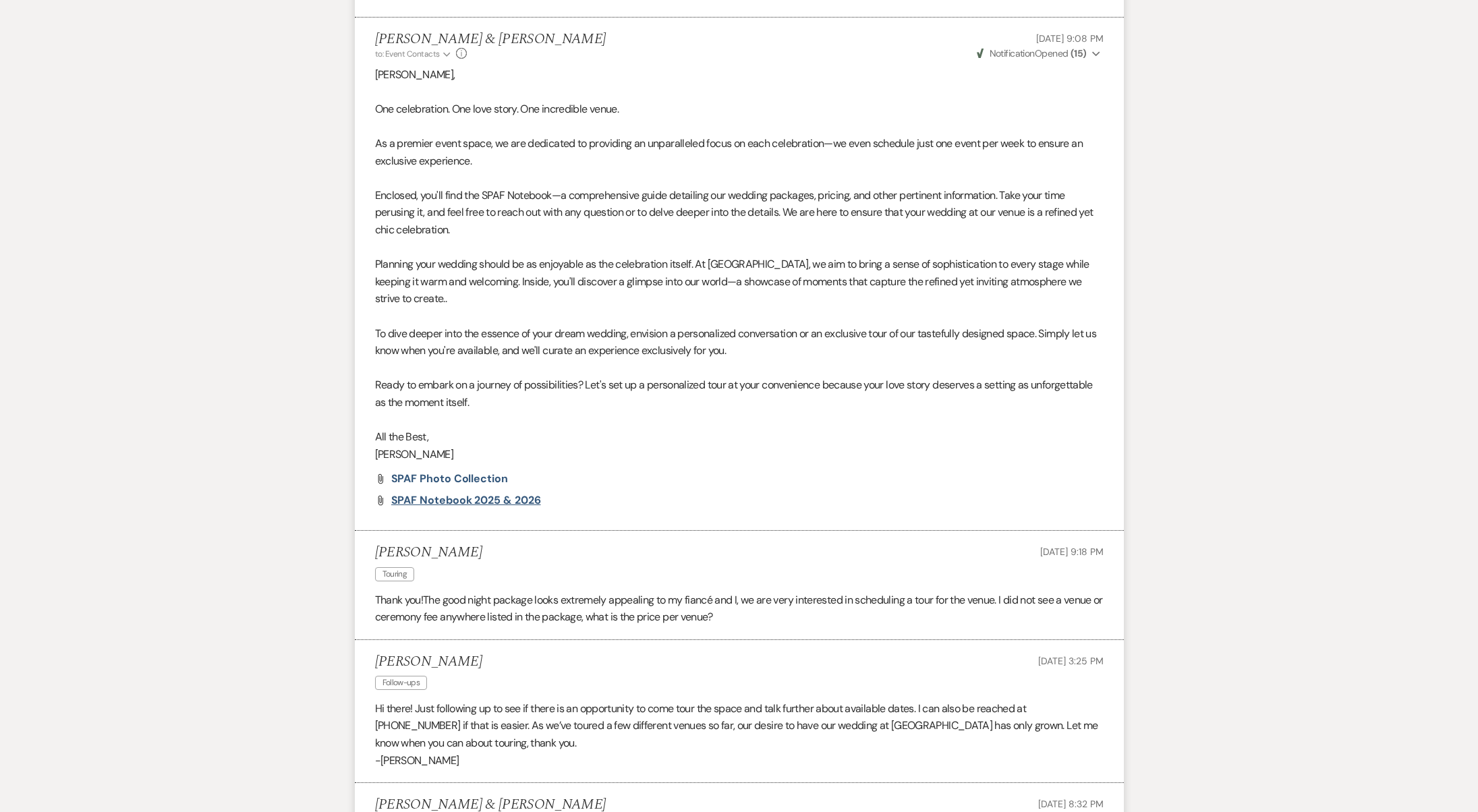
click at [458, 493] on span "SPAF Notebook 2025 & 2026" at bounding box center [466, 500] width 150 height 14
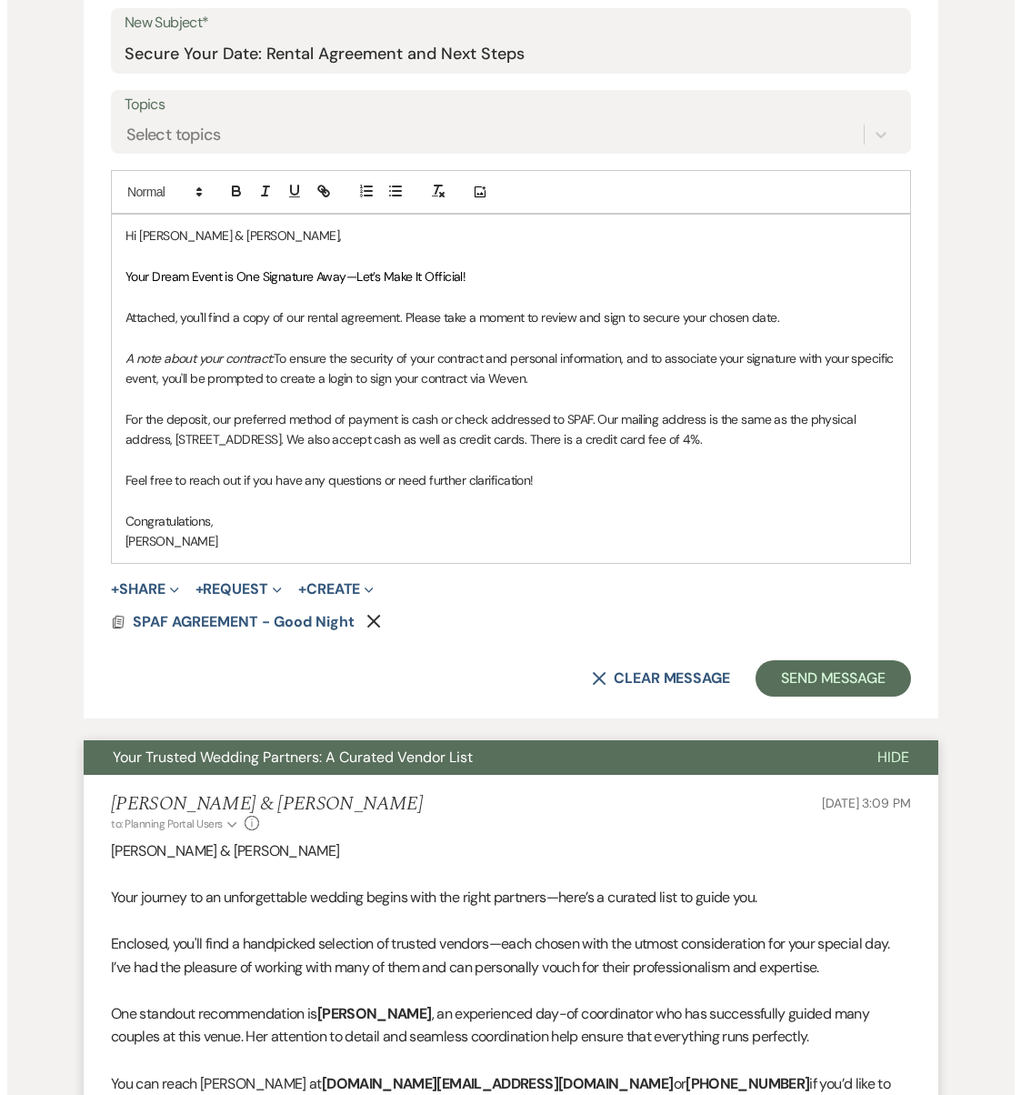
scroll to position [539, 0]
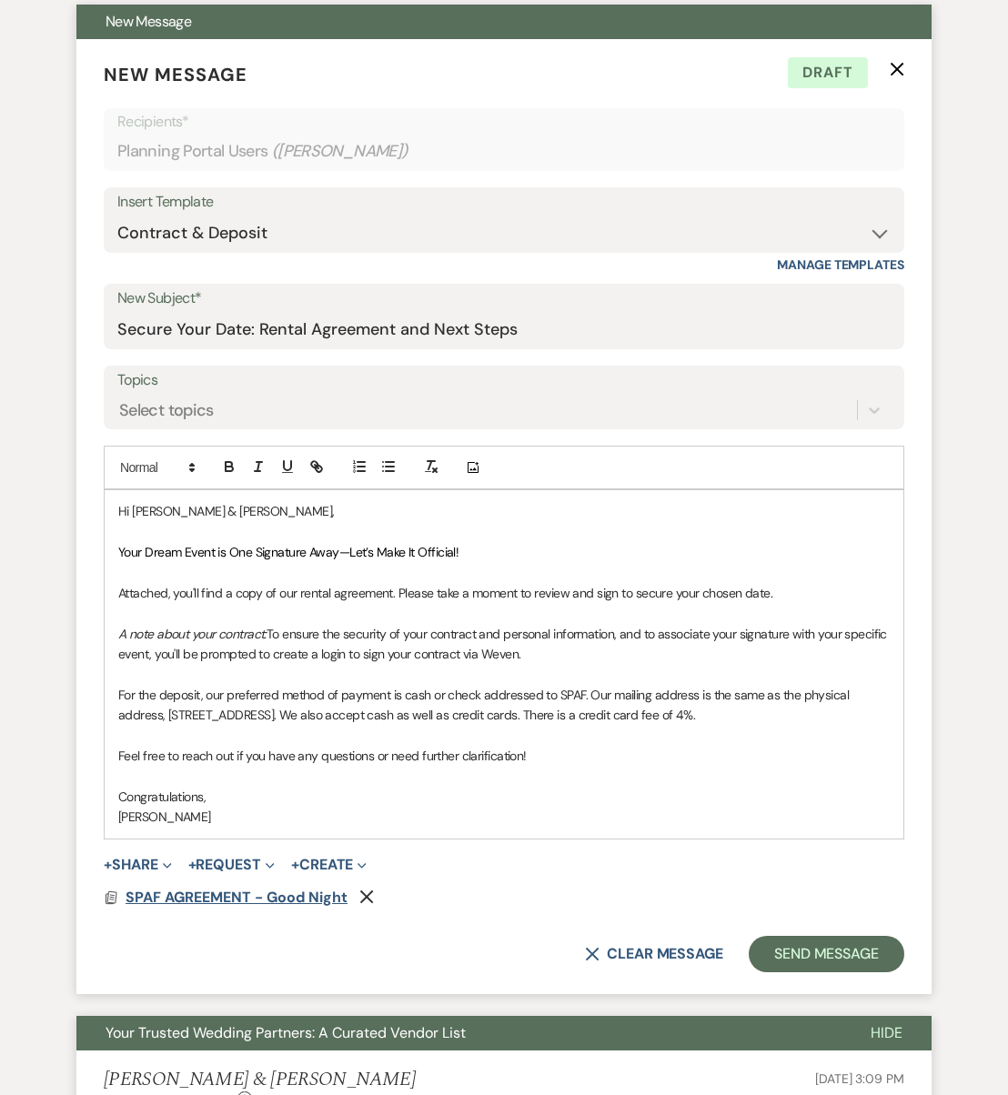
click at [270, 888] on span "SPAF AGREEMENT - Good Night" at bounding box center [236, 897] width 222 height 19
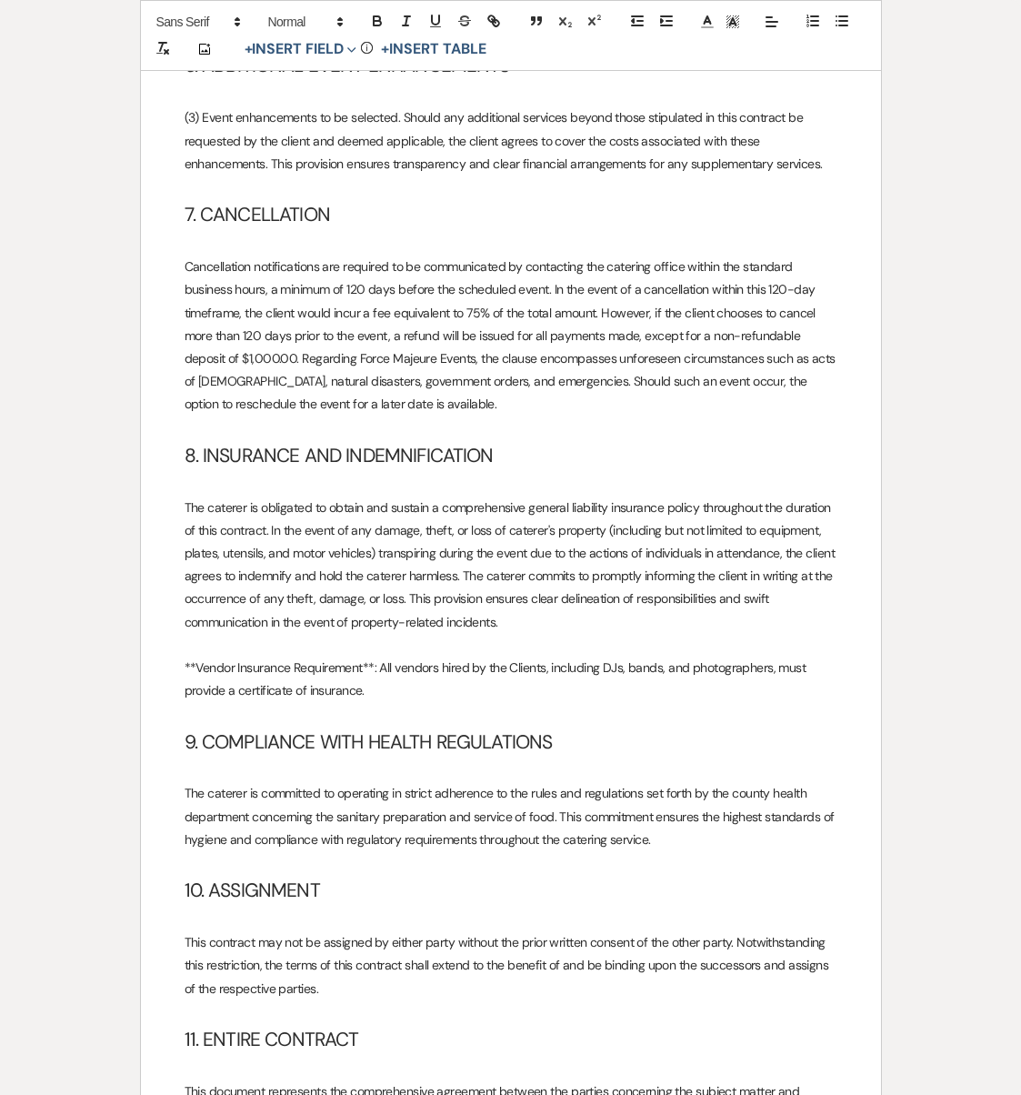
scroll to position [2906, 0]
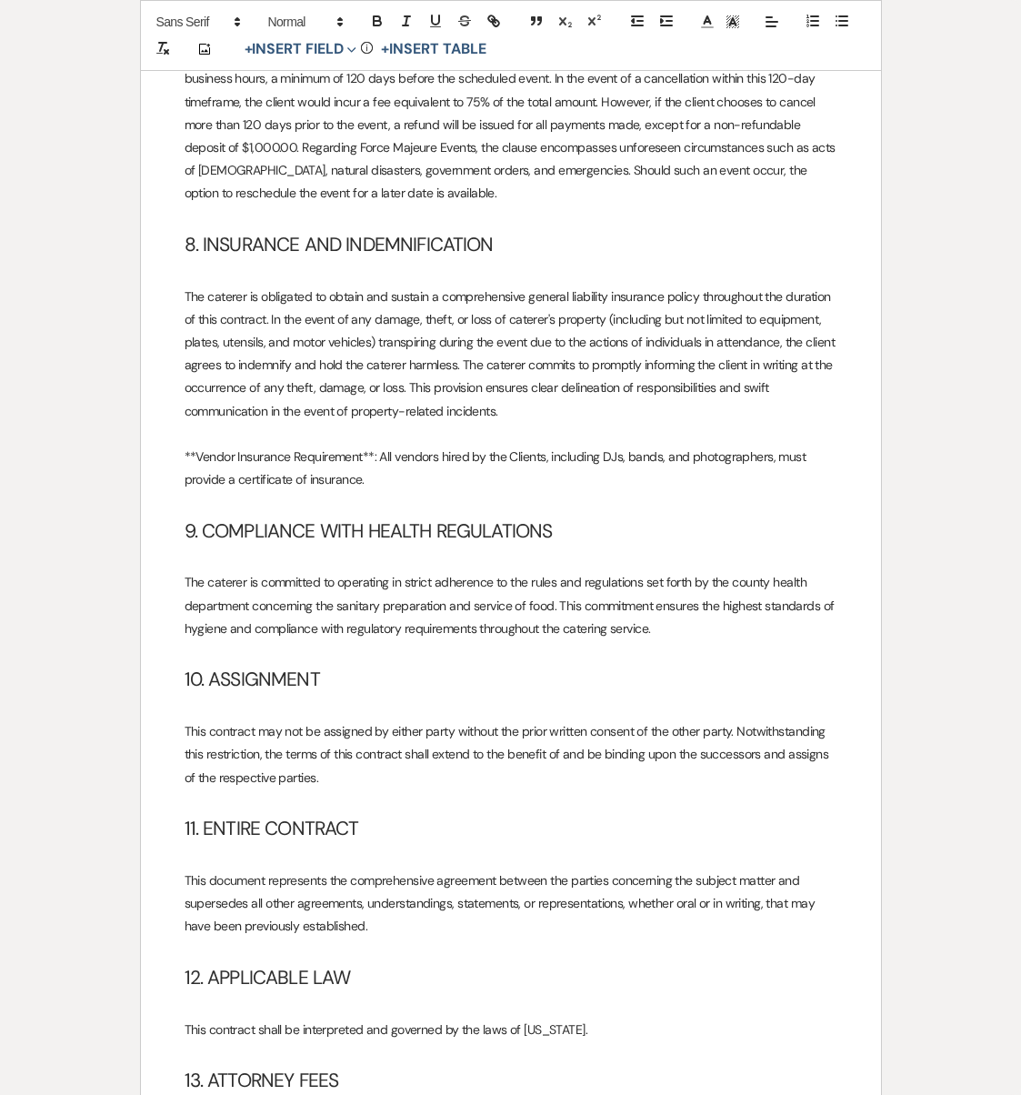
click at [453, 571] on p "The caterer is committed to operating in strict adherence to the rules and regu…" at bounding box center [511, 605] width 653 height 69
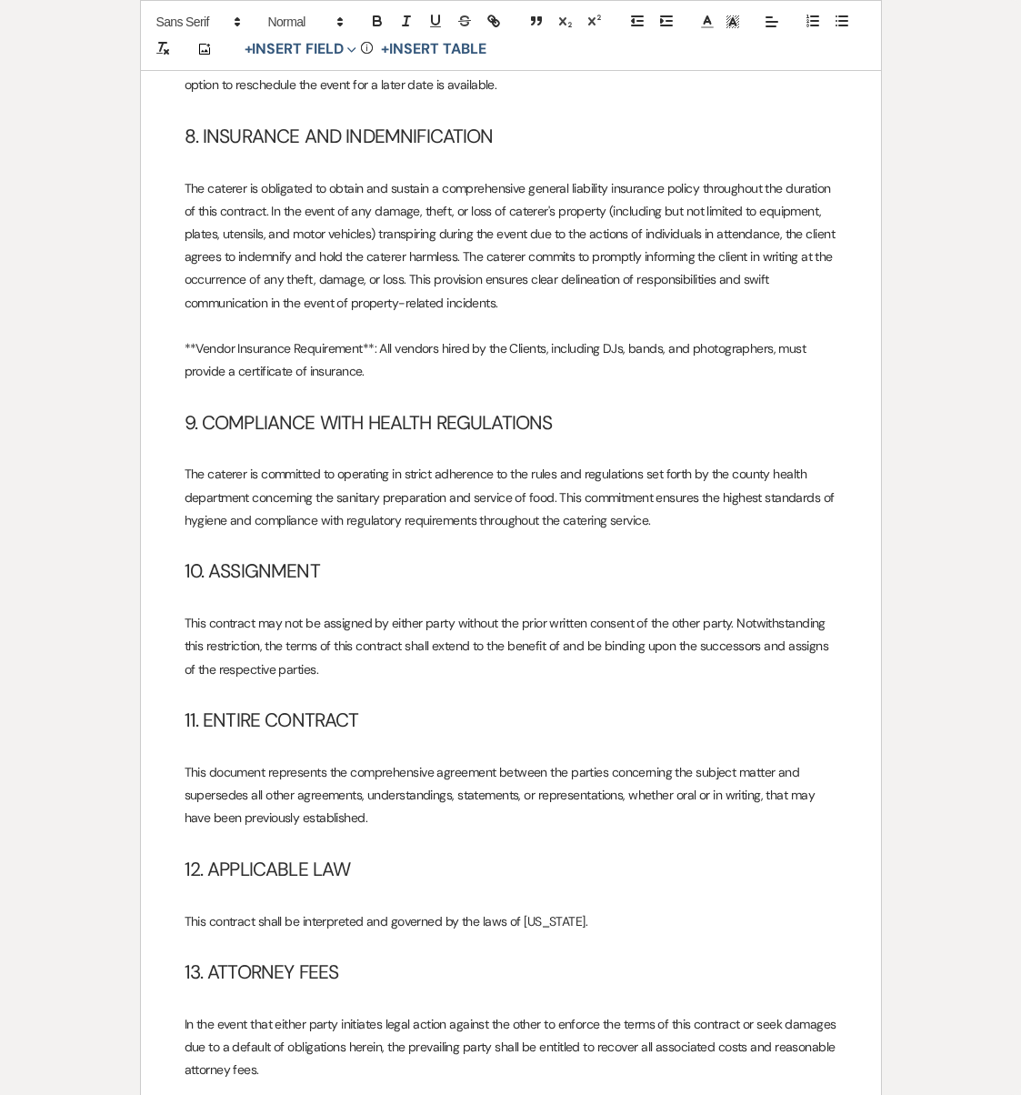
scroll to position [3011, 0]
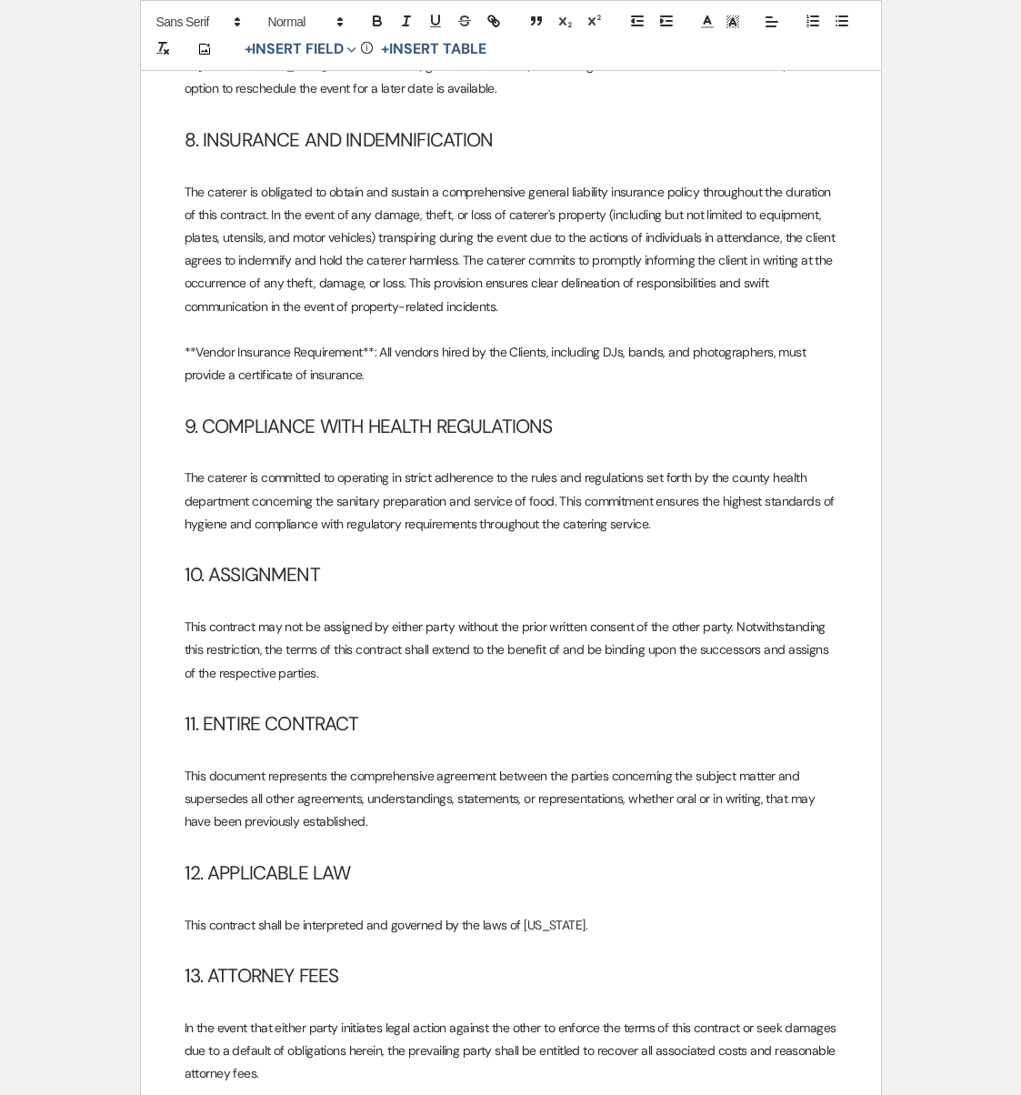
click at [697, 485] on p "The caterer is committed to operating in strict adherence to the rules and regu…" at bounding box center [511, 500] width 653 height 69
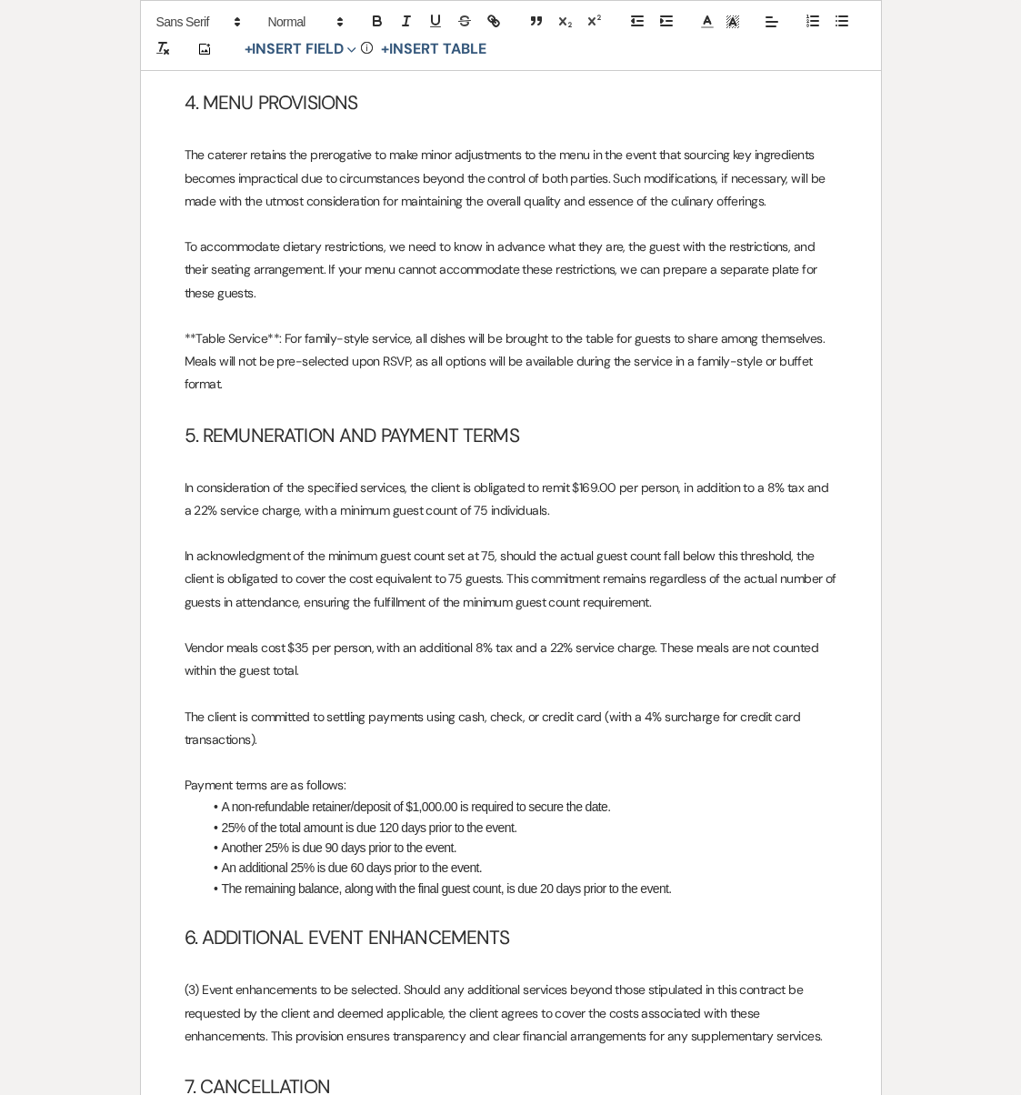
scroll to position [1781, 0]
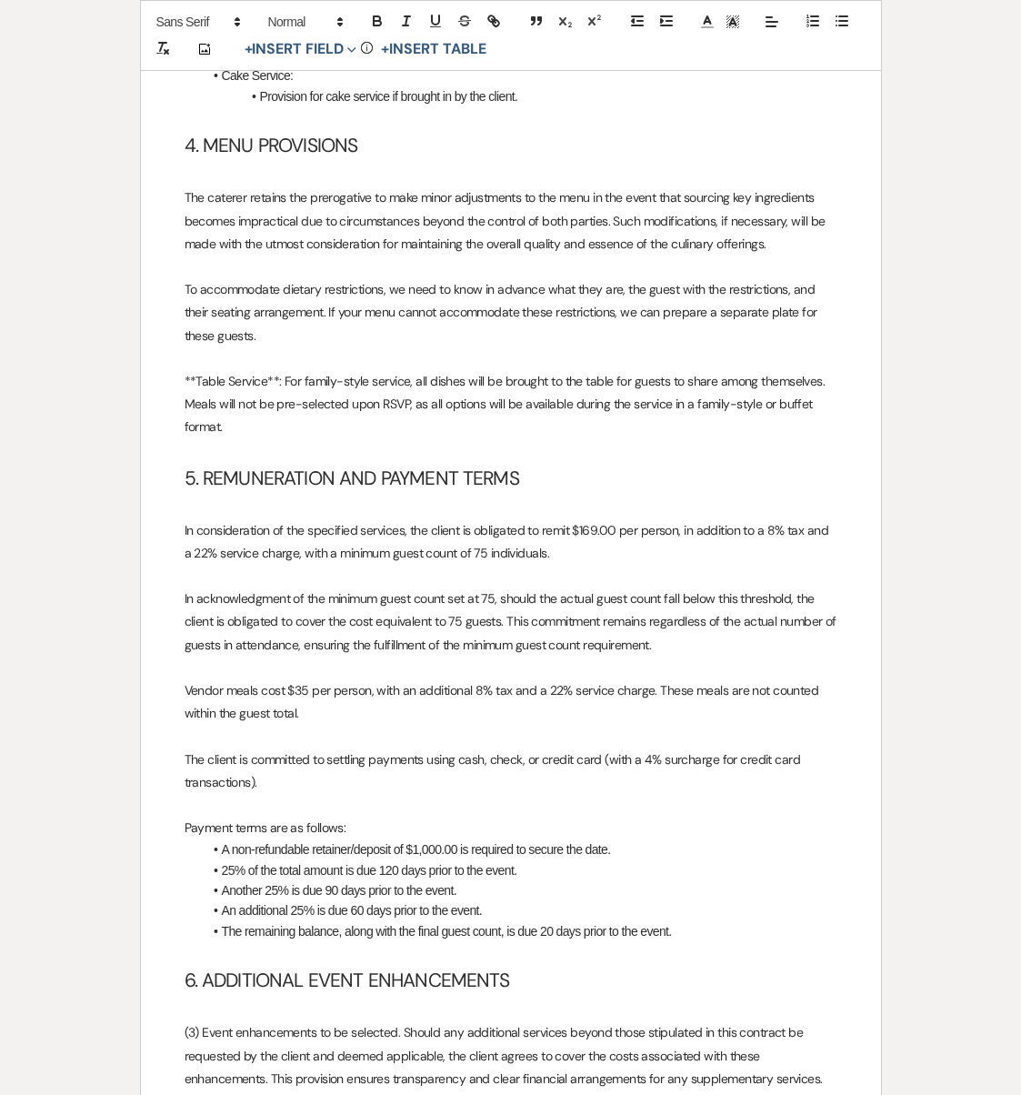
click at [311, 307] on p "To accommodate dietary restrictions, we need to know in advance what they are, …" at bounding box center [511, 312] width 653 height 69
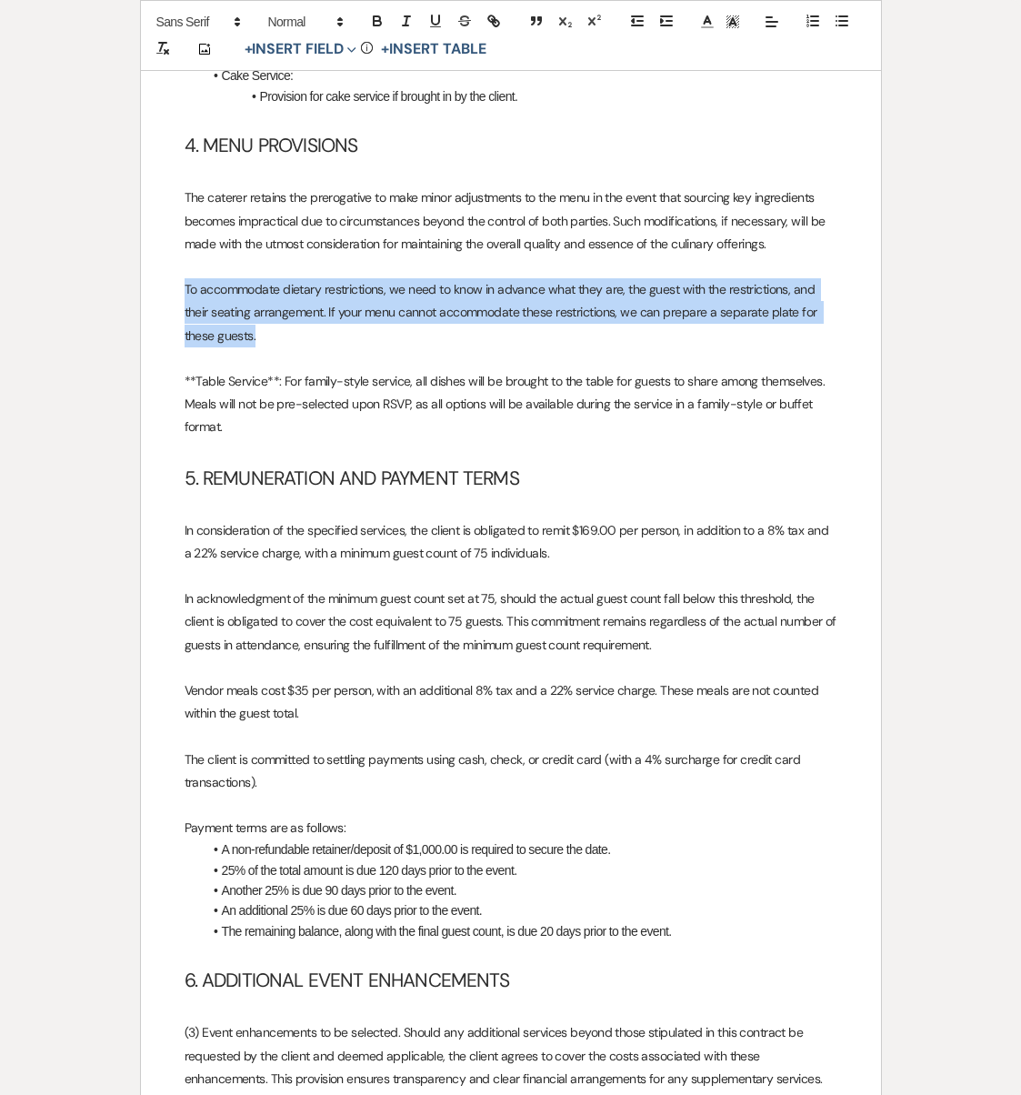
drag, startPoint x: 311, startPoint y: 307, endPoint x: 175, endPoint y: 269, distance: 141.6
click at [175, 269] on div "SPAF AGREEMENT [STREET_ADDRESS] (845) 246-7723 This AGREEMENT, effective as of …" at bounding box center [511, 1027] width 740 height 5067
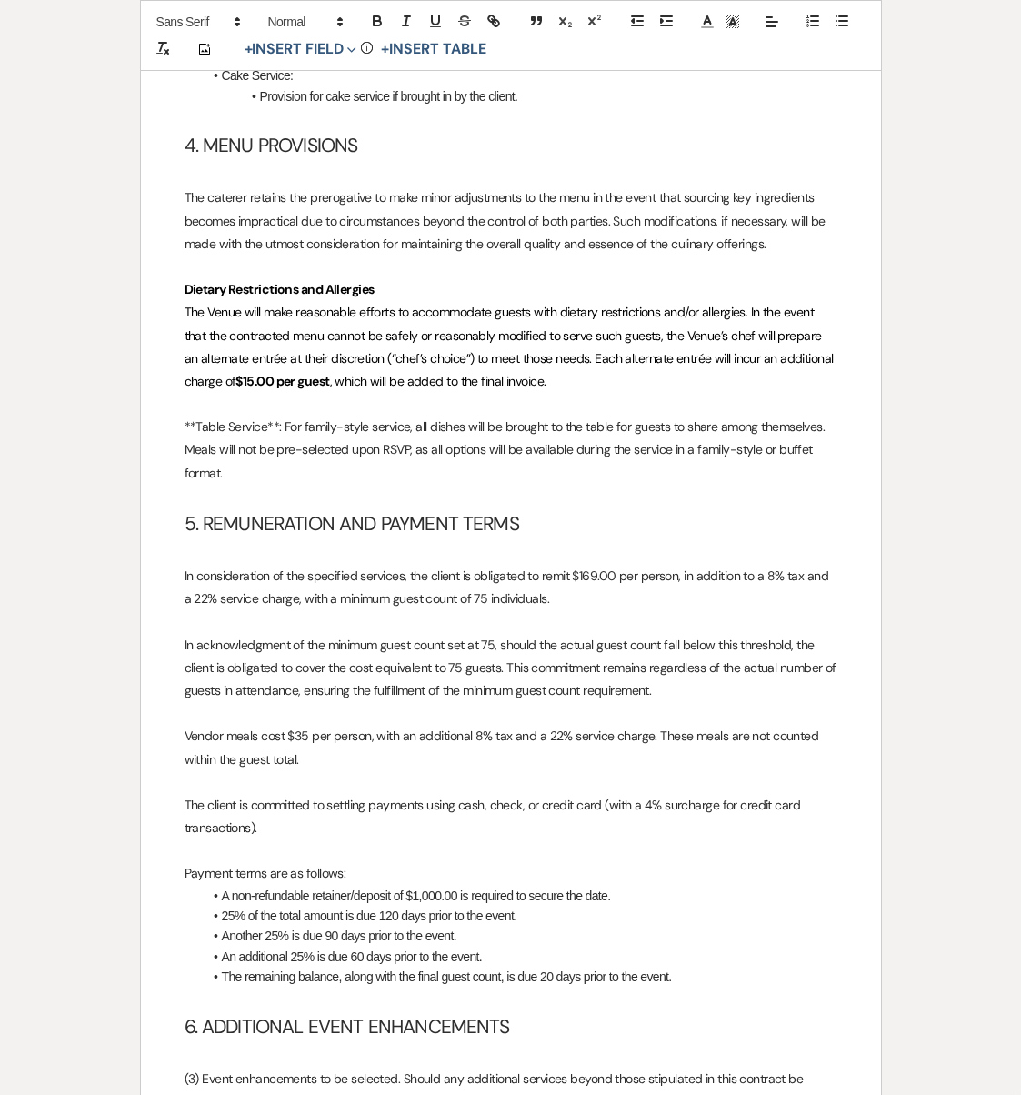
click at [426, 304] on span "The Venue will make reasonable efforts to accommodate guests with dietary restr…" at bounding box center [511, 346] width 652 height 85
click at [400, 278] on p "Dietary Restrictions and Allergies" at bounding box center [511, 289] width 653 height 23
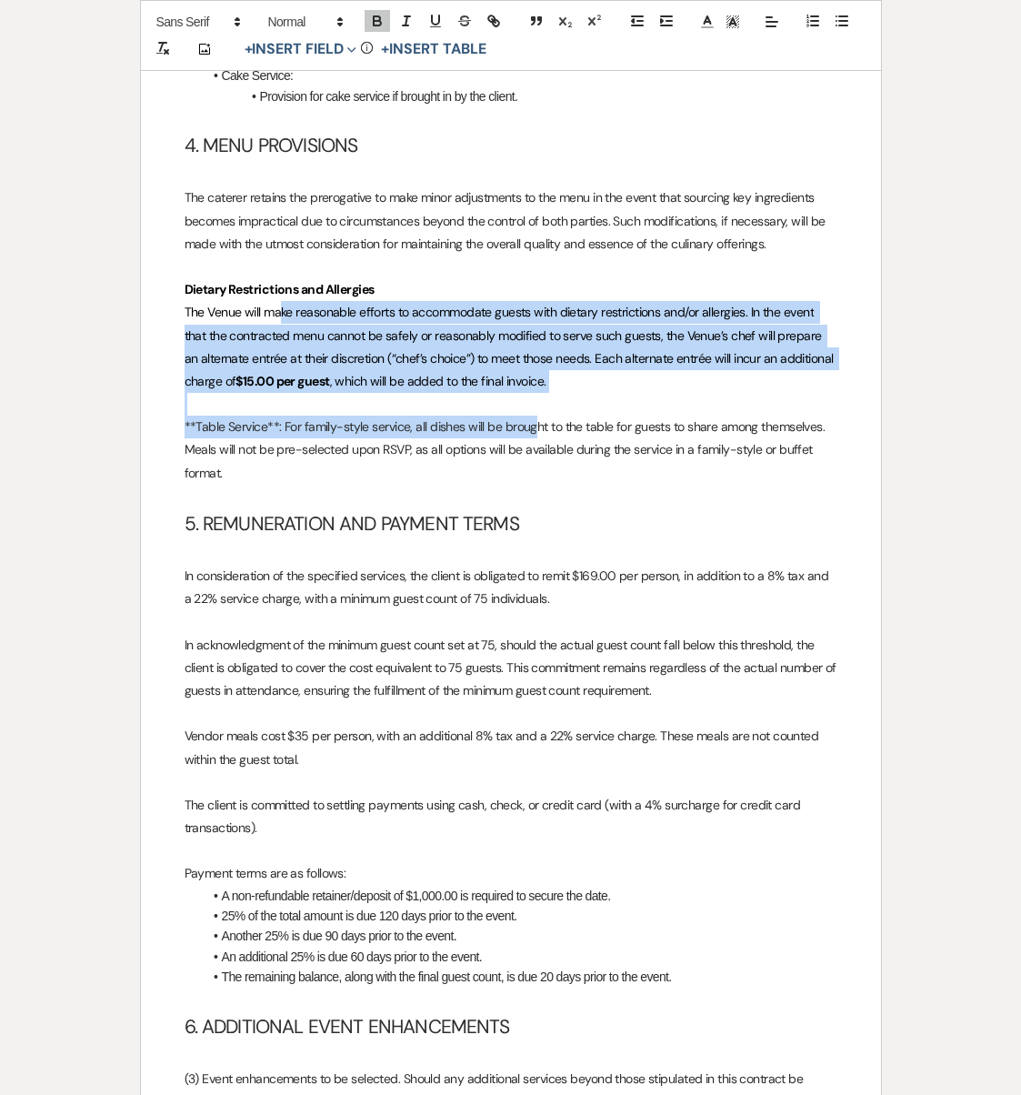
drag, startPoint x: 285, startPoint y: 286, endPoint x: 537, endPoint y: 405, distance: 278.6
click at [537, 405] on div "SPAF AGREEMENT [STREET_ADDRESS] (845) 246-7723 This AGREEMENT, effective as of …" at bounding box center [511, 1050] width 740 height 5112
click at [537, 416] on p "**Table Service**: For family-style service, all dishes will be brought to the …" at bounding box center [511, 450] width 653 height 69
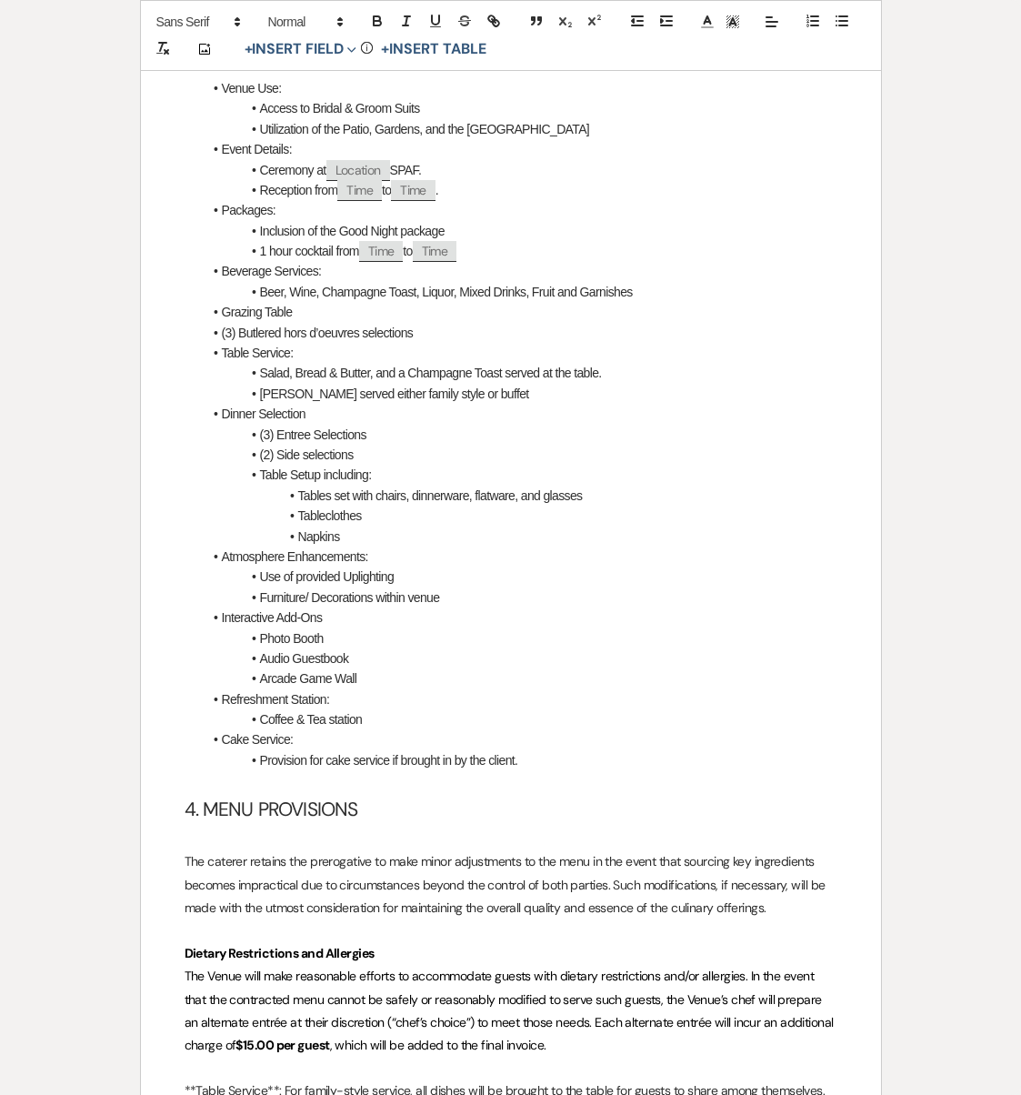
scroll to position [1065, 0]
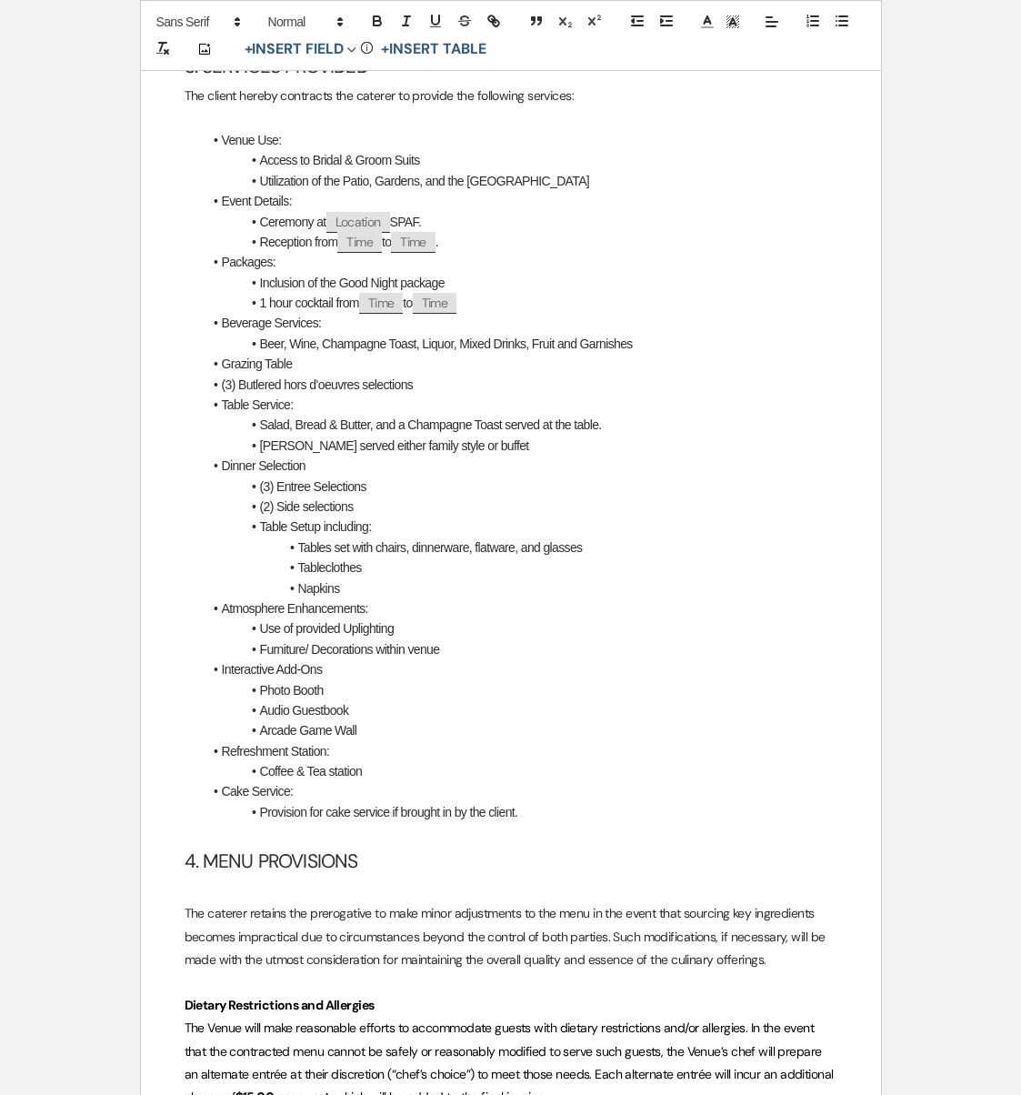
click at [489, 415] on li "Salad, Bread & Butter, and a Champagne Toast served at the table." at bounding box center [520, 425] width 635 height 20
drag, startPoint x: 511, startPoint y: 408, endPoint x: 599, endPoint y: 414, distance: 88.4
click at [599, 415] on li "Salad, Bread & Butter, and a Champagne Toast served at the table." at bounding box center [520, 425] width 635 height 20
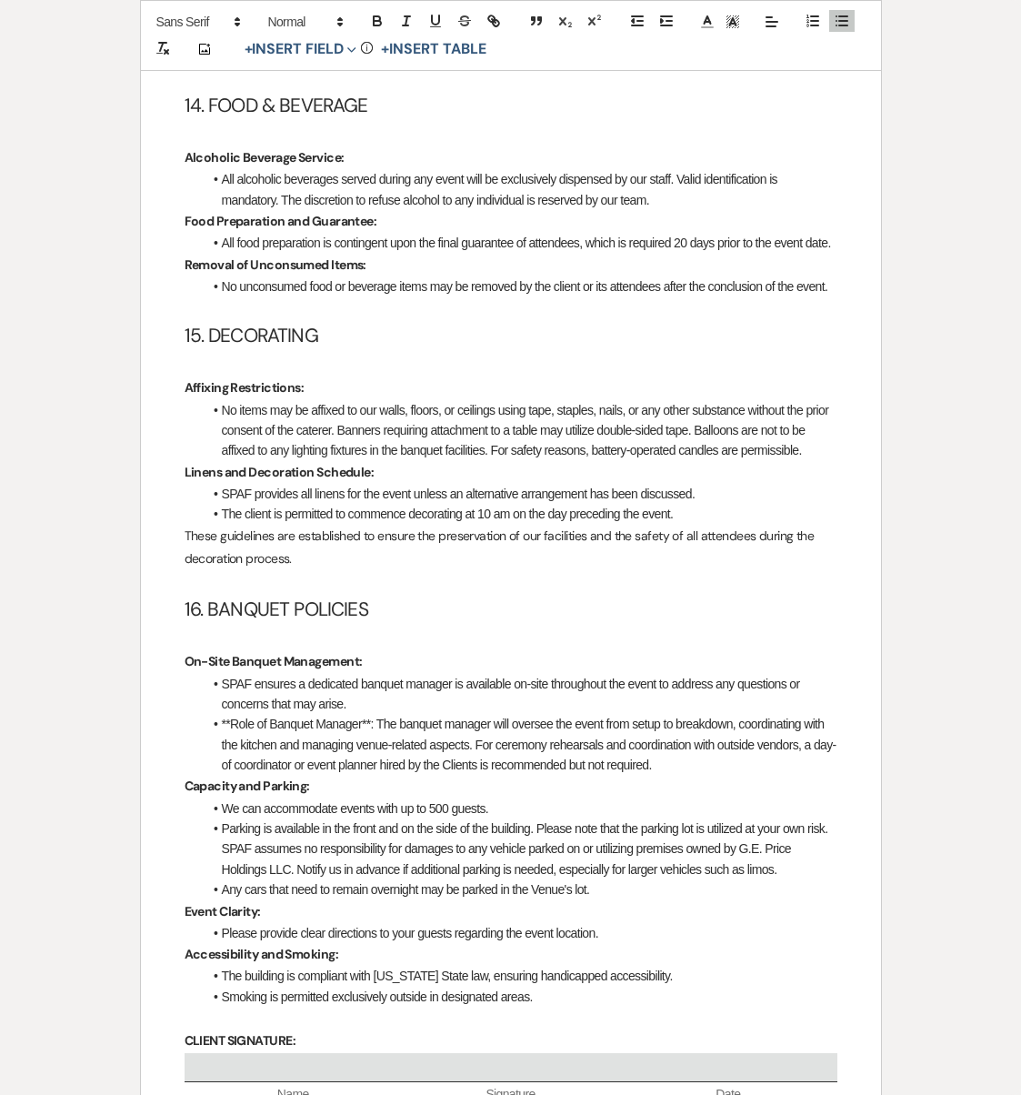
scroll to position [4072, 0]
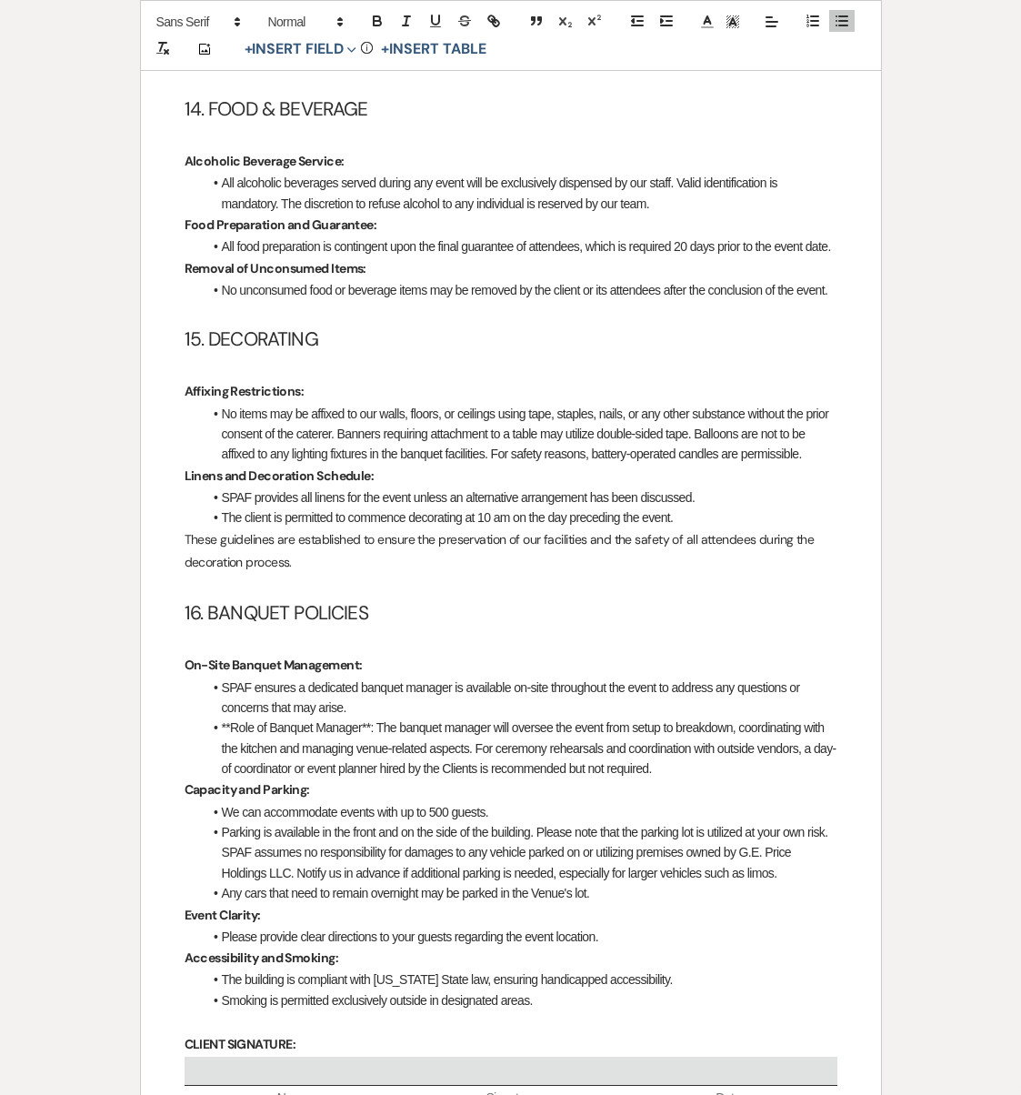
click at [535, 507] on li "The client is permitted to commence decorating at 10 am on the day preceding th…" at bounding box center [520, 517] width 635 height 20
click at [509, 507] on li "The client is permitted to commence decorating at 10 am on the day preceding th…" at bounding box center [520, 517] width 635 height 20
click at [501, 507] on li "The client is permitted to commence decorating at 10 am on the day preceding th…" at bounding box center [520, 517] width 635 height 20
click at [495, 507] on li "The client is permitted to commence decorating at 10 am on the day preceding th…" at bounding box center [520, 517] width 635 height 20
drag, startPoint x: 602, startPoint y: 496, endPoint x: 642, endPoint y: 498, distance: 40.1
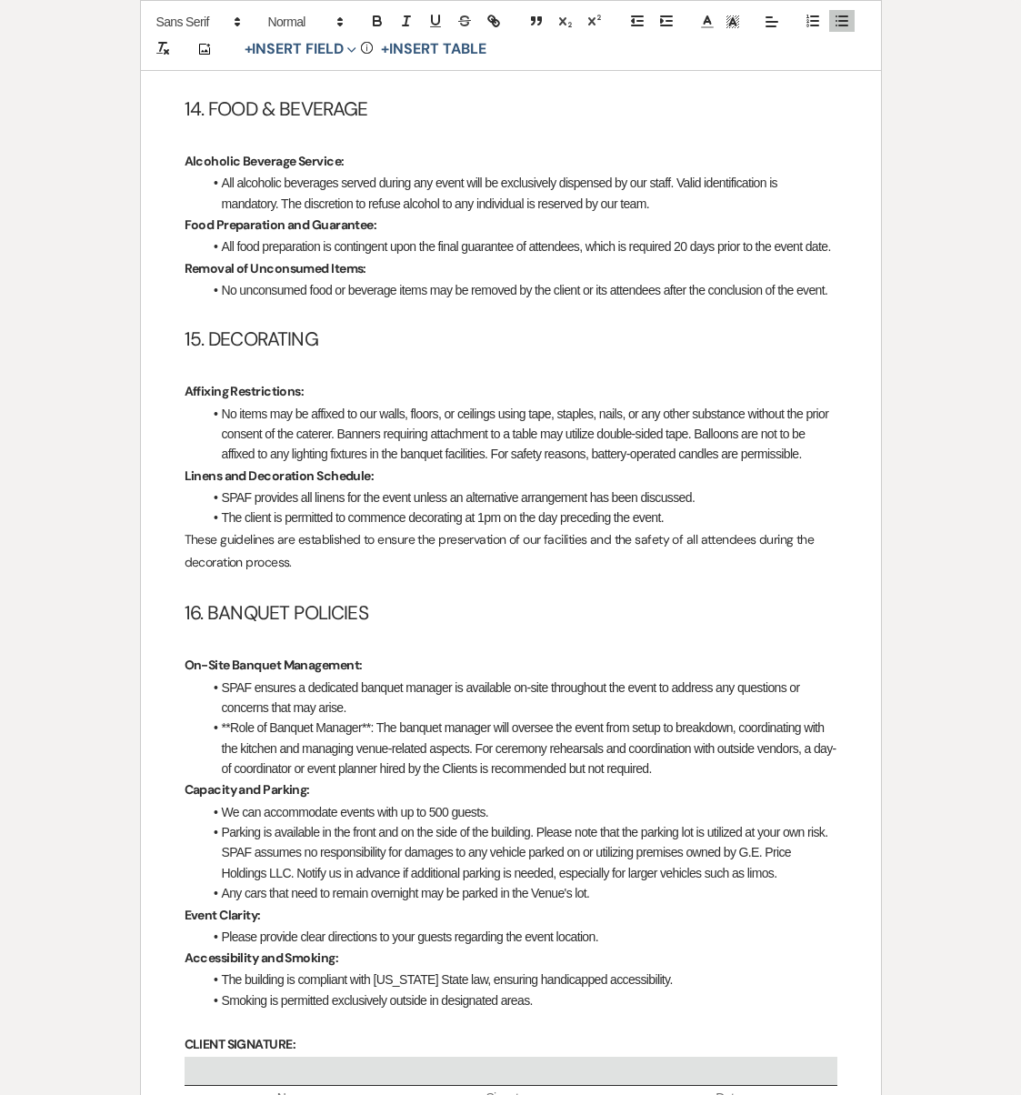
click at [642, 528] on p "These guidelines are established to ensure the preservation of our facilities a…" at bounding box center [511, 550] width 653 height 45
drag, startPoint x: 556, startPoint y: 474, endPoint x: 525, endPoint y: 468, distance: 31.4
click at [525, 487] on li "SPAF provides all linens for the event unless an alternative arrangement has be…" at bounding box center [520, 497] width 635 height 20
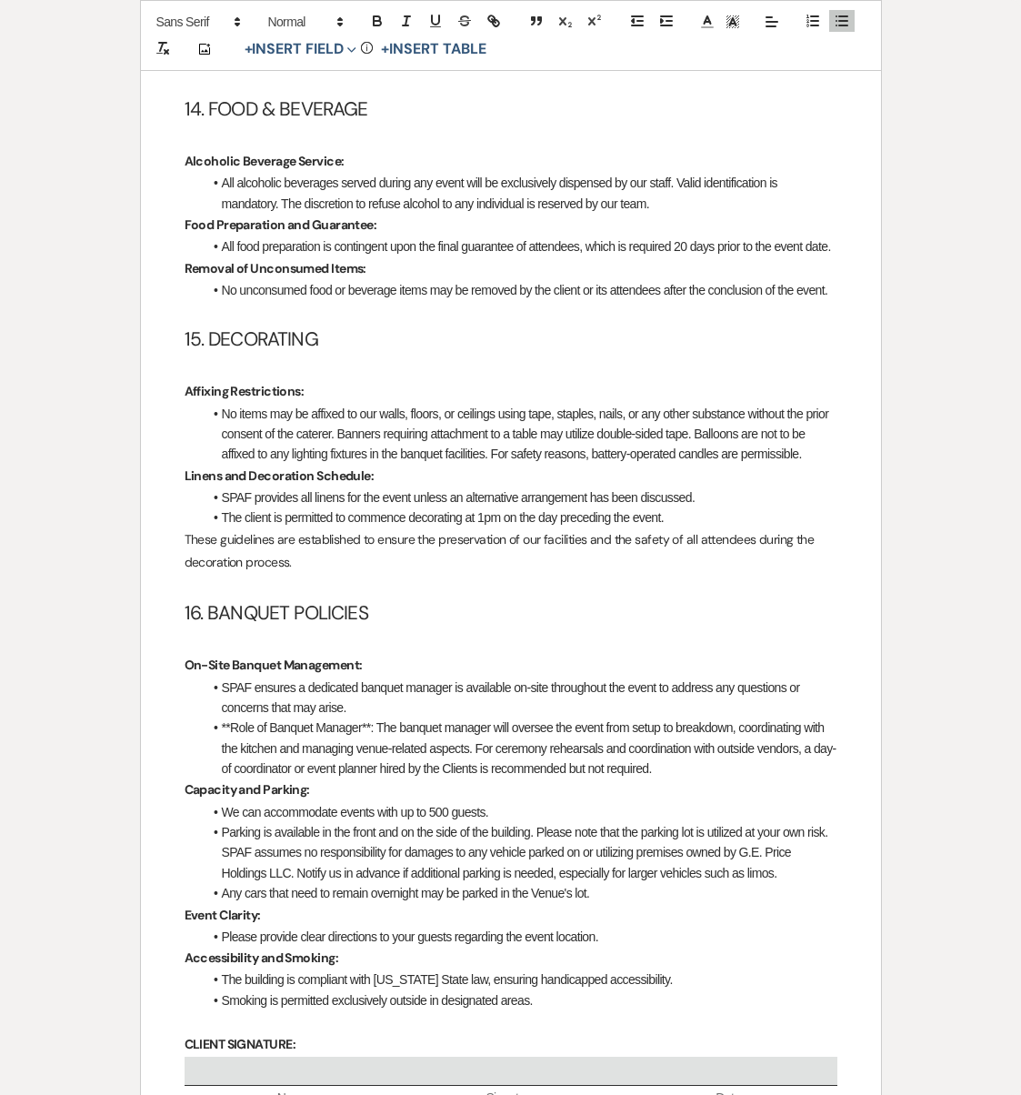
scroll to position [4029, 0]
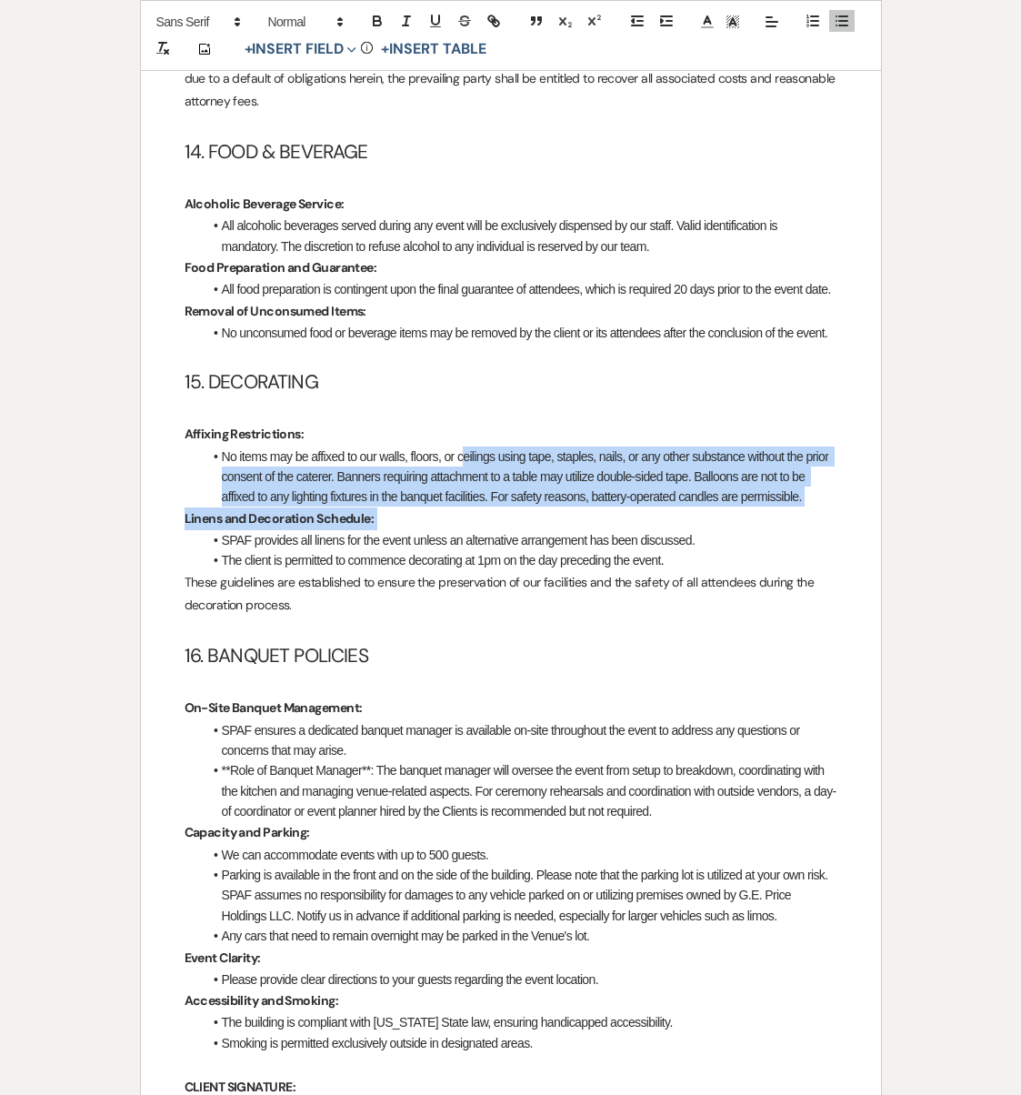
drag, startPoint x: 464, startPoint y: 429, endPoint x: 533, endPoint y: 480, distance: 85.8
click at [533, 507] on p "Linens and Decoration Schedule:" at bounding box center [511, 518] width 653 height 23
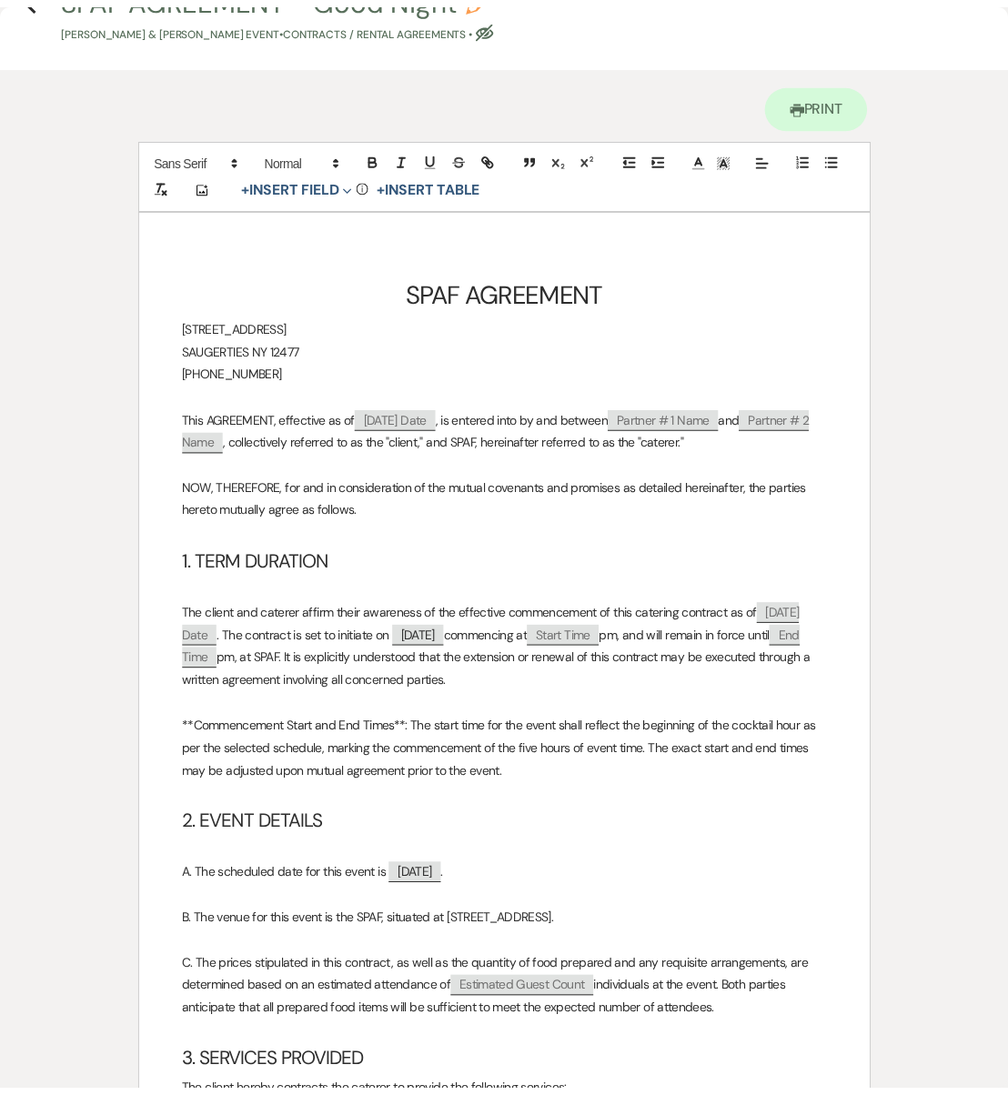
scroll to position [0, 0]
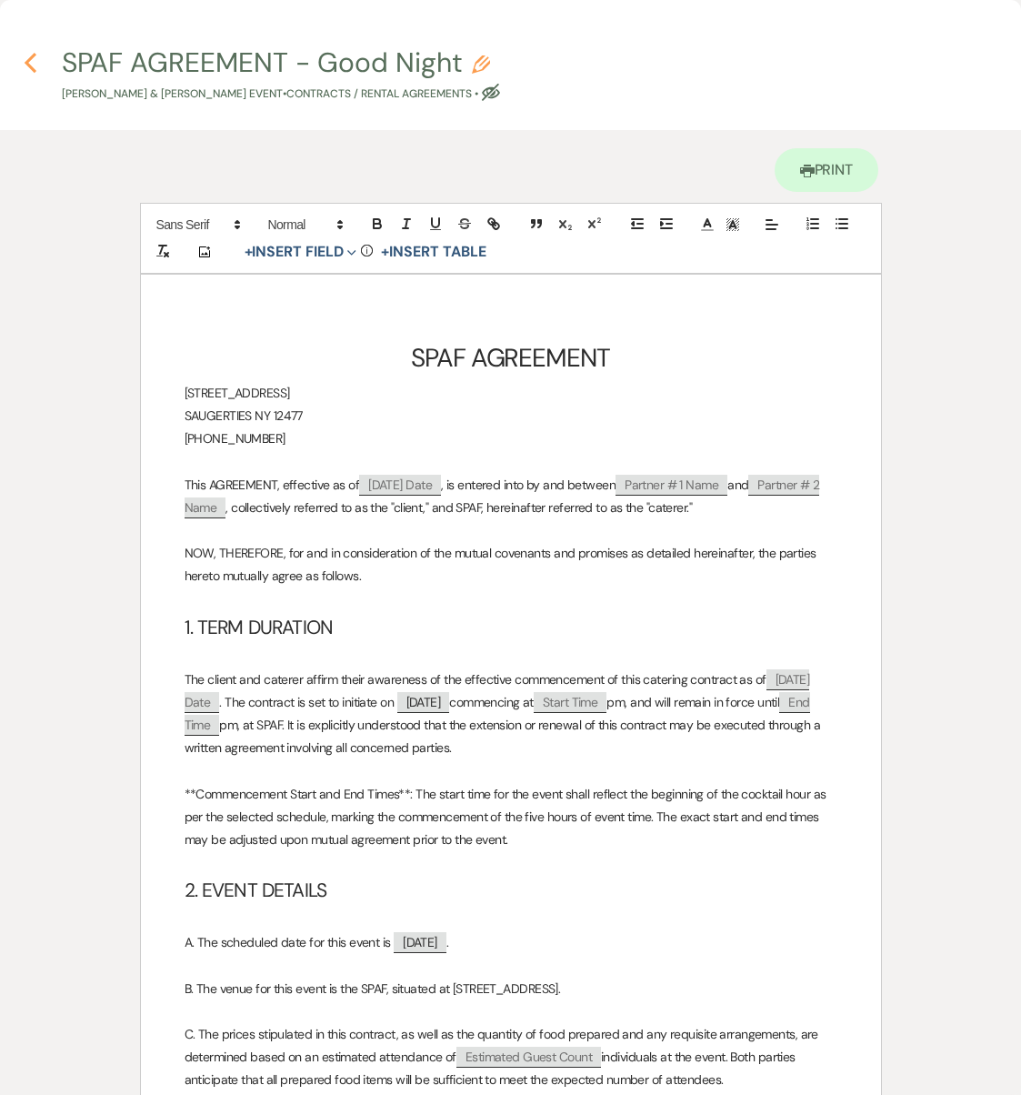
click at [31, 73] on icon "Previous" at bounding box center [31, 63] width 14 height 22
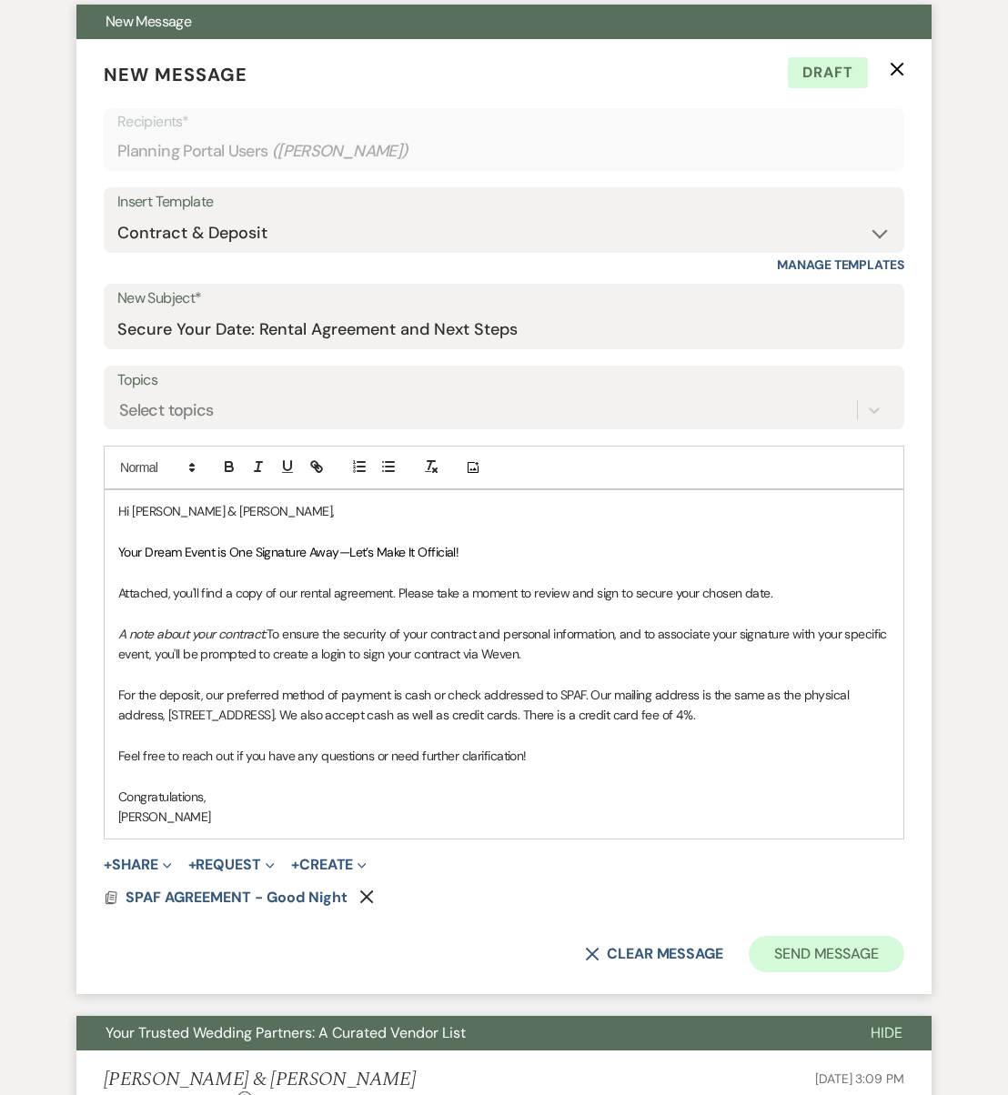
click at [801, 946] on button "Send Message" at bounding box center [825, 954] width 155 height 36
